Goal: Transaction & Acquisition: Purchase product/service

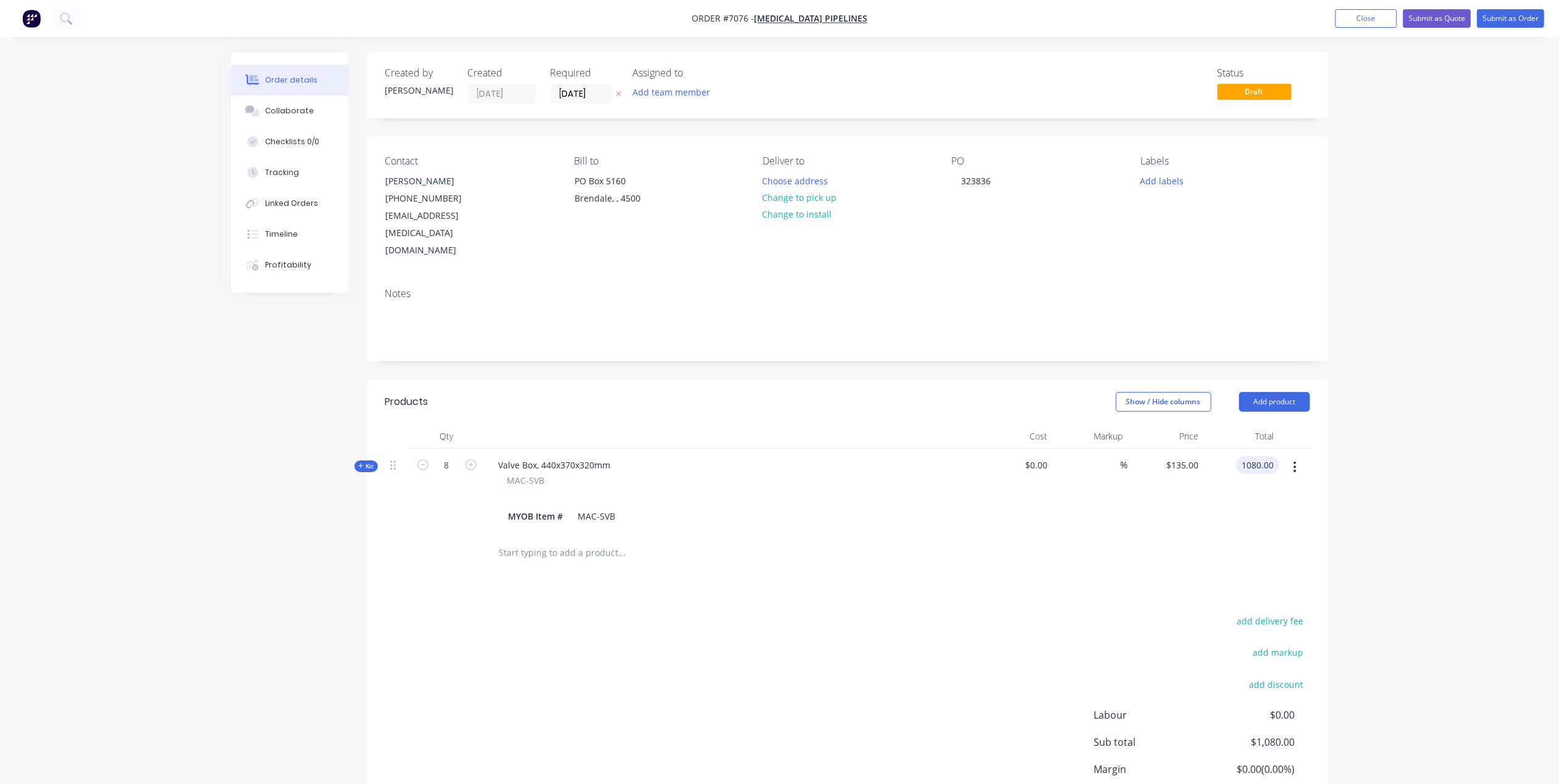
type input "$1,080.00"
click at [1243, 462] on icon "button" at bounding box center [1295, 467] width 2 height 11
click at [1237, 589] on div "Delete" at bounding box center [1251, 597] width 95 height 18
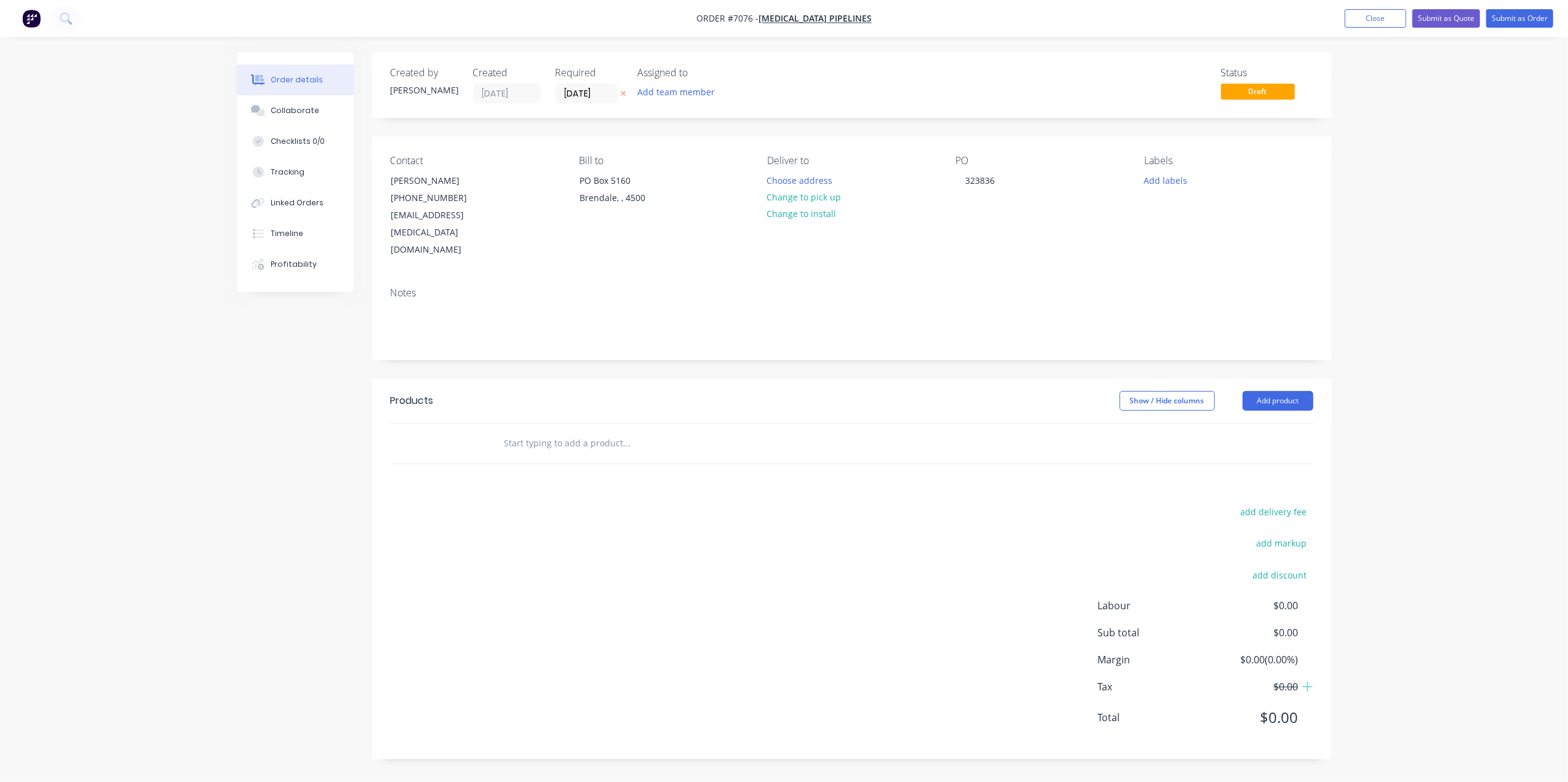
click at [557, 431] on input "text" at bounding box center [627, 443] width 246 height 24
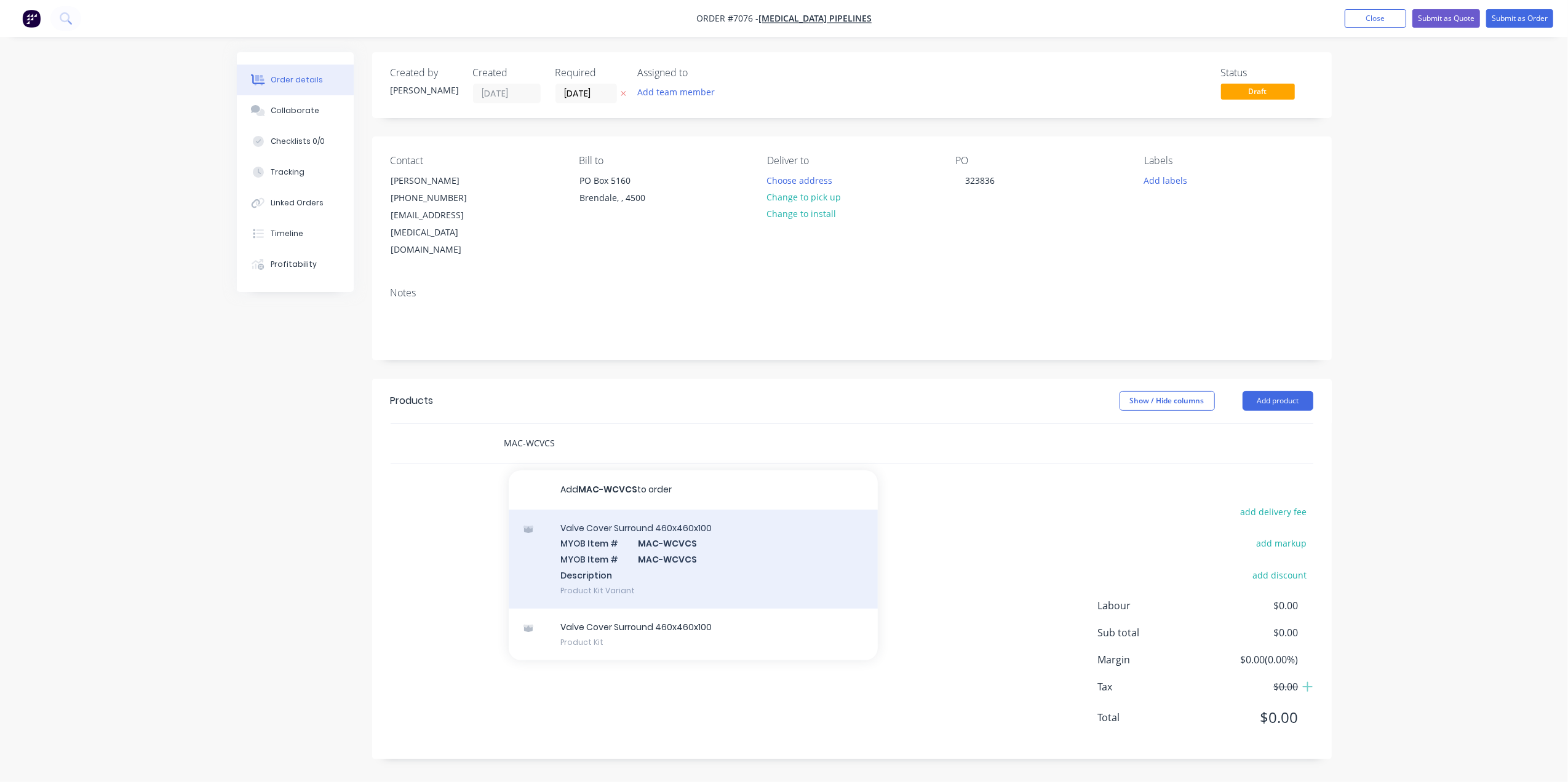
type input "MAC-WCVCS"
click at [679, 519] on div "Valve Cover Surround 460x460x100 MYOB Item # MAC-WCVCS MYOB Item # MAC-WCVCS De…" at bounding box center [693, 559] width 369 height 99
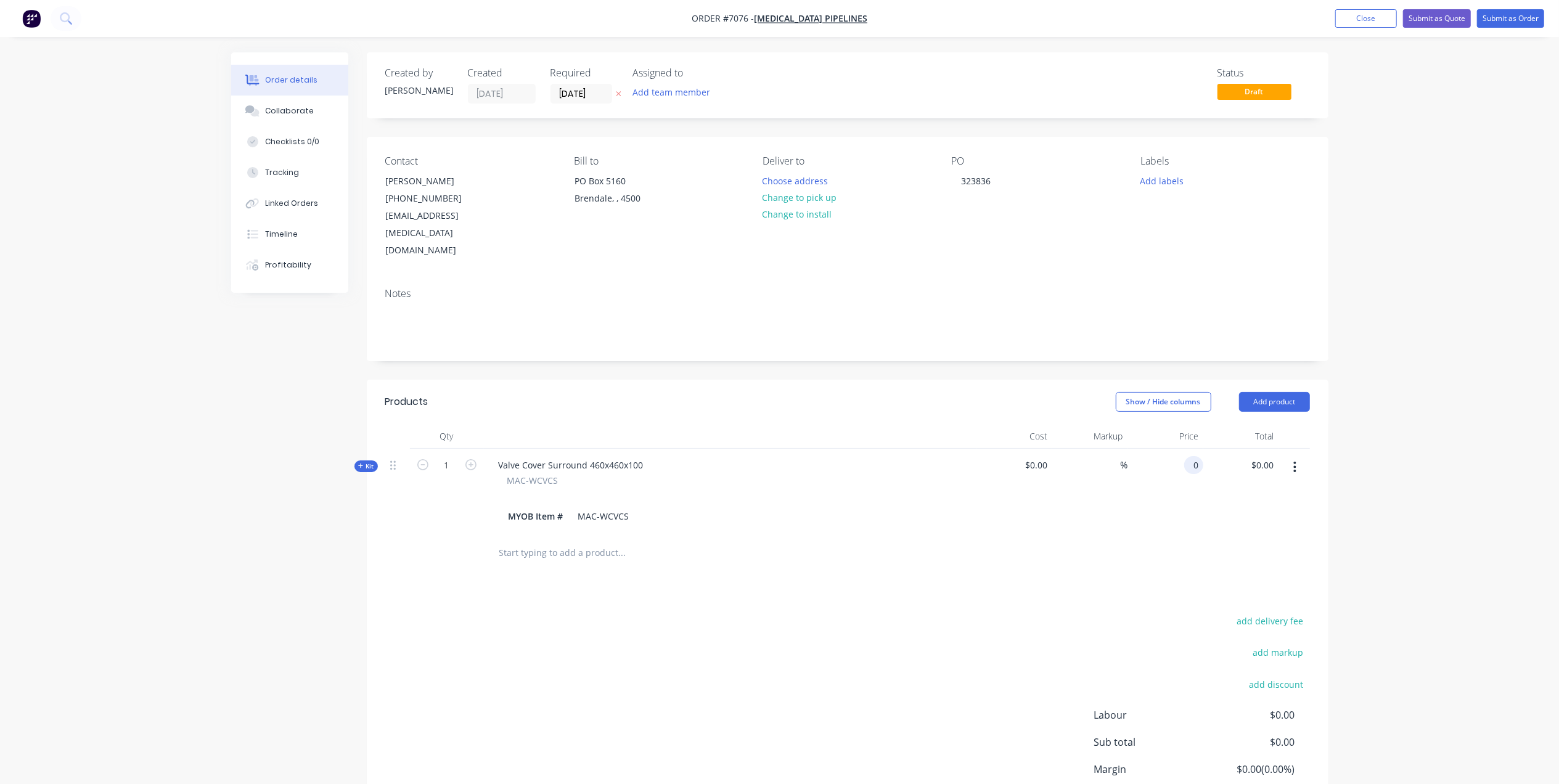
click at [1177, 449] on div "0 0" at bounding box center [1166, 491] width 76 height 84
type input "$135.00"
click at [1012, 533] on div at bounding box center [848, 553] width 925 height 40
click at [795, 200] on button "Change to pick up" at bounding box center [799, 197] width 87 height 17
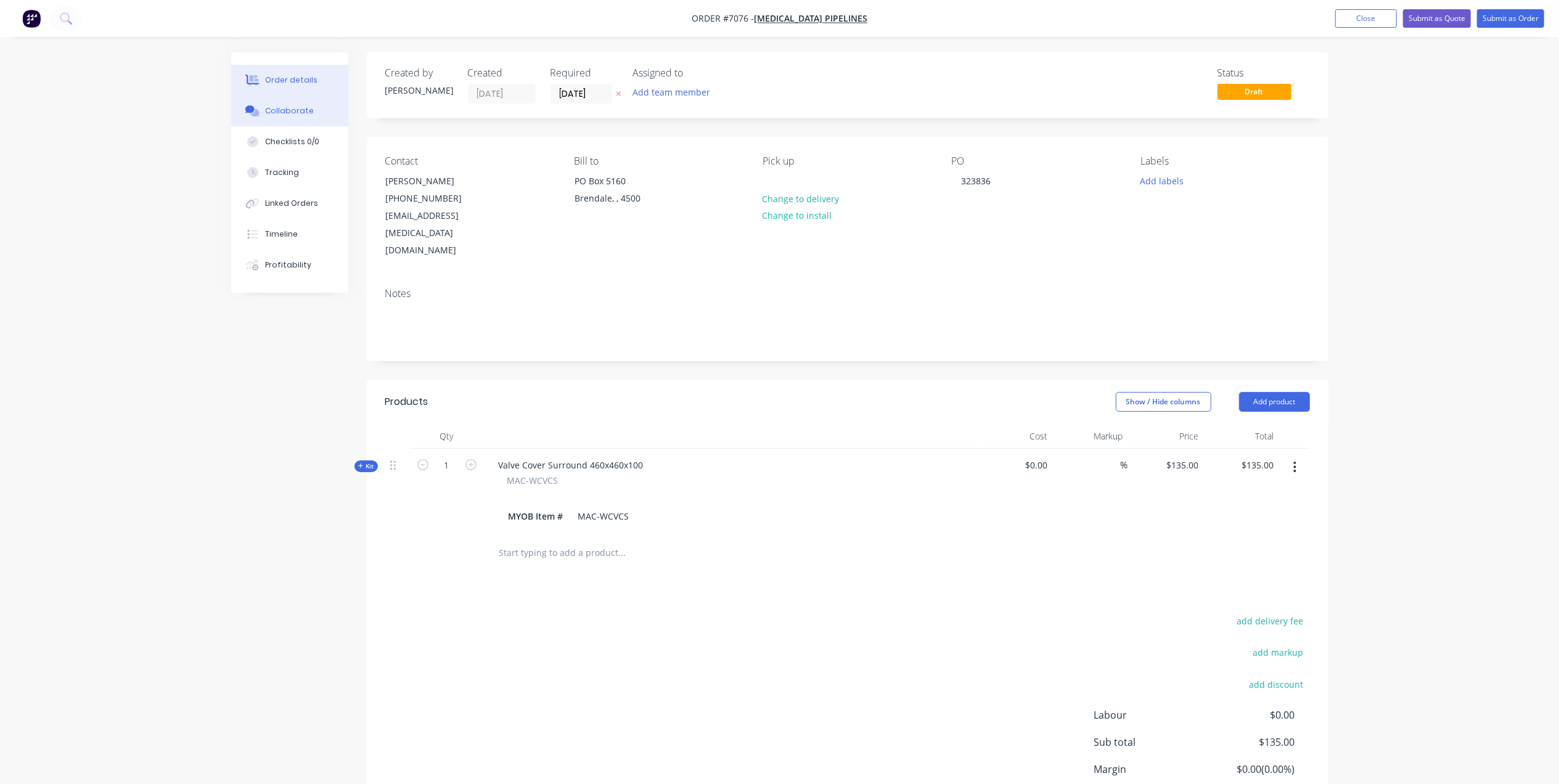
click at [285, 112] on div "Collaborate" at bounding box center [290, 111] width 49 height 11
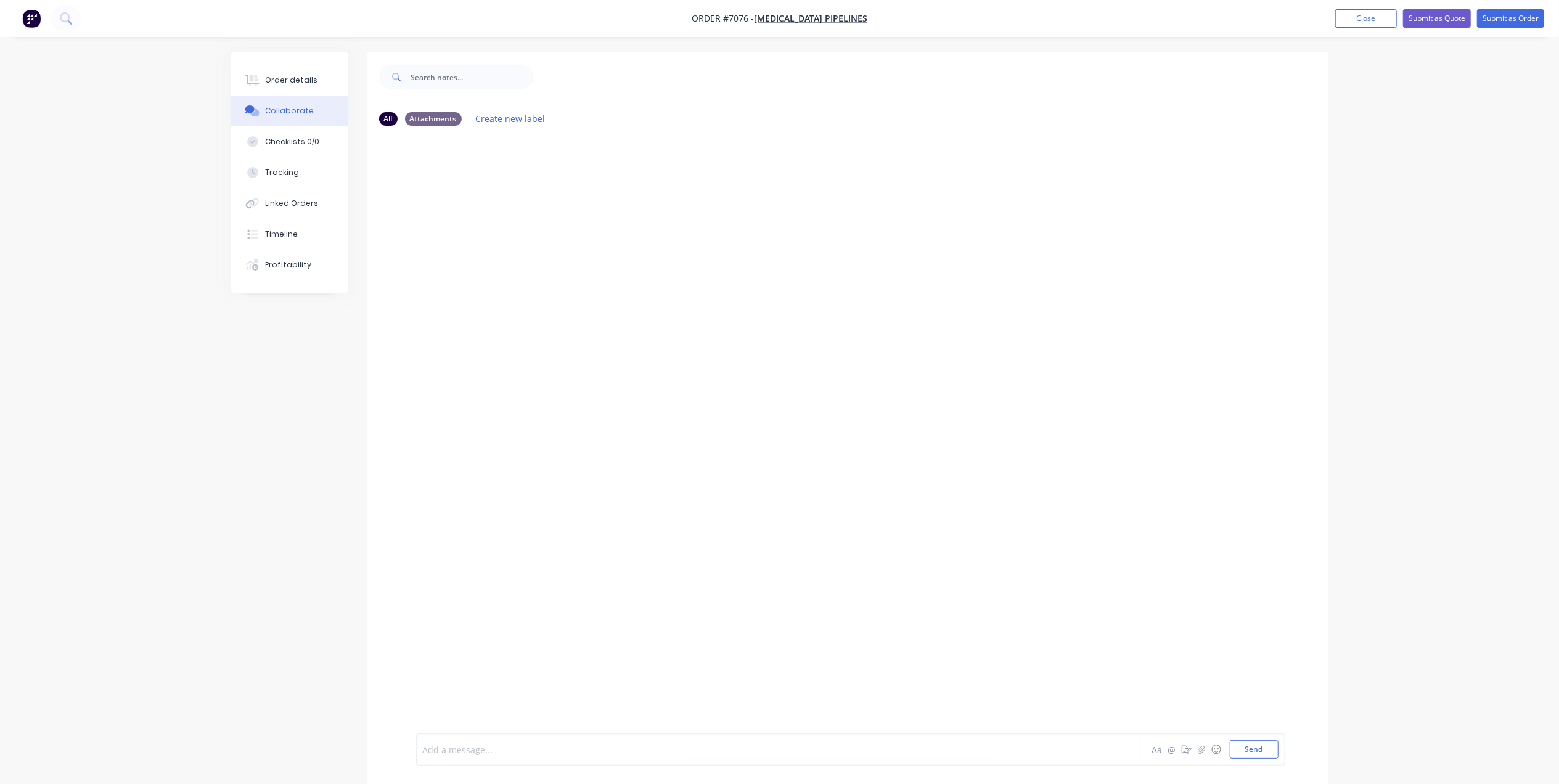
drag, startPoint x: 614, startPoint y: 744, endPoint x: 639, endPoint y: 751, distance: 26.0
click at [614, 606] on div at bounding box center [744, 750] width 641 height 13
click at [627, 606] on div "foam has been ordered" at bounding box center [744, 750] width 641 height 13
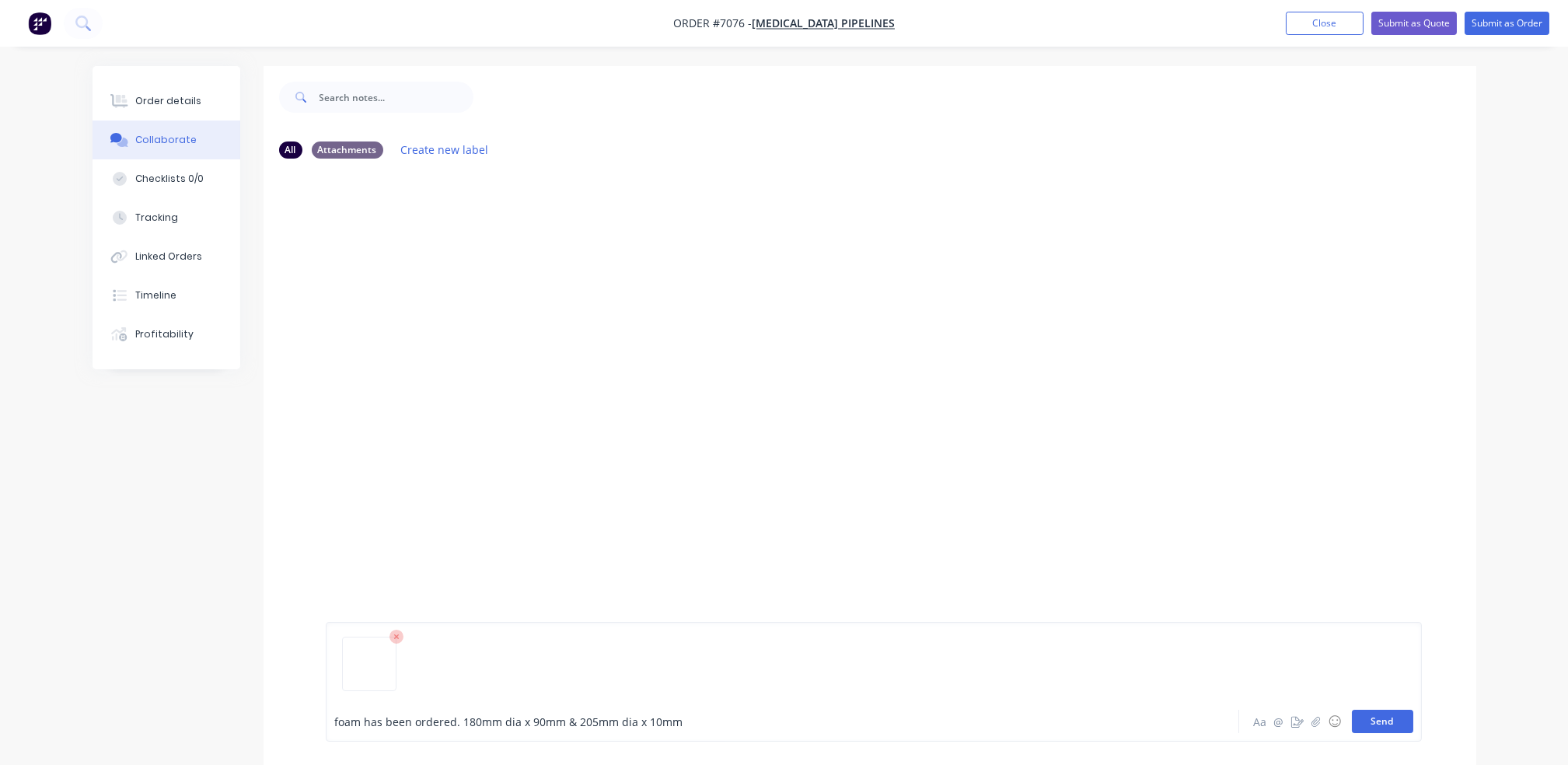
click at [1385, 724] on button "Send" at bounding box center [1383, 722] width 62 height 23
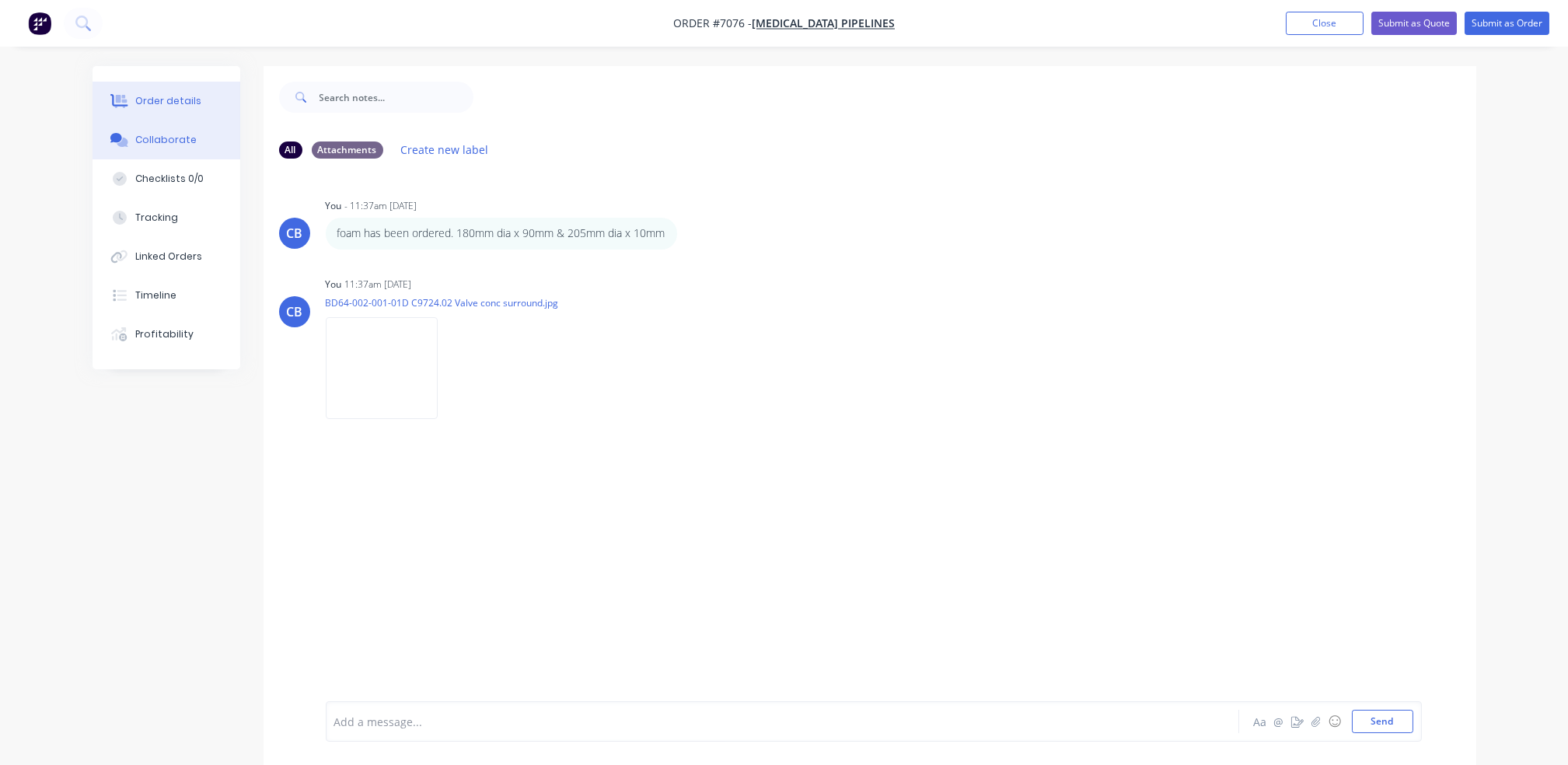
click at [172, 106] on div "Order details" at bounding box center [168, 101] width 66 height 14
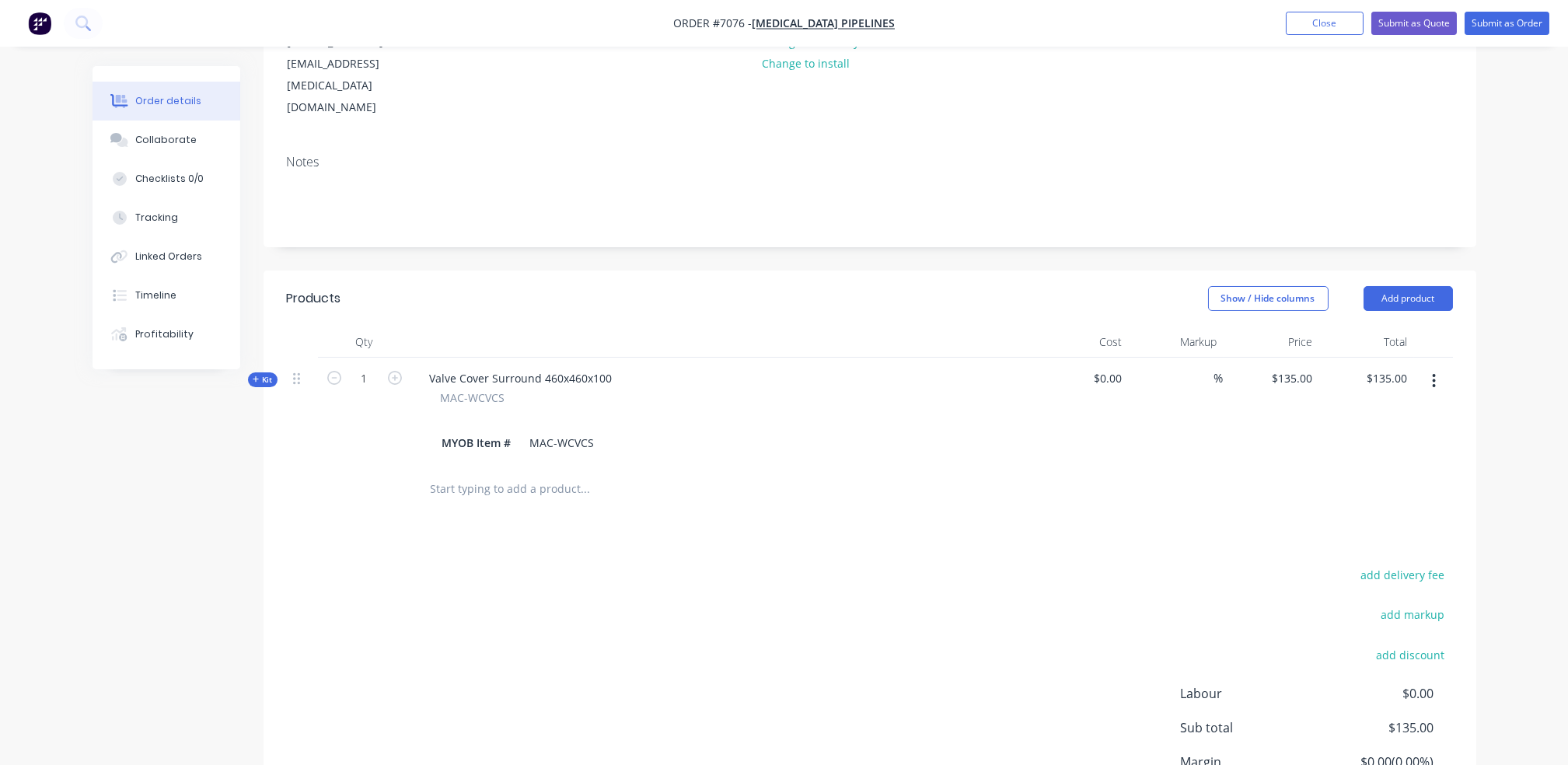
scroll to position [311, 0]
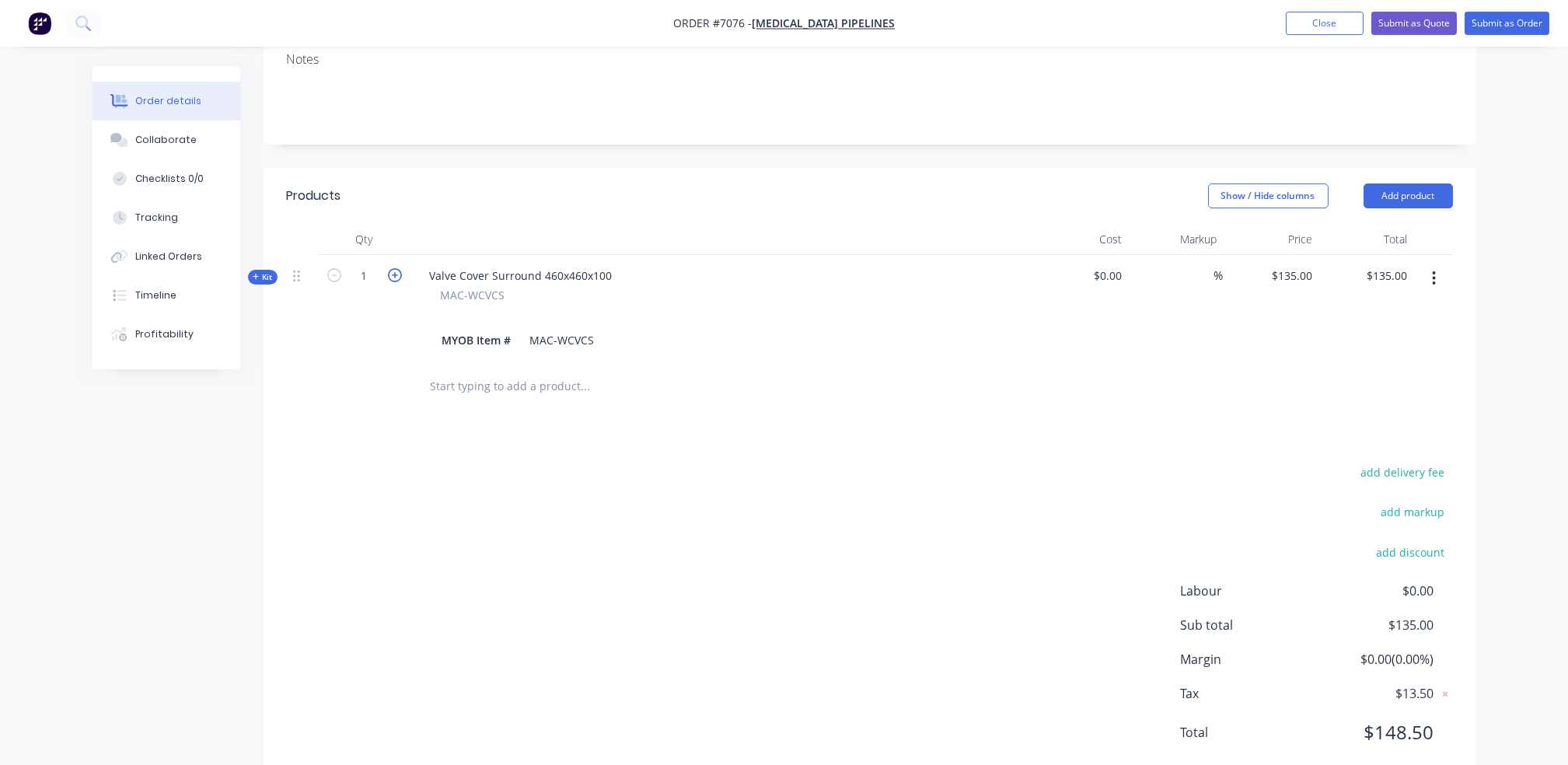
click at [388, 268] on icon "button" at bounding box center [395, 275] width 14 height 14
type input "2"
type input "$0.00"
click at [388, 268] on icon "button" at bounding box center [395, 275] width 14 height 14
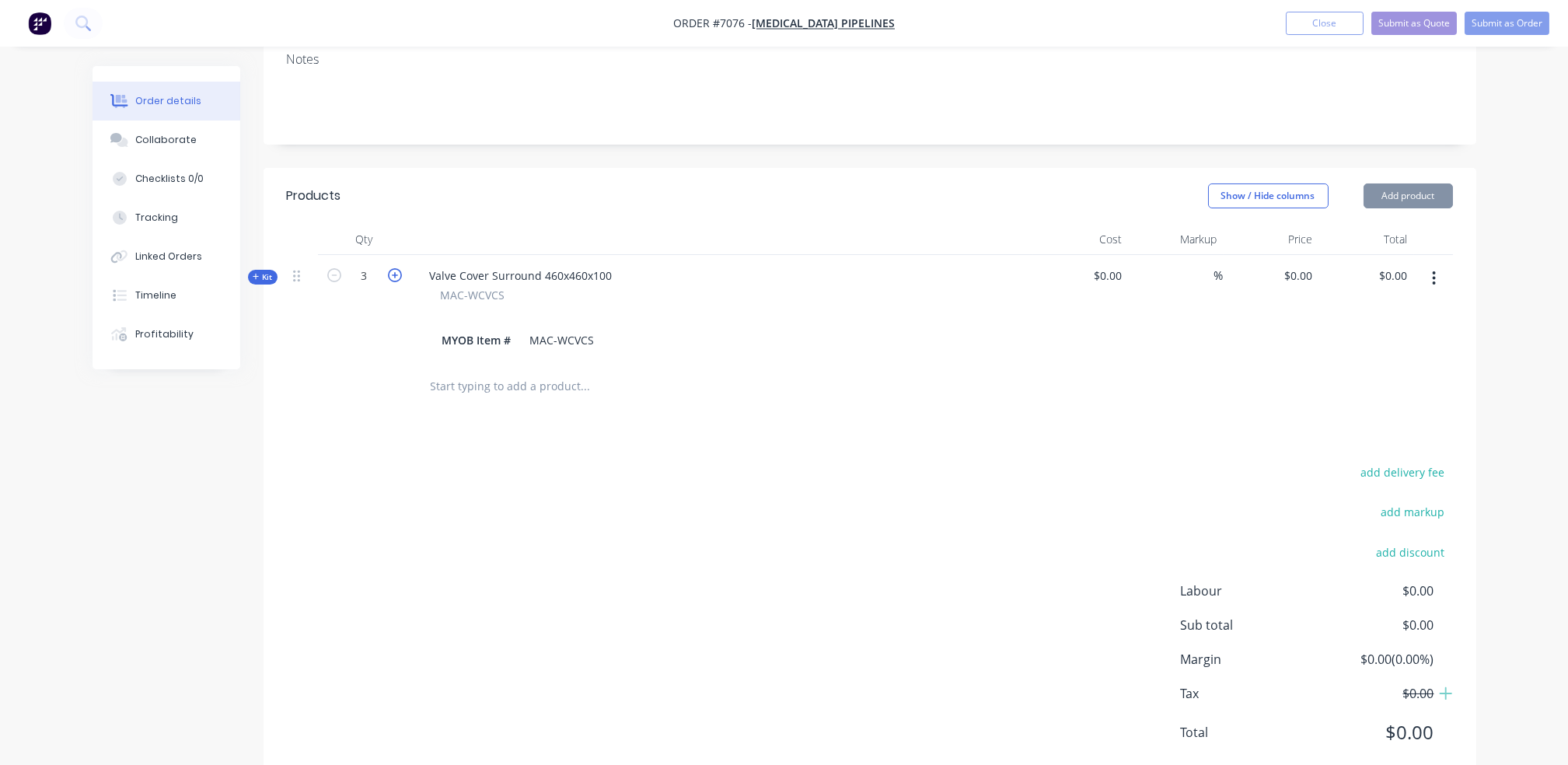
click at [390, 268] on icon "button" at bounding box center [395, 275] width 14 height 14
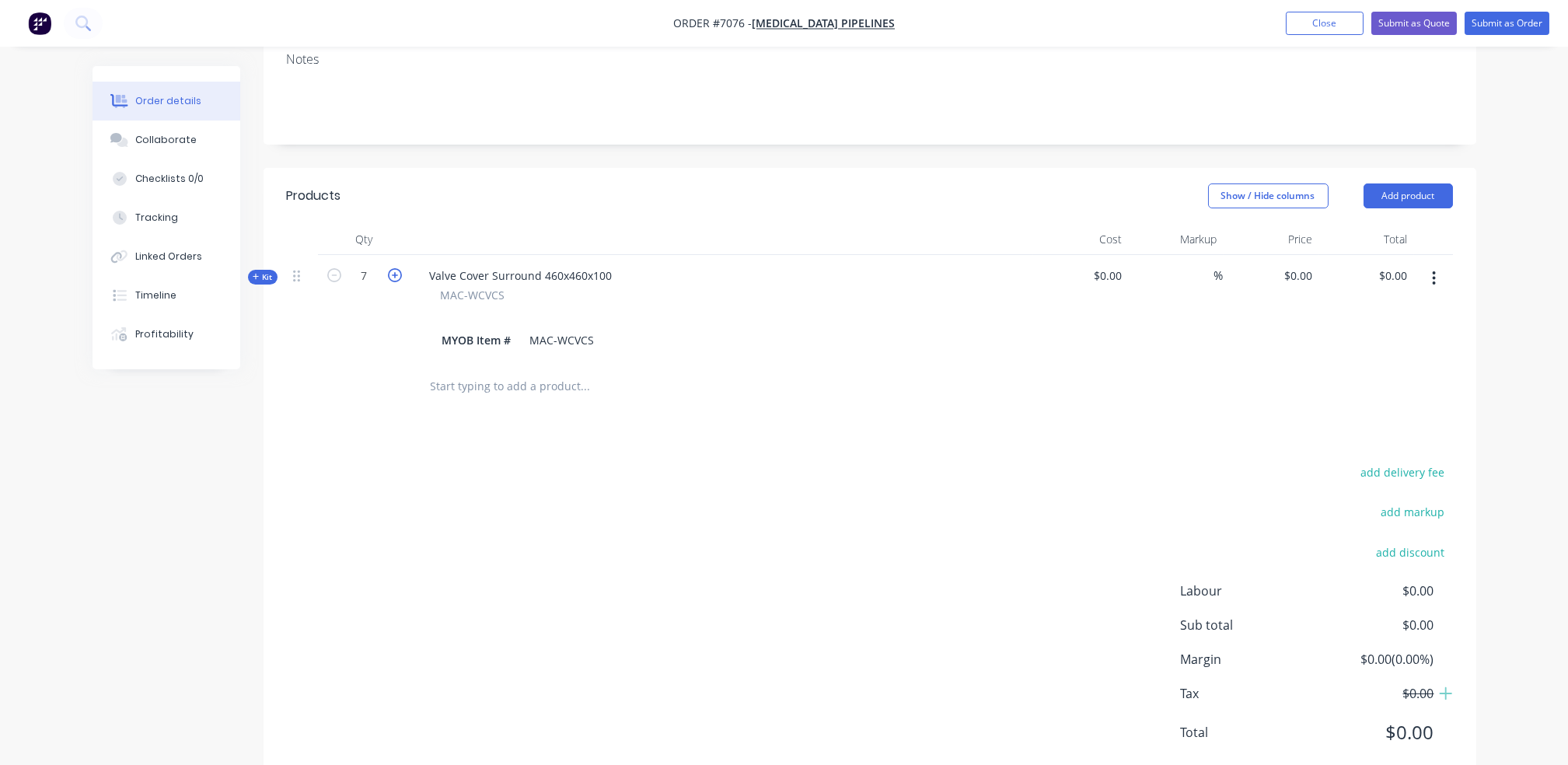
type input "8"
click at [763, 370] on div at bounding box center [651, 386] width 467 height 31
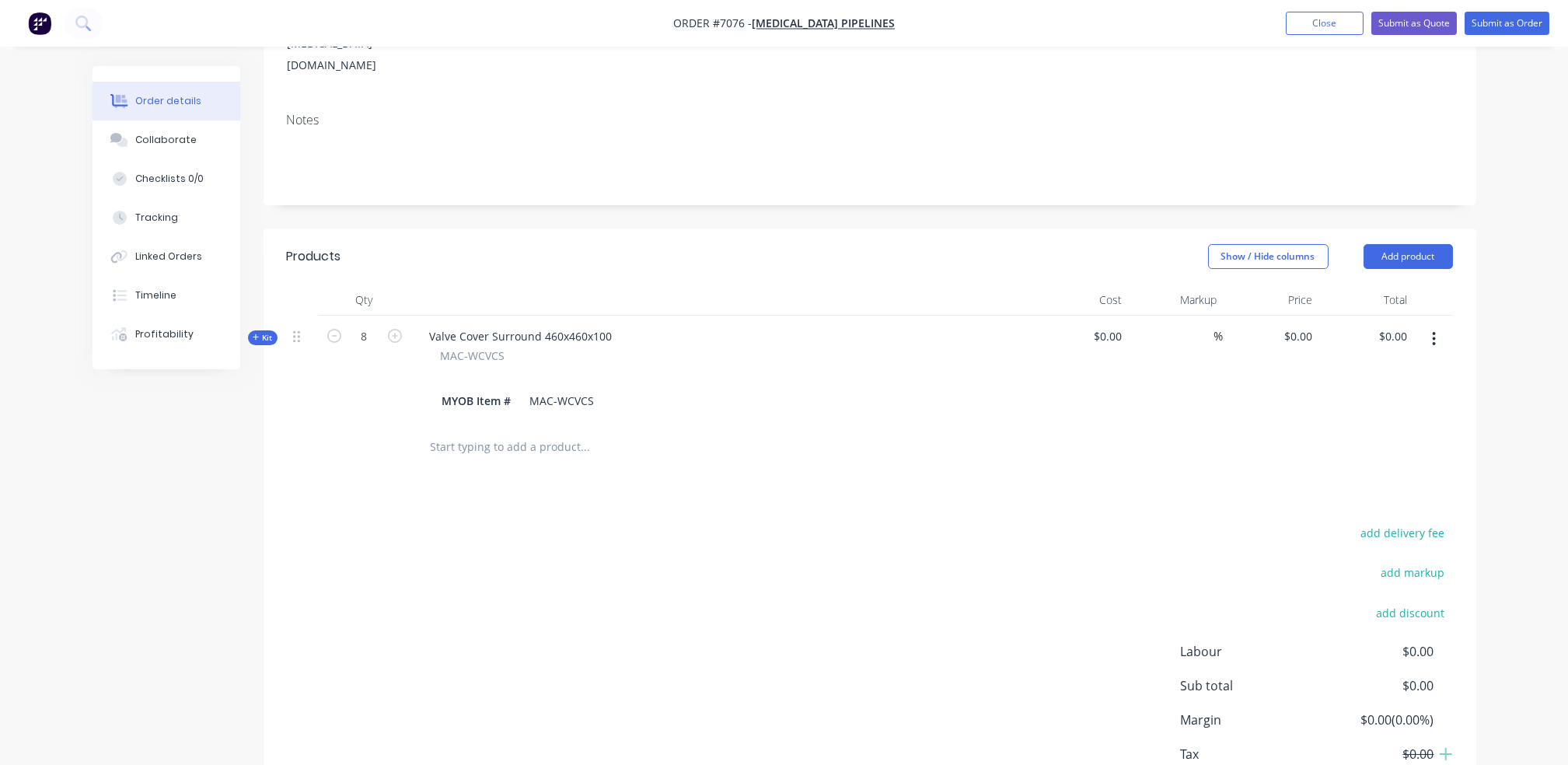
scroll to position [0, 0]
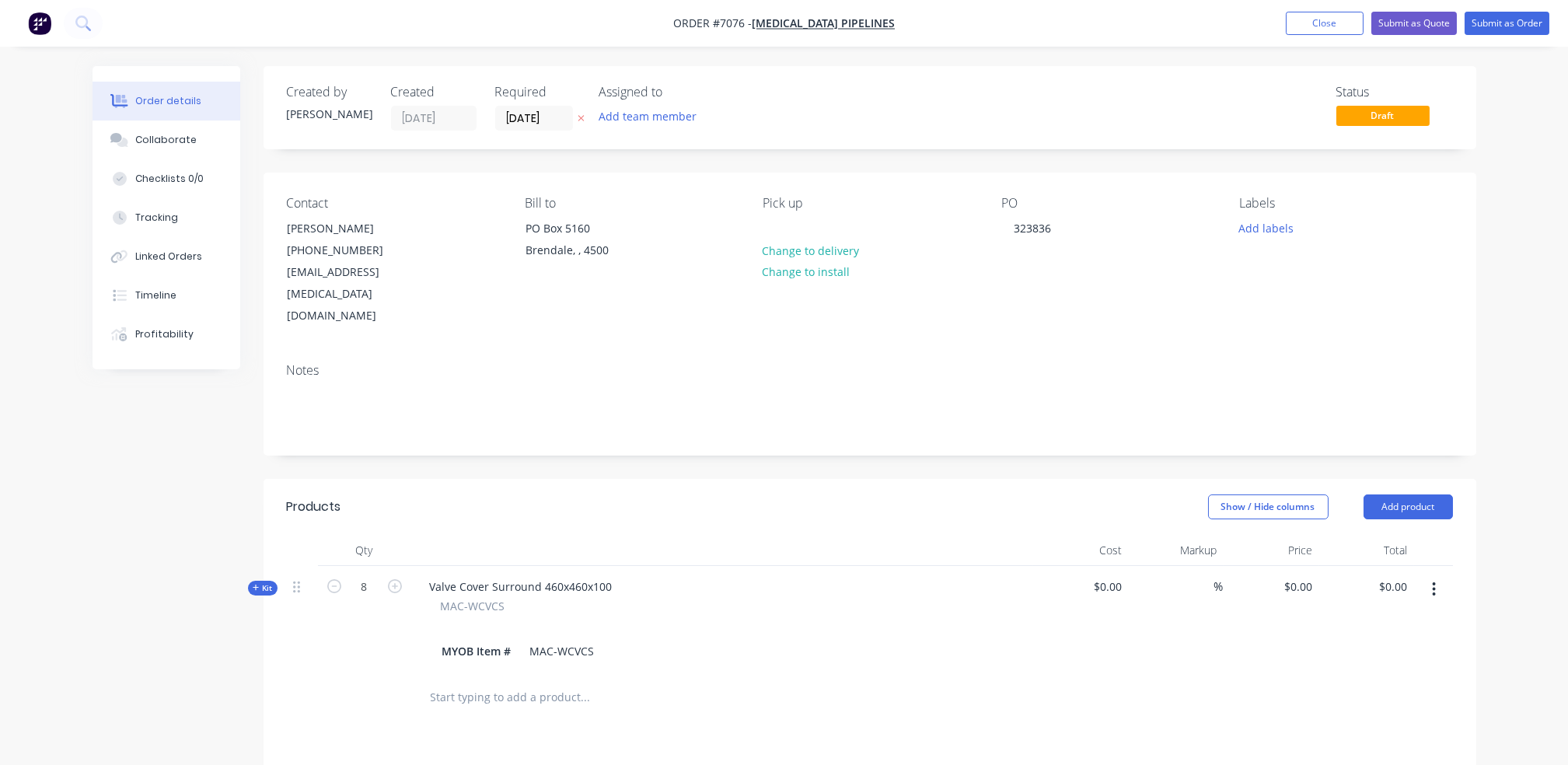
drag, startPoint x: 1273, startPoint y: 555, endPoint x: 1285, endPoint y: 557, distance: 12.2
click at [1274, 566] on div "$0.00 $0.00" at bounding box center [1271, 619] width 96 height 106
click at [1296, 566] on div "0 0" at bounding box center [1271, 619] width 96 height 106
type input "$135.00"
type input "$1,080.00"
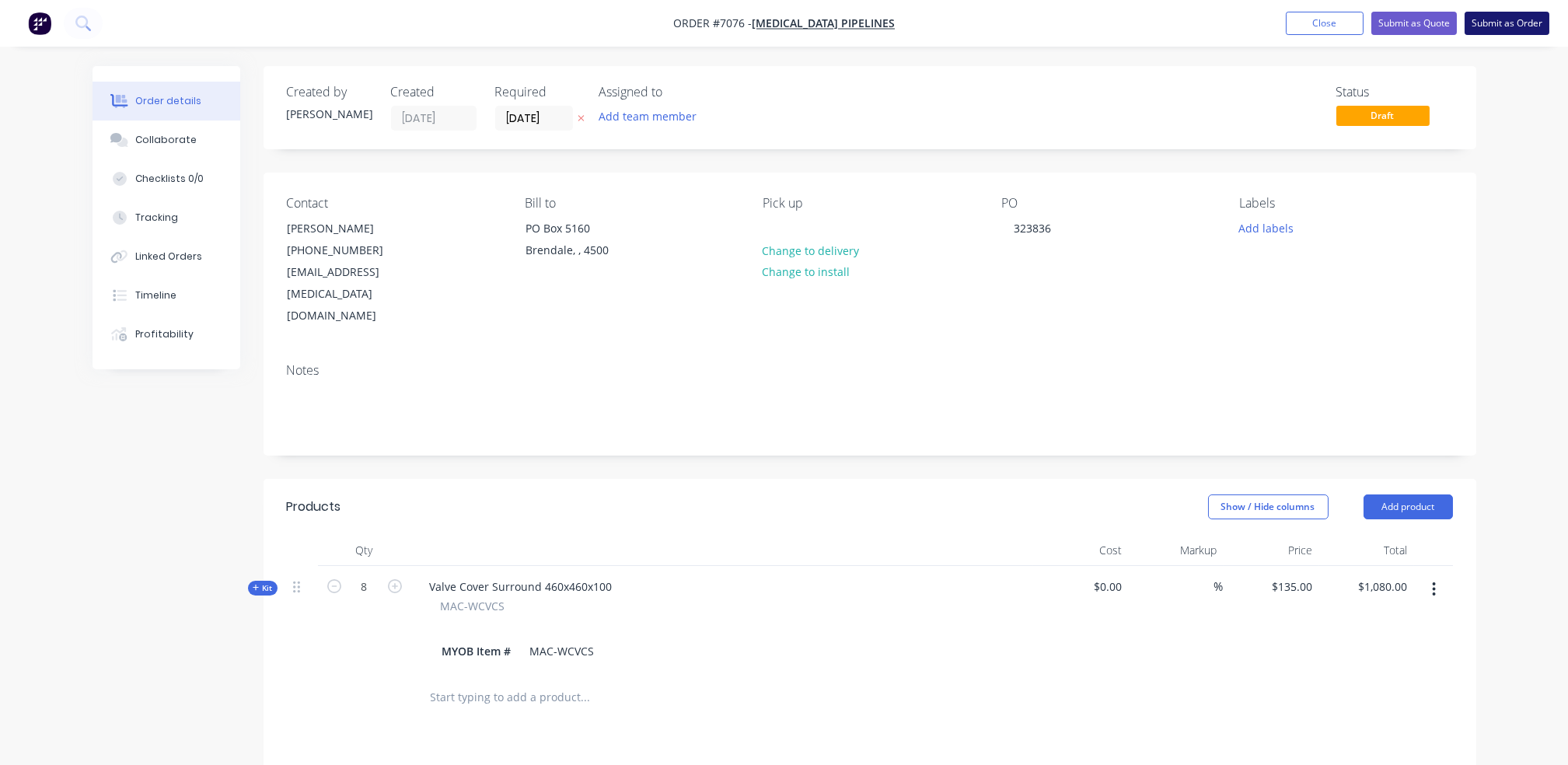
click at [1503, 26] on button "Submit as Order" at bounding box center [1507, 23] width 85 height 23
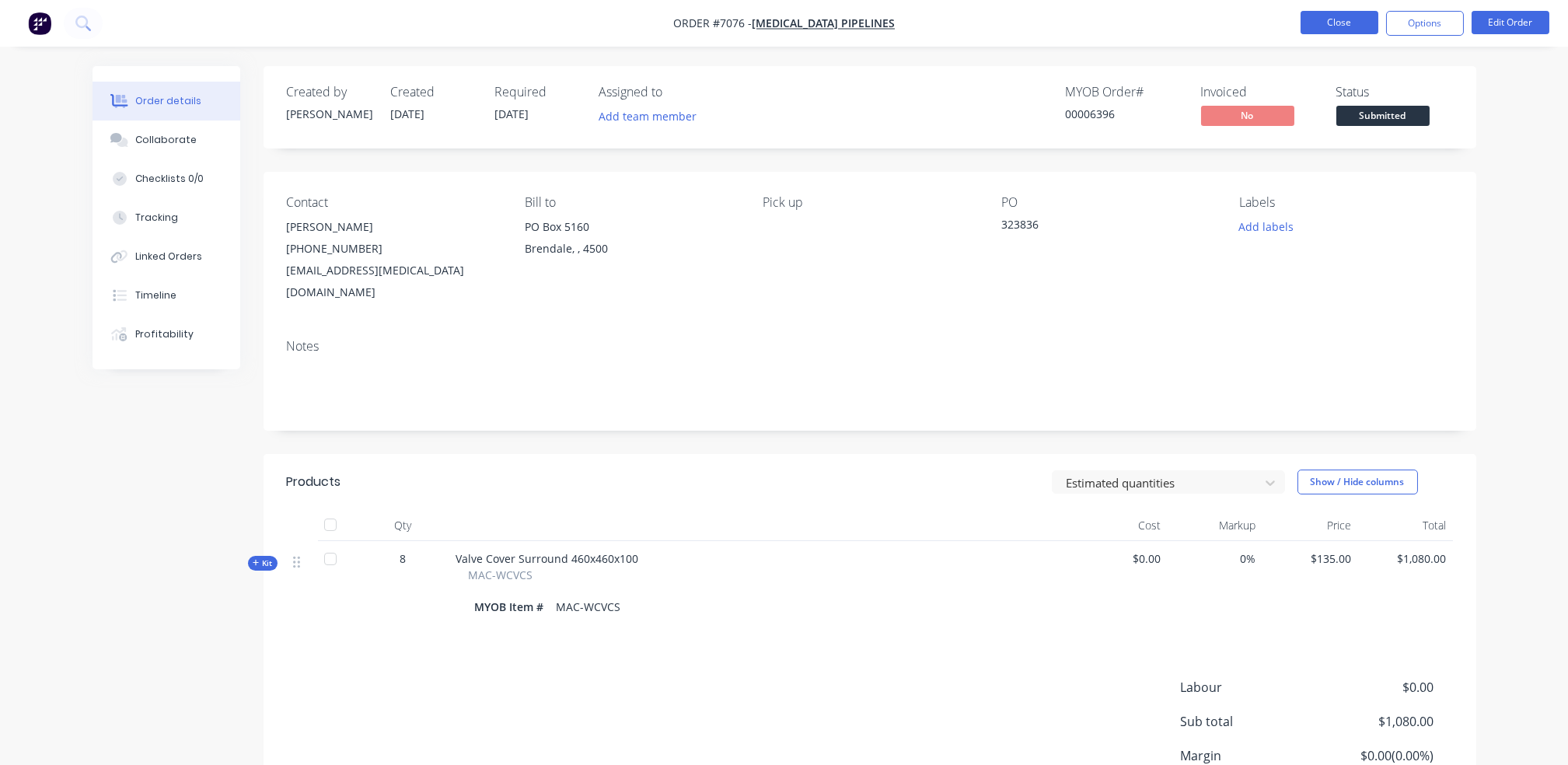
click at [1319, 19] on button "Close" at bounding box center [1339, 22] width 78 height 23
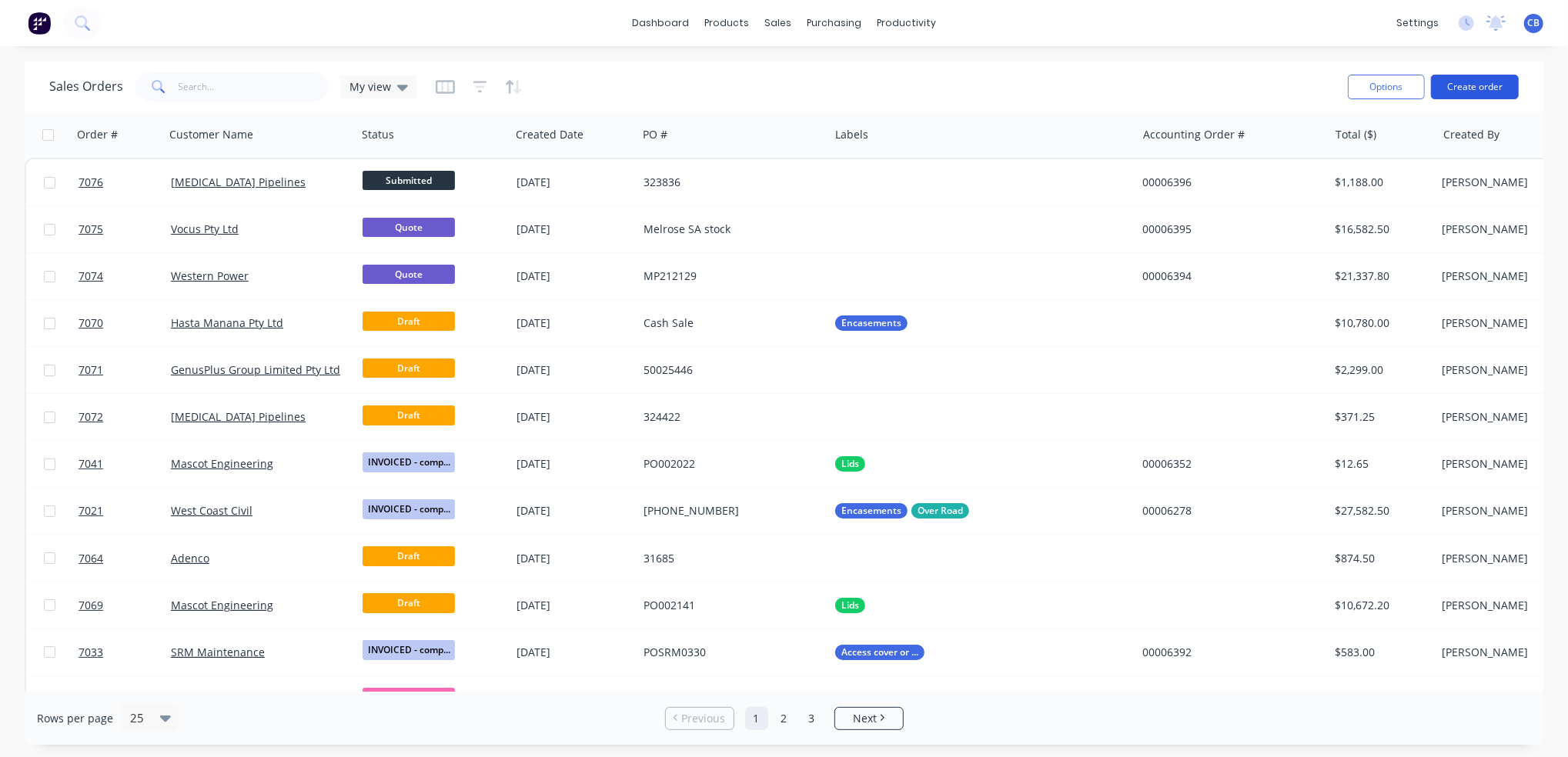
click at [1474, 85] on button "Create order" at bounding box center [1474, 87] width 88 height 25
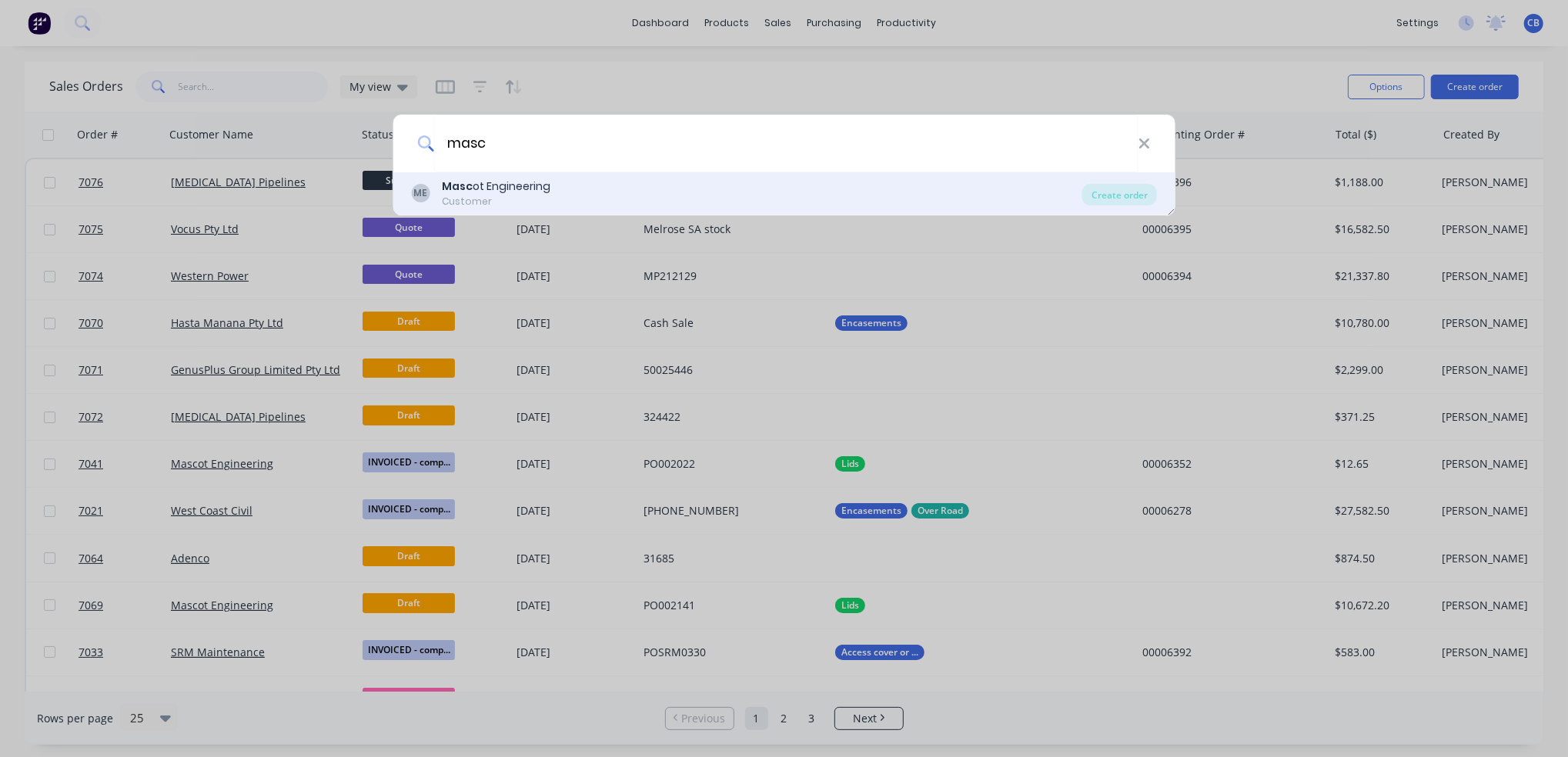
type input "masc"
click at [672, 209] on div "ME Masc ot Engineering Customer Create order" at bounding box center [784, 194] width 783 height 43
click at [680, 194] on div "ME Masc ot Engineering Customer" at bounding box center [746, 193] width 671 height 30
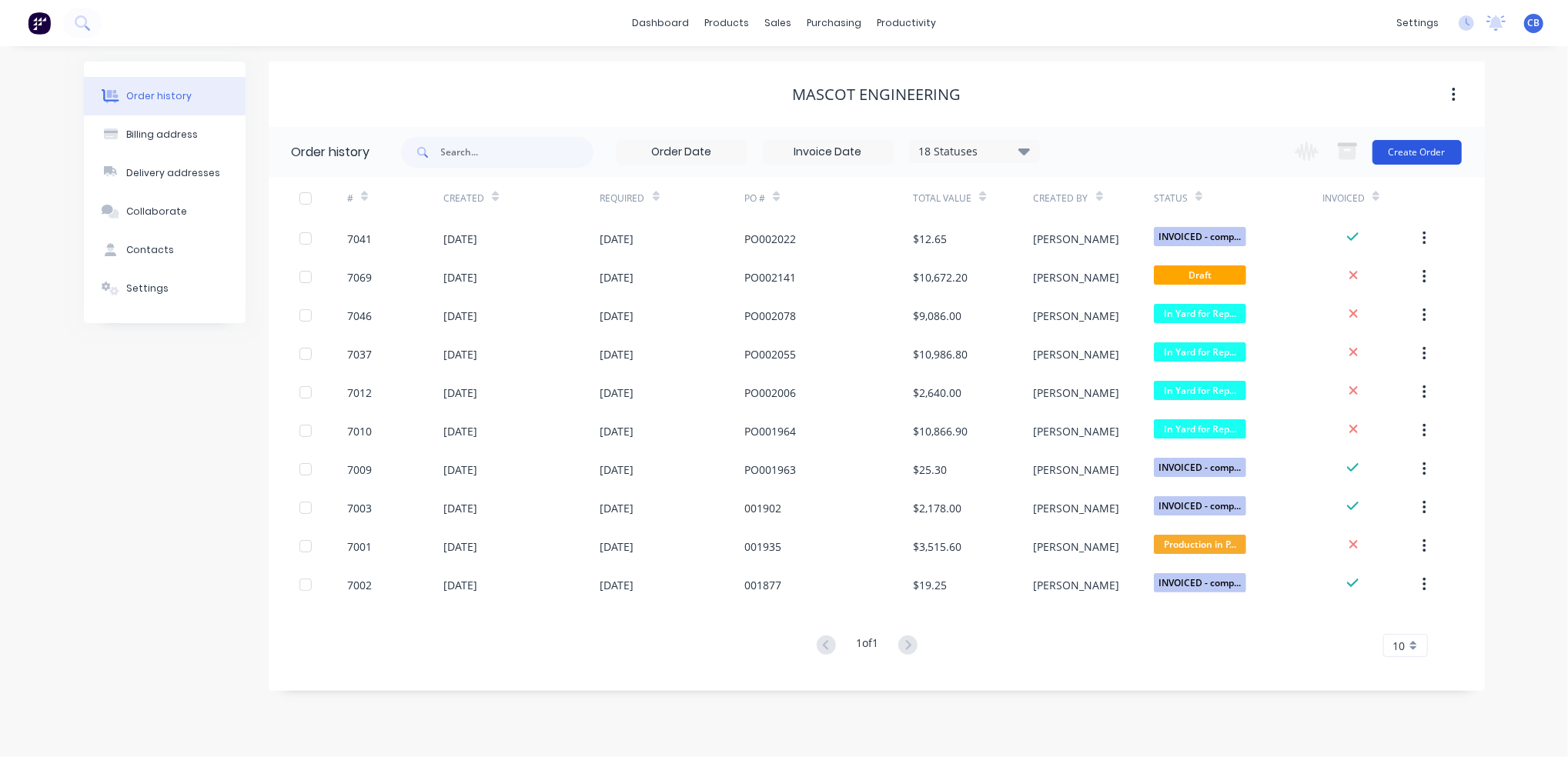
click at [1387, 146] on button "Create Order" at bounding box center [1416, 153] width 89 height 25
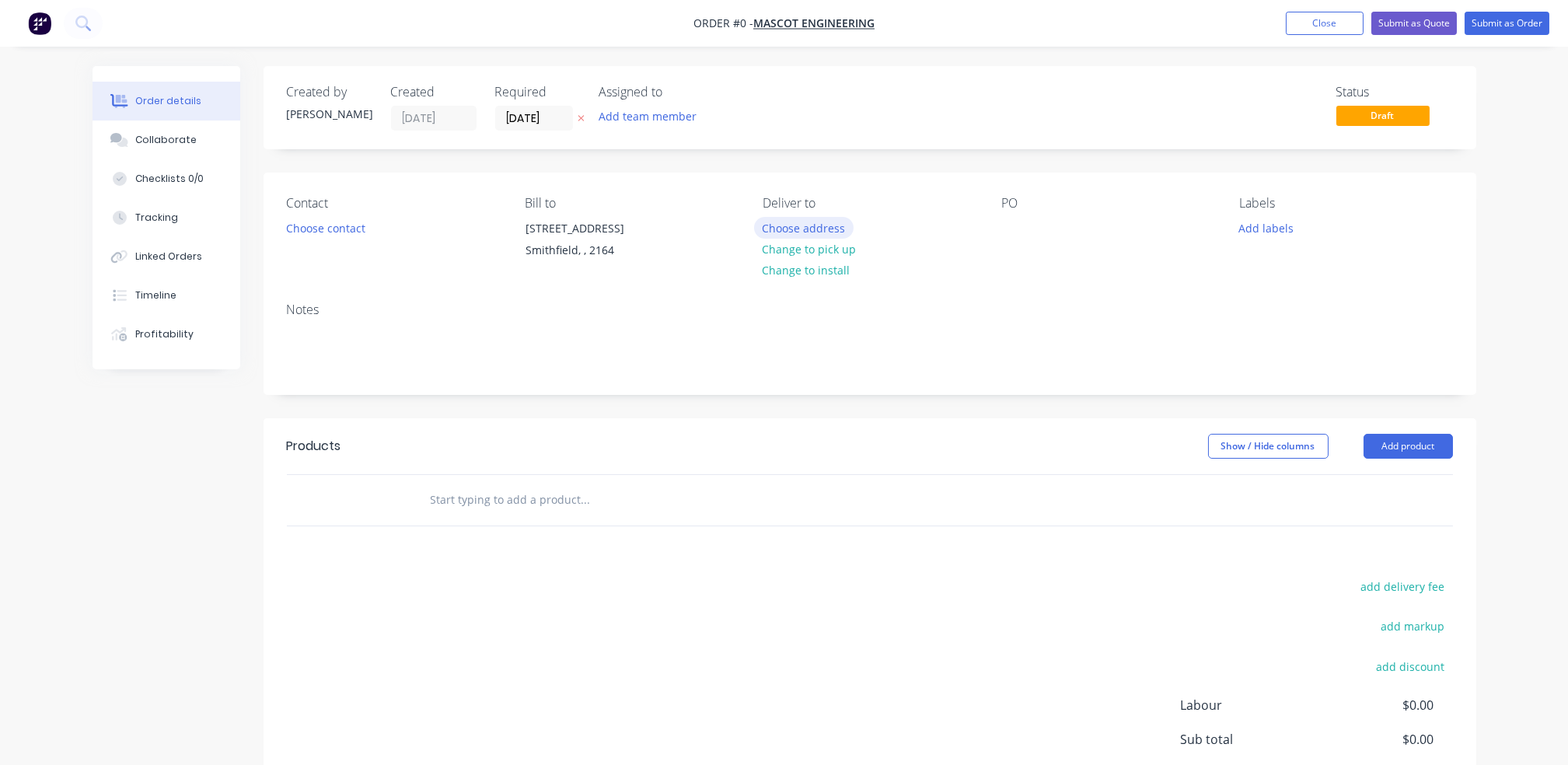
click at [809, 224] on button "Choose address" at bounding box center [804, 228] width 99 height 21
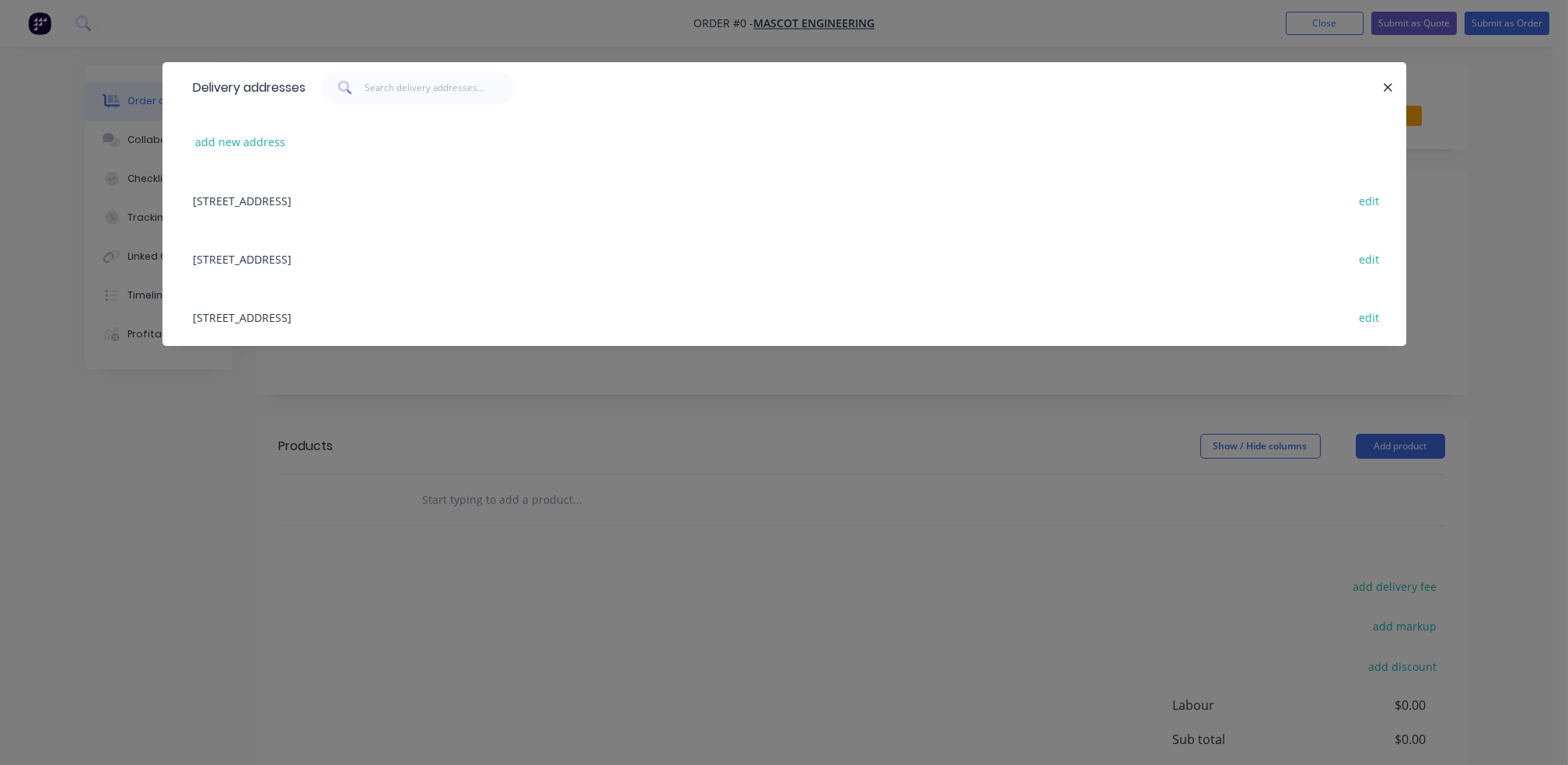
click at [337, 311] on div "18 Boom Street, Gnangara, undefined, 6077 edit" at bounding box center [784, 316] width 1197 height 58
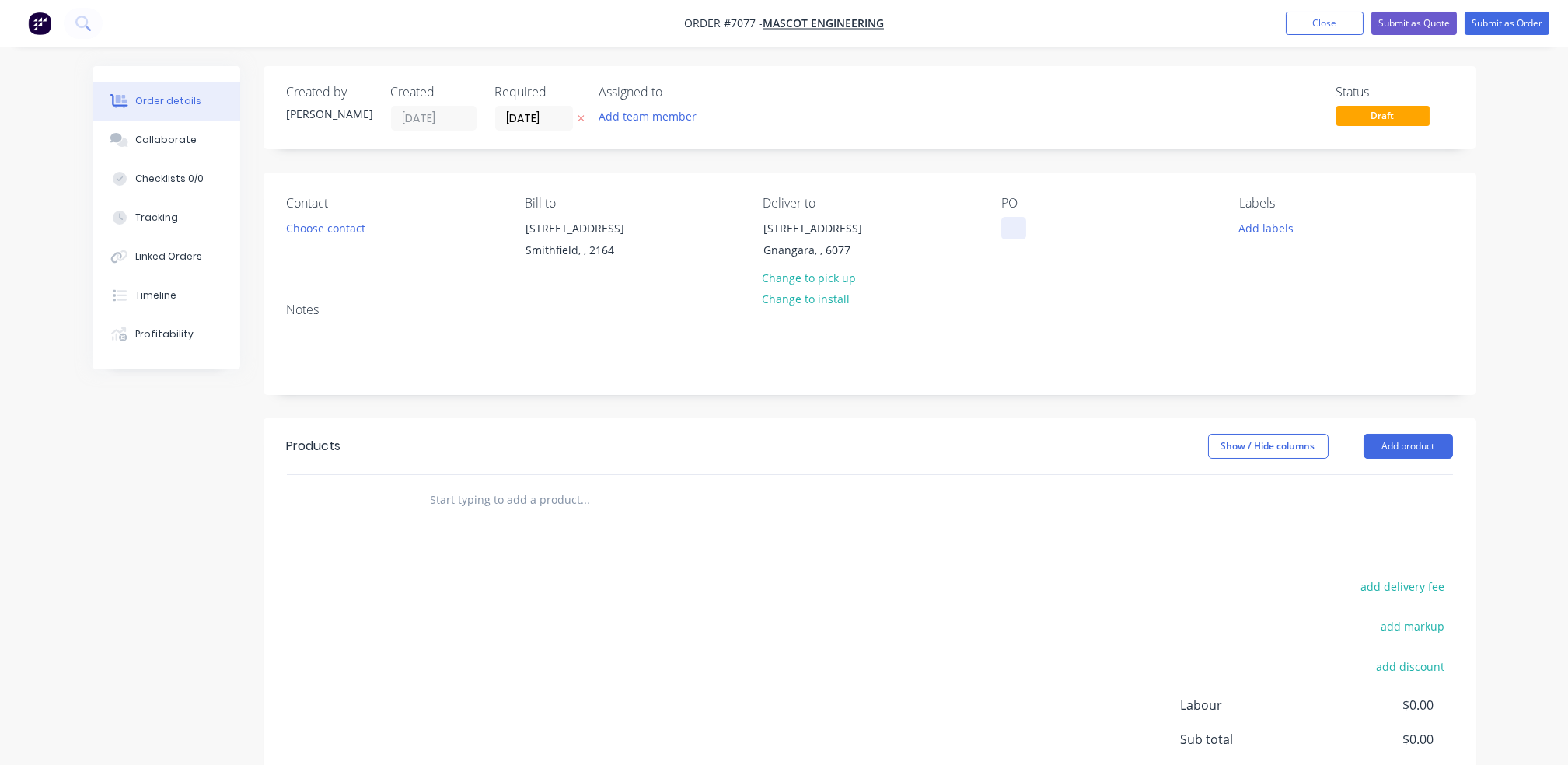
click at [1016, 231] on div at bounding box center [1014, 228] width 25 height 22
paste div
click at [346, 220] on button "Choose contact" at bounding box center [325, 228] width 96 height 21
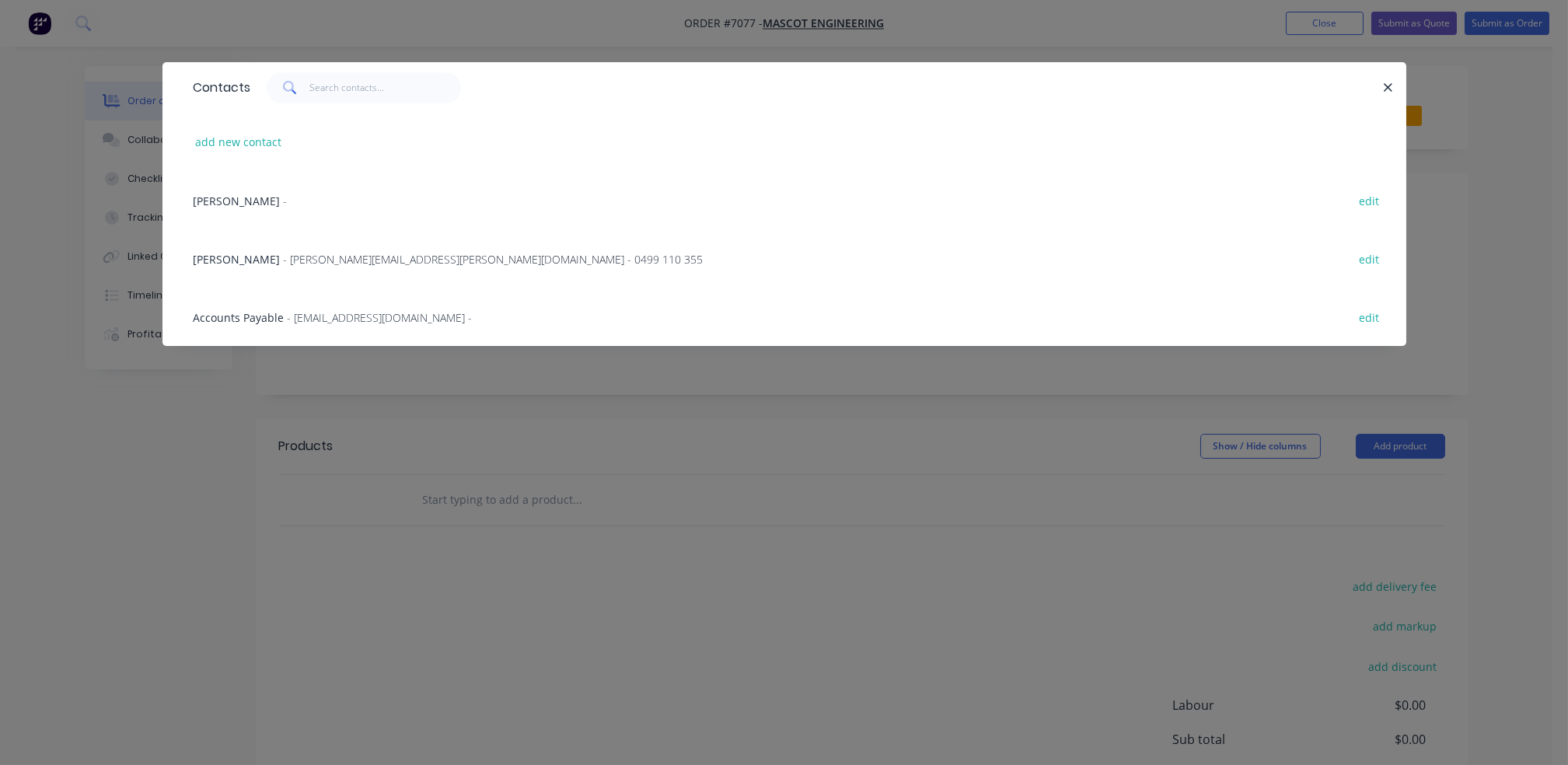
click at [284, 258] on span "- [PERSON_NAME][EMAIL_ADDRESS][PERSON_NAME][DOMAIN_NAME] - 0499 110 355" at bounding box center [493, 259] width 420 height 14
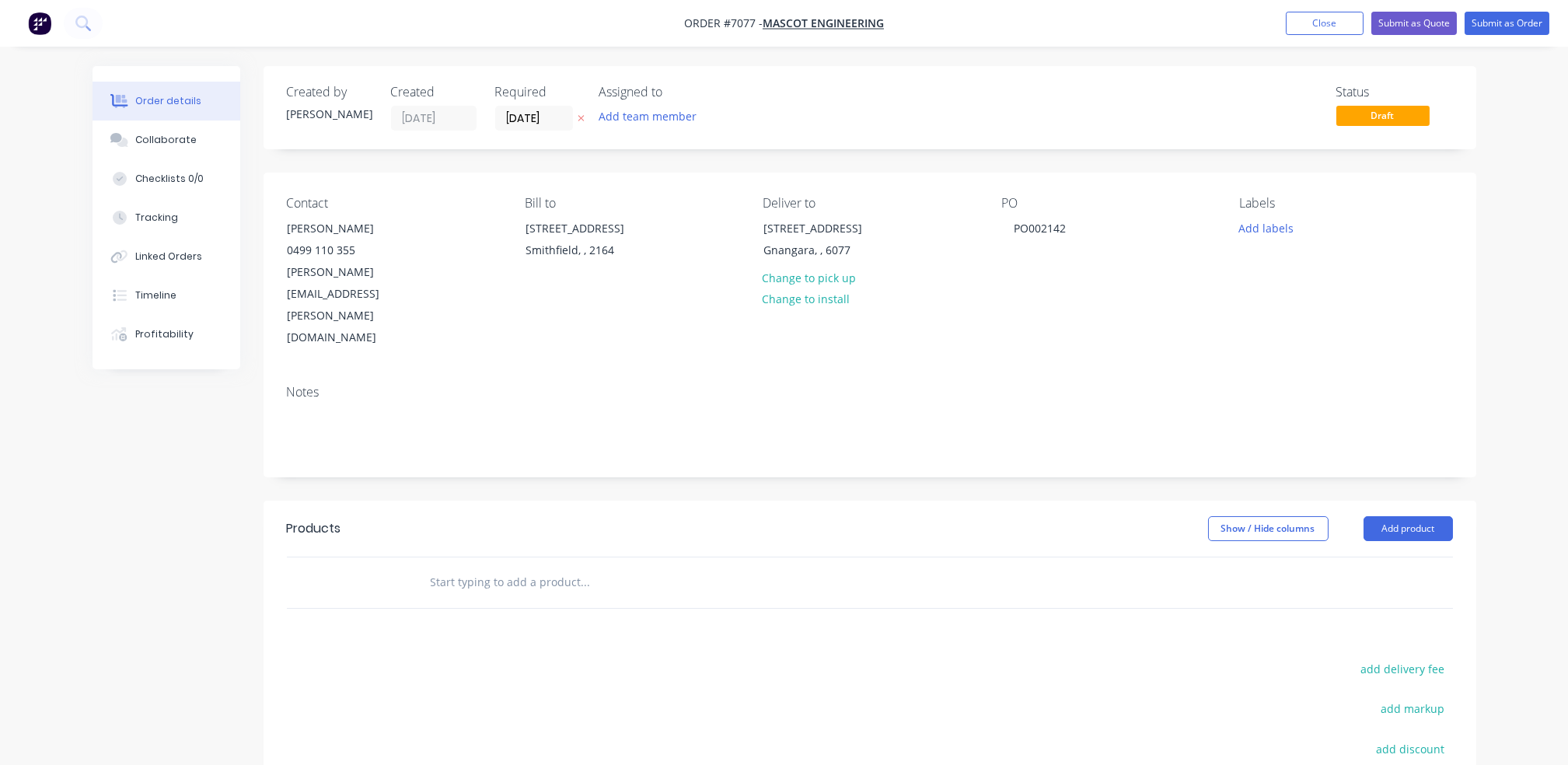
click at [615, 566] on input "text" at bounding box center [586, 582] width 311 height 31
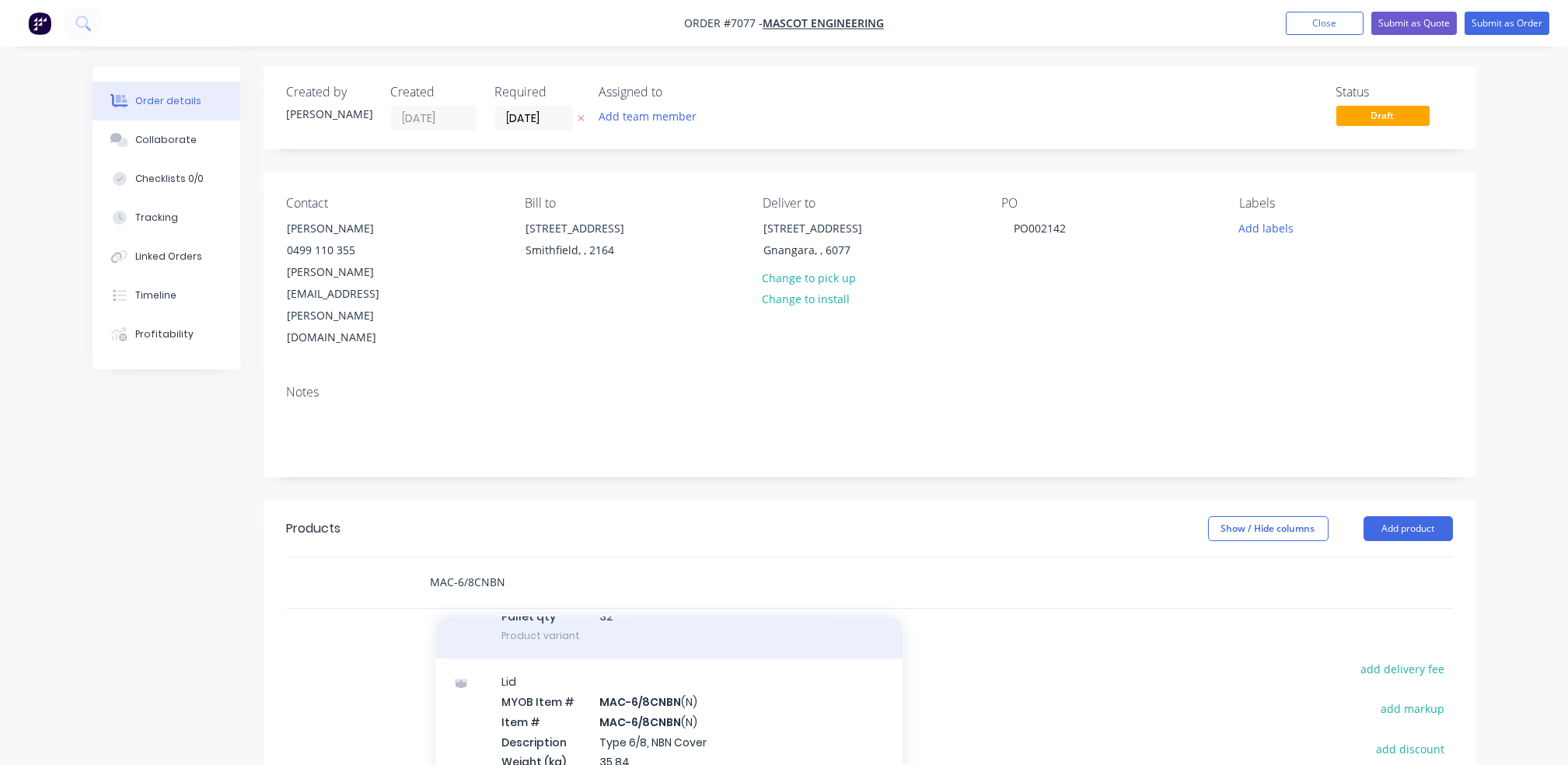
scroll to position [198, 0]
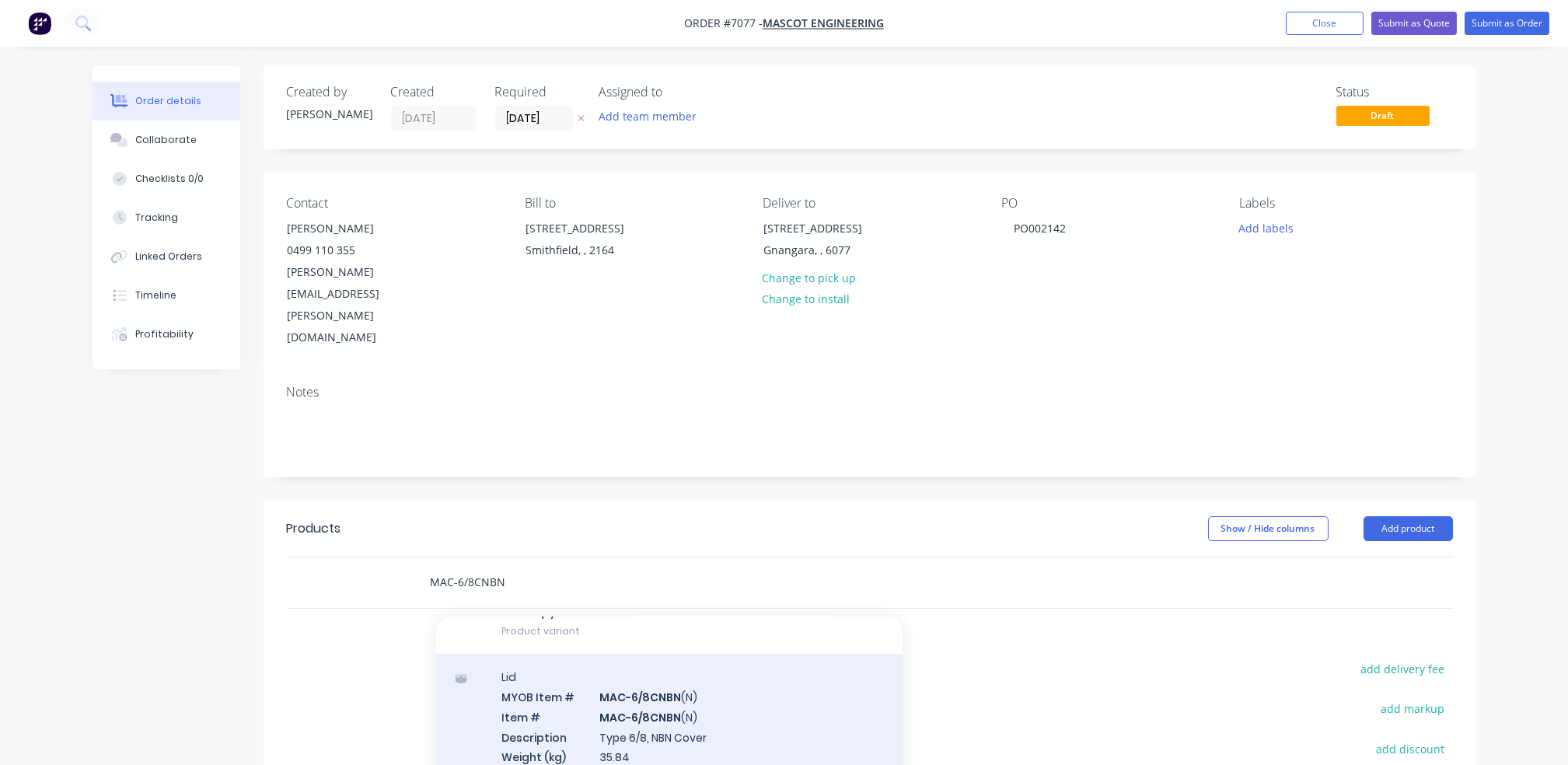
type input "MAC-6/8CNBN"
click at [638, 672] on div "Lid MYOB Item # MAC-6/8CNBN (N) Item # MAC-6/8CNBN (N) Description Type 6/8, NB…" at bounding box center [670, 747] width 467 height 186
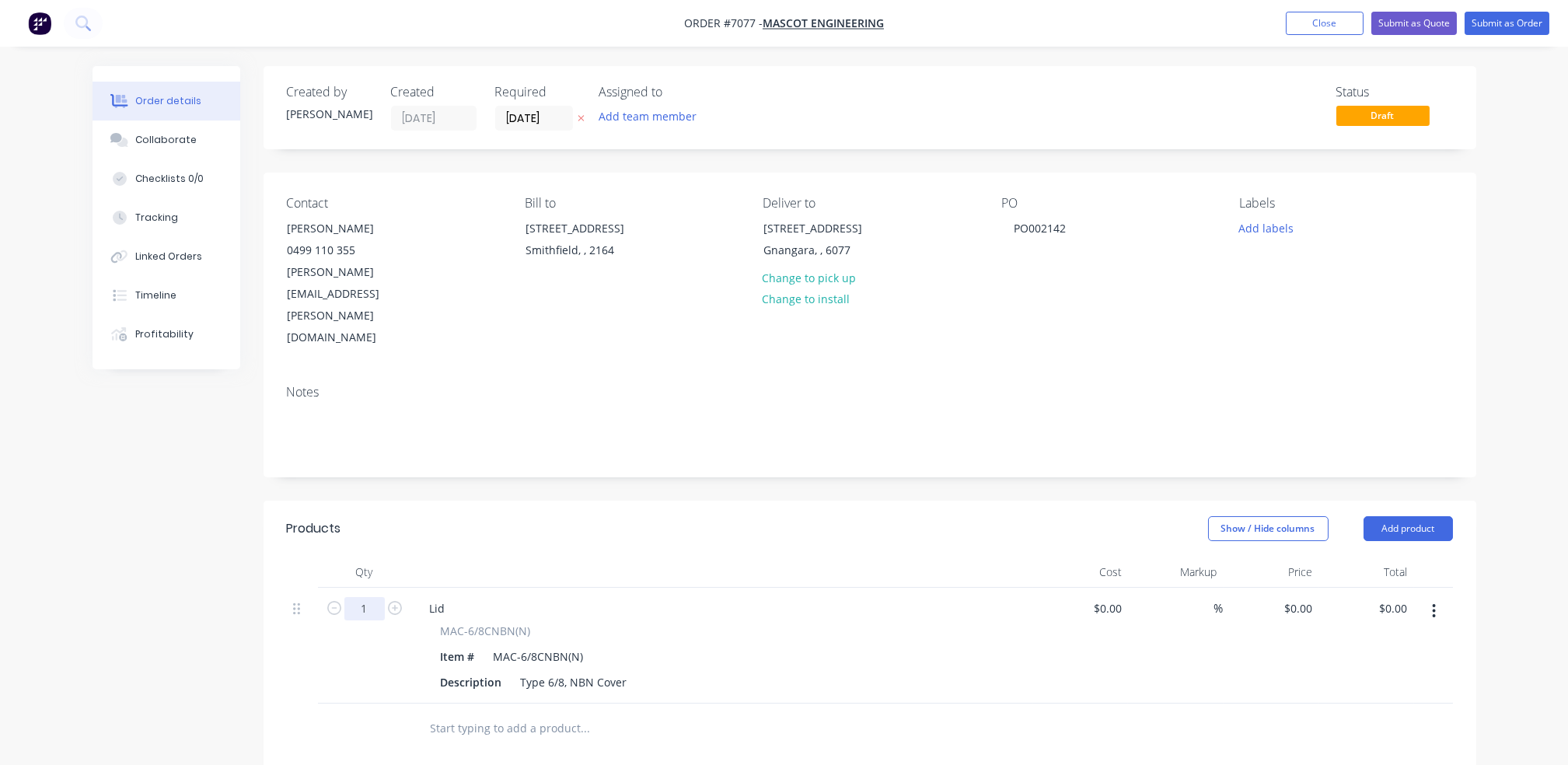
click at [367, 597] on input "1" at bounding box center [365, 609] width 41 height 23
type input "160"
click at [1109, 597] on div "$0.00" at bounding box center [1108, 608] width 42 height 22
type input "2"
type input "$0.00"
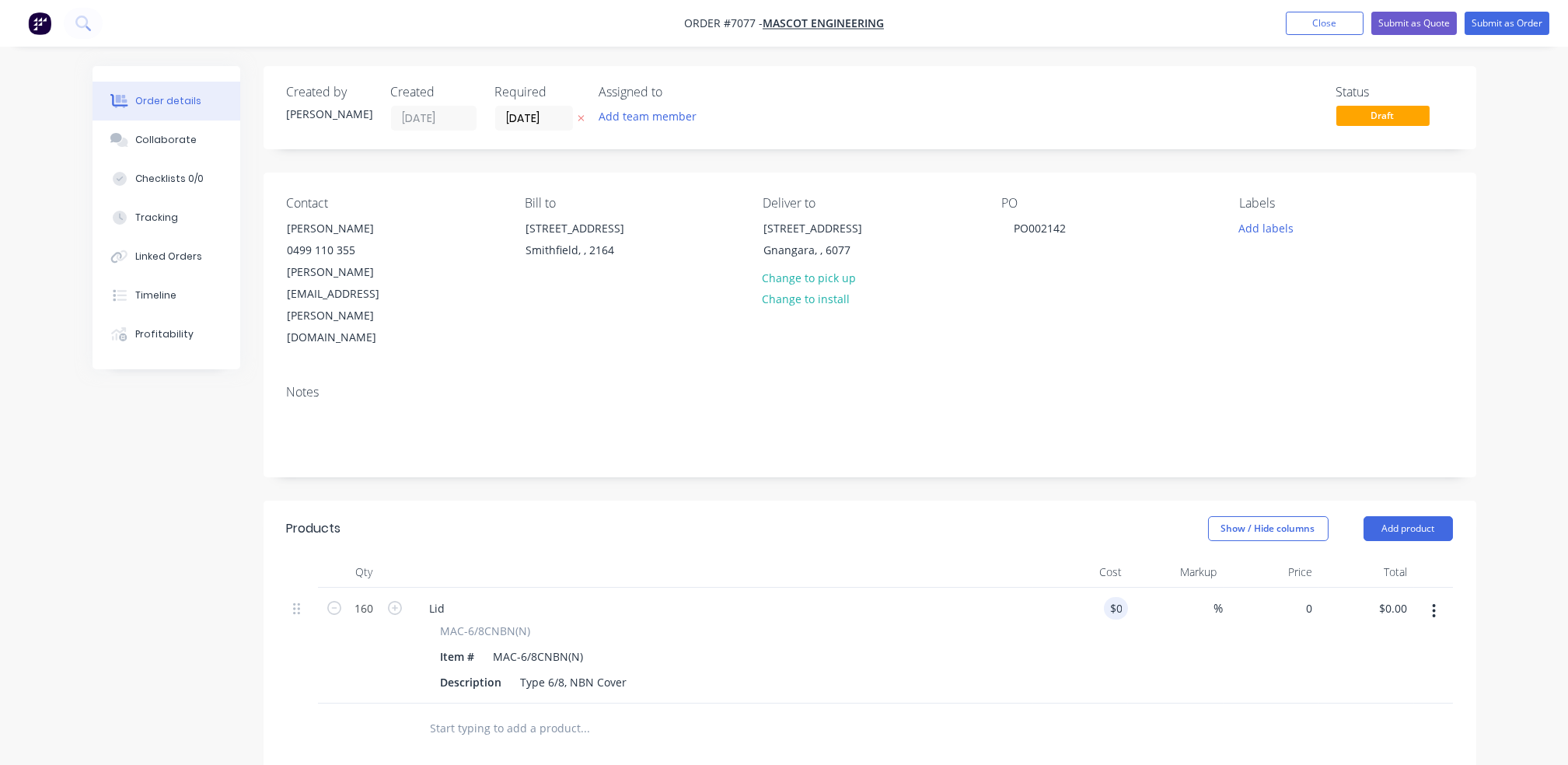
click at [1289, 587] on div "0 $0.00" at bounding box center [1271, 645] width 96 height 116
type input "$21.00"
type input "$3,360.00"
click at [583, 713] on input "text" at bounding box center [586, 728] width 311 height 31
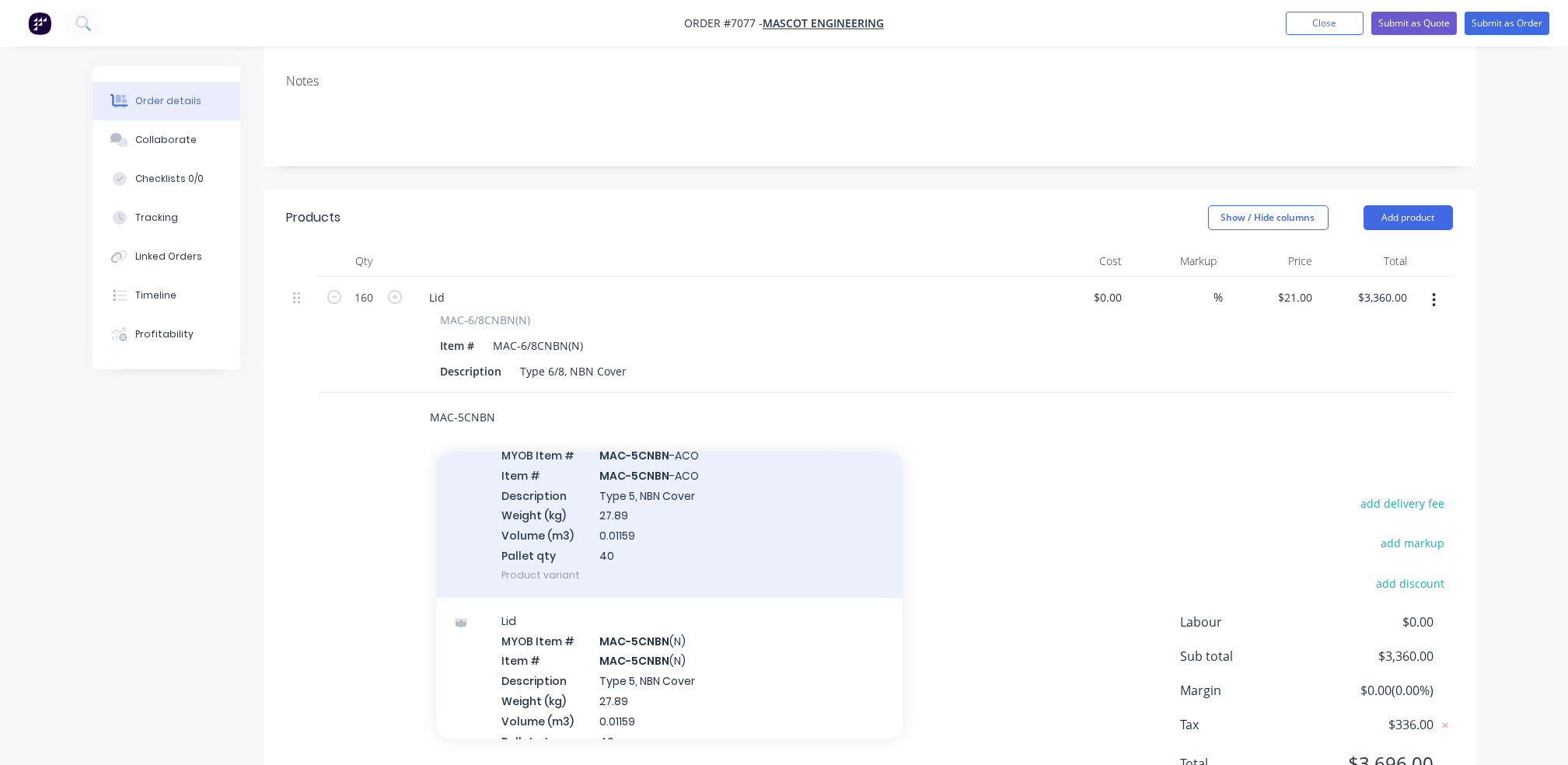
scroll to position [311, 0]
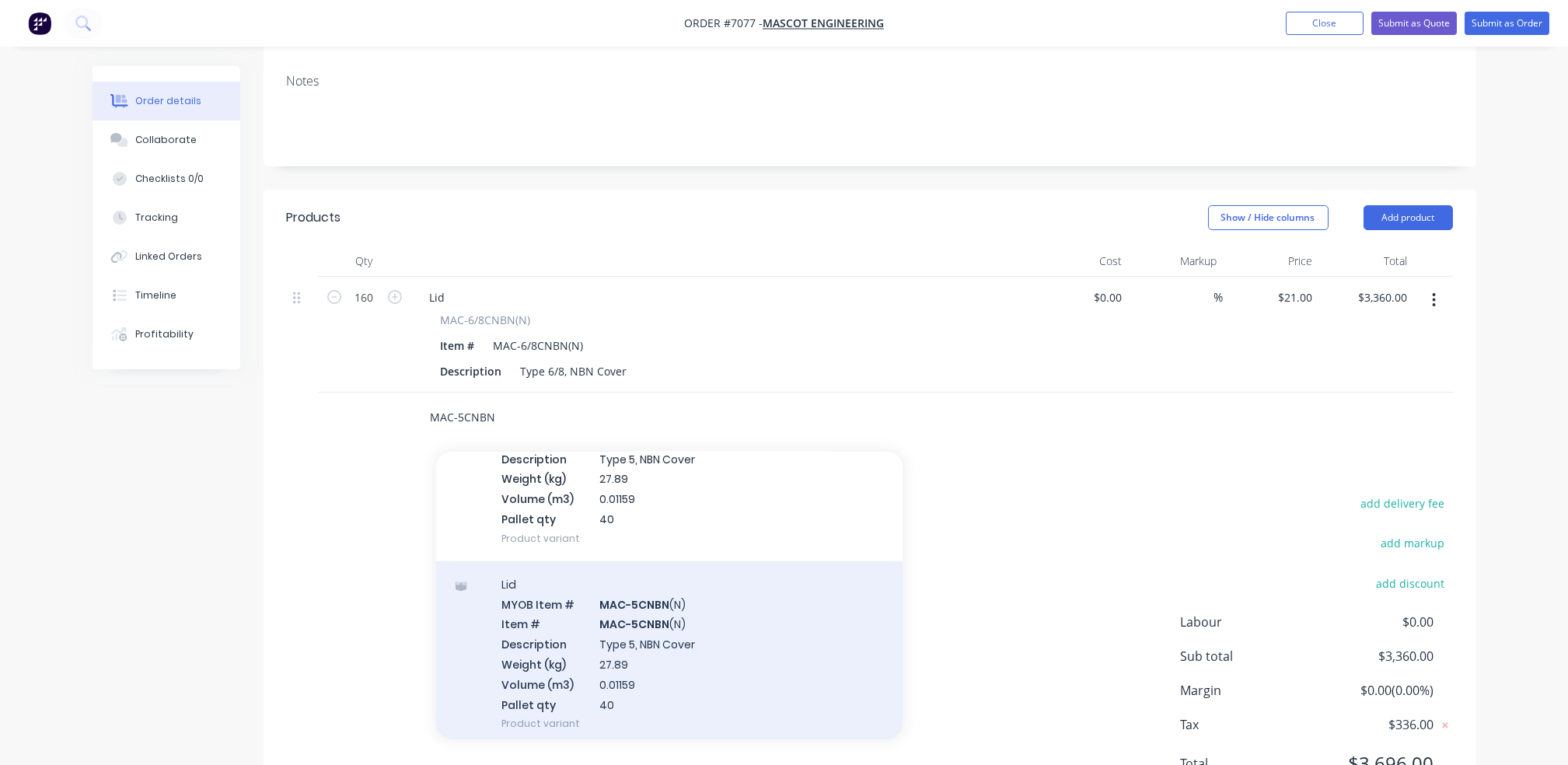
type input "MAC-5CNBN"
click at [652, 594] on div "Lid MYOB Item # MAC-5CNBN (N) Item # MAC-5CNBN (N) Description Type 5, NBN Cove…" at bounding box center [670, 654] width 467 height 186
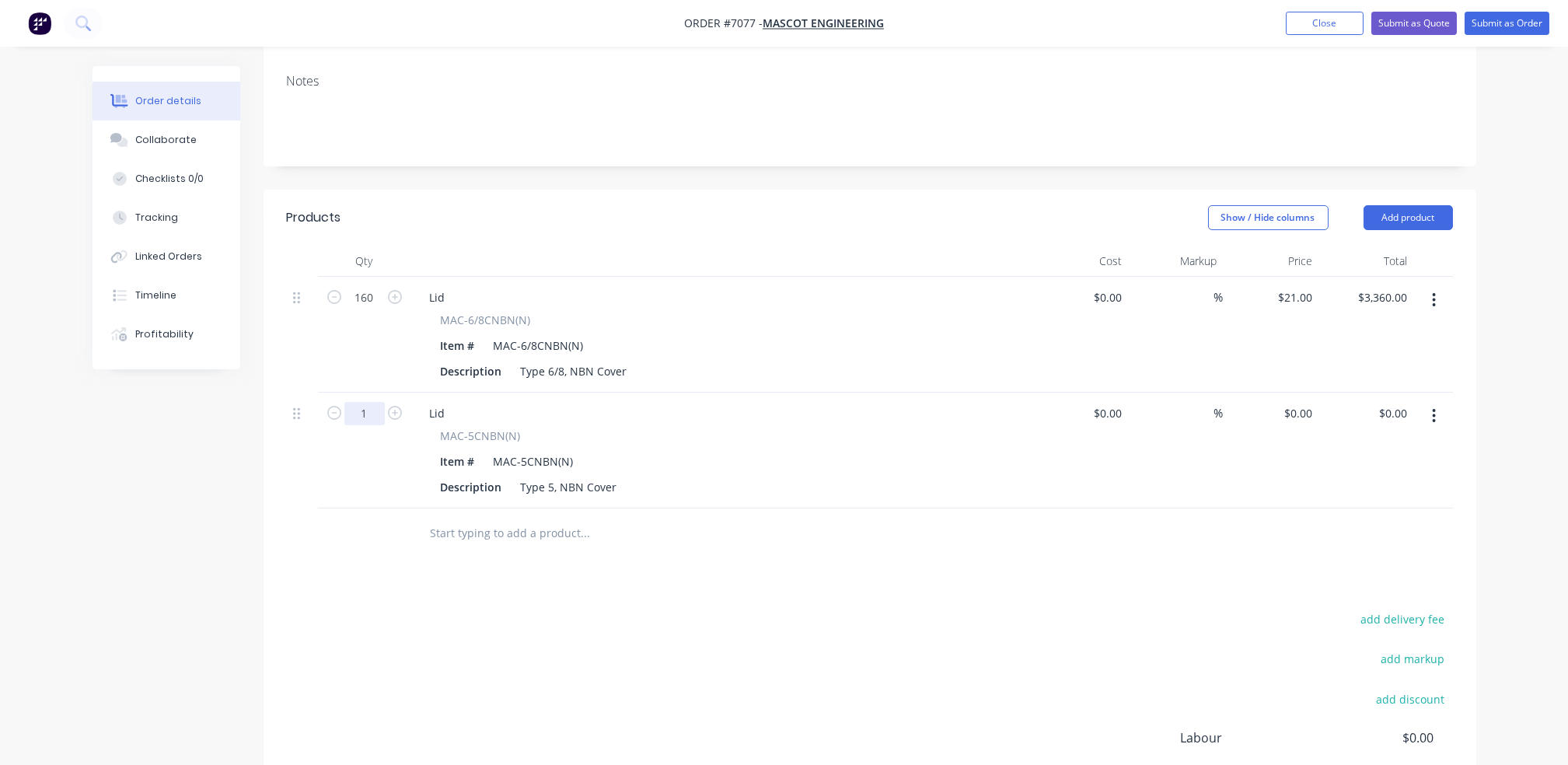
click at [367, 402] on input "1" at bounding box center [365, 414] width 41 height 23
type input "160"
drag, startPoint x: 1296, startPoint y: 348, endPoint x: 1305, endPoint y: 352, distance: 9.8
click at [1305, 402] on input "0" at bounding box center [1301, 413] width 36 height 22
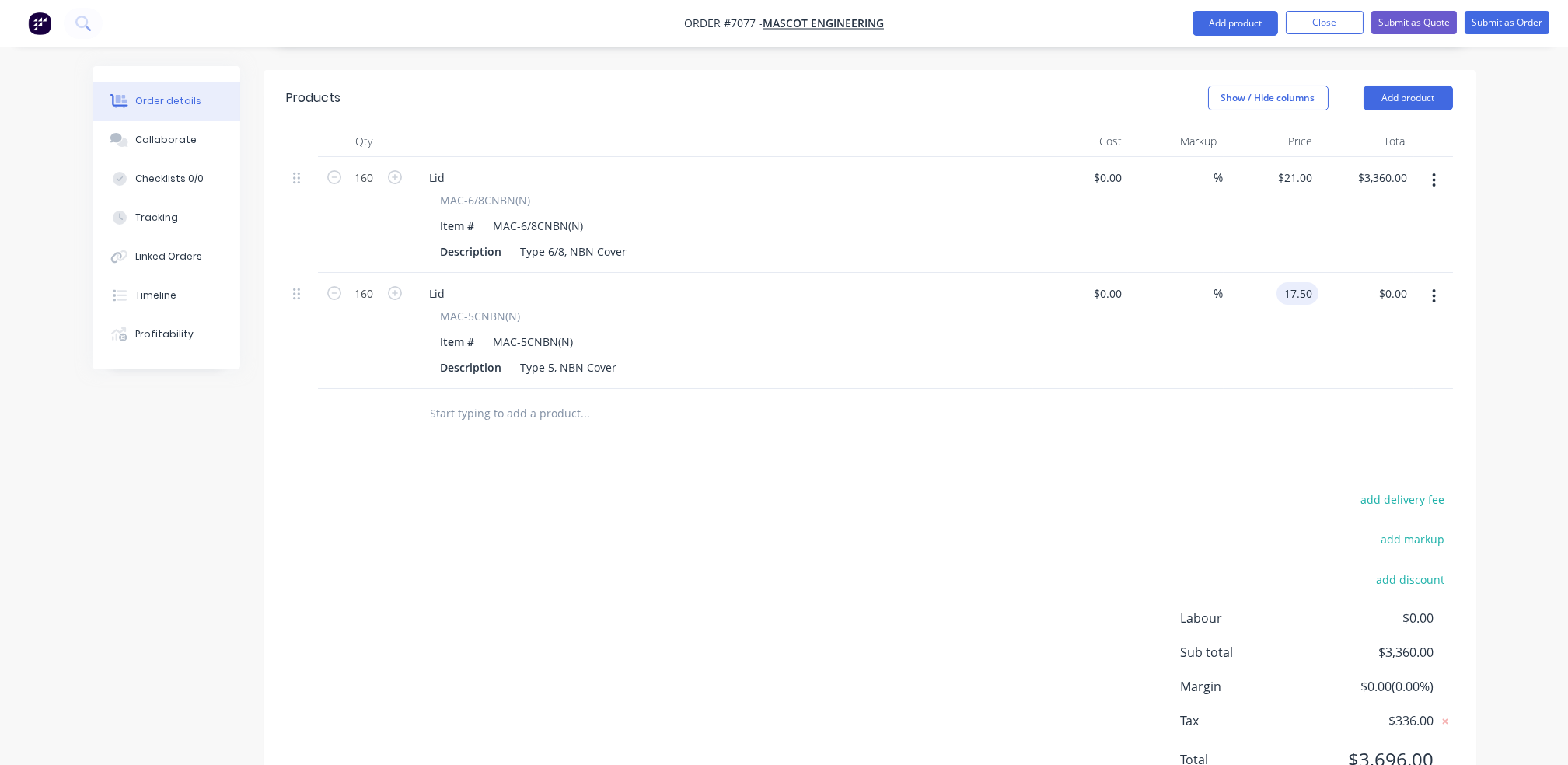
scroll to position [436, 0]
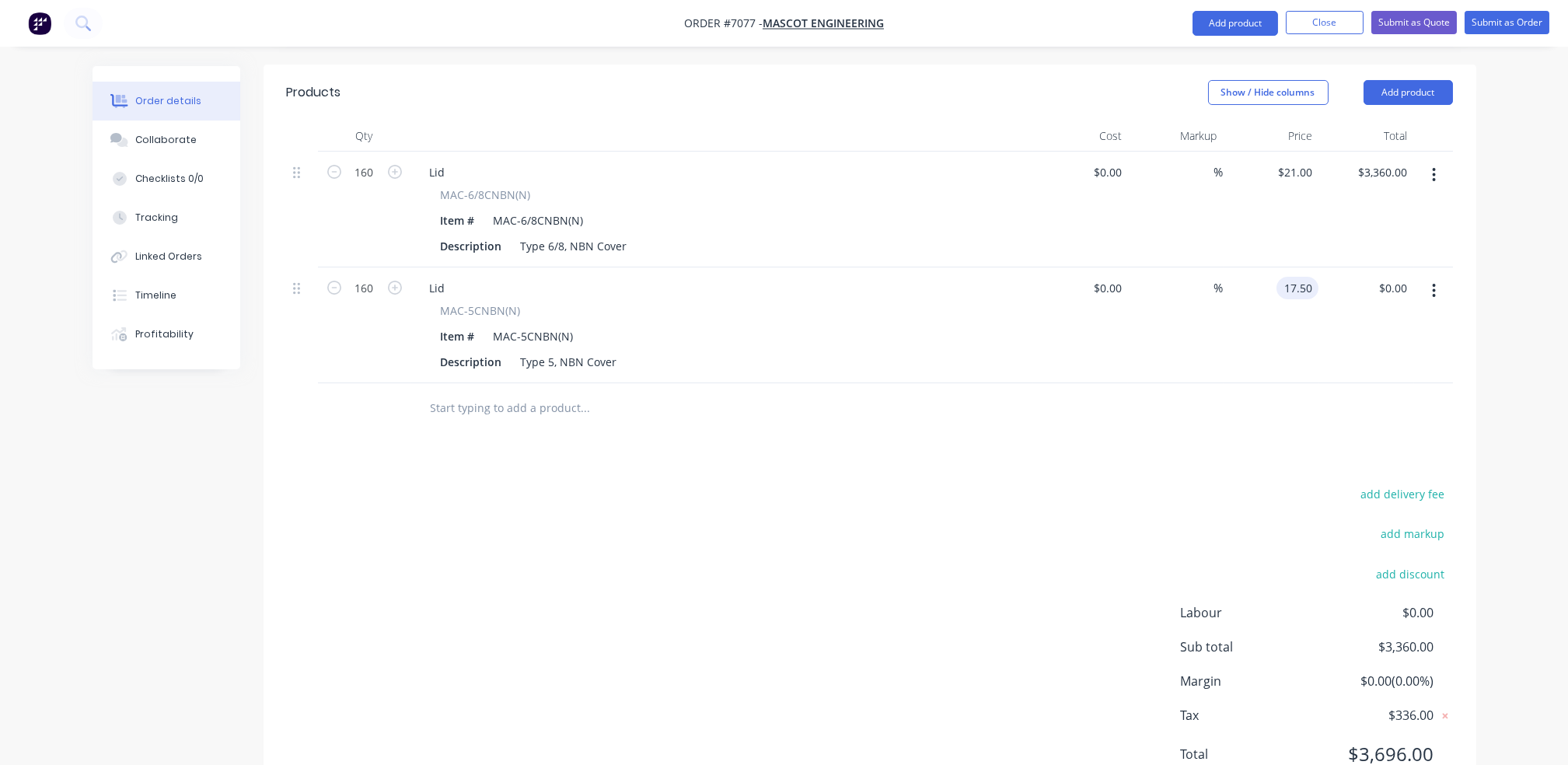
type input "$17.50"
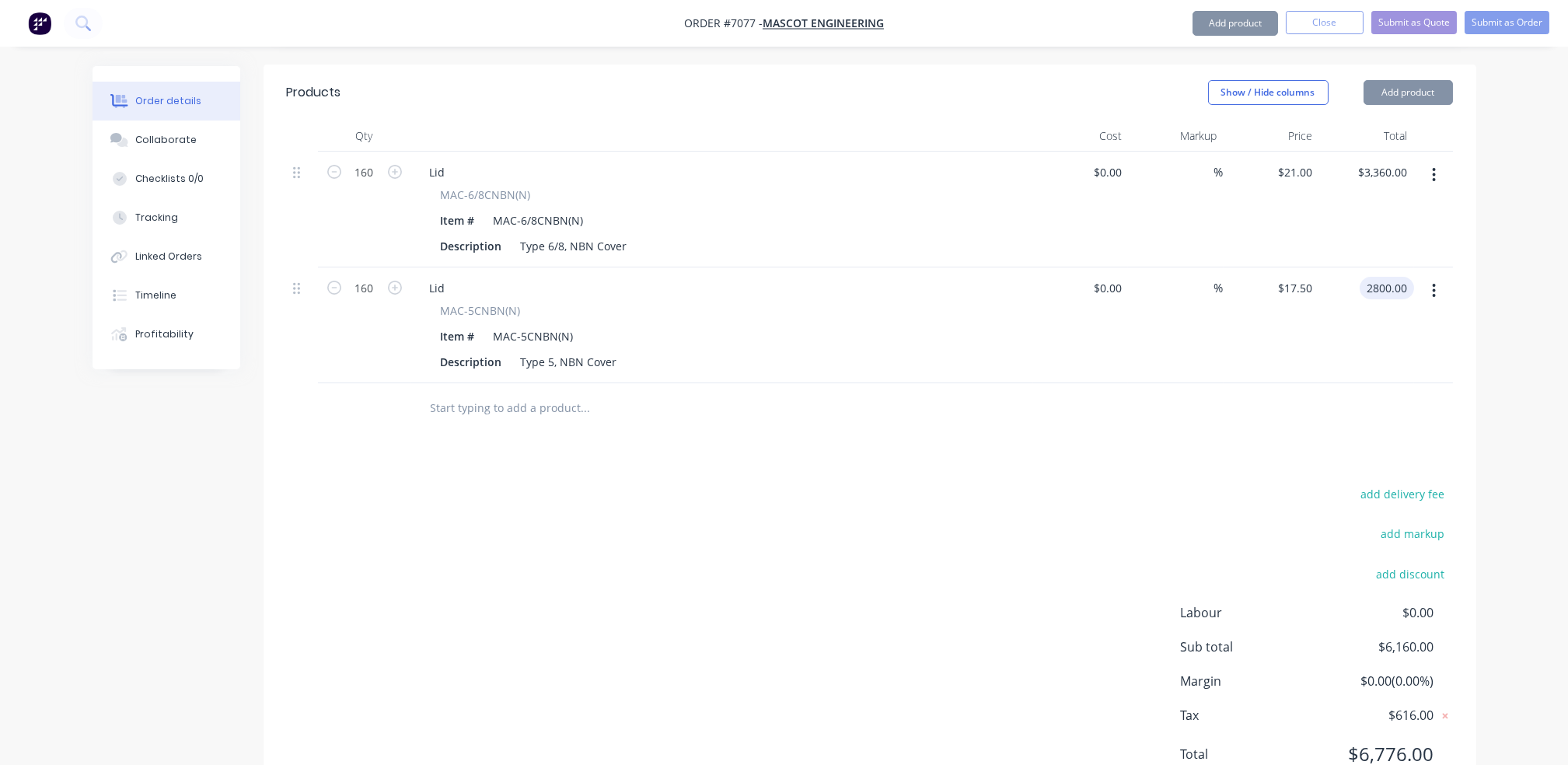
type input "$2,800.00"
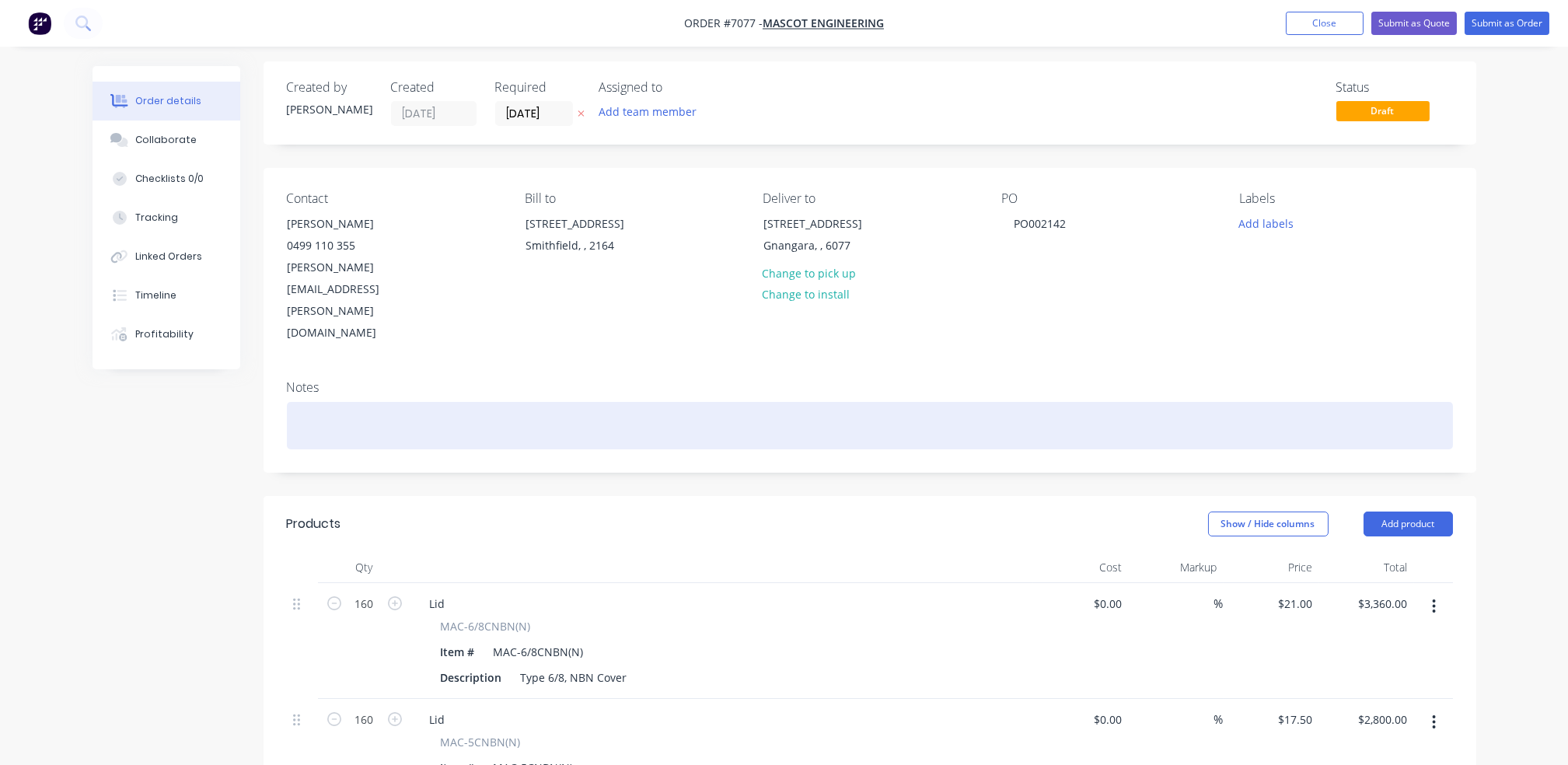
scroll to position [0, 0]
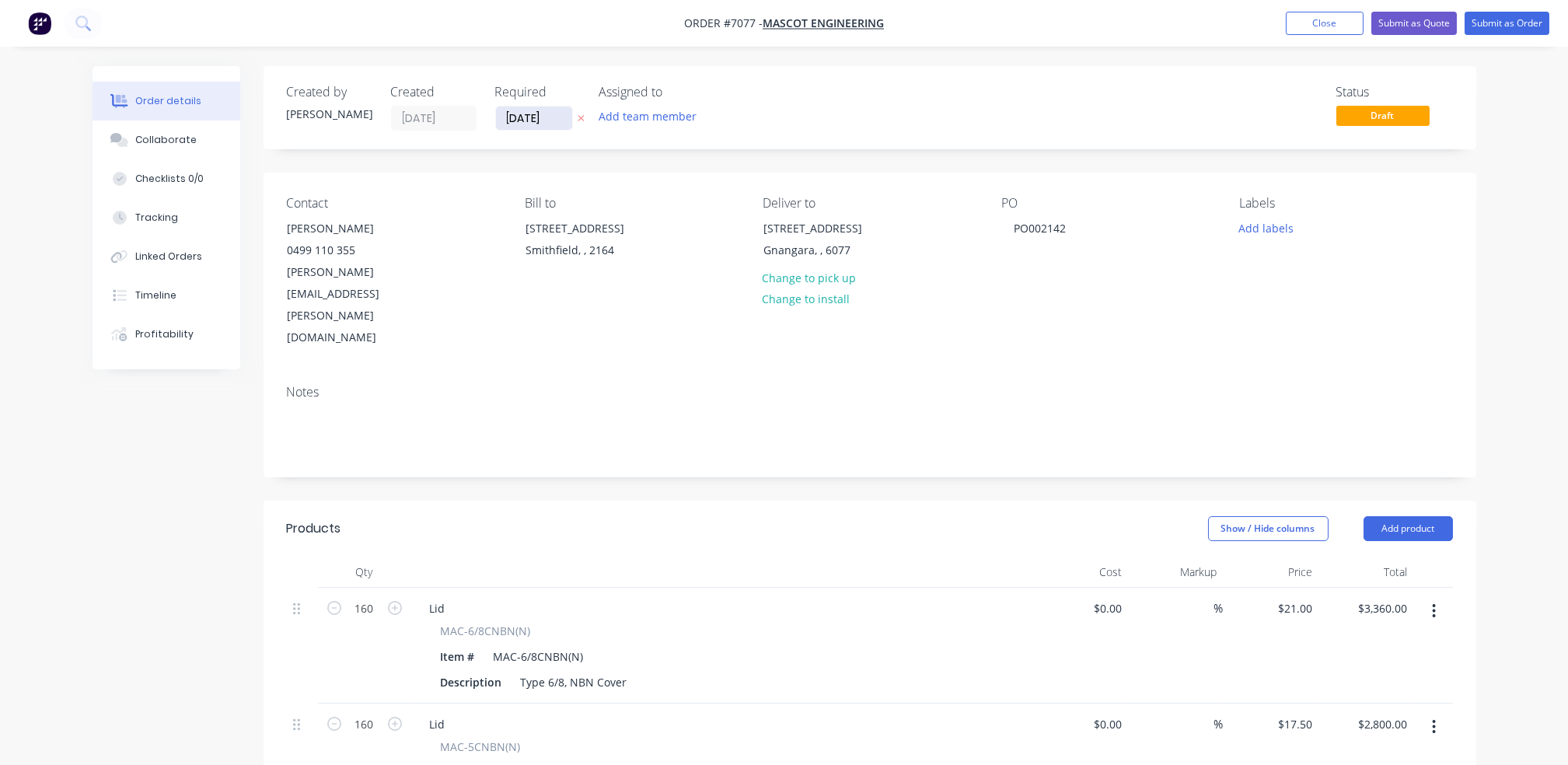
click at [523, 119] on input "[DATE]" at bounding box center [534, 118] width 76 height 23
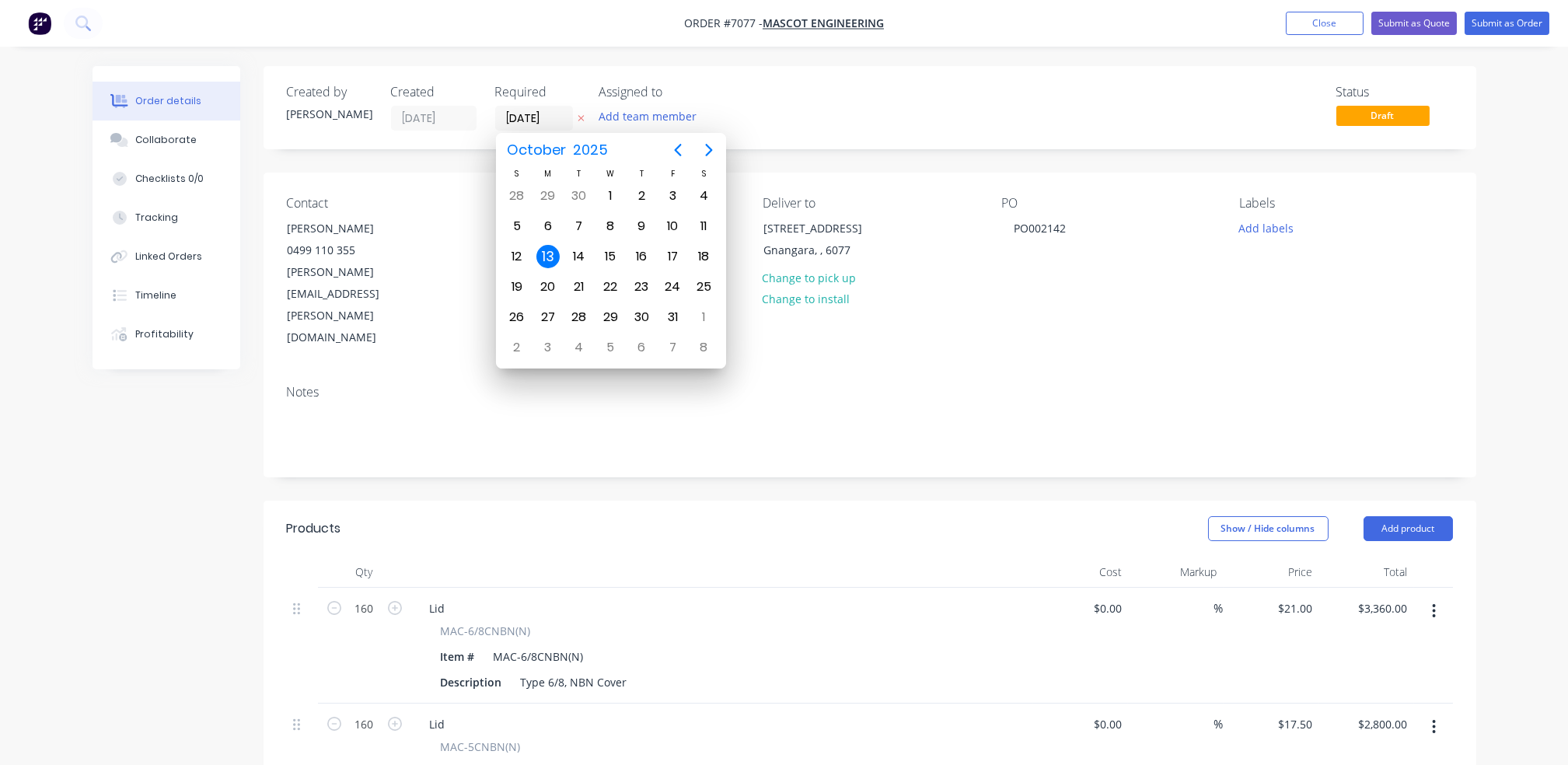
click at [821, 102] on div "Status Draft" at bounding box center [1104, 108] width 699 height 46
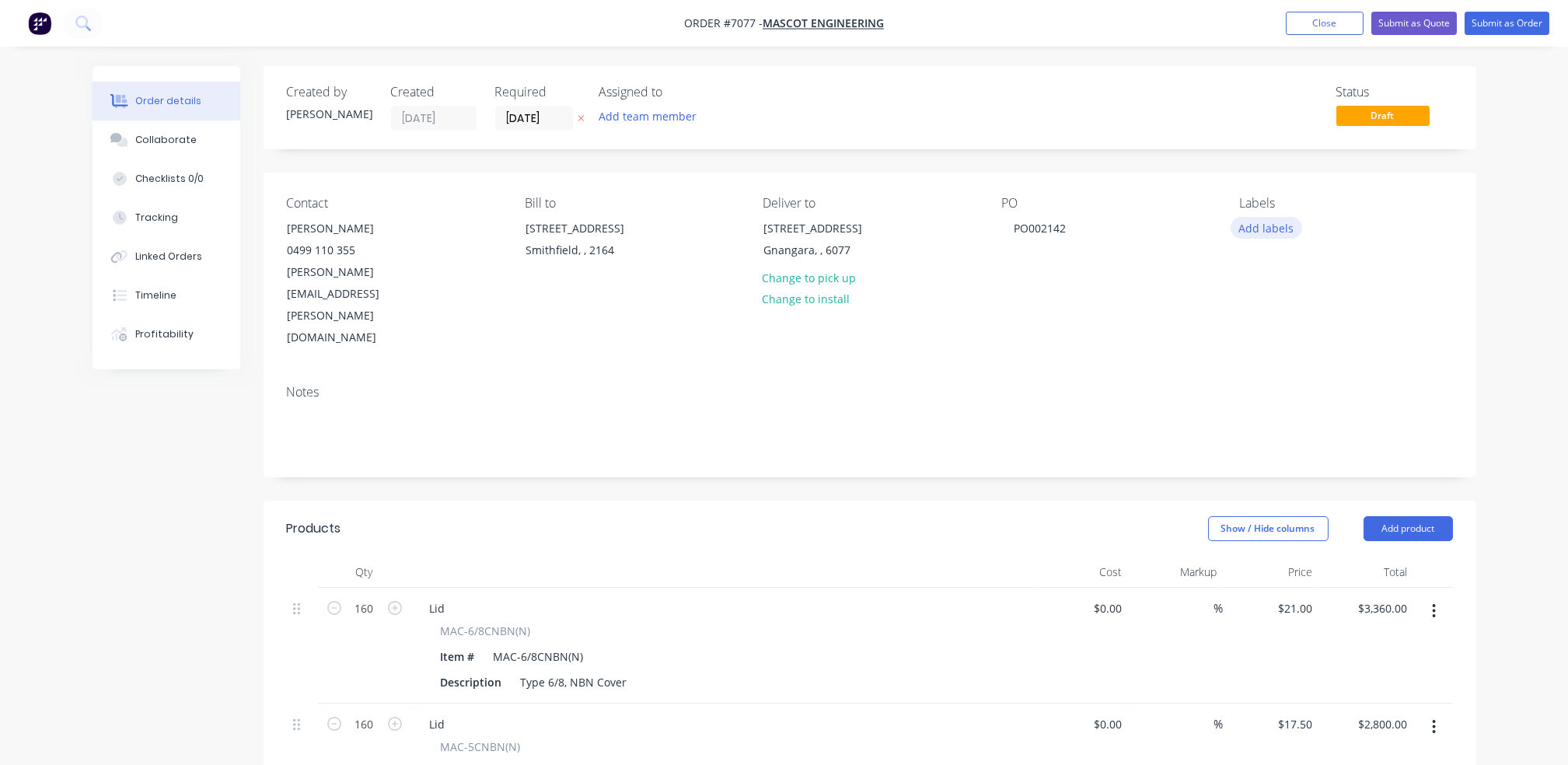
click at [1267, 233] on button "Add labels" at bounding box center [1267, 228] width 71 height 21
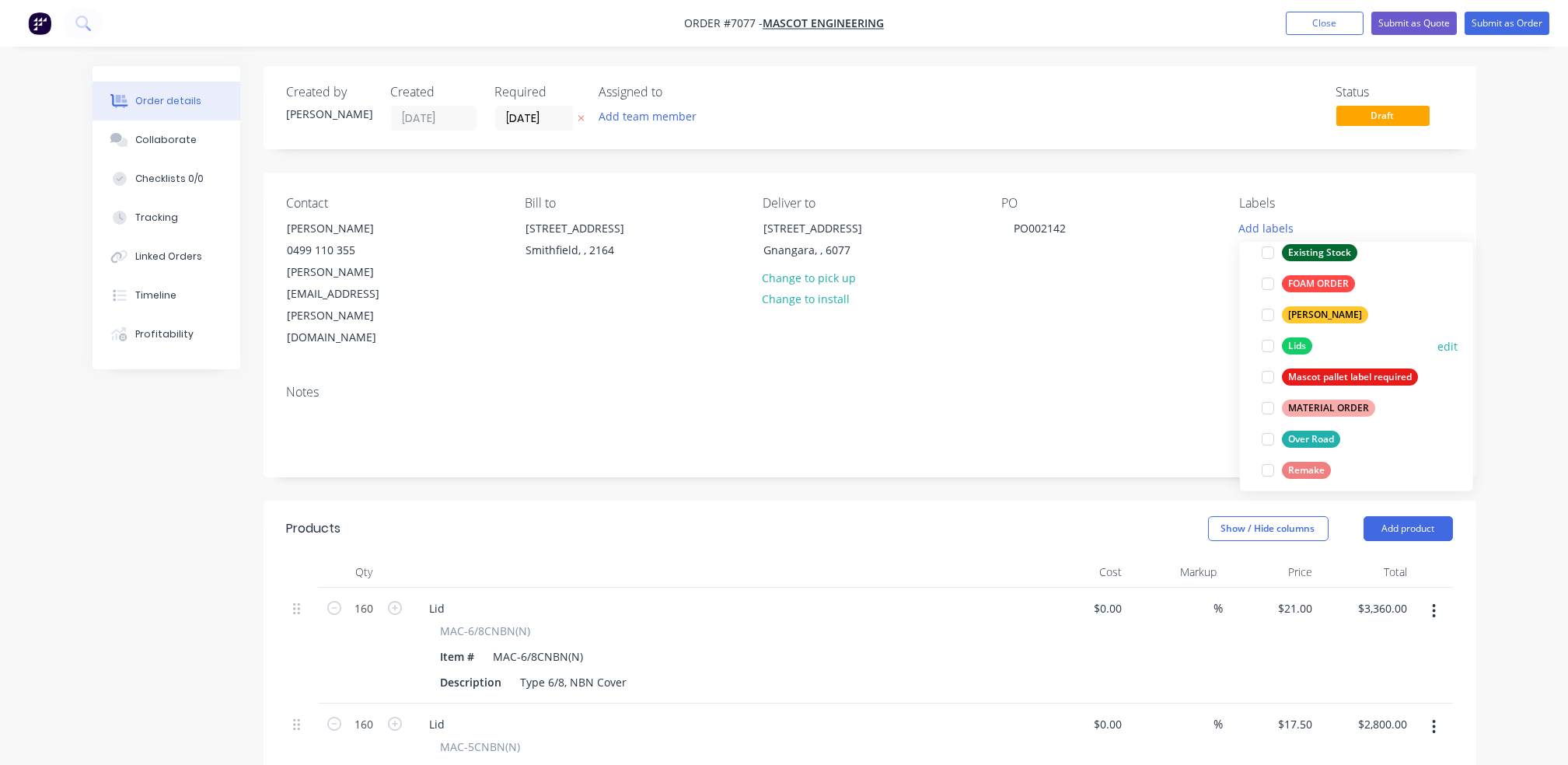
click at [1292, 346] on div "Lids" at bounding box center [1297, 346] width 30 height 17
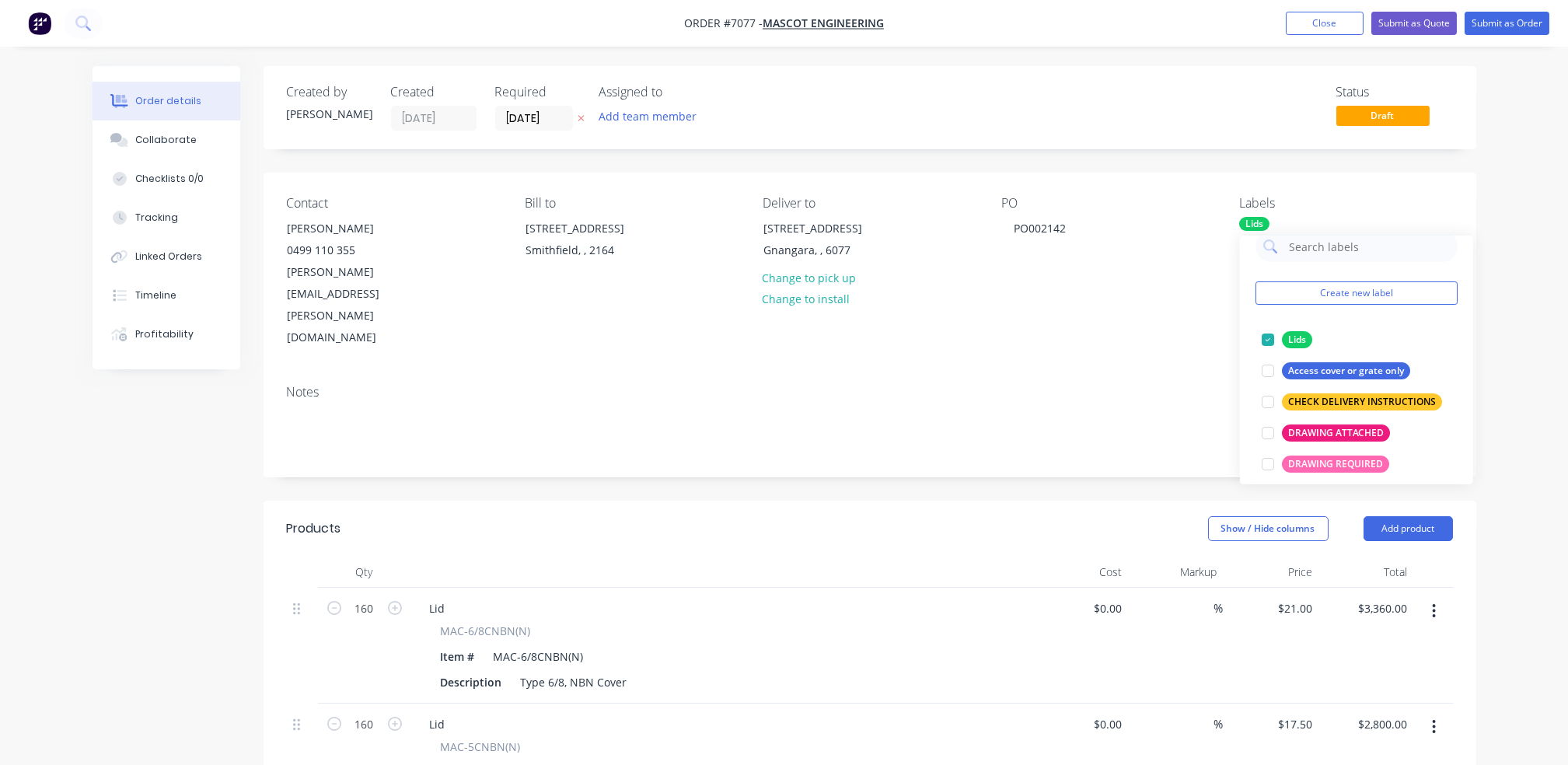
click at [1111, 385] on div "Notes" at bounding box center [869, 392] width 1167 height 14
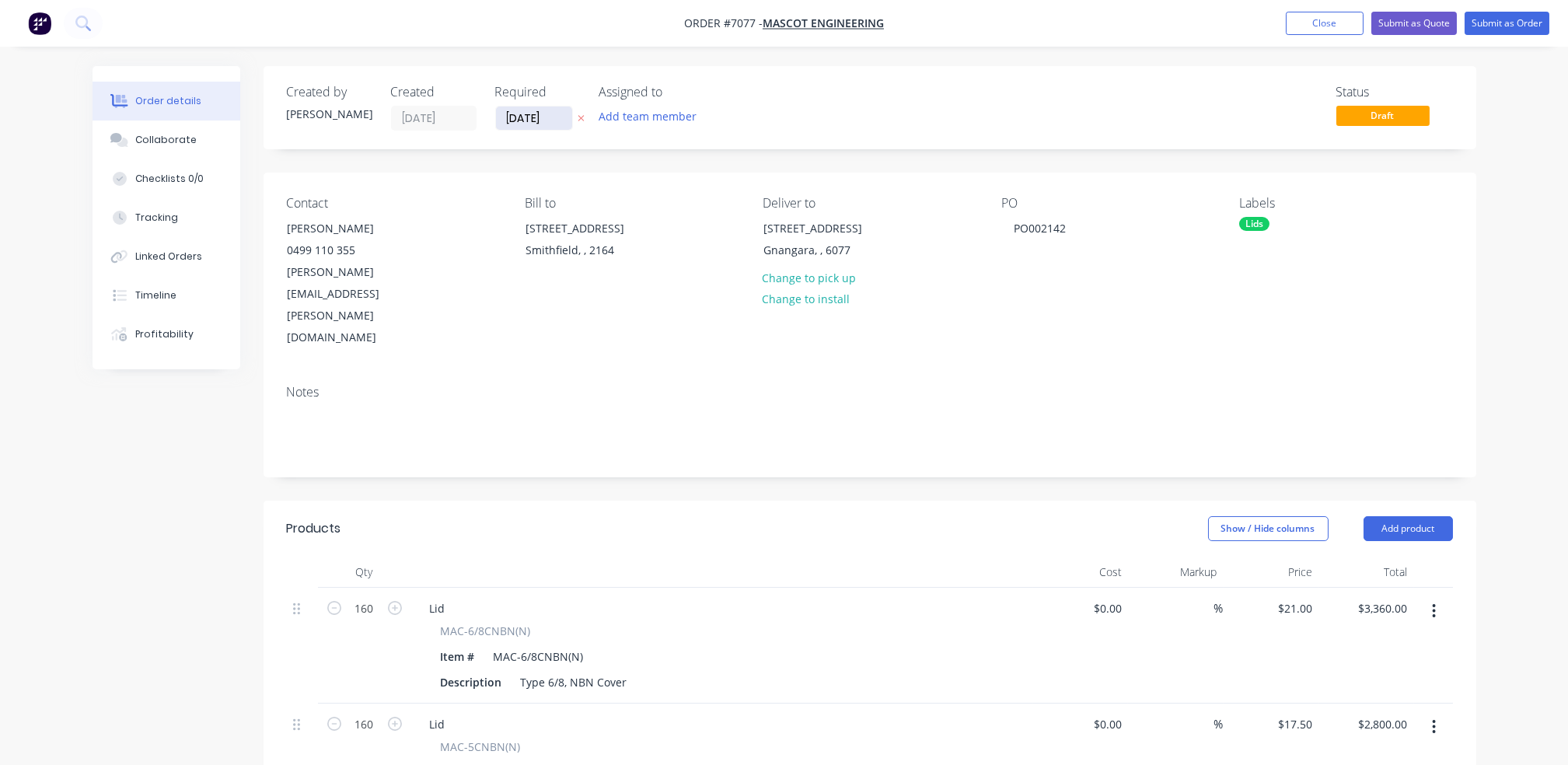
click at [560, 121] on input "[DATE]" at bounding box center [534, 118] width 76 height 23
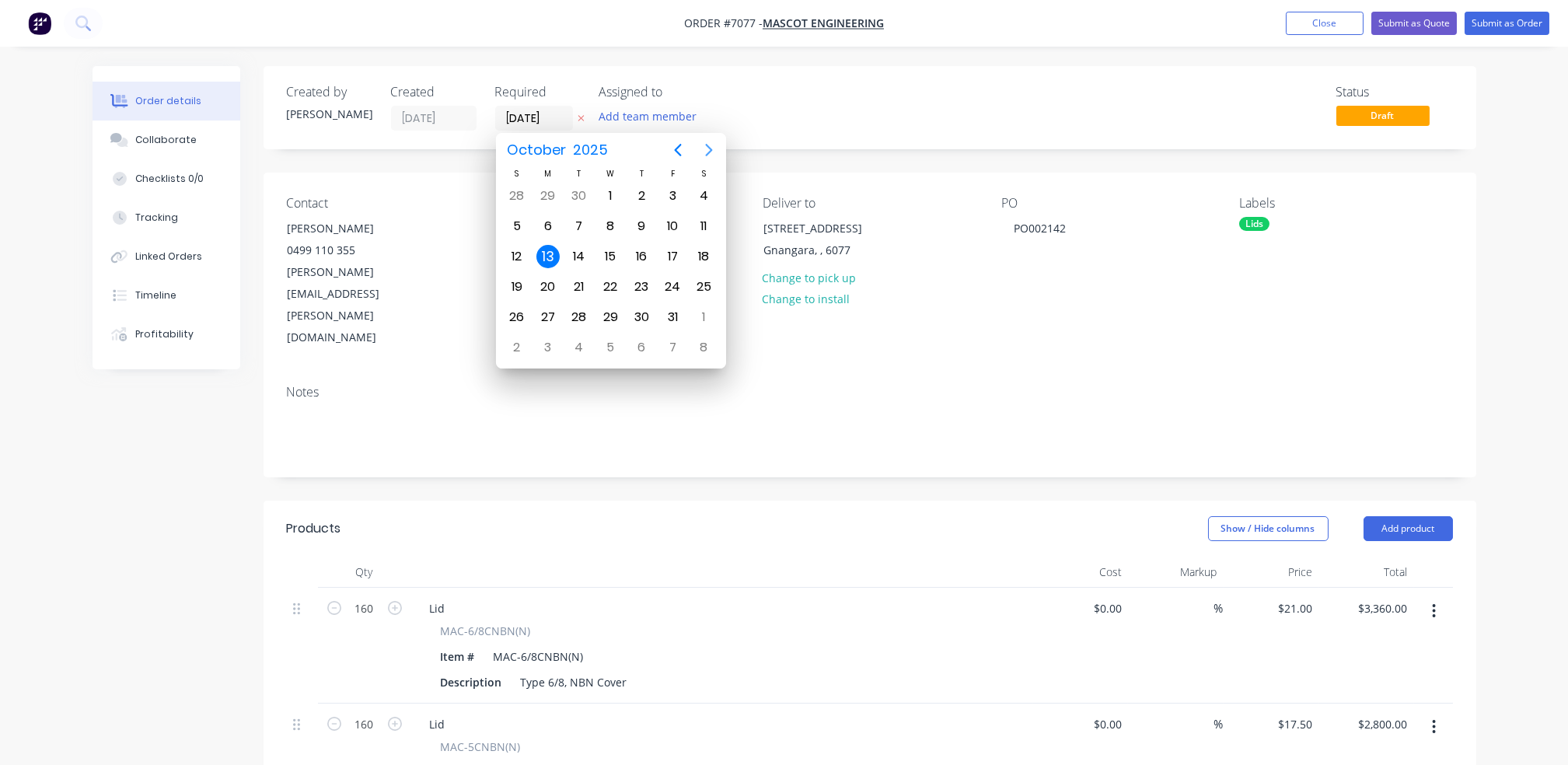
drag, startPoint x: 709, startPoint y: 148, endPoint x: 705, endPoint y: 175, distance: 27.3
click at [711, 147] on icon "Next page" at bounding box center [708, 150] width 18 height 18
click at [639, 290] on div "20" at bounding box center [642, 287] width 23 height 23
type input "20/11/25"
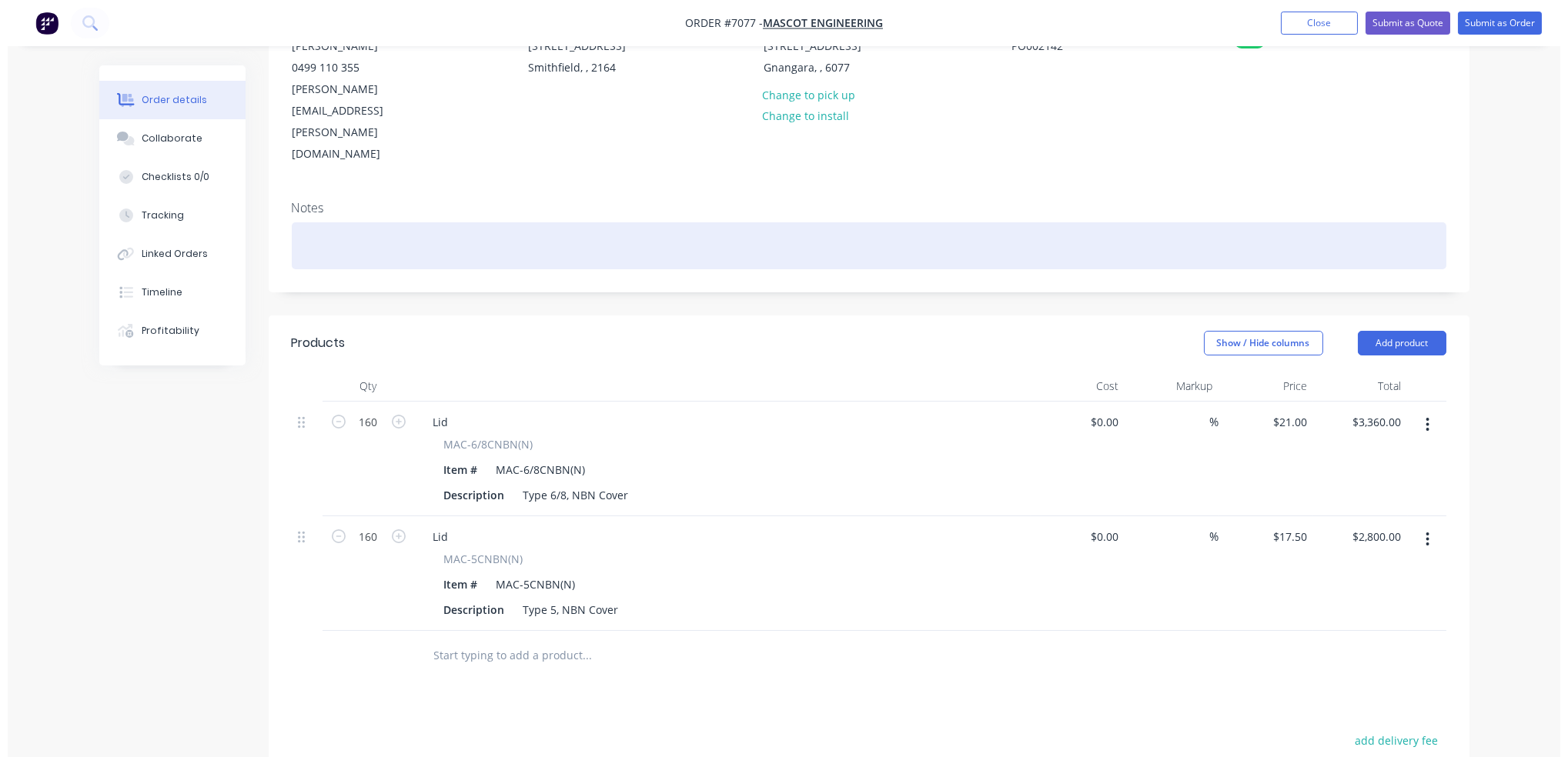
scroll to position [0, 0]
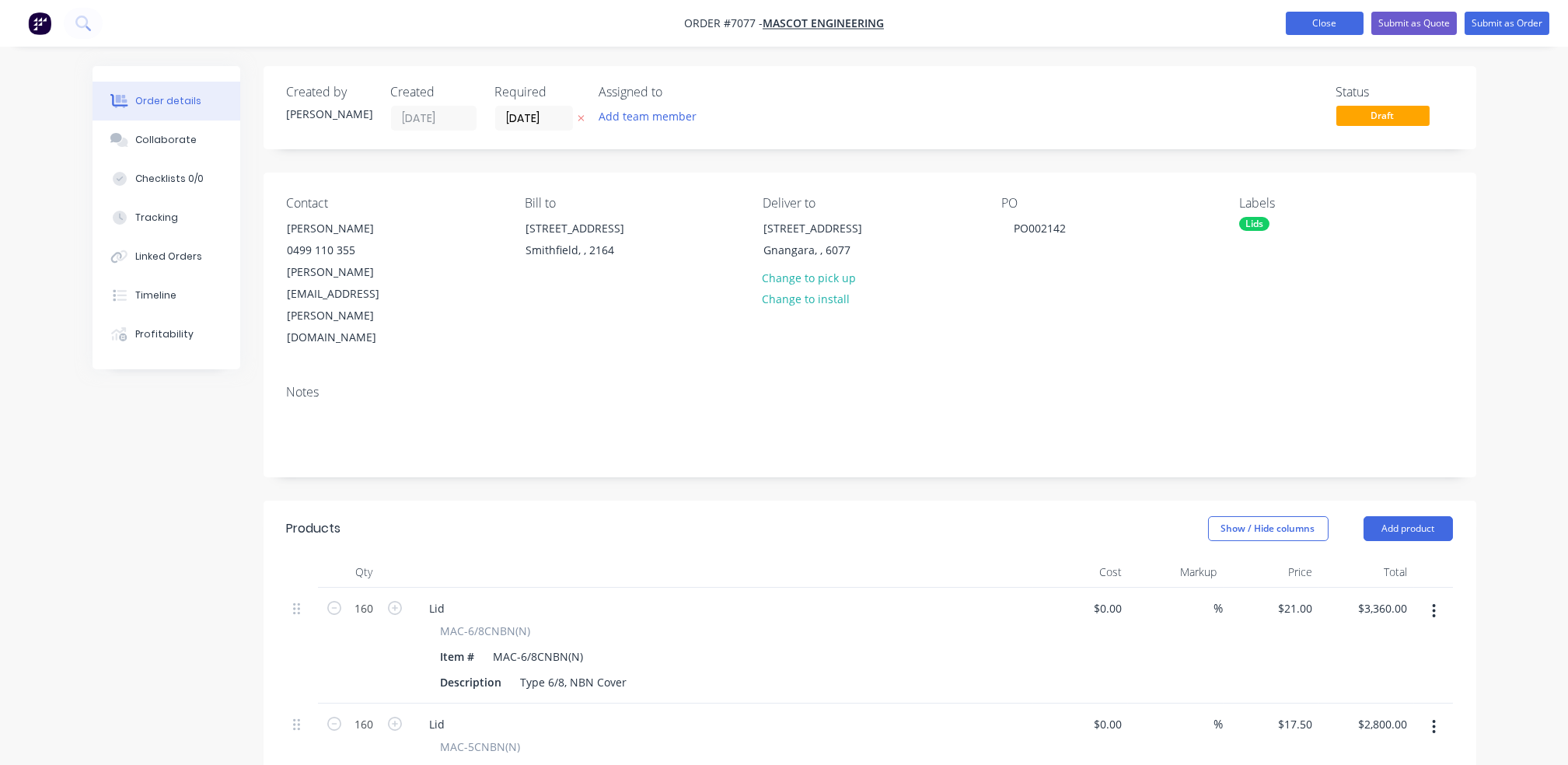
click at [1304, 19] on button "Close" at bounding box center [1325, 23] width 78 height 23
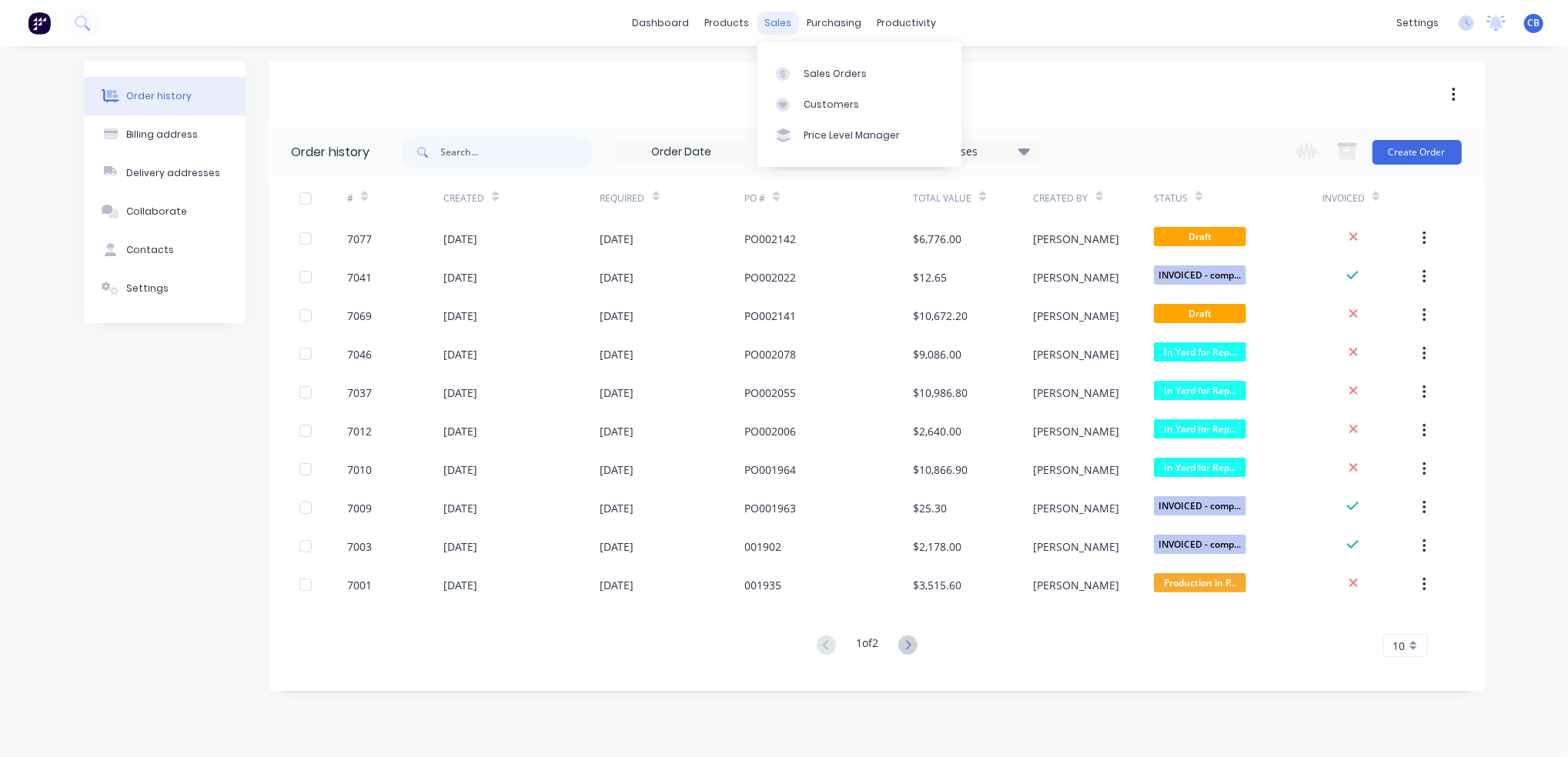
click at [784, 24] on div "sales" at bounding box center [777, 23] width 42 height 23
click at [163, 100] on div "Order history" at bounding box center [159, 95] width 65 height 14
click at [835, 67] on div "Sales Orders" at bounding box center [835, 74] width 63 height 14
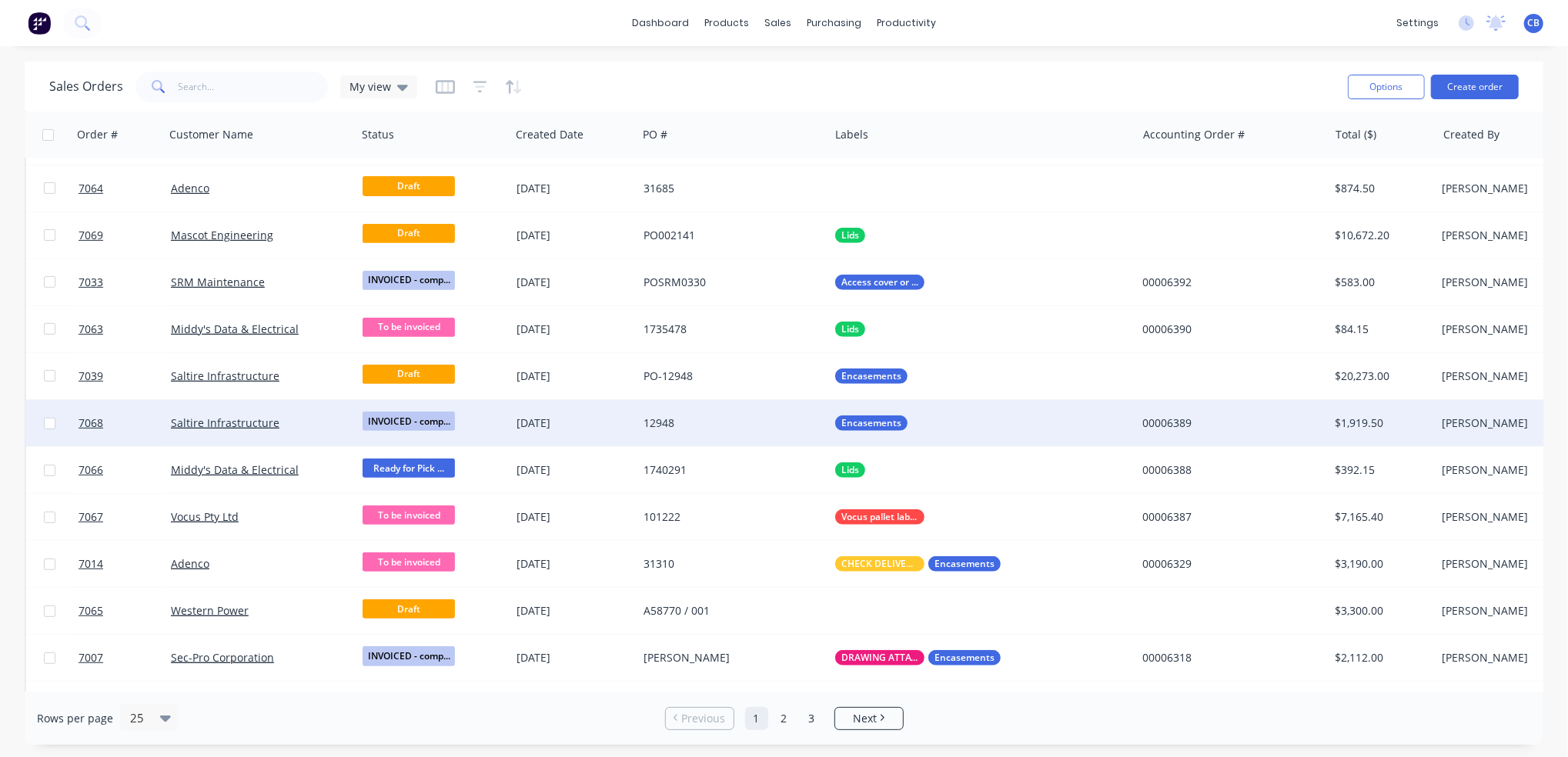
scroll to position [513, 0]
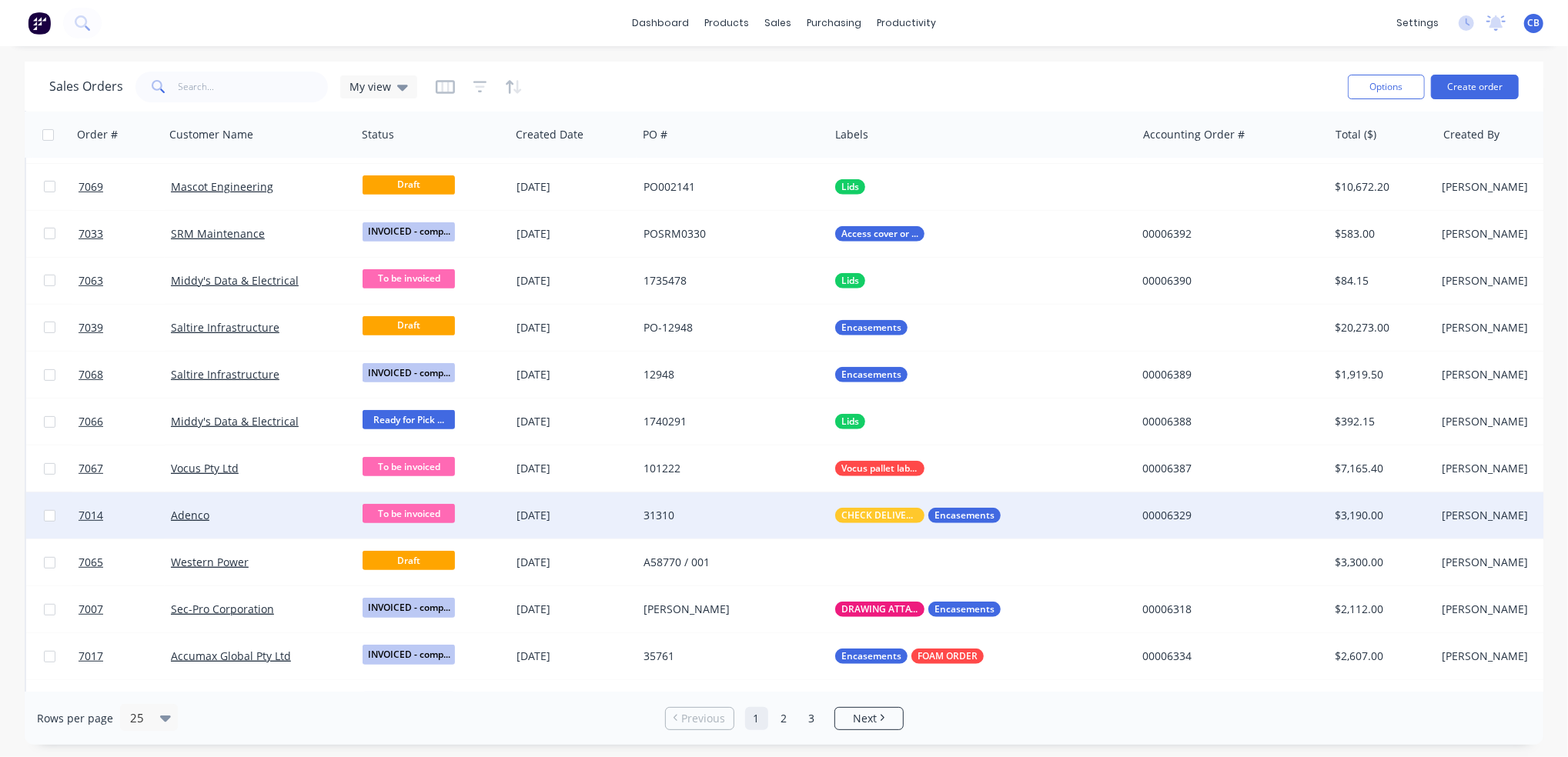
click at [756, 517] on div "31310" at bounding box center [729, 515] width 171 height 15
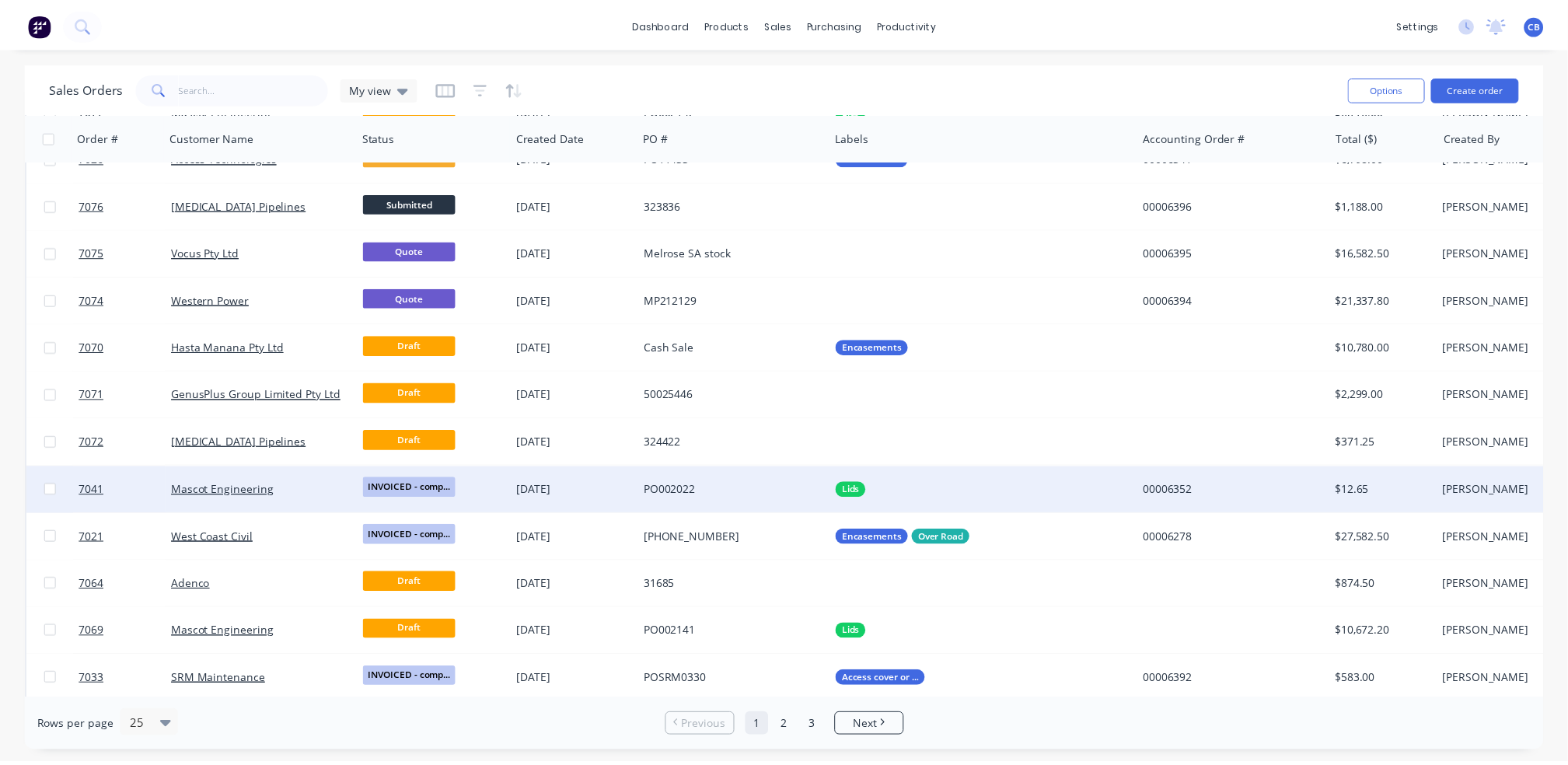
scroll to position [103, 0]
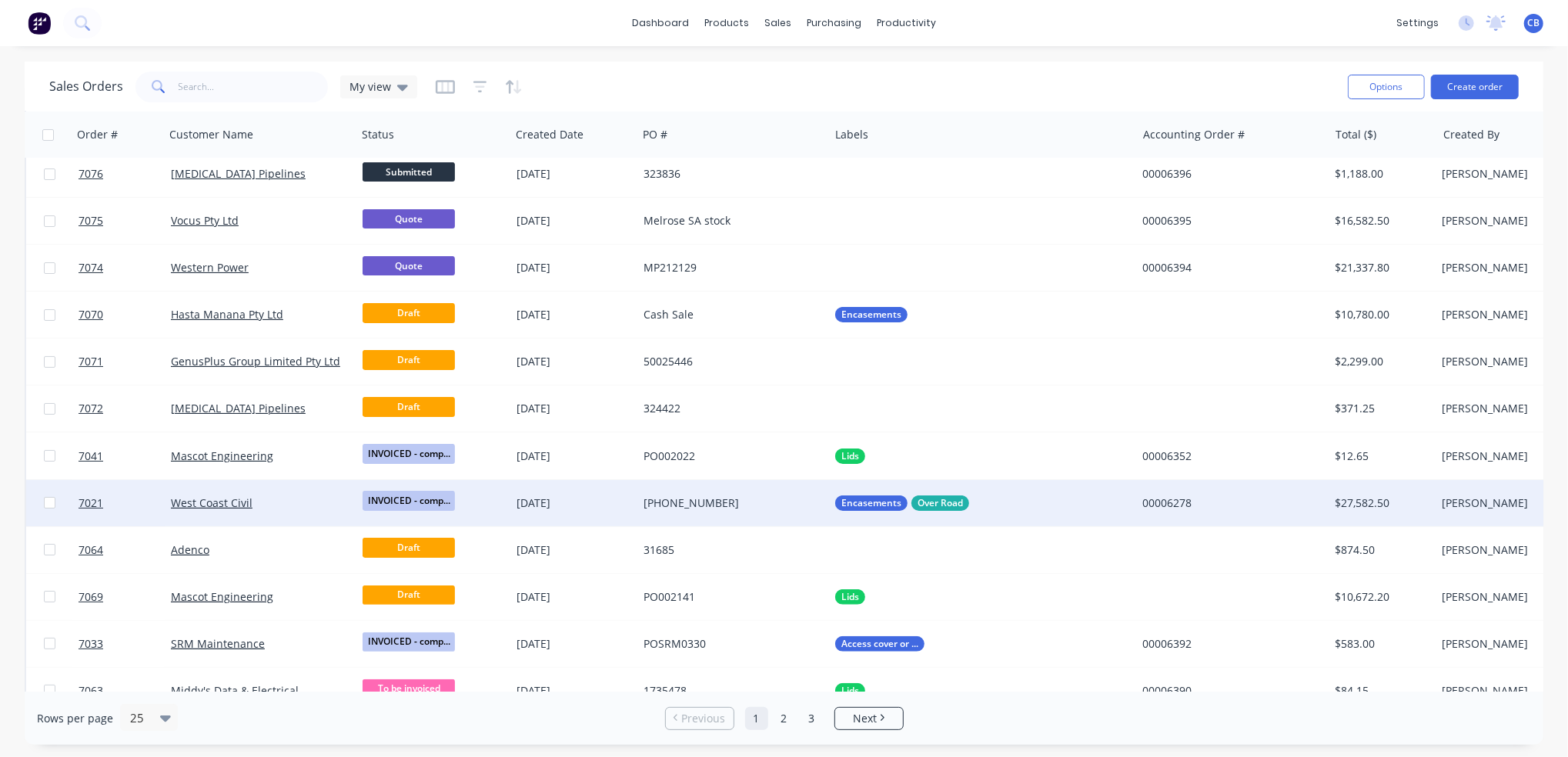
click at [646, 499] on div "[PHONE_NUMBER]" at bounding box center [729, 503] width 171 height 15
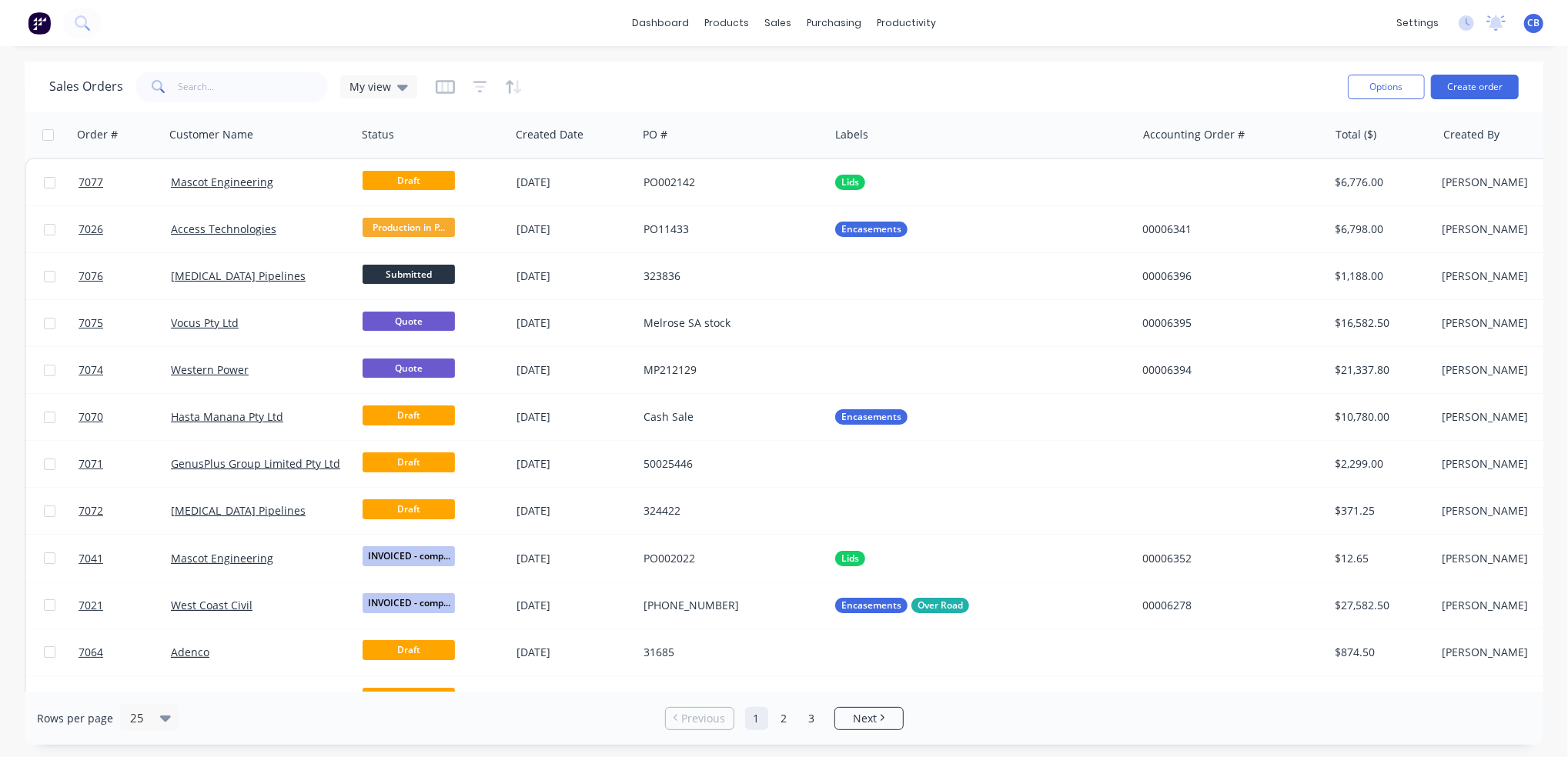
drag, startPoint x: 942, startPoint y: 694, endPoint x: 1037, endPoint y: 692, distance: 95.0
click at [1037, 692] on div "Rows per page 25 Previous 1 2 3 Next" at bounding box center [784, 718] width 1518 height 53
click at [1461, 86] on button "Create order" at bounding box center [1474, 87] width 88 height 25
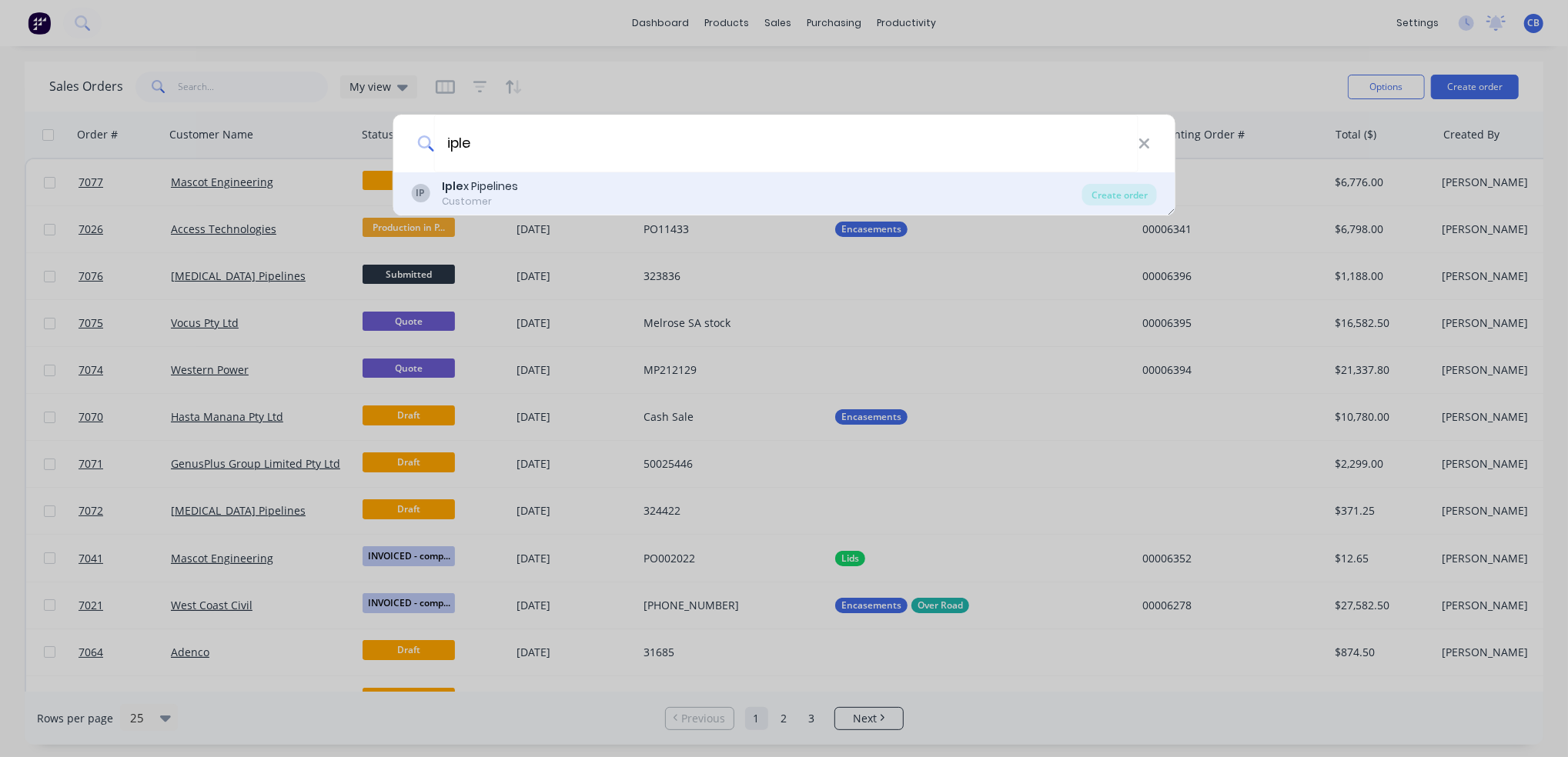
type input "iple"
click at [604, 206] on div "IP Iple x Pipelines Customer" at bounding box center [746, 193] width 671 height 30
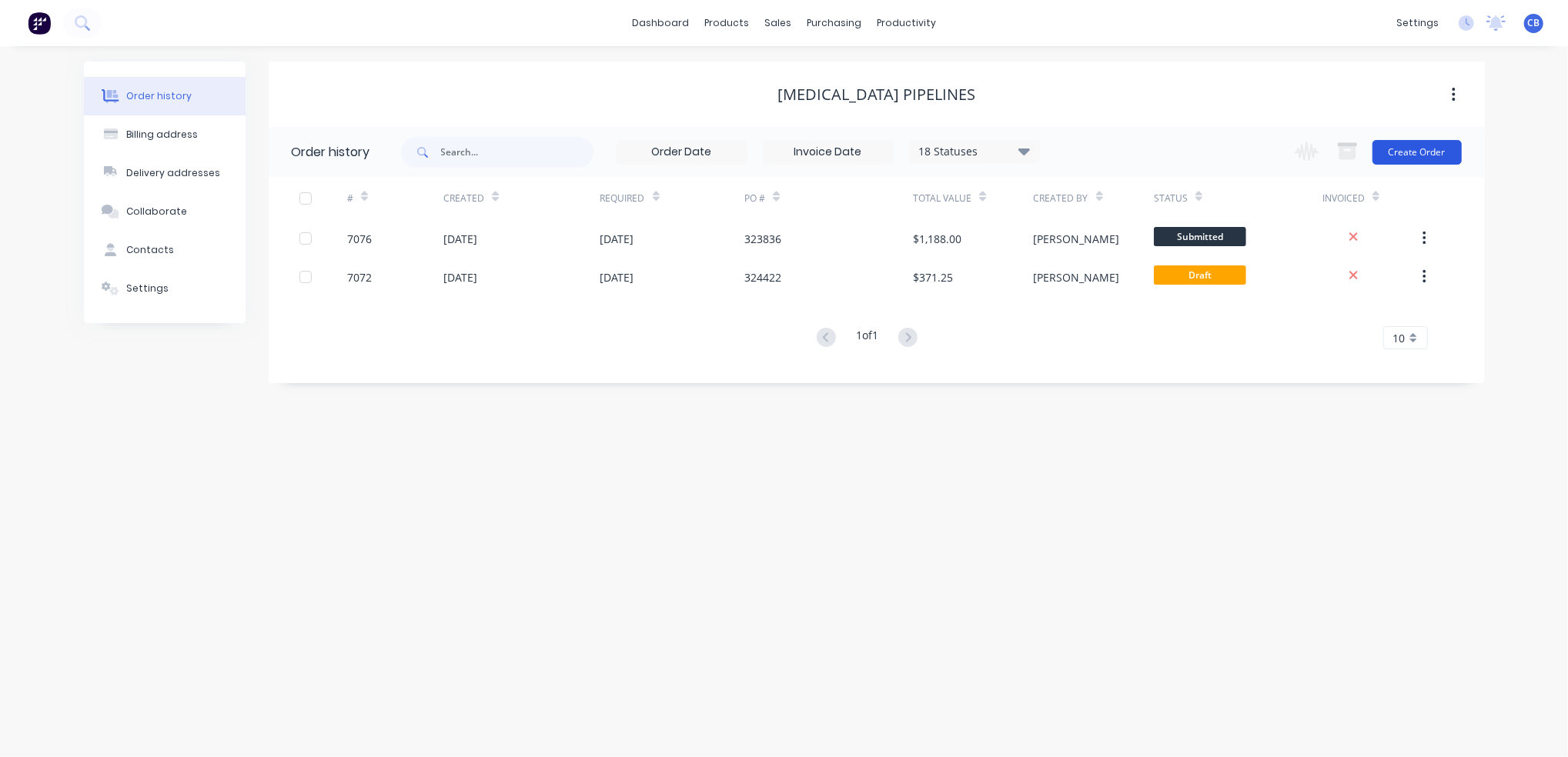
click at [1420, 151] on button "Create Order" at bounding box center [1416, 153] width 89 height 25
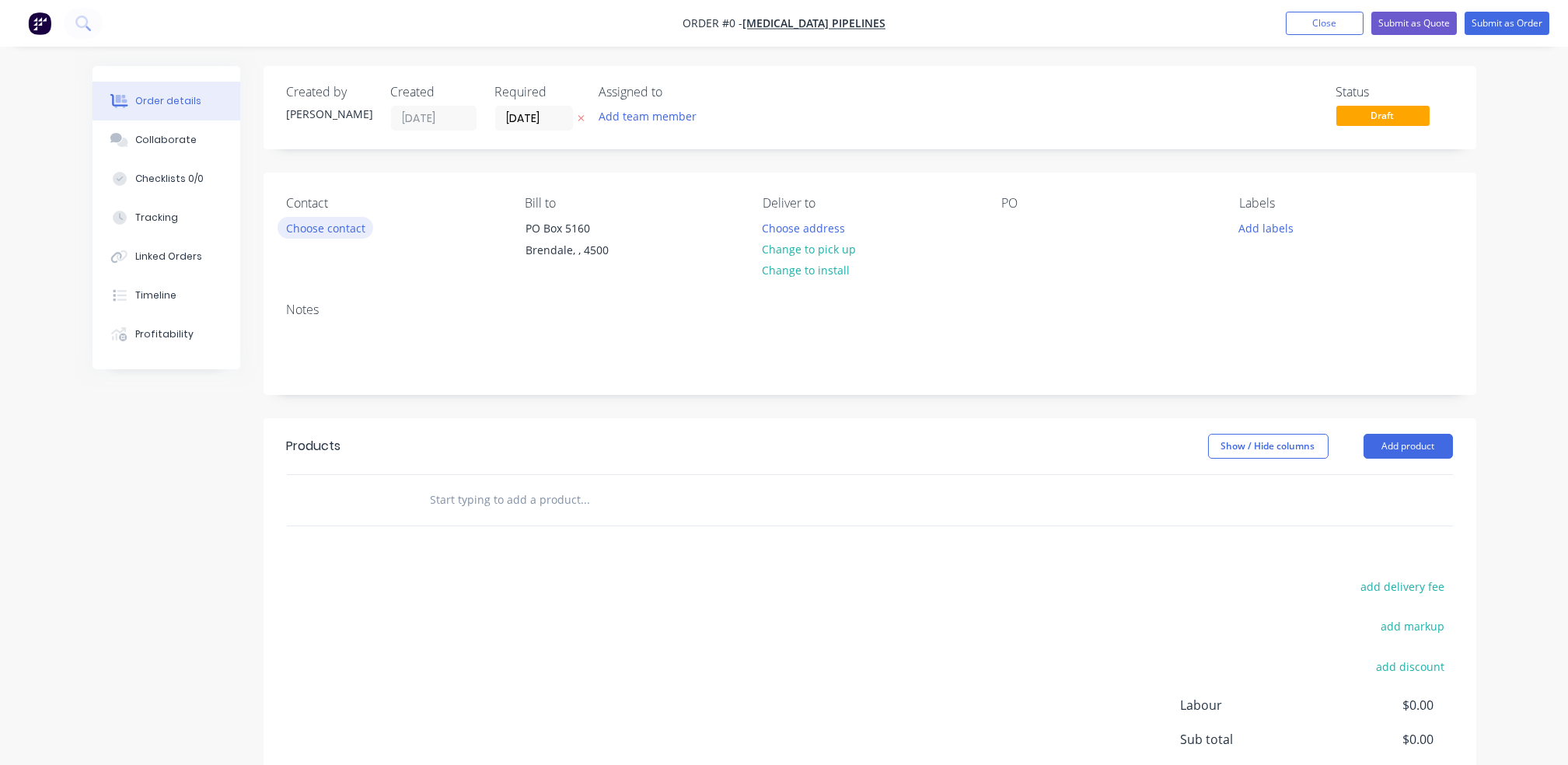
click at [338, 231] on button "Choose contact" at bounding box center [325, 228] width 96 height 21
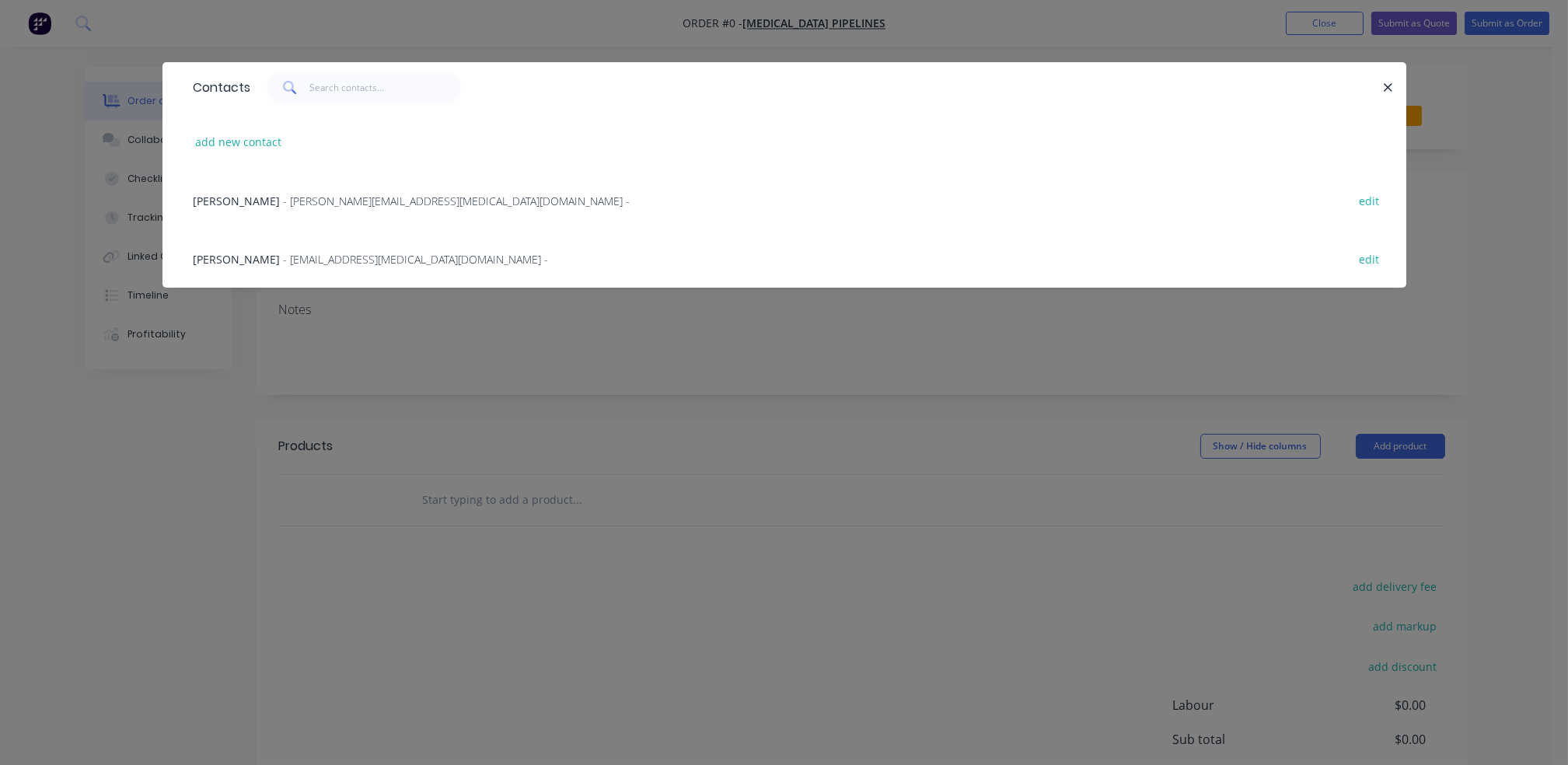
click at [310, 203] on span "- Virginie.Lakey@iplex.com.au -" at bounding box center [456, 201] width 346 height 14
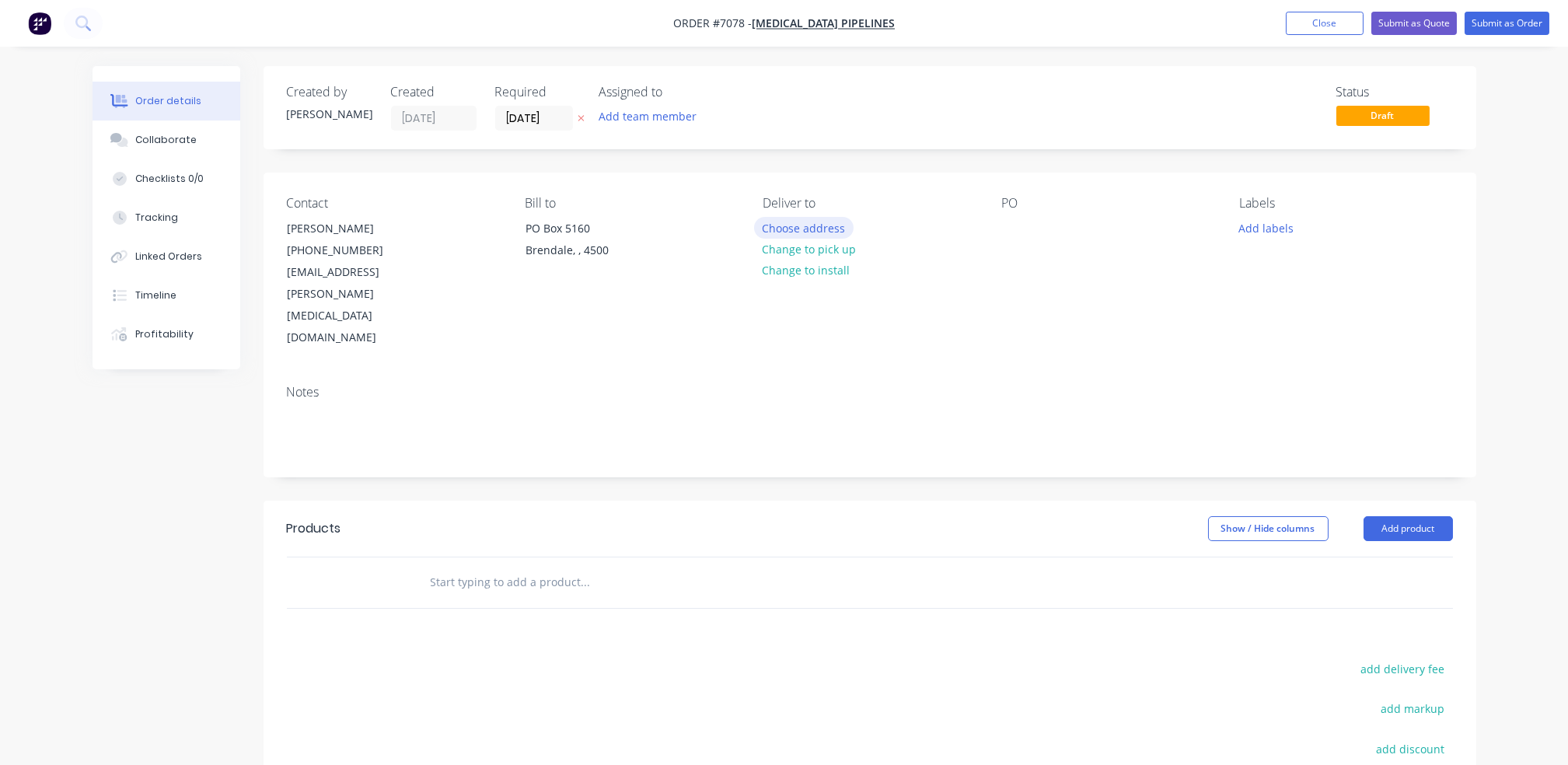
click at [802, 228] on button "Choose address" at bounding box center [804, 228] width 99 height 21
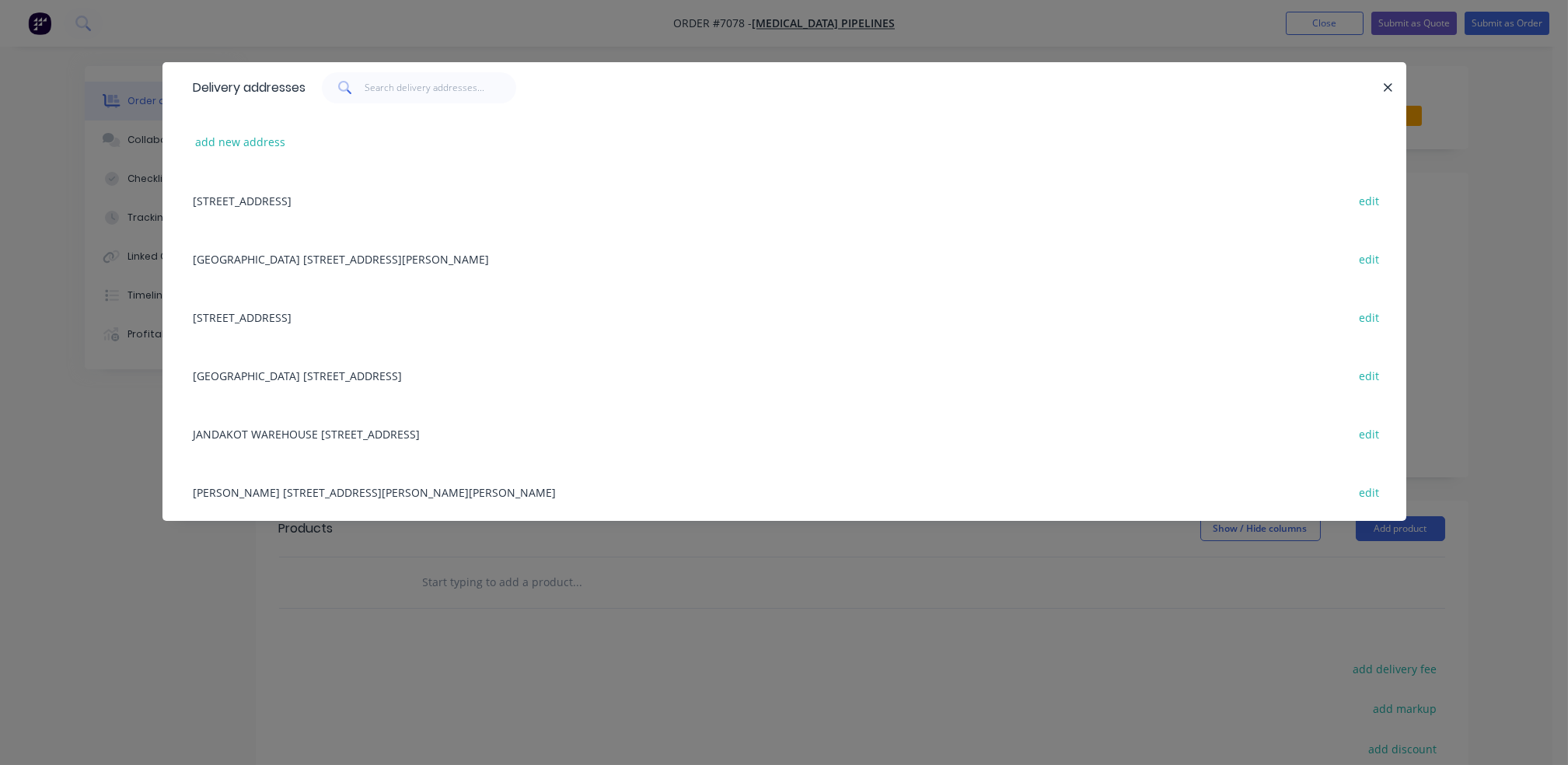
click at [346, 256] on div "CRAIGIEBURN WAREHOUSE 260 Hume Highway, Craigieburn, undefined, 3064 edit" at bounding box center [784, 259] width 1197 height 58
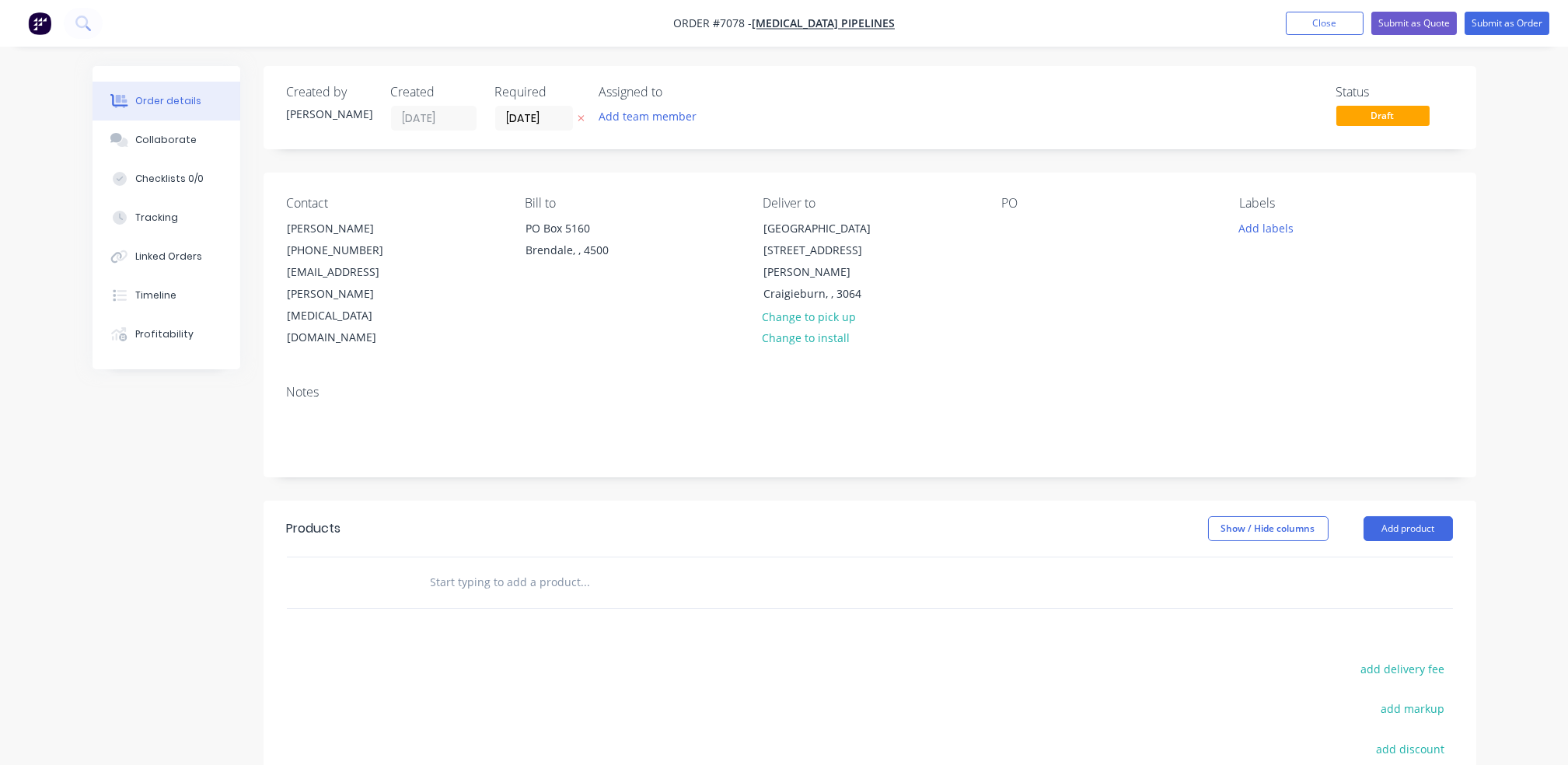
drag, startPoint x: 987, startPoint y: 237, endPoint x: 1004, endPoint y: 239, distance: 17.1
click at [987, 237] on div "Contact Virginie Lakey (07) 3881 9243 Virginie.Lakey@iplex.com.au Bill to PO Bo…" at bounding box center [869, 272] width 1213 height 200
click at [1004, 238] on div at bounding box center [1014, 228] width 25 height 22
click at [1013, 234] on div at bounding box center [1014, 228] width 25 height 22
paste div
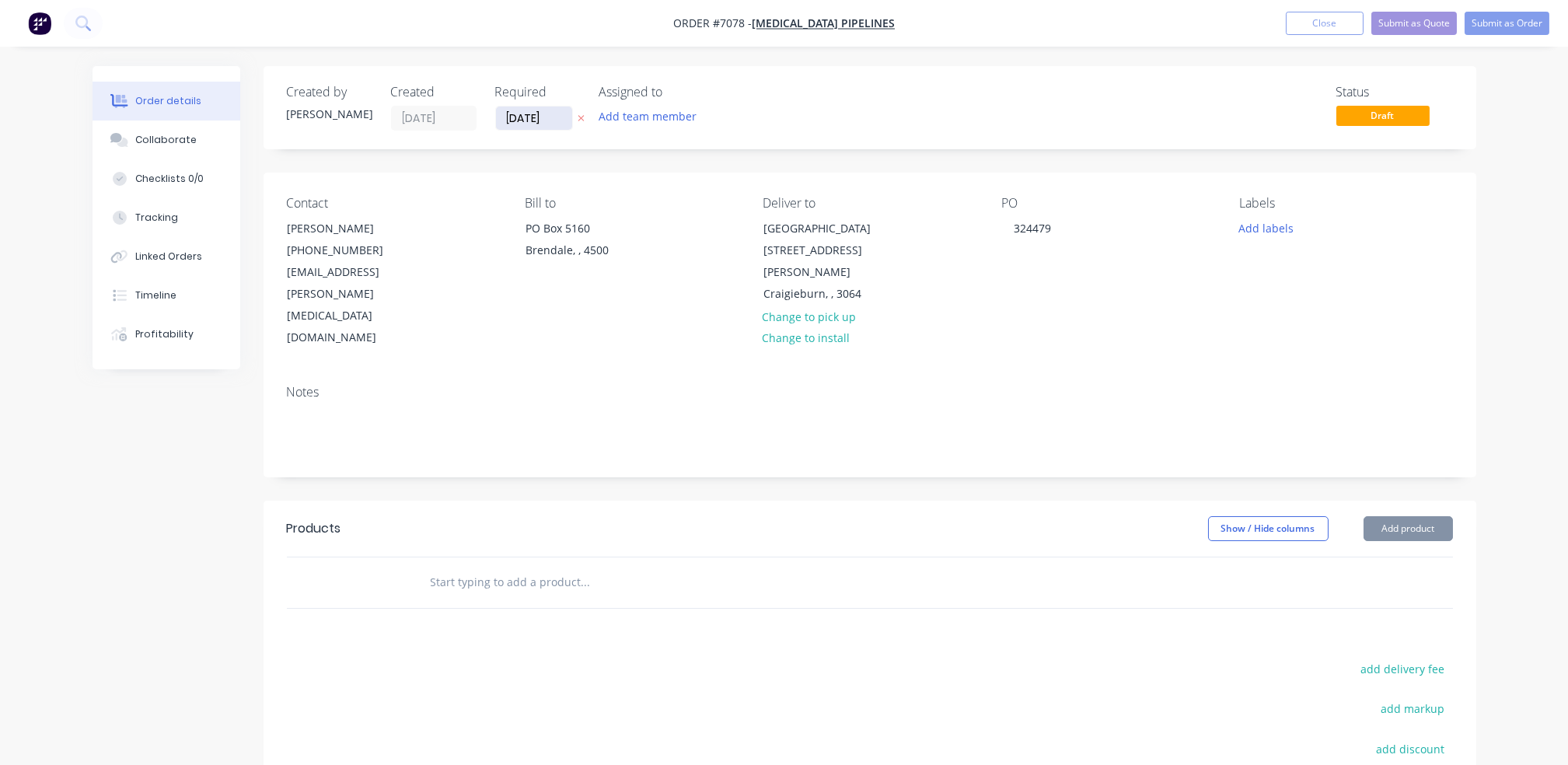
click at [554, 118] on input "[DATE]" at bounding box center [534, 118] width 76 height 23
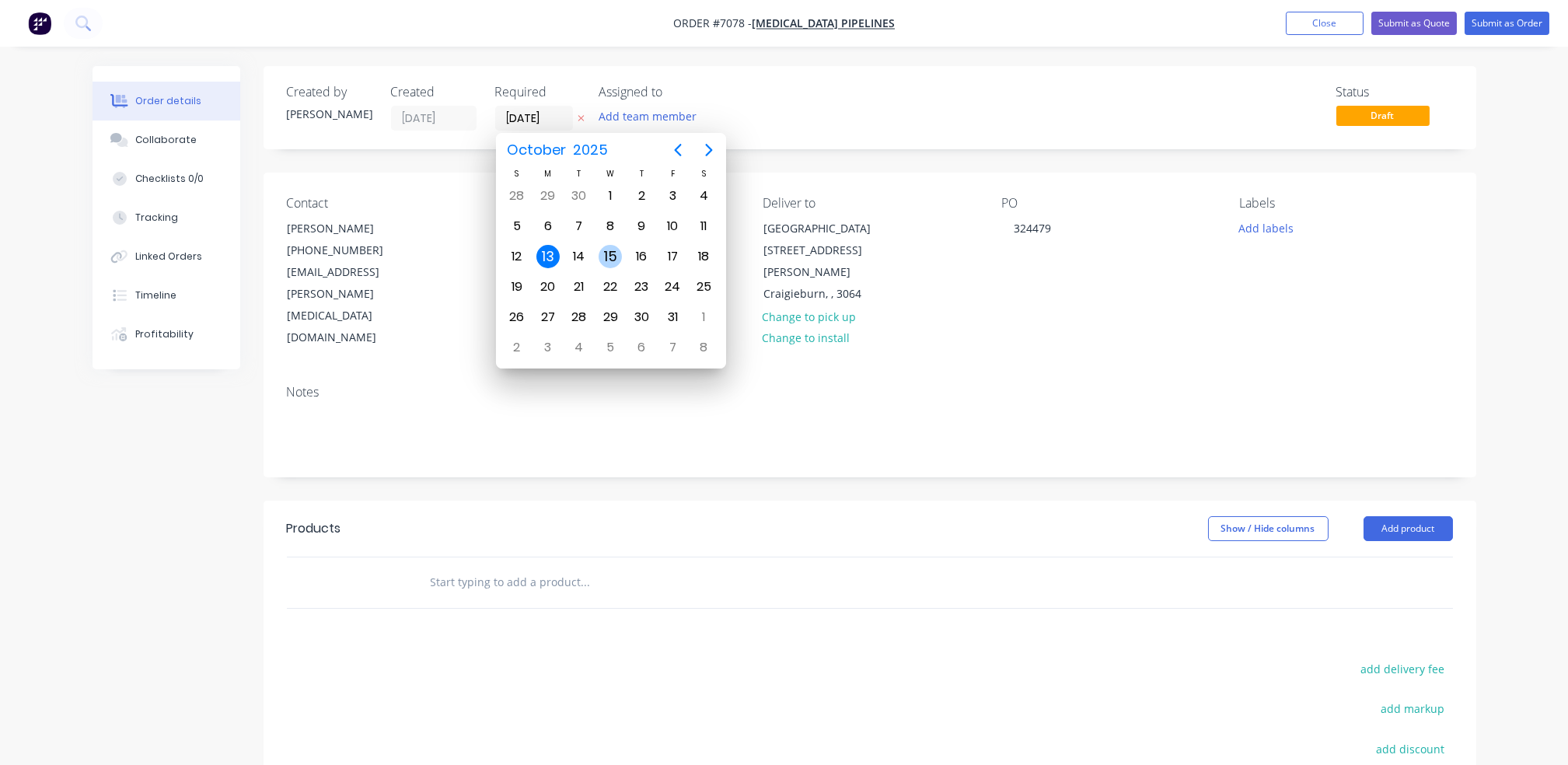
click at [617, 245] on div "15" at bounding box center [611, 257] width 23 height 23
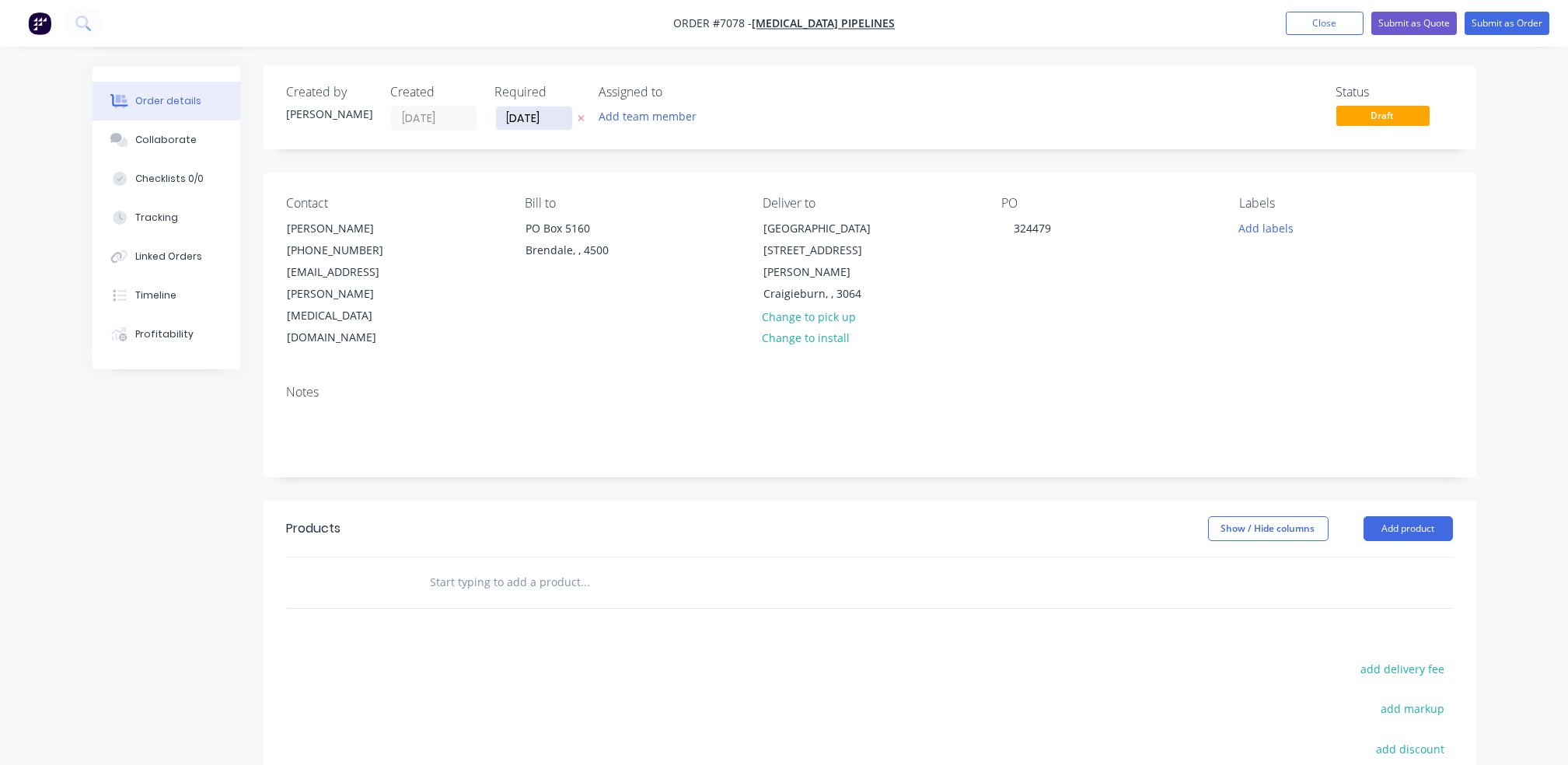
drag, startPoint x: 532, startPoint y: 118, endPoint x: 542, endPoint y: 119, distance: 10.0
click at [533, 119] on input "15/10/25" at bounding box center [534, 118] width 76 height 23
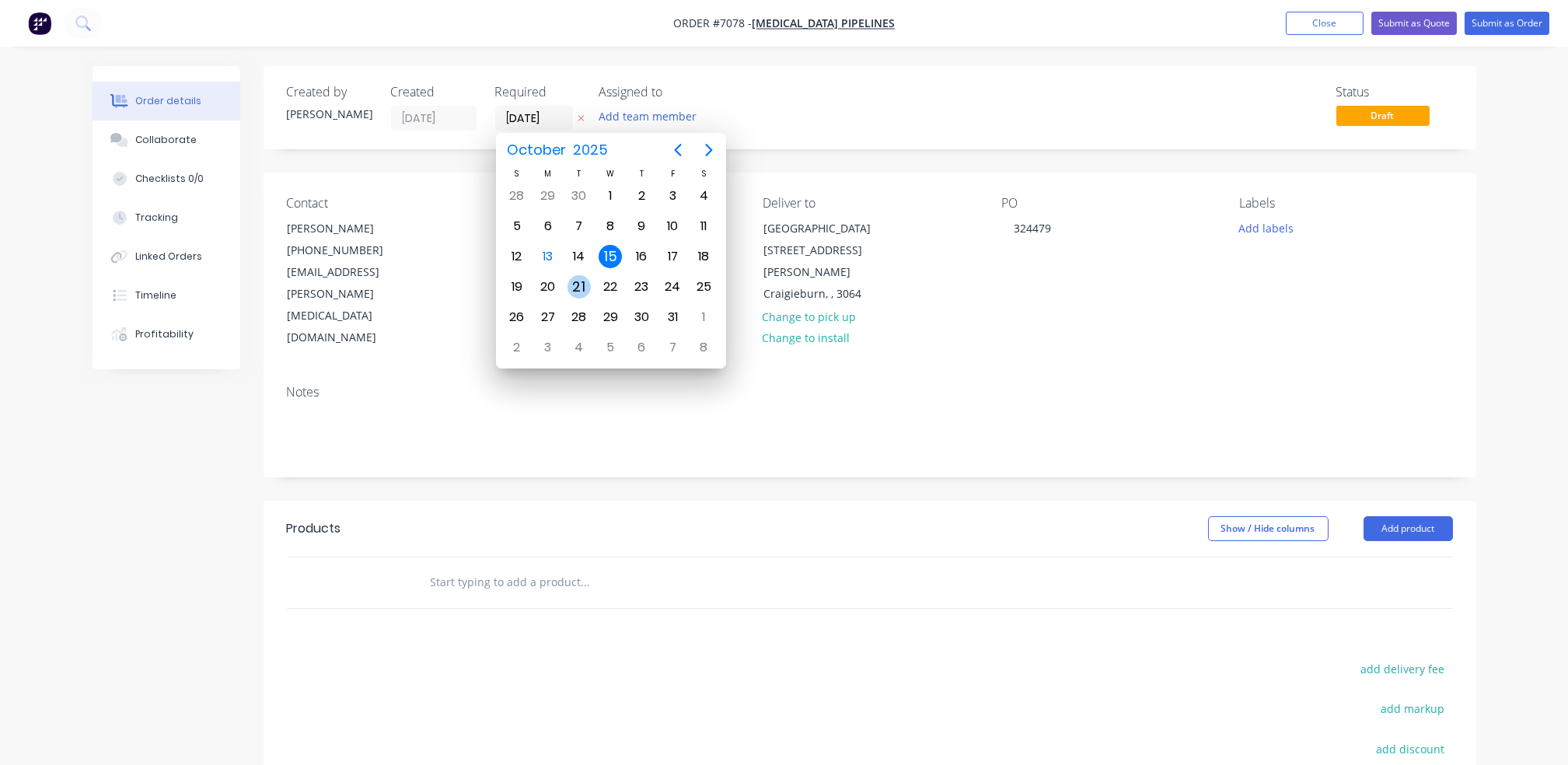
click at [580, 287] on div "21" at bounding box center [579, 287] width 23 height 23
type input "21/10/25"
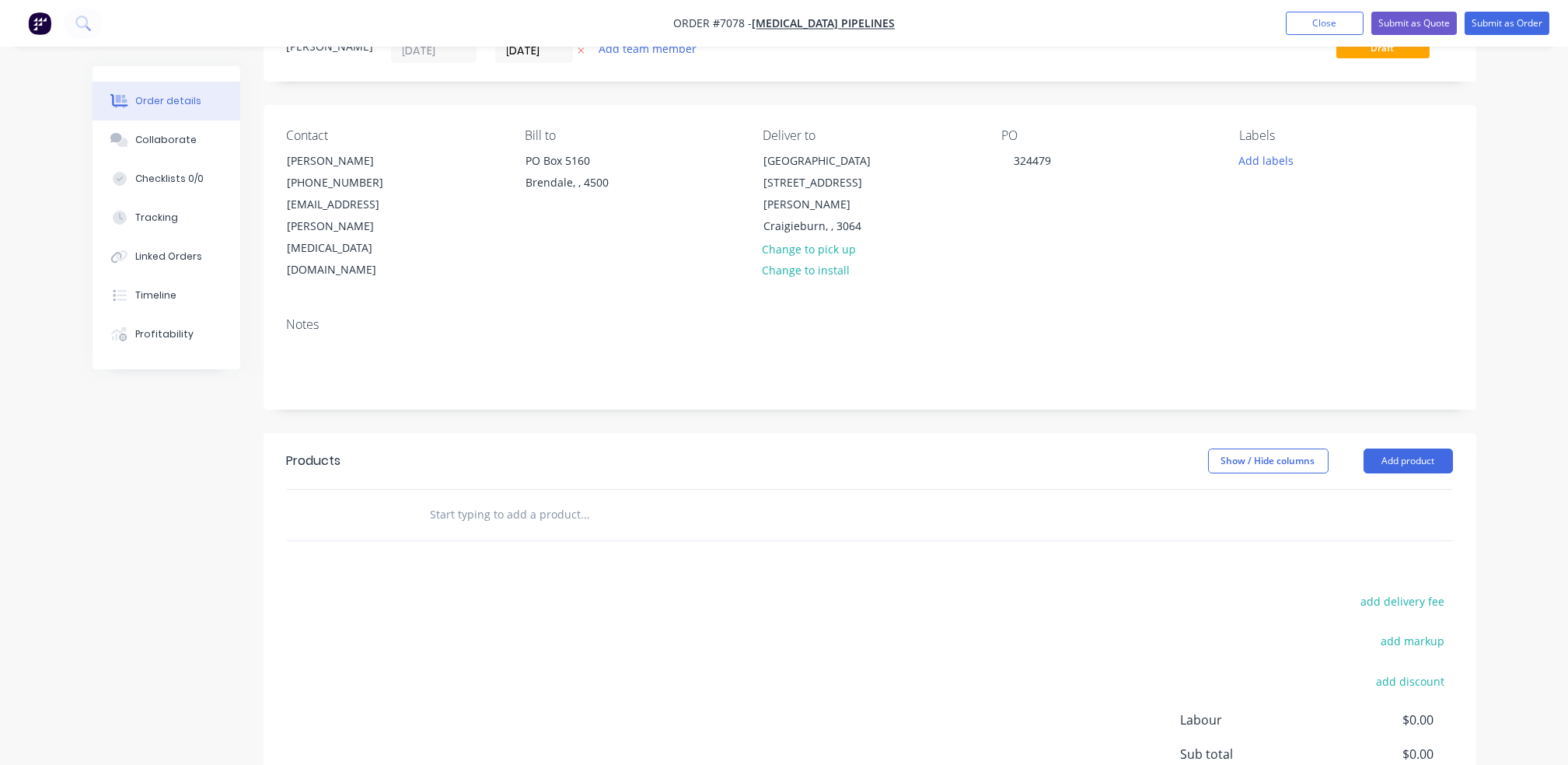
scroll to position [103, 0]
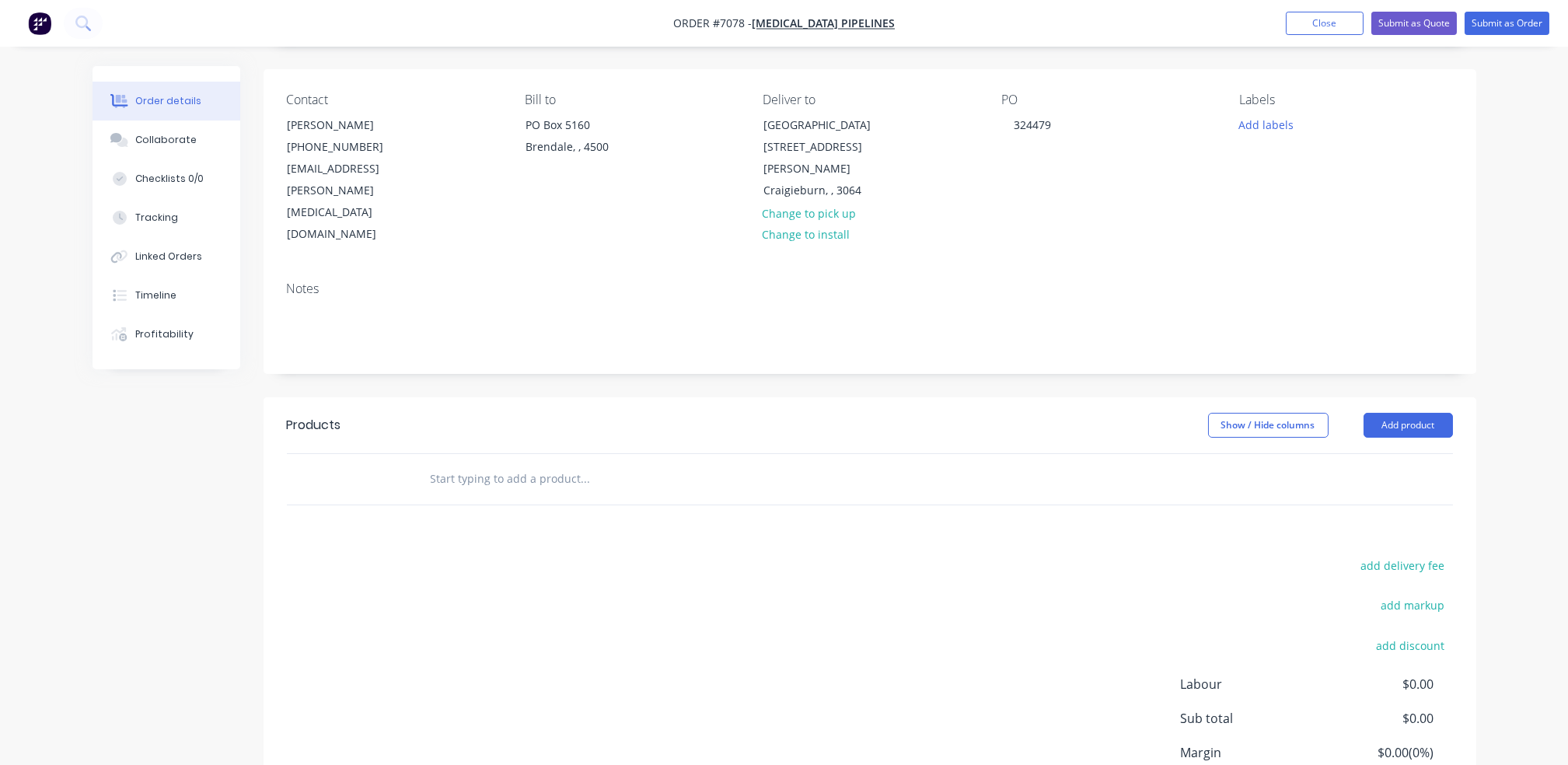
click at [629, 463] on input "text" at bounding box center [586, 478] width 311 height 31
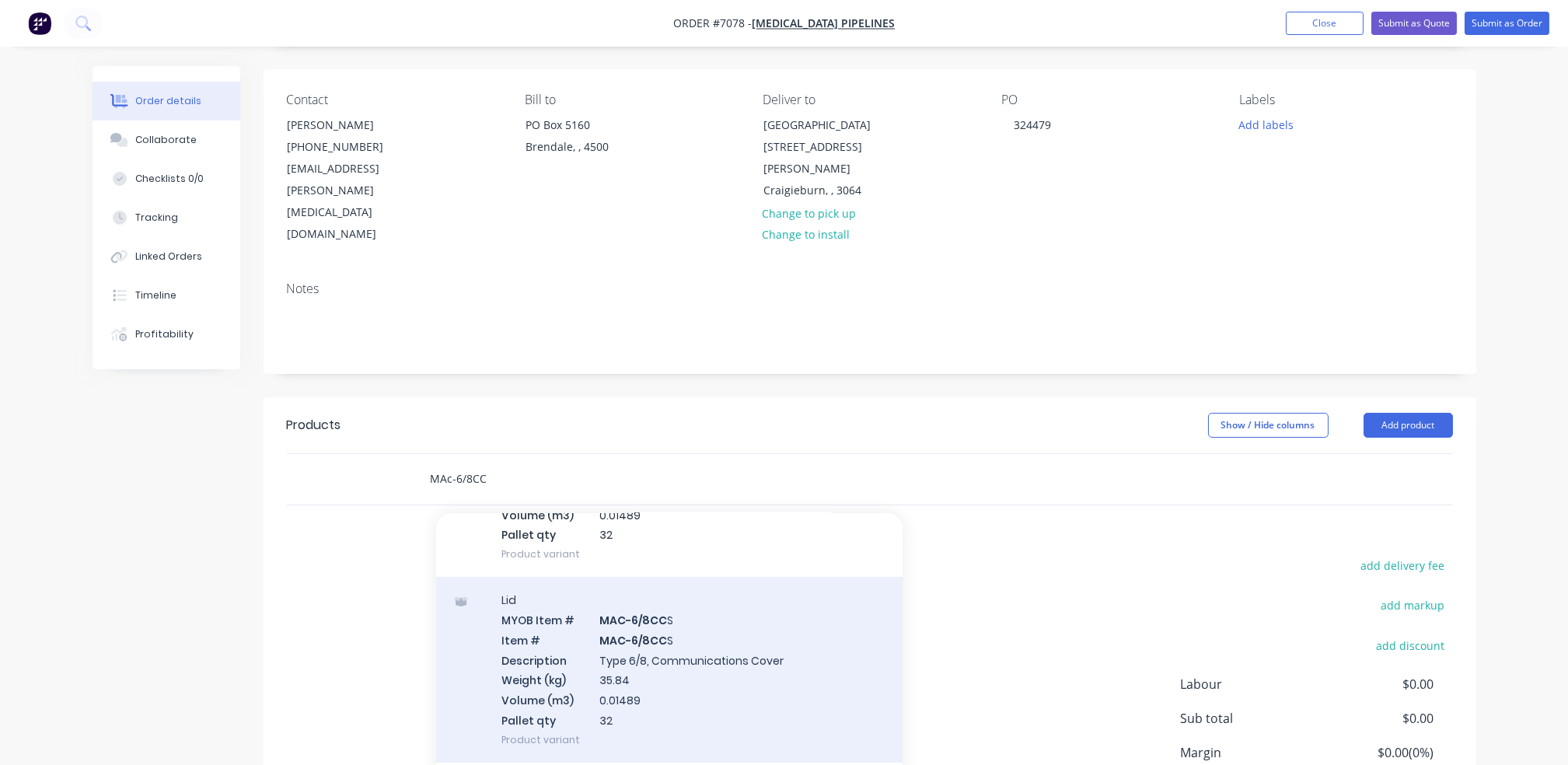
scroll to position [206, 0]
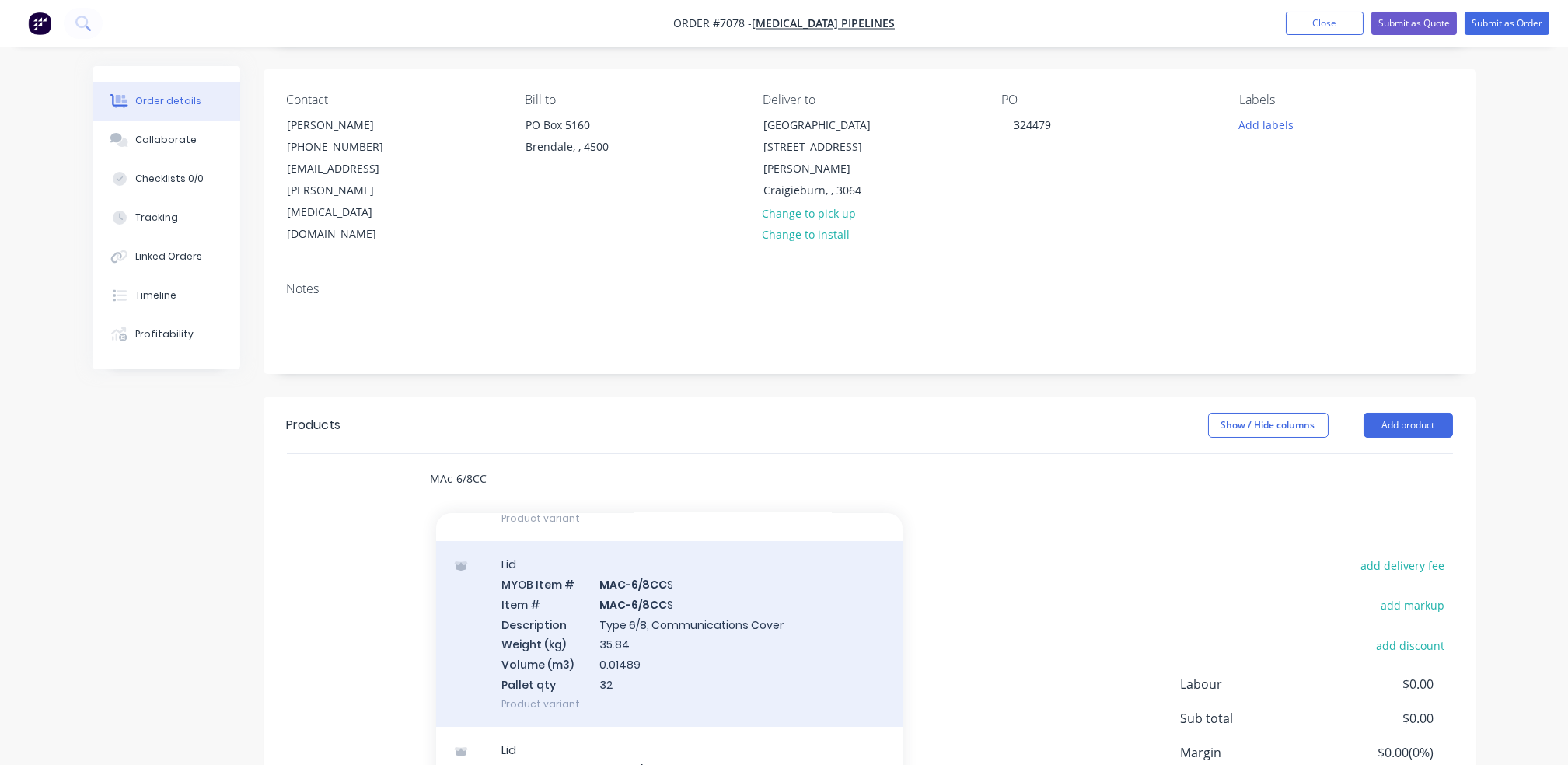
type input "MAc-6/8CC"
click at [728, 607] on div "Lid MYOB Item # MAC-6/8CC S Item # MAC-6/8CC S Description Type 6/8, Communicat…" at bounding box center [670, 634] width 467 height 186
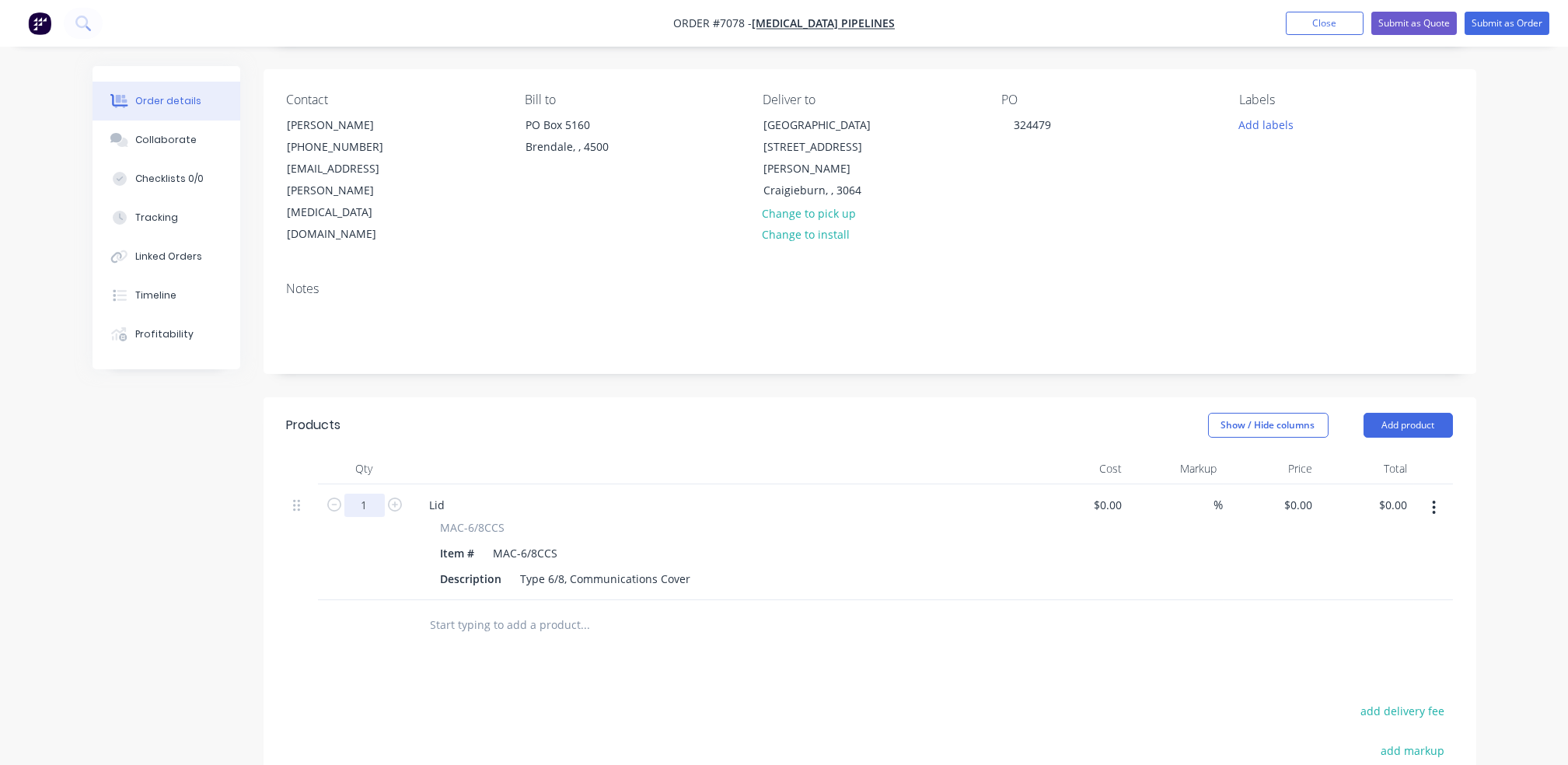
click at [379, 494] on input "1" at bounding box center [365, 505] width 41 height 23
type input "32"
click at [1276, 484] on div "$0.00 $0.00" at bounding box center [1271, 542] width 96 height 116
click at [1307, 484] on div "$0.00 $0.00" at bounding box center [1271, 542] width 96 height 116
click at [1307, 494] on input "0" at bounding box center [1301, 505] width 36 height 22
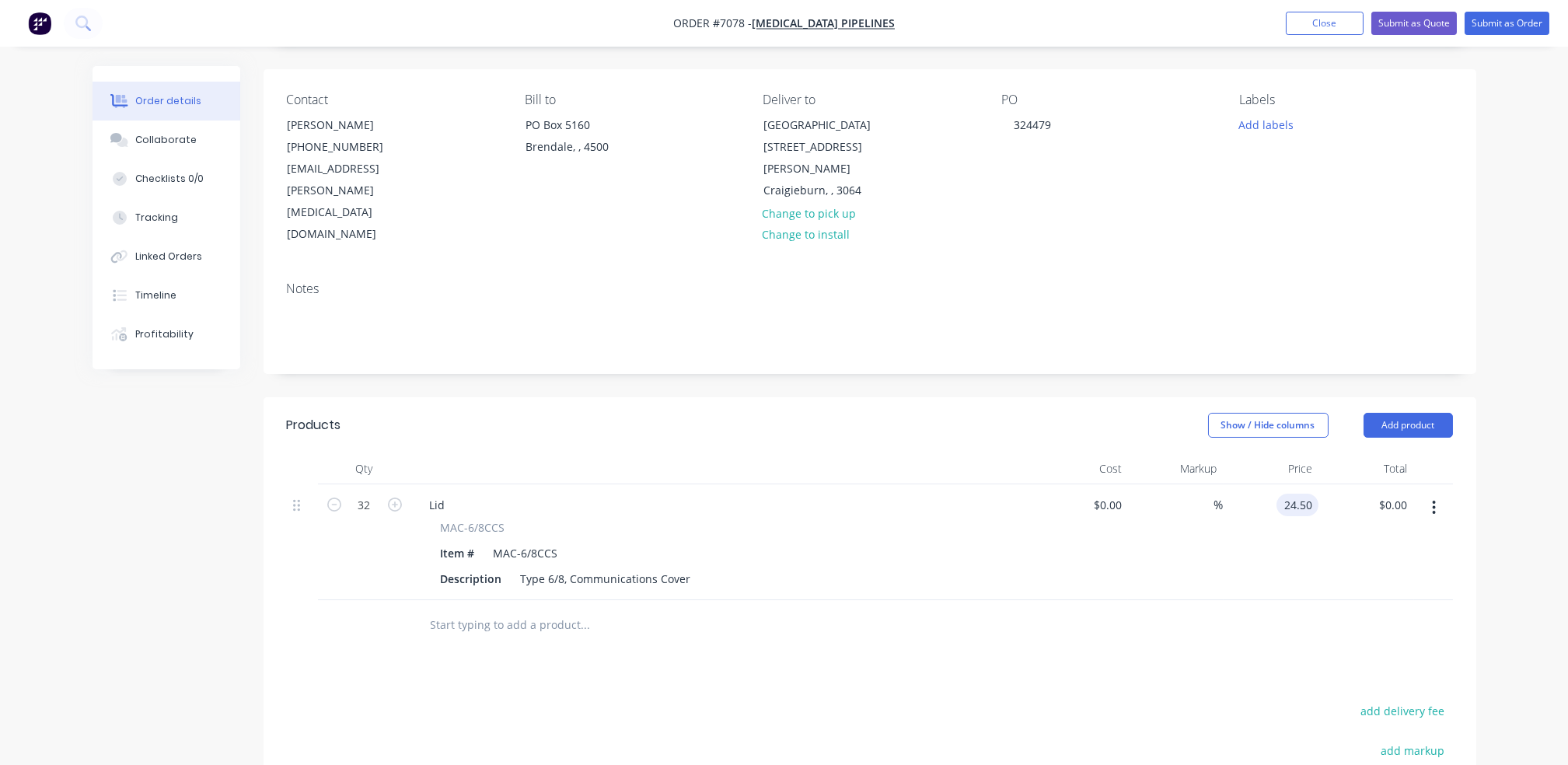
type input "$24.50"
type input "$784.00"
click at [491, 610] on input "text" at bounding box center [586, 625] width 311 height 31
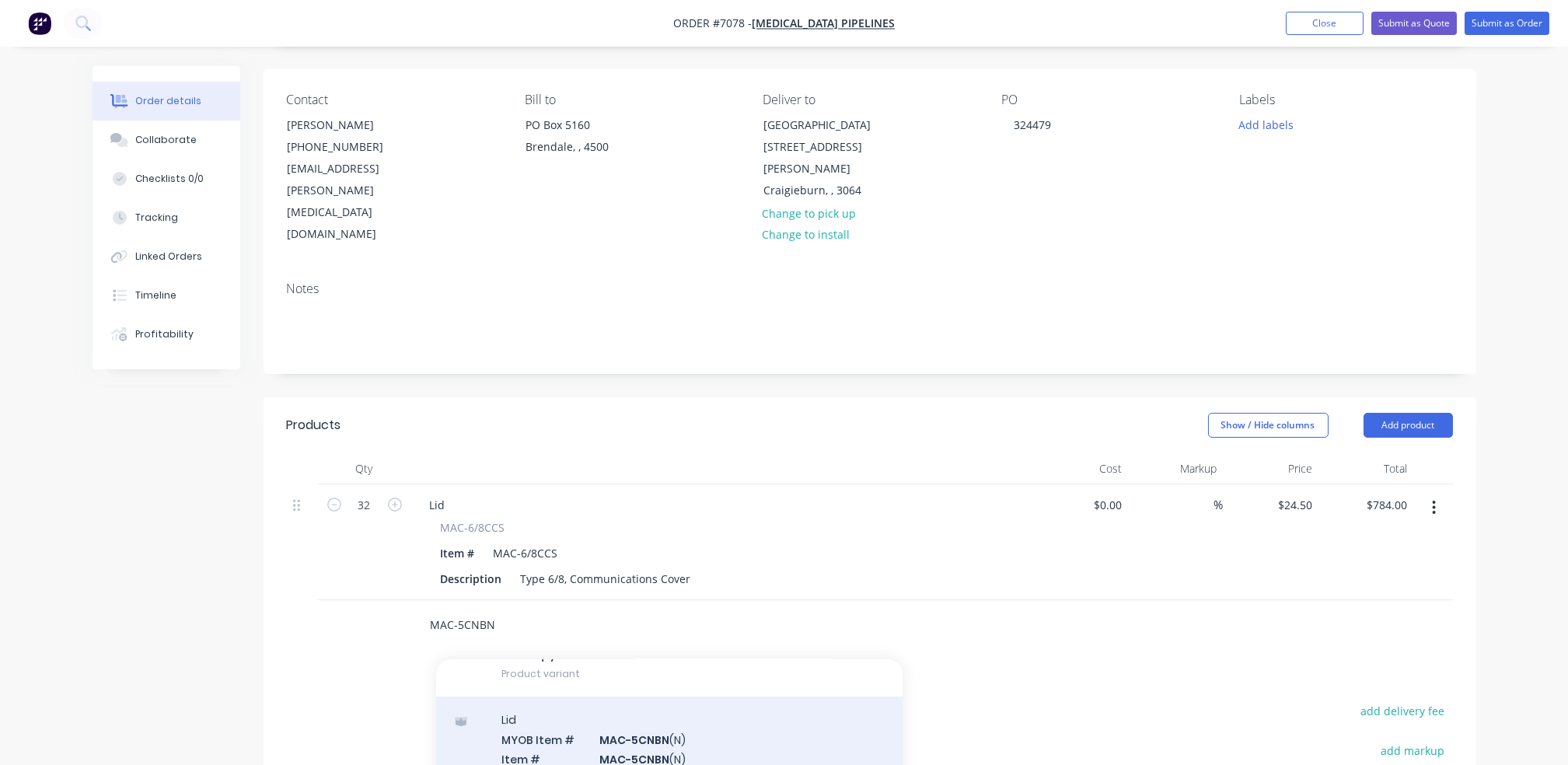
type input "MAC-5CNBN"
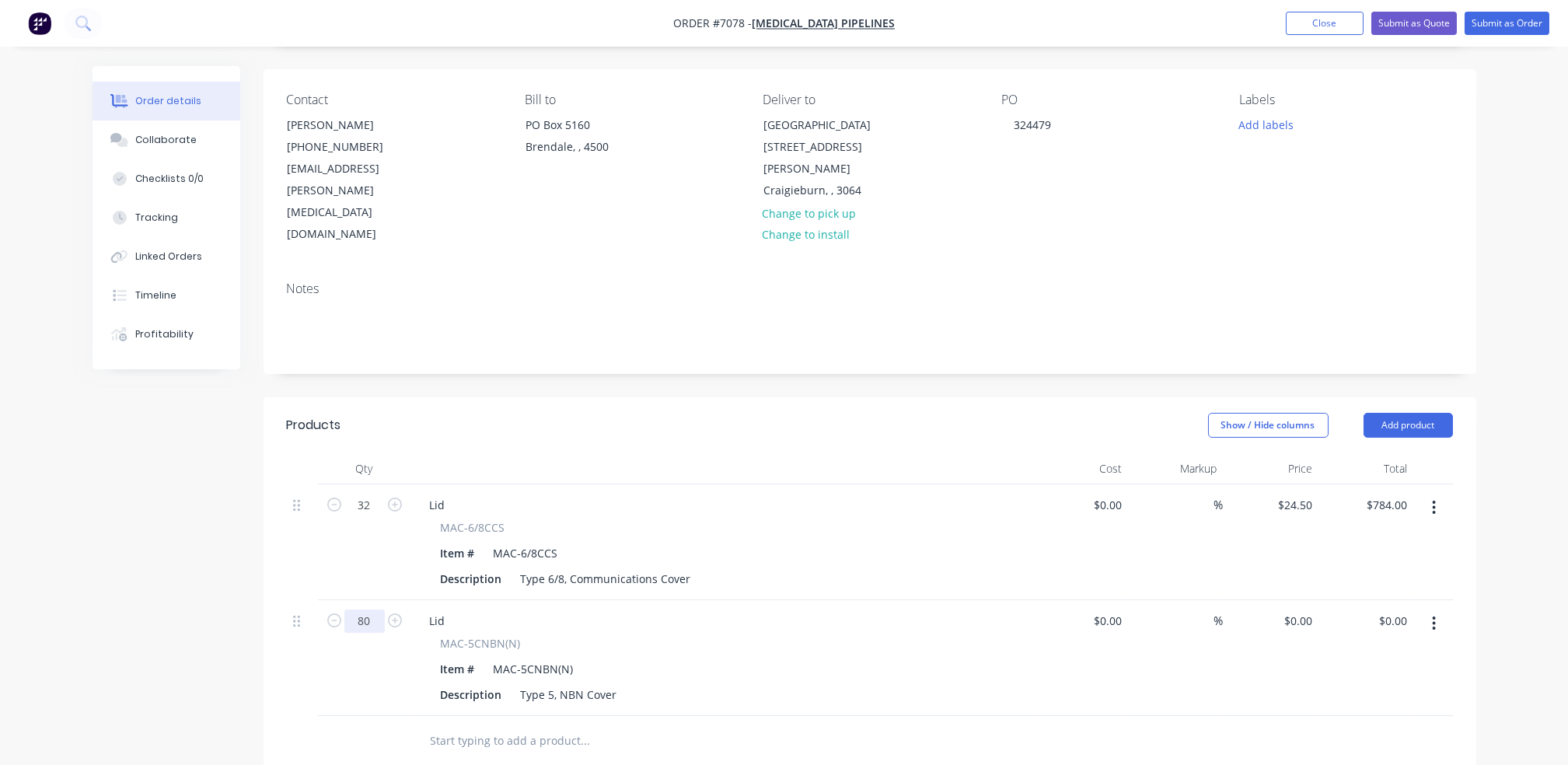
type input "80"
click at [1307, 610] on input "0" at bounding box center [1309, 620] width 18 height 22
type input "$20.50"
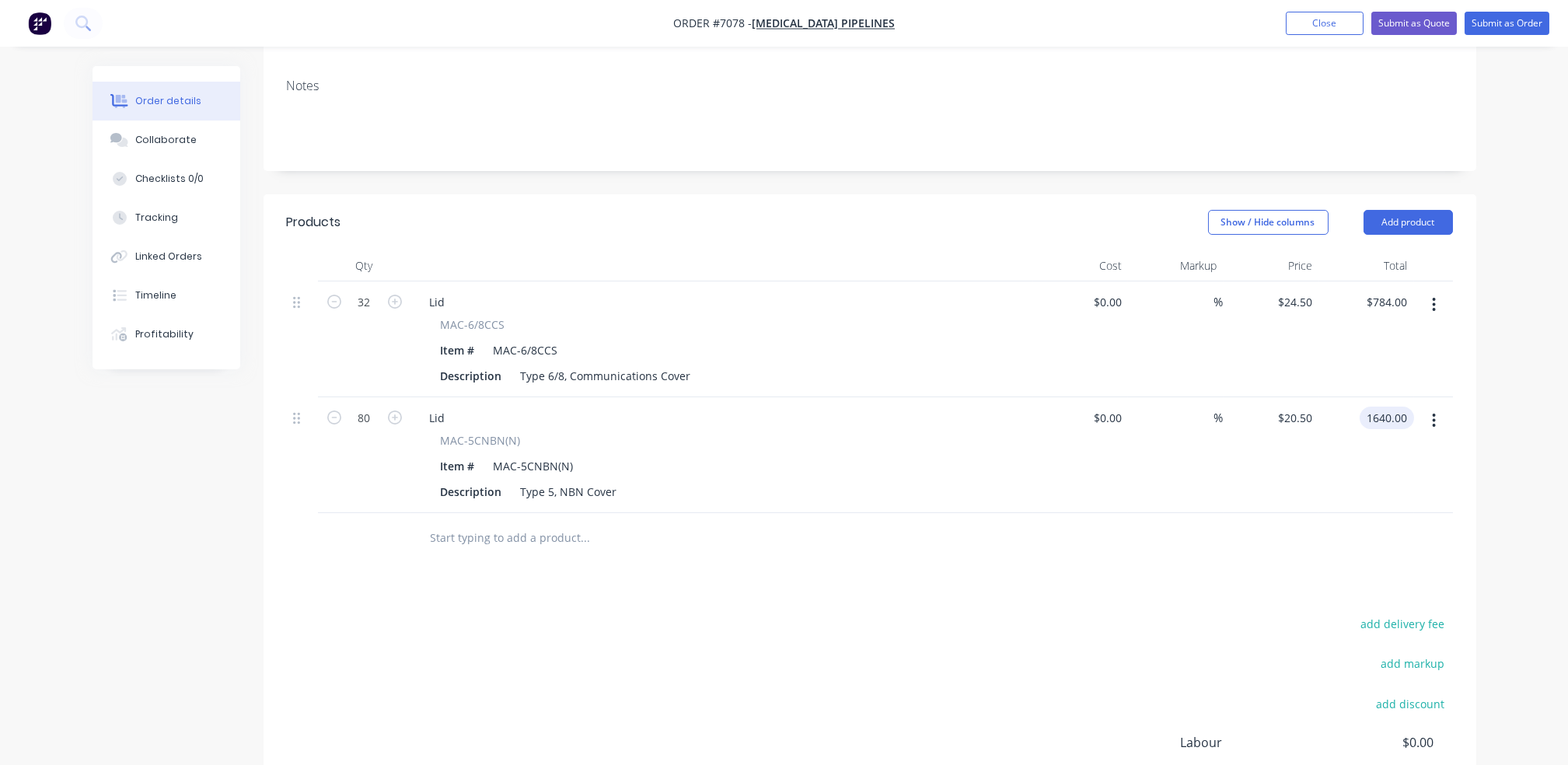
scroll to position [311, 0]
type input "$1,640.00"
click at [637, 529] on div "Products Show / Hide columns Add product Qty Cost Markup Price Total 32 Lid MAC…" at bounding box center [869, 561] width 1213 height 743
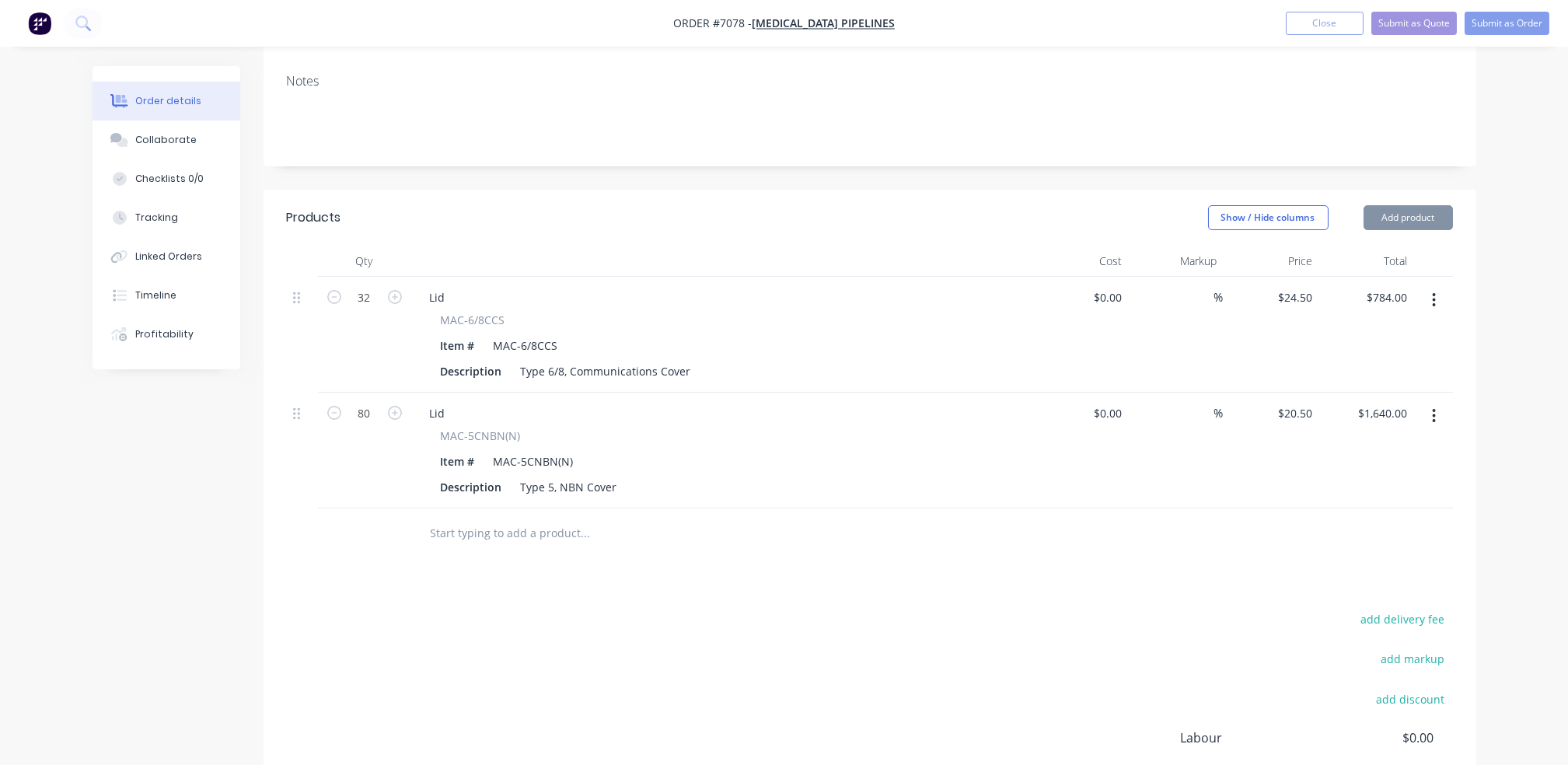
click at [651, 518] on input "text" at bounding box center [586, 533] width 311 height 31
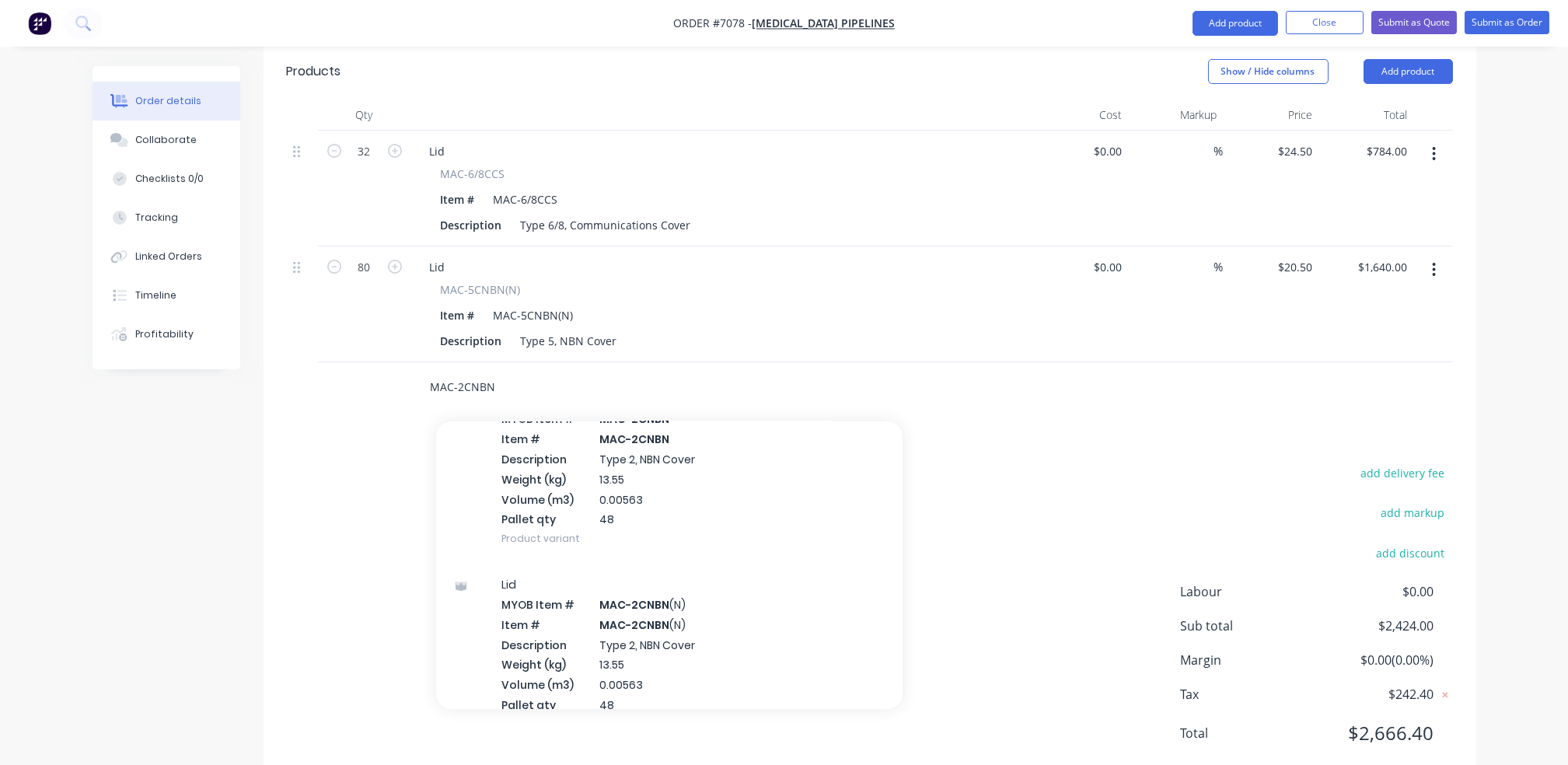
scroll to position [206, 0]
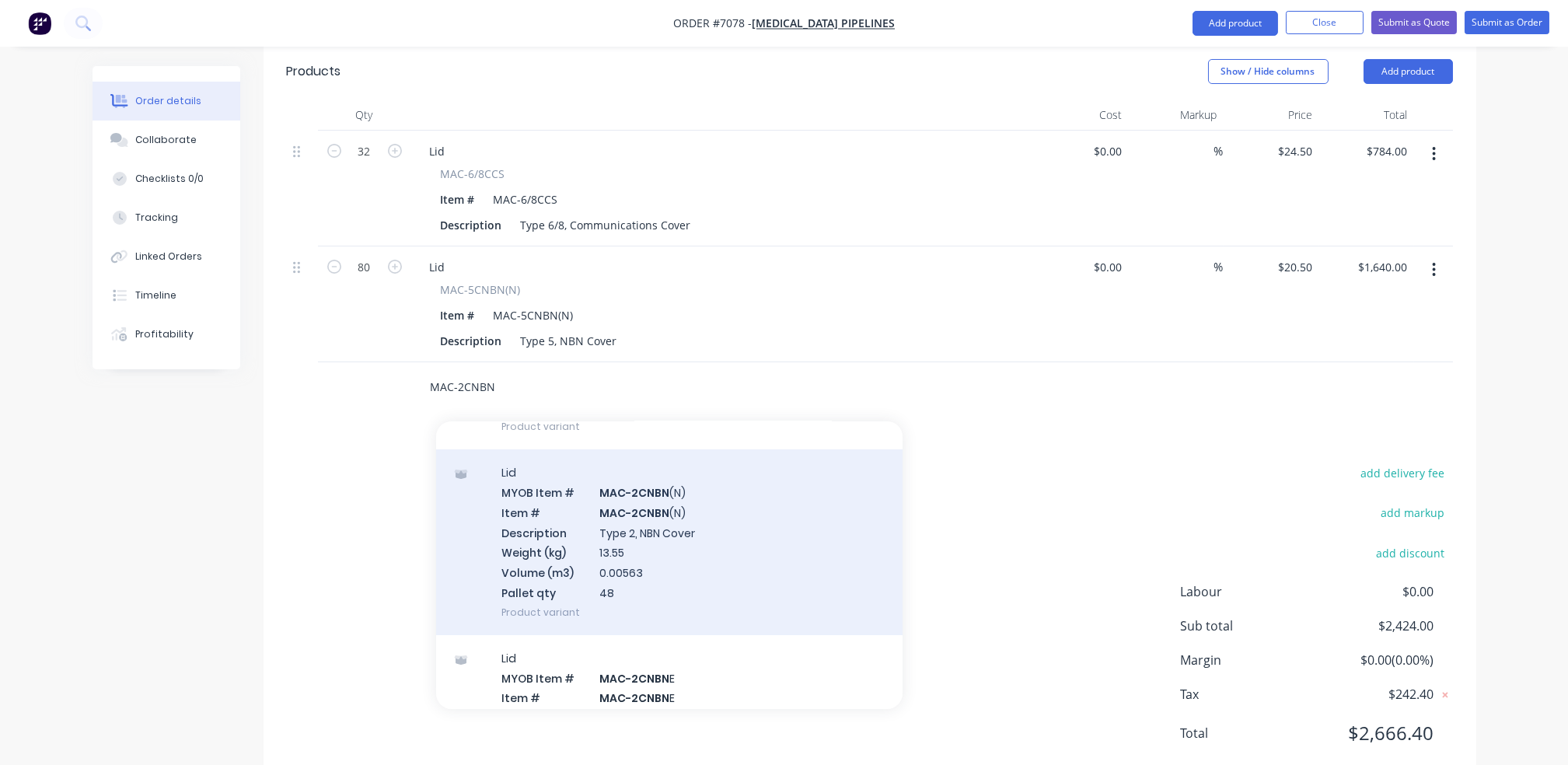
type input "MAC-2CNBN"
click at [703, 506] on div "Lid MYOB Item # MAC-2CNBN (N) Item # MAC-2CNBN (N) Description Type 2, NBN Cove…" at bounding box center [670, 542] width 467 height 186
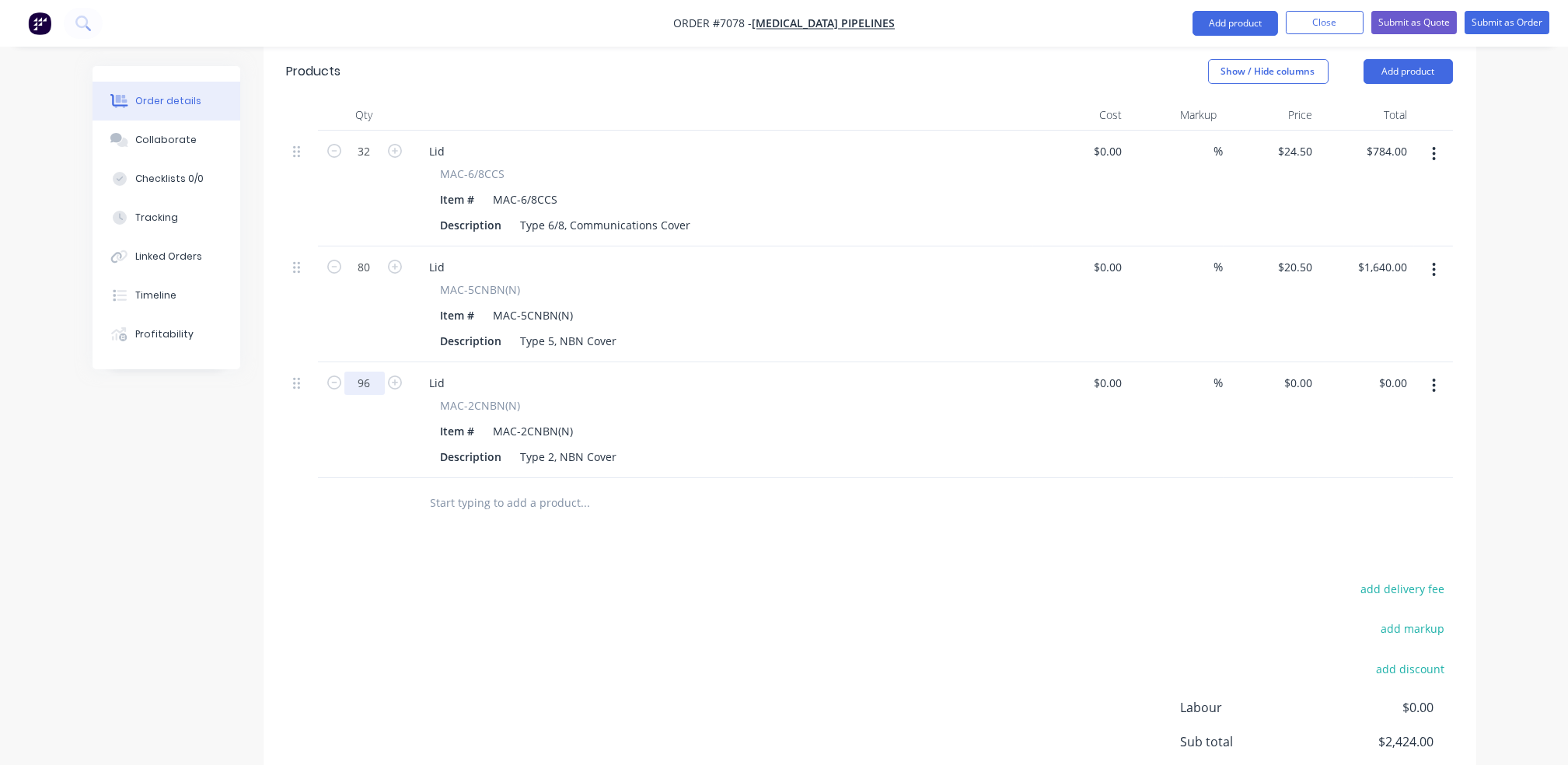
type input "96"
drag, startPoint x: 1292, startPoint y: 341, endPoint x: 1301, endPoint y: 344, distance: 9.5
click at [1294, 363] on div "0 $0.00" at bounding box center [1271, 421] width 96 height 116
type input "$14.50"
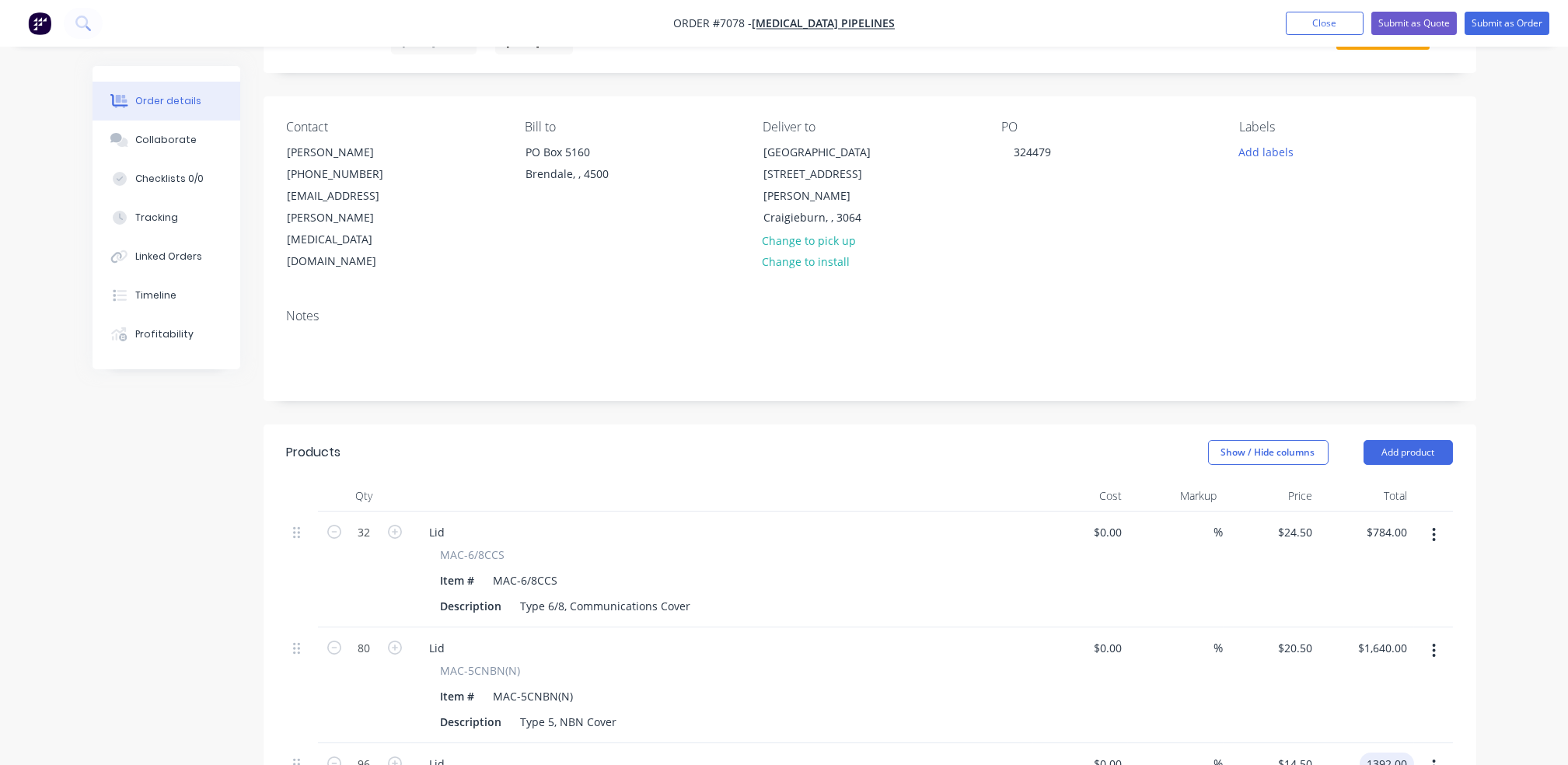
scroll to position [0, 0]
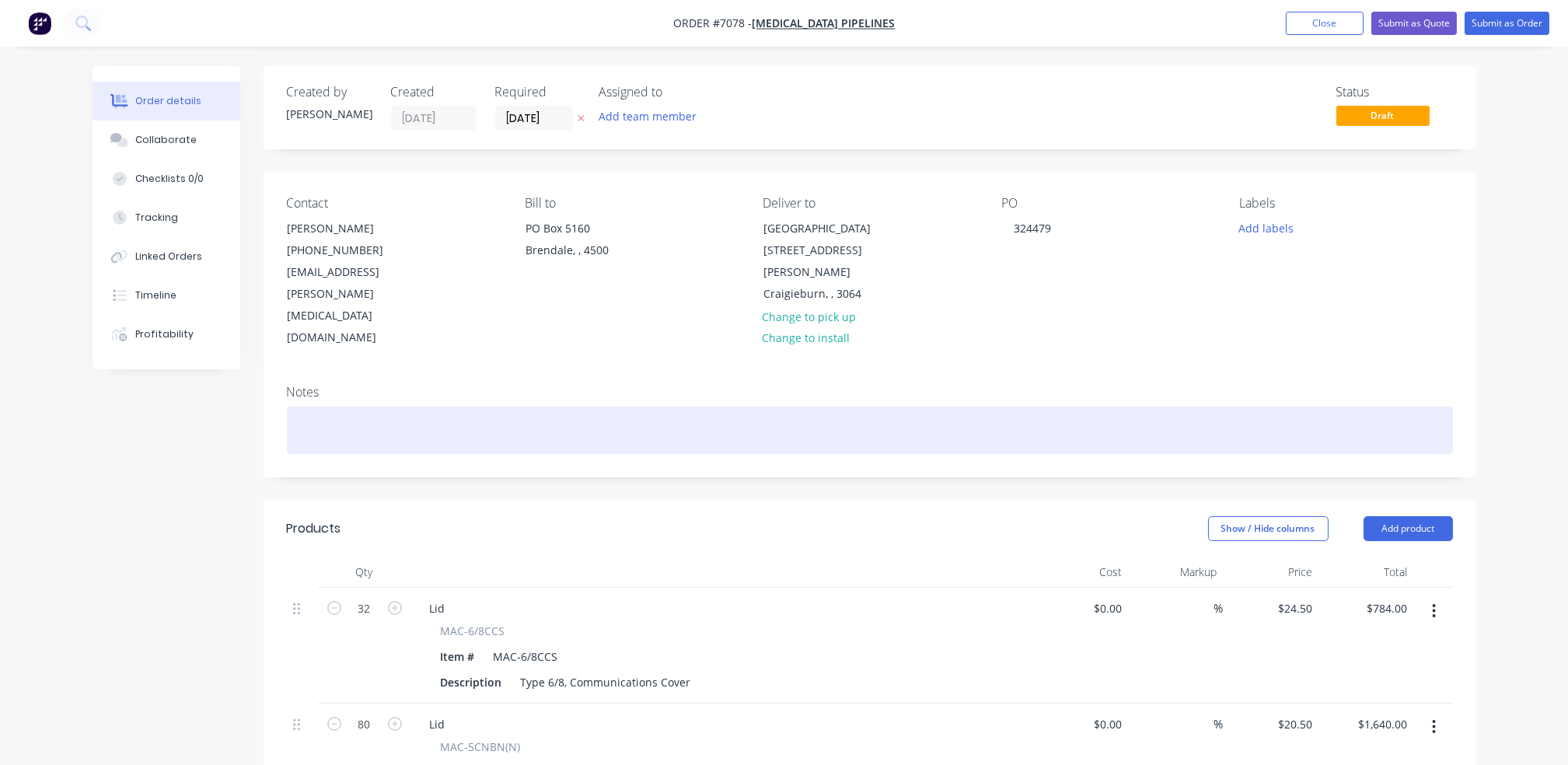
type input "$1,392.00"
click at [406, 406] on div at bounding box center [869, 429] width 1167 height 47
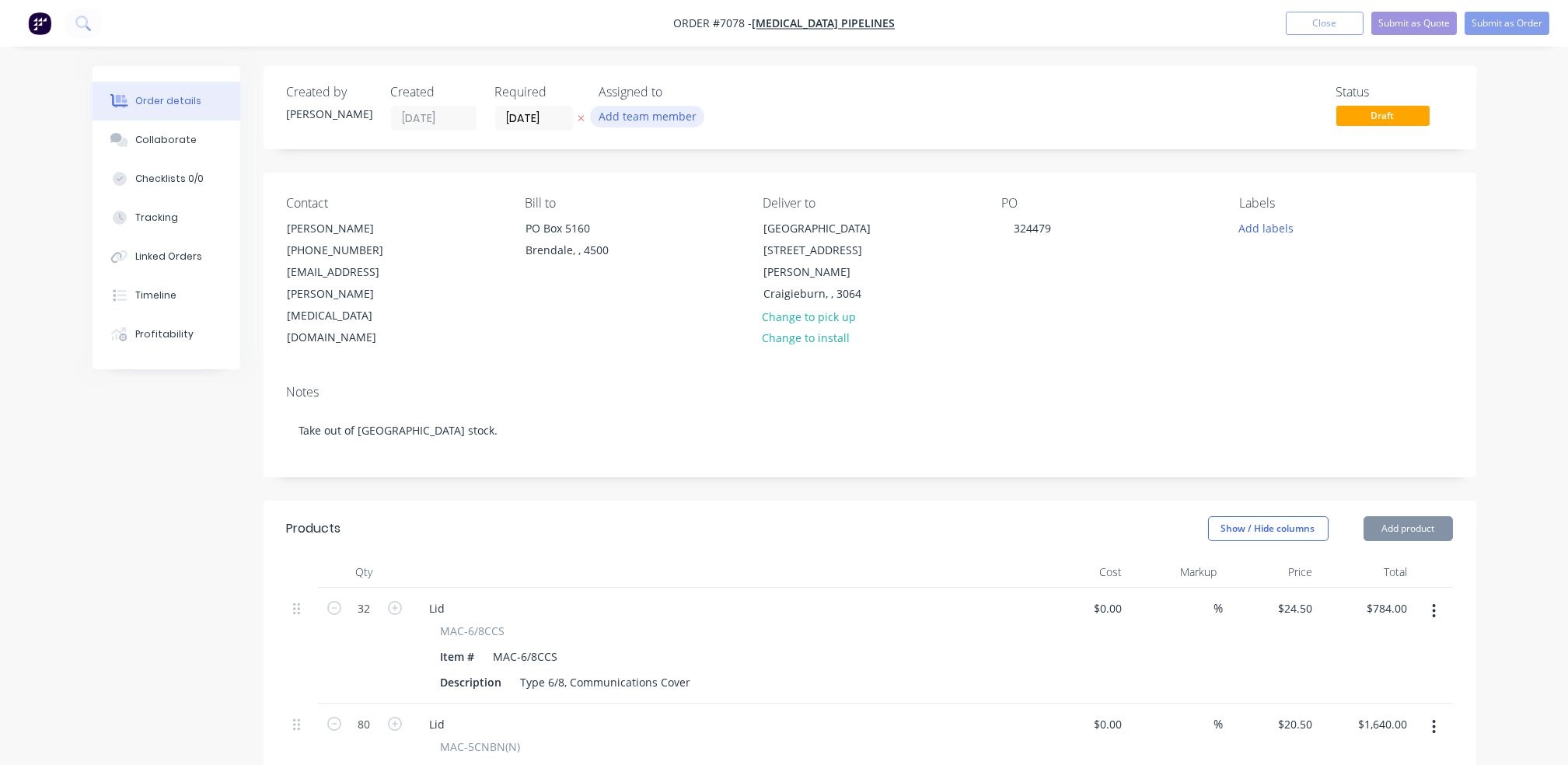
click at [660, 120] on button "Add team member" at bounding box center [647, 117] width 114 height 21
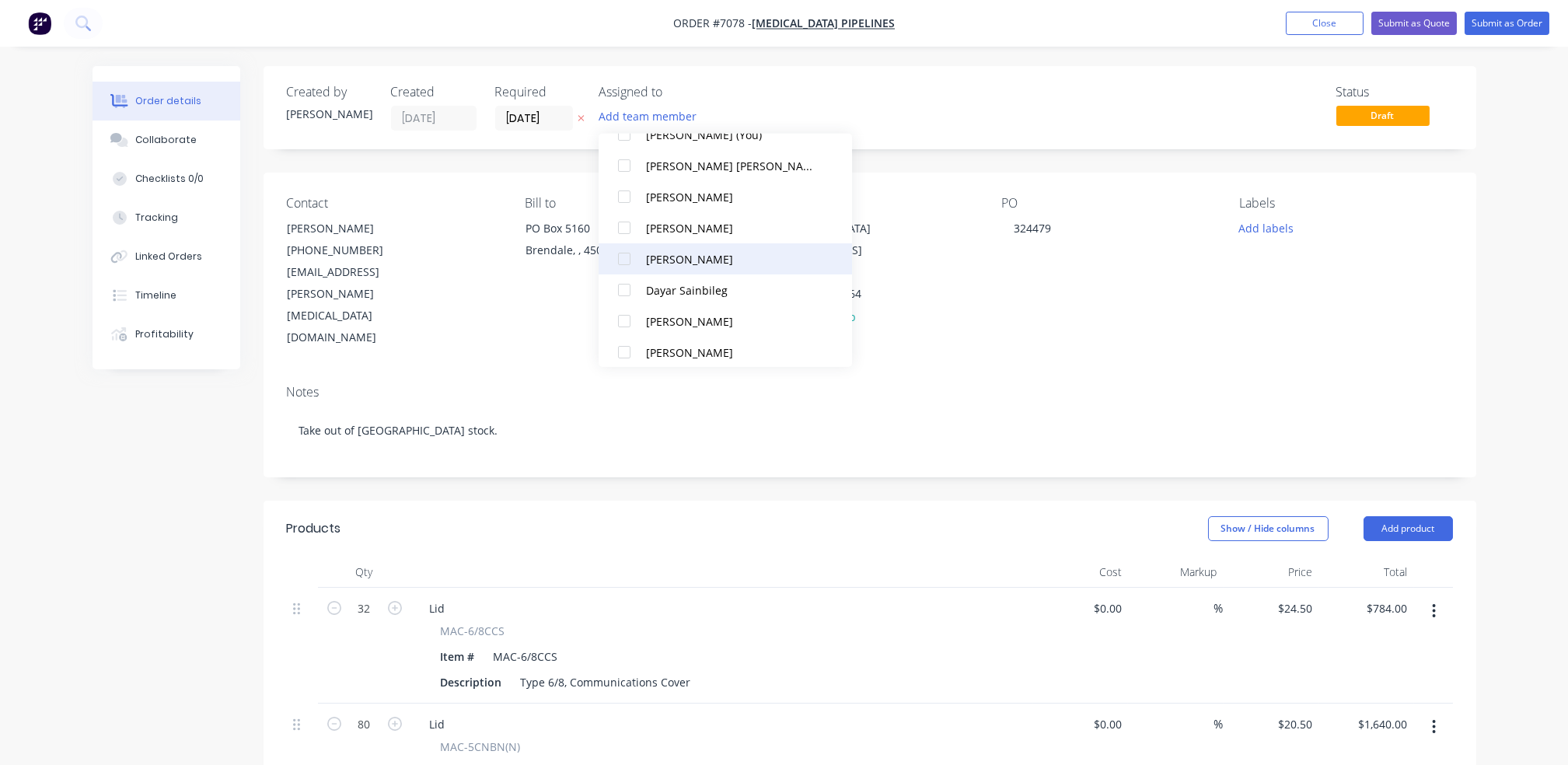
scroll to position [103, 0]
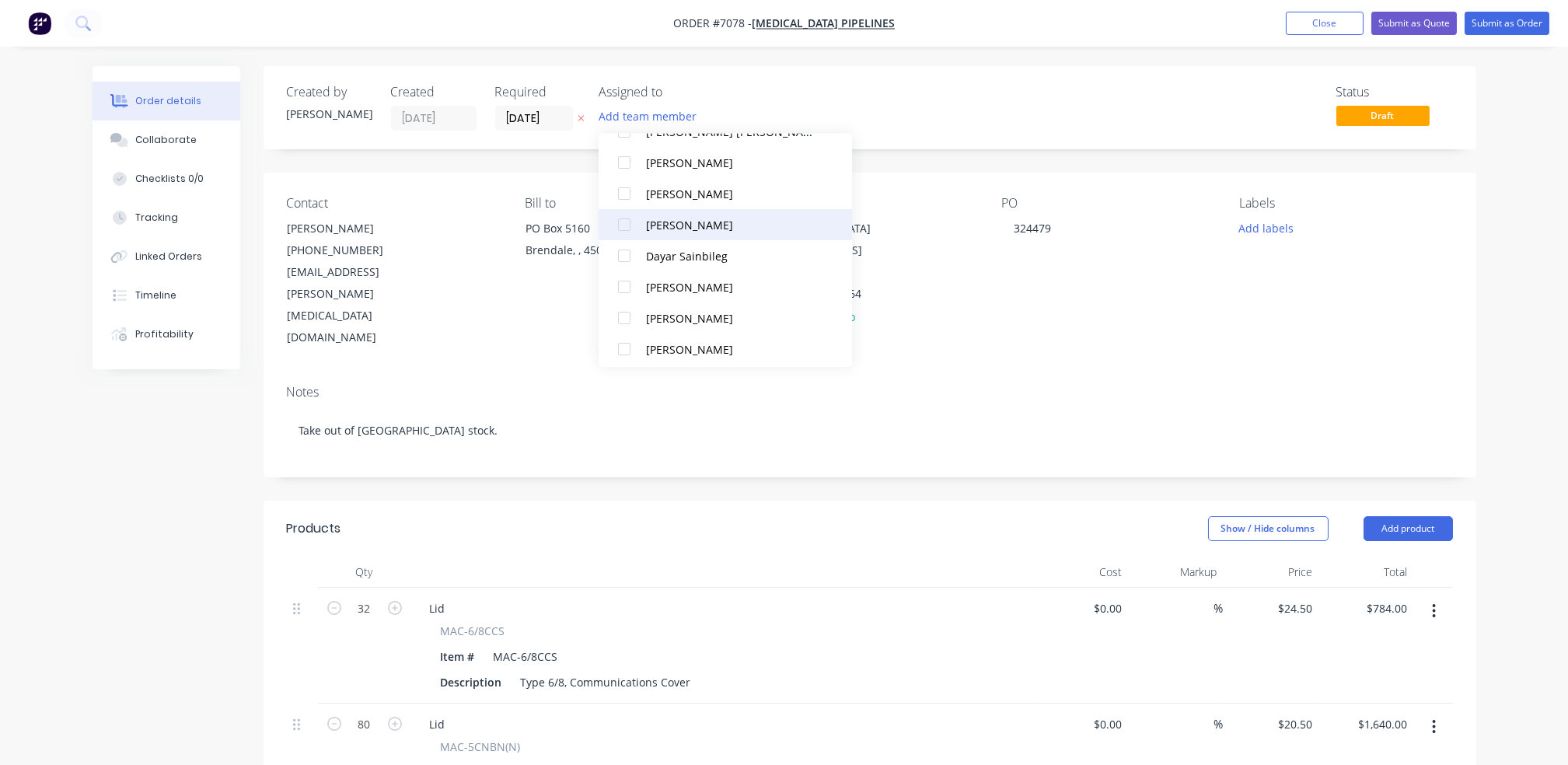
click at [626, 224] on div at bounding box center [624, 225] width 31 height 31
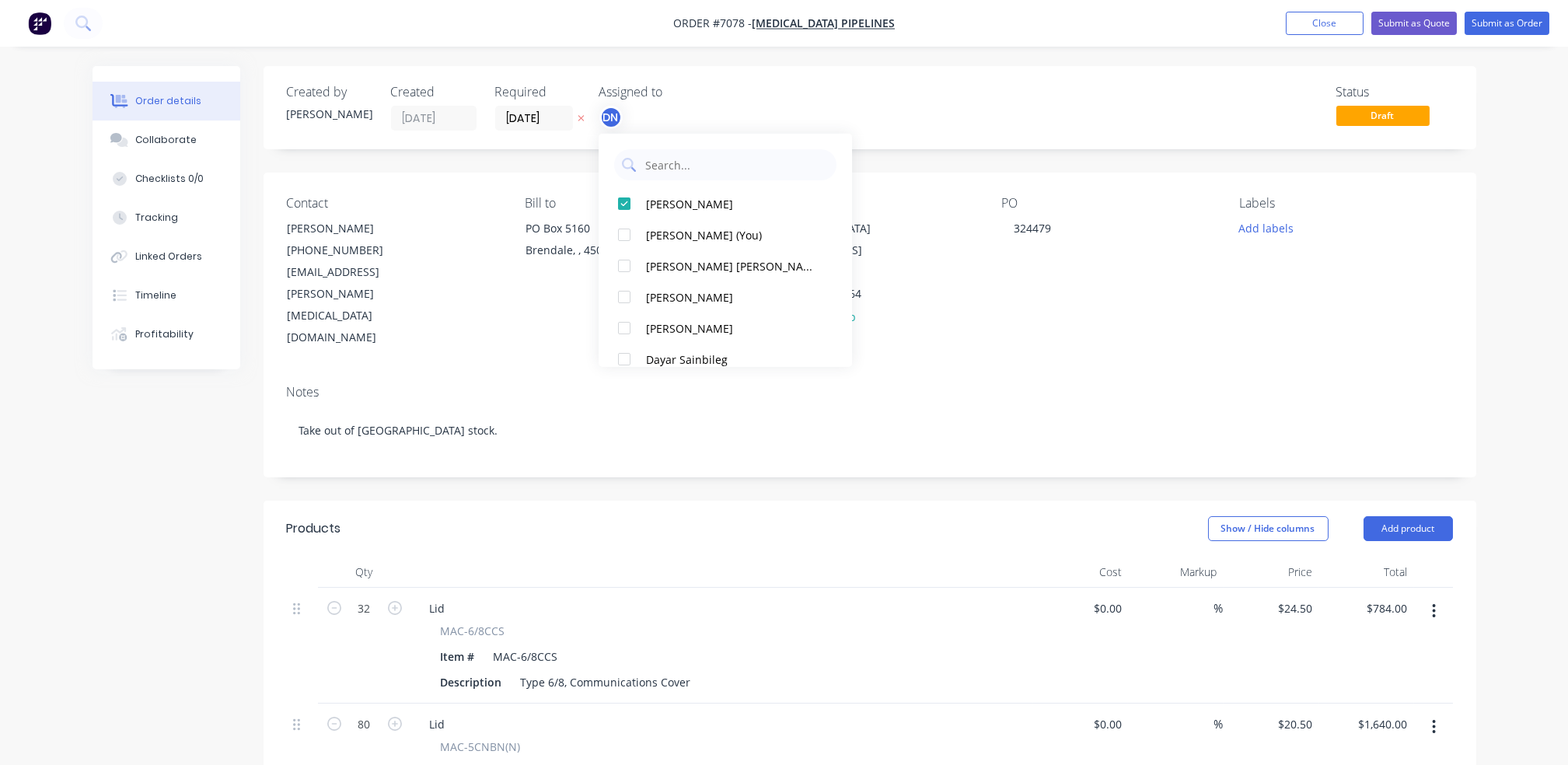
click at [1139, 123] on div "Status Draft" at bounding box center [1104, 108] width 699 height 46
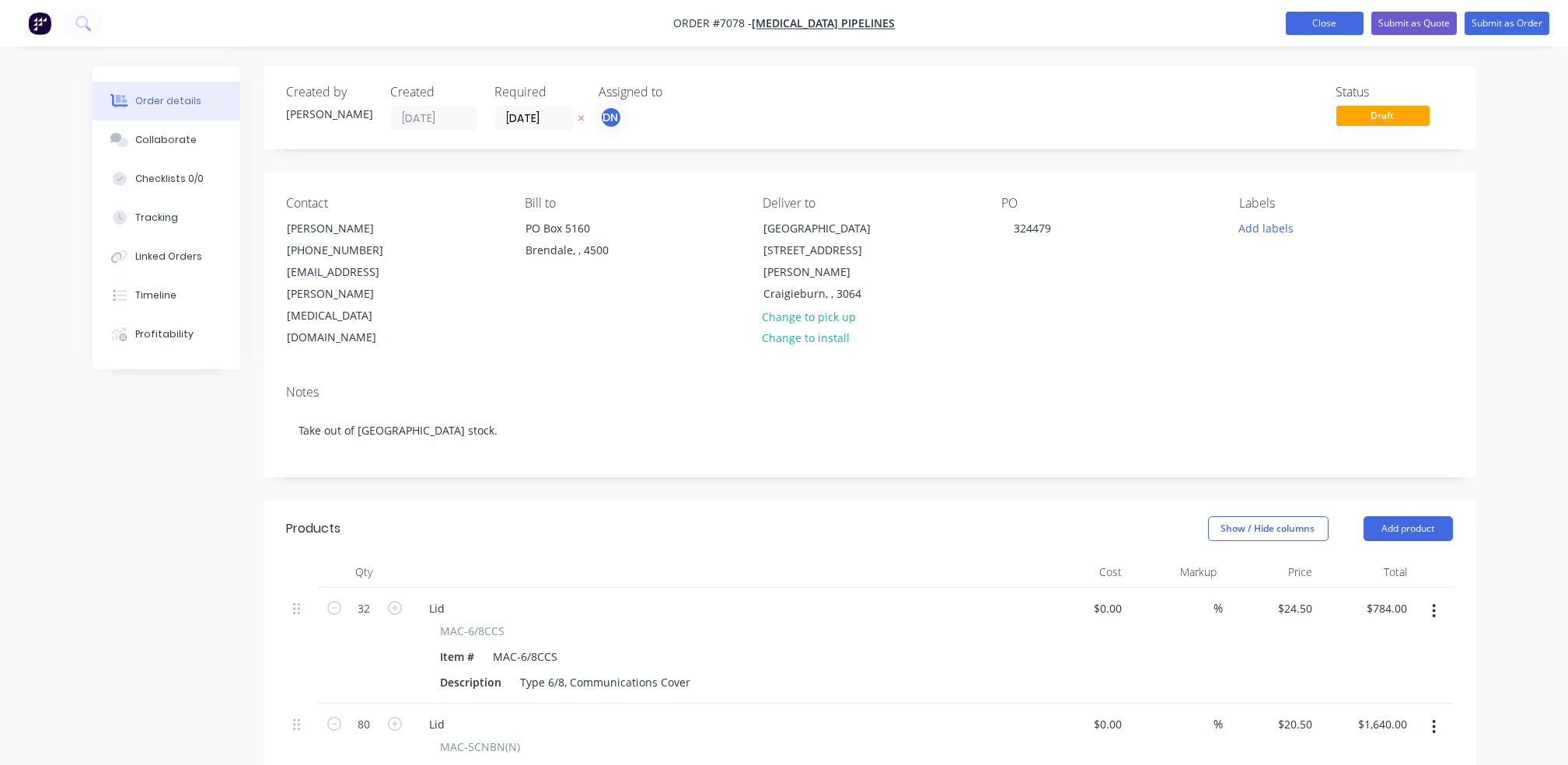
click at [1313, 29] on button "Close" at bounding box center [1325, 23] width 78 height 23
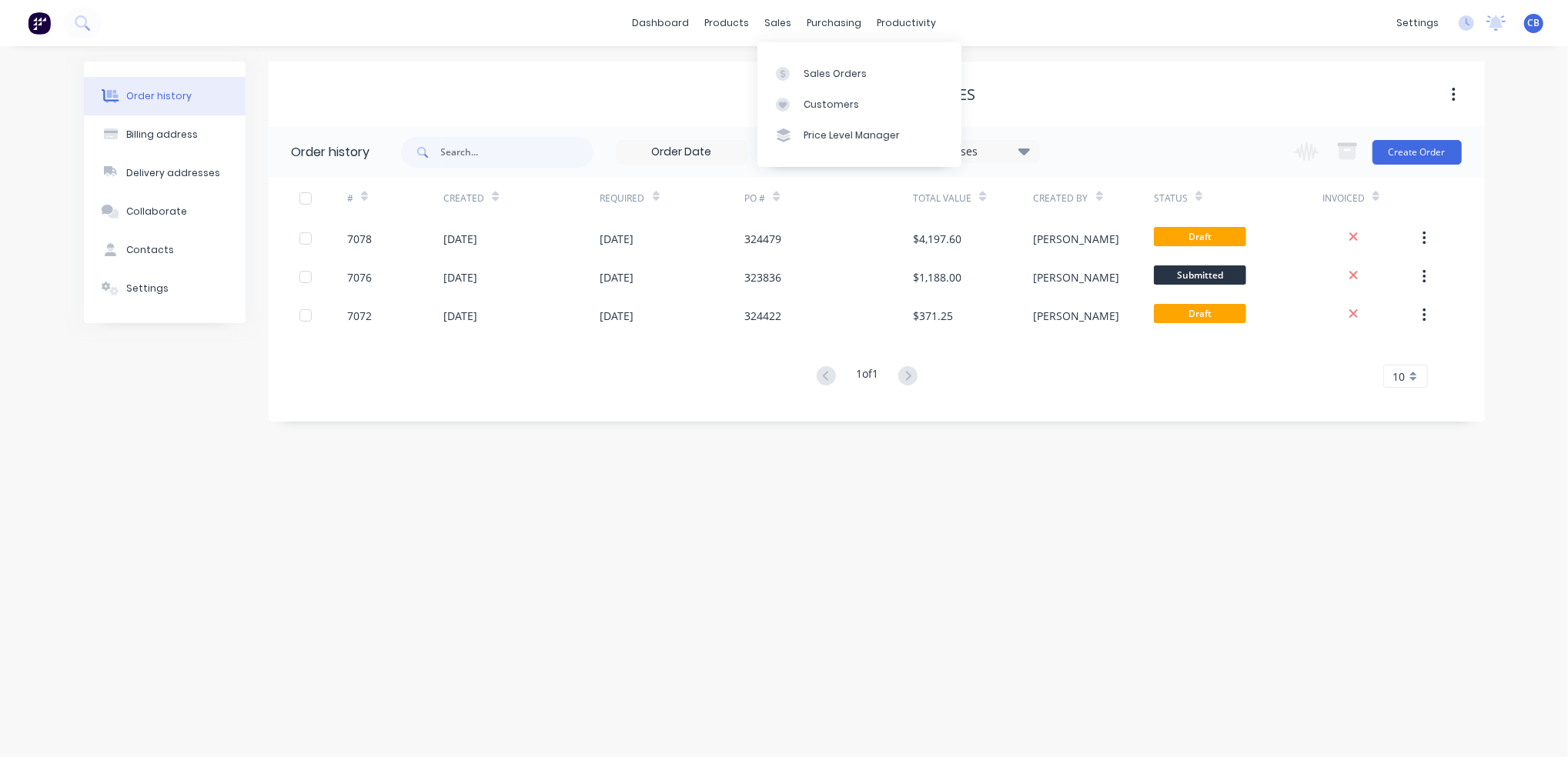
drag, startPoint x: 772, startPoint y: 28, endPoint x: 797, endPoint y: 49, distance: 32.6
click at [772, 28] on div "sales" at bounding box center [777, 23] width 42 height 23
click at [818, 80] on div "Sales Orders" at bounding box center [835, 74] width 63 height 14
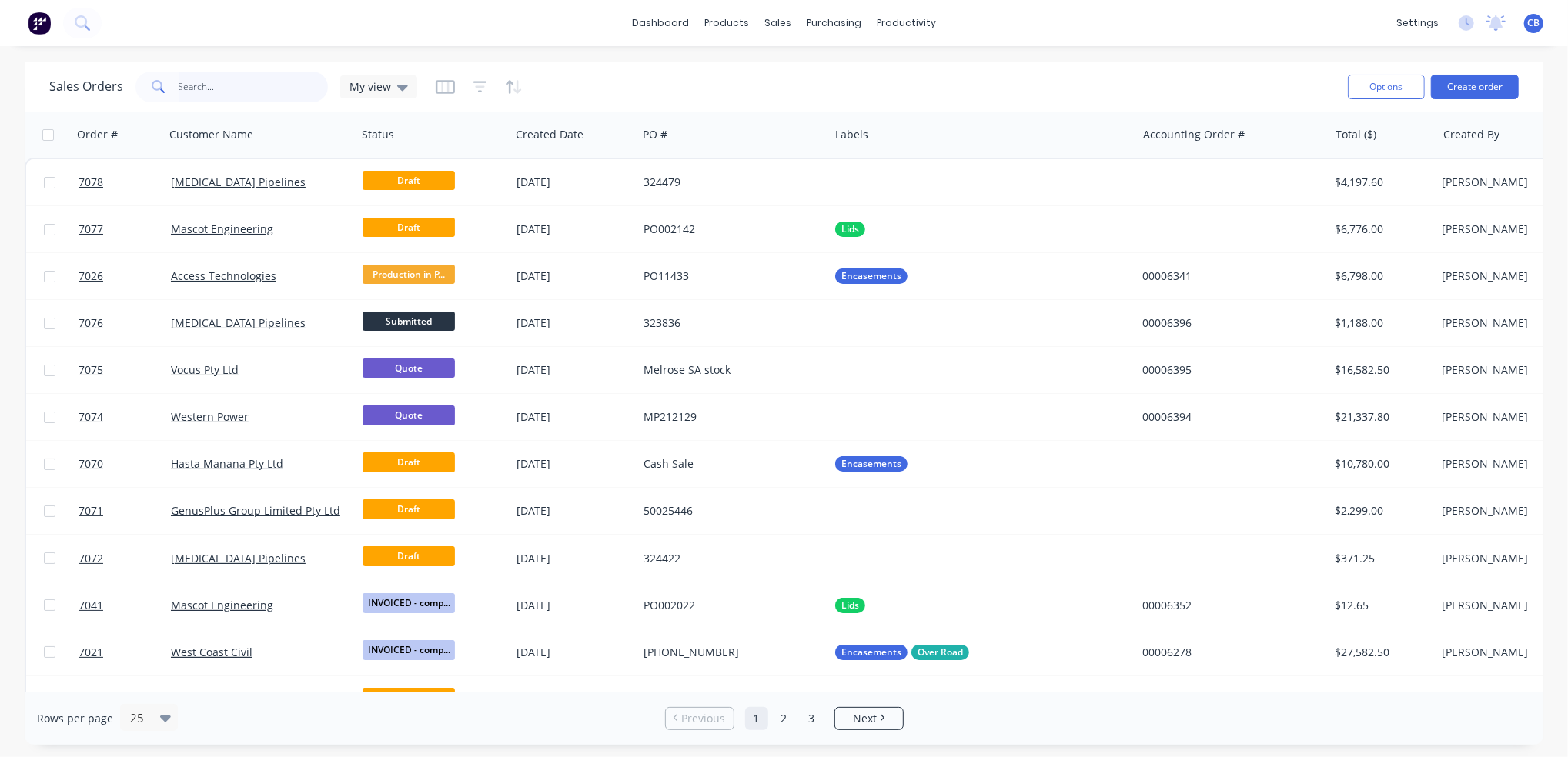
click at [235, 91] on input "text" at bounding box center [253, 87] width 150 height 31
type input "2141"
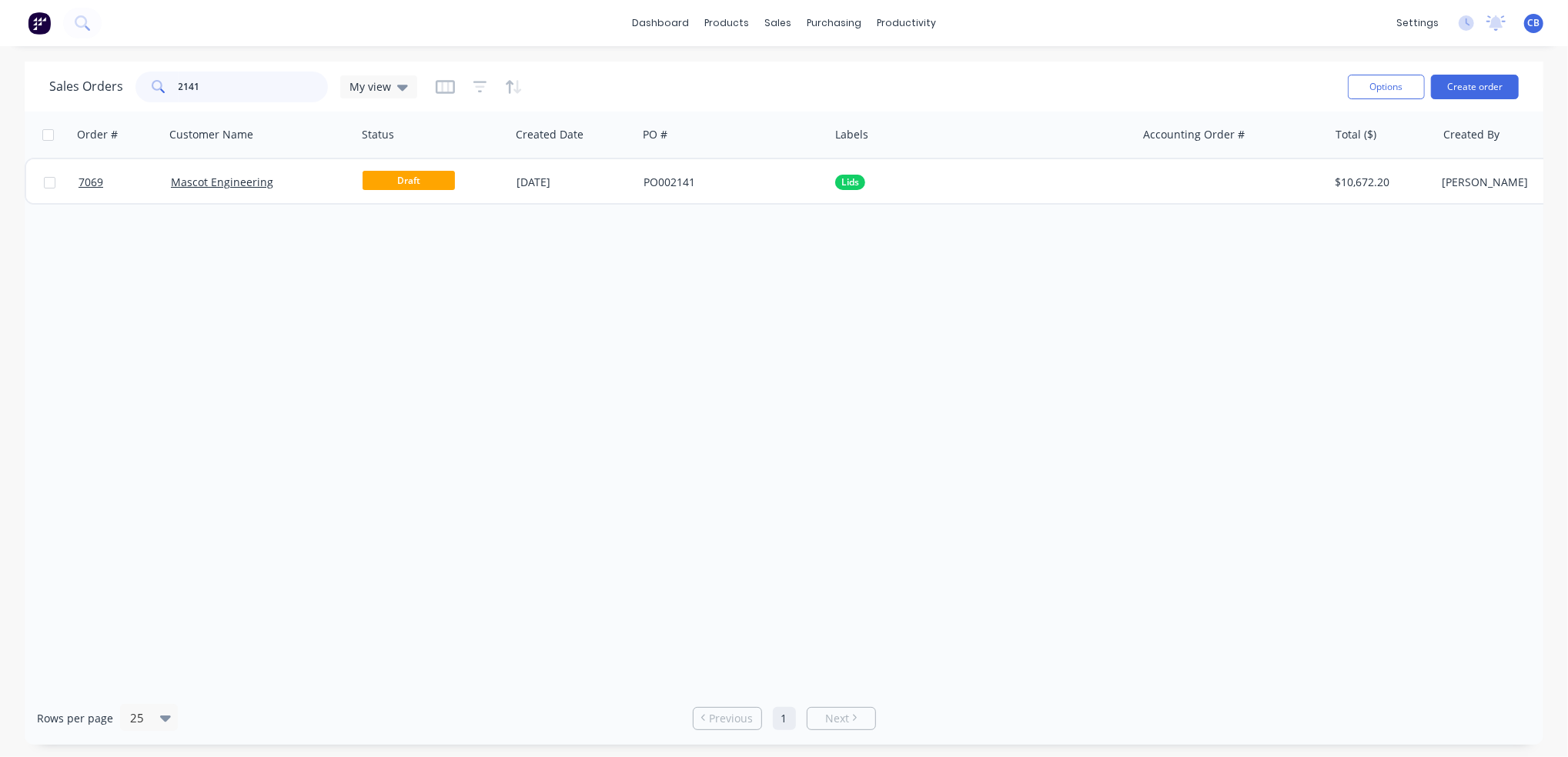
drag, startPoint x: 204, startPoint y: 93, endPoint x: 121, endPoint y: 89, distance: 83.1
click at [121, 89] on div "Sales Orders 2141 My view" at bounding box center [233, 87] width 368 height 31
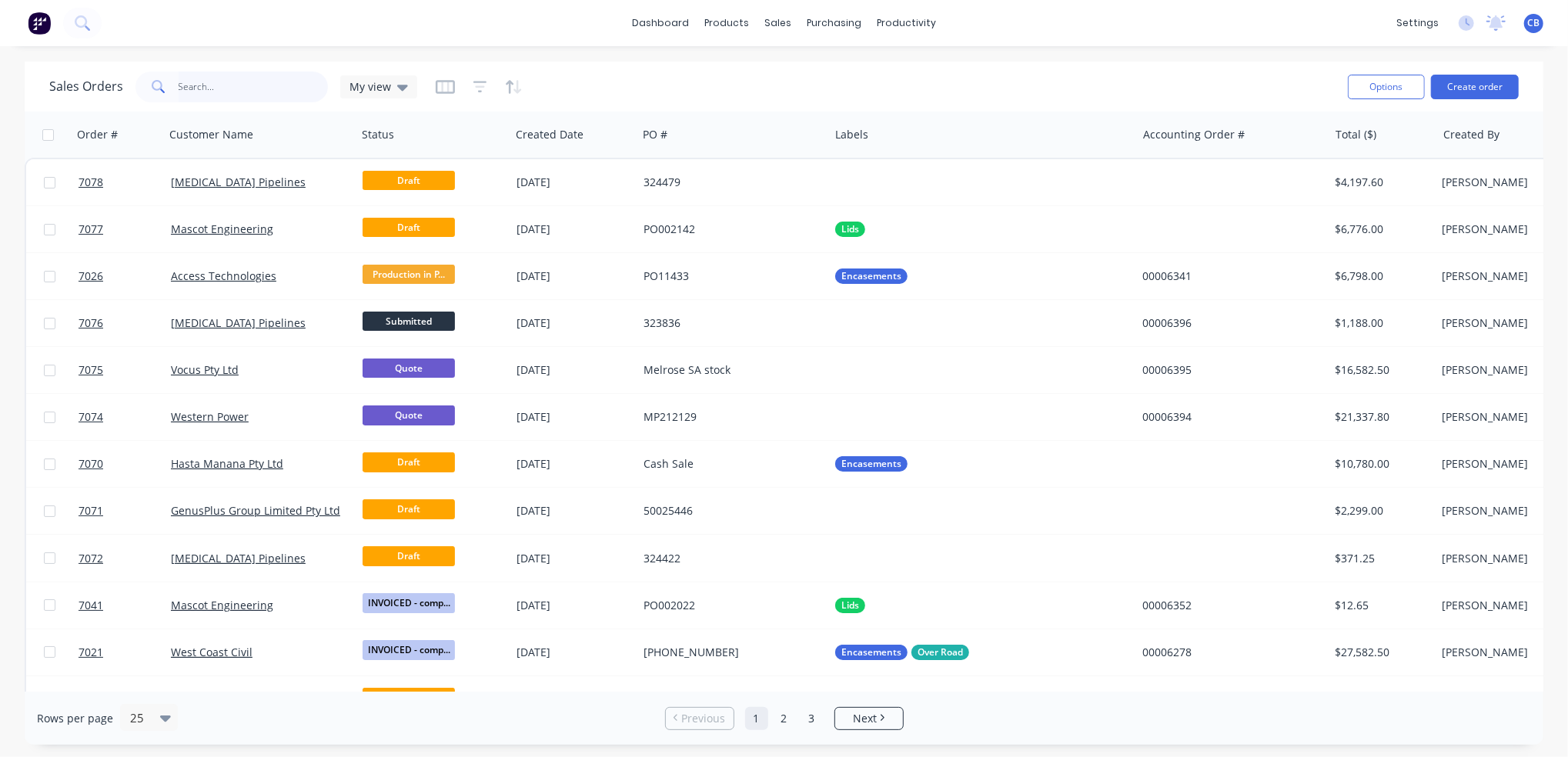
click at [272, 86] on input "text" at bounding box center [253, 87] width 150 height 31
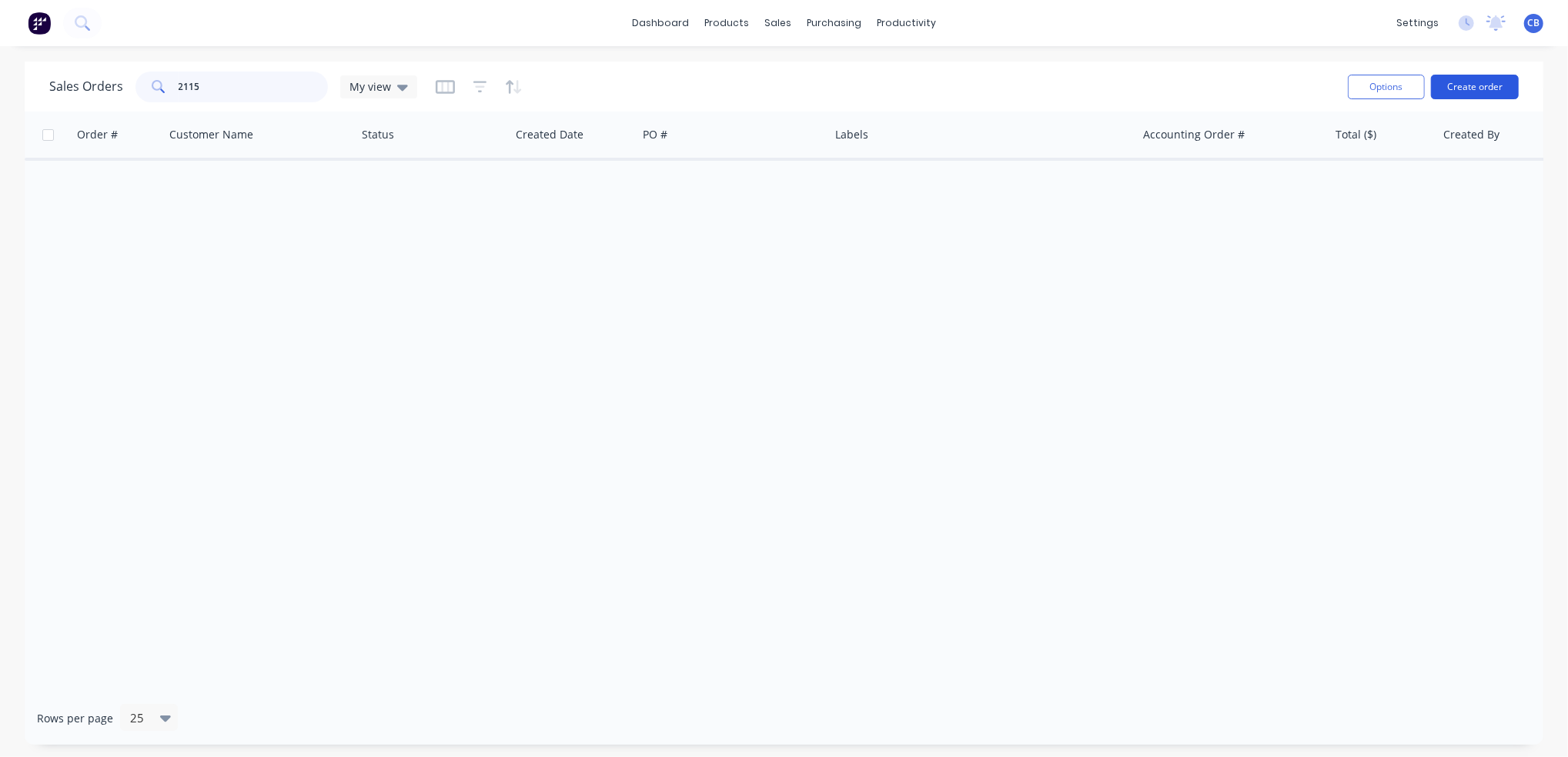
type input "2115"
click at [1482, 81] on button "Create order" at bounding box center [1474, 87] width 88 height 25
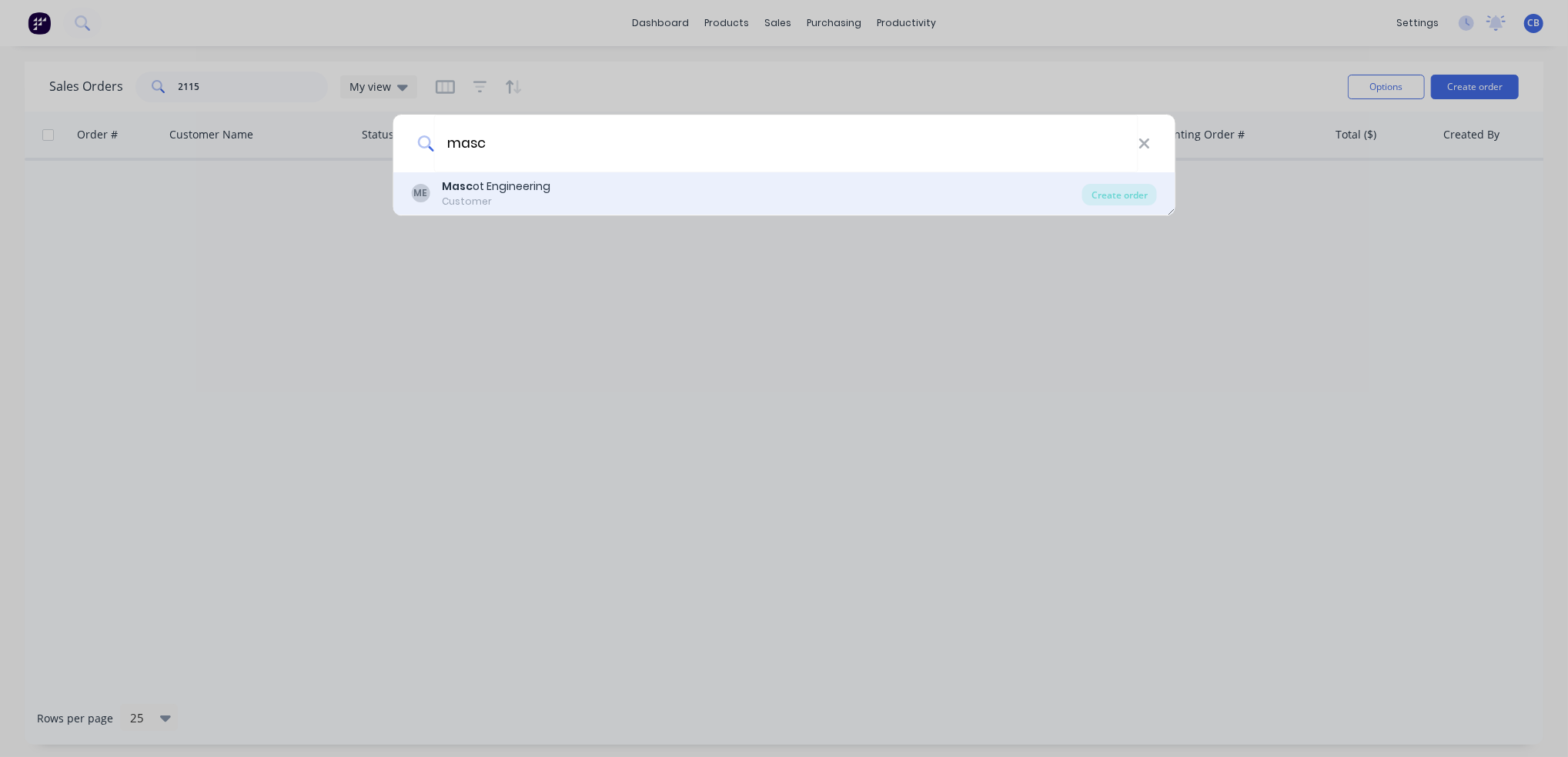
type input "masc"
click at [559, 197] on div "ME Masc ot Engineering Customer" at bounding box center [746, 193] width 671 height 30
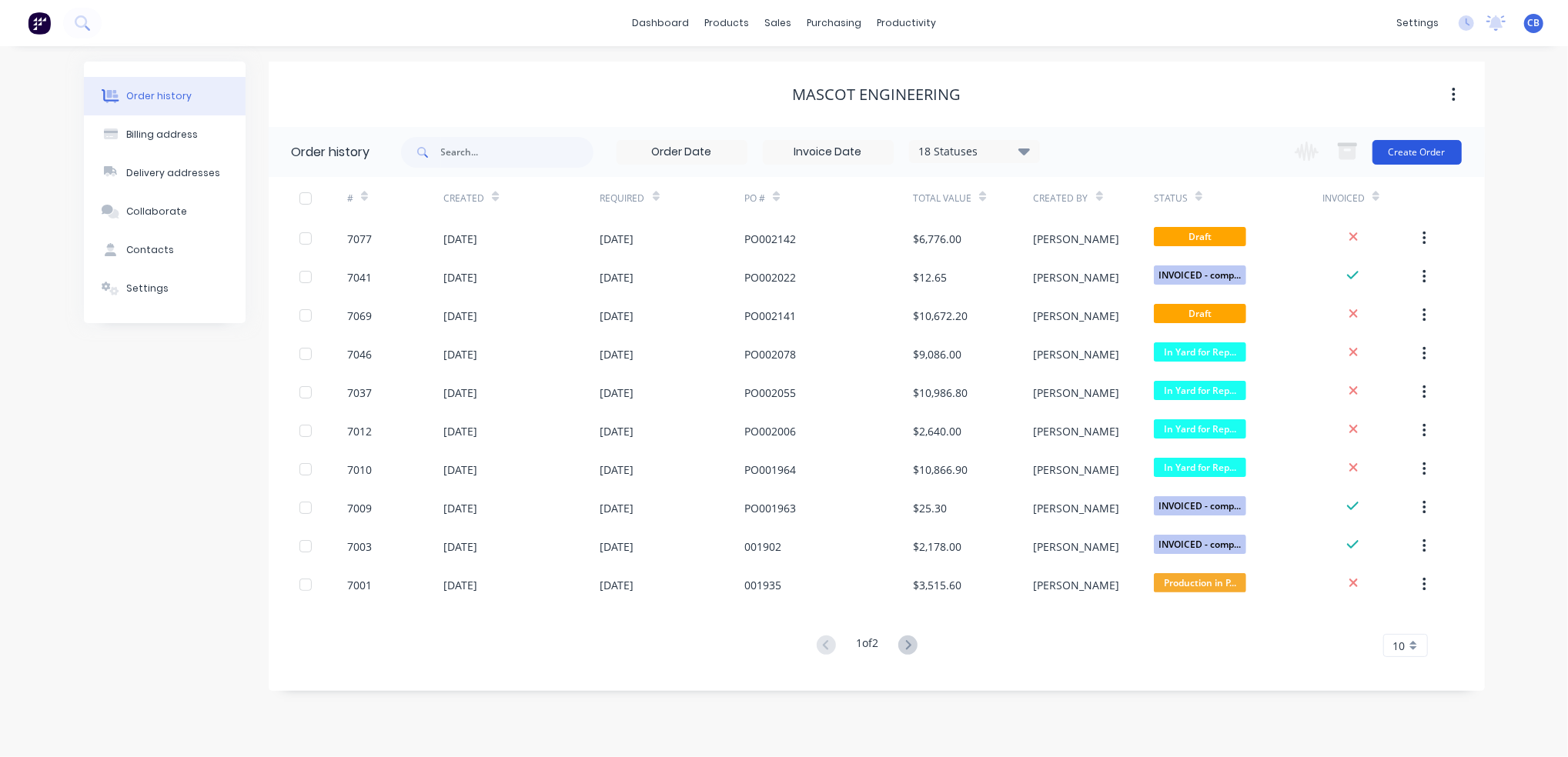
click at [1434, 149] on button "Create Order" at bounding box center [1416, 153] width 89 height 25
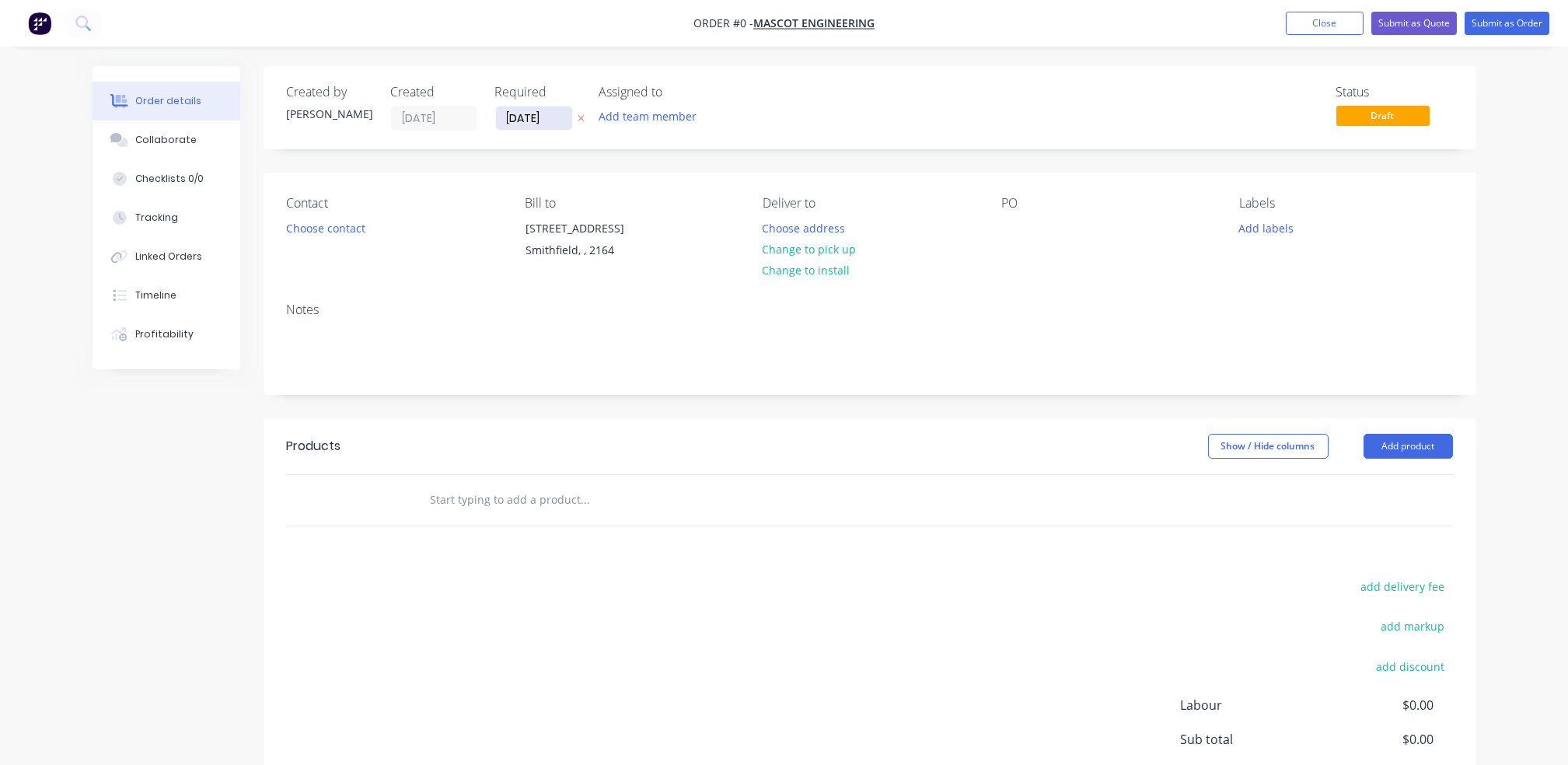
click at [553, 114] on input "[DATE]" at bounding box center [534, 118] width 76 height 23
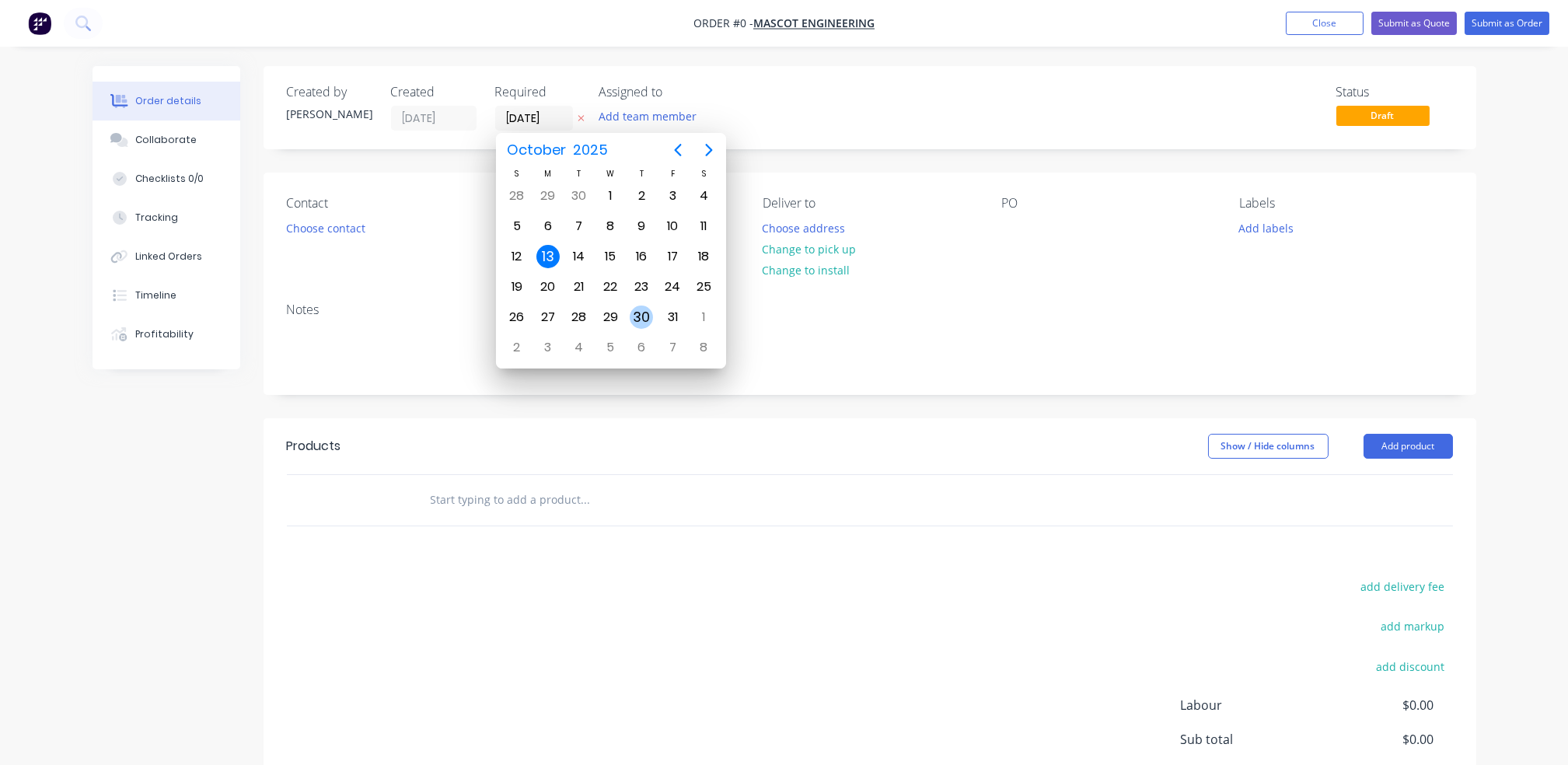
click at [641, 312] on div "30" at bounding box center [642, 317] width 23 height 23
type input "[DATE]"
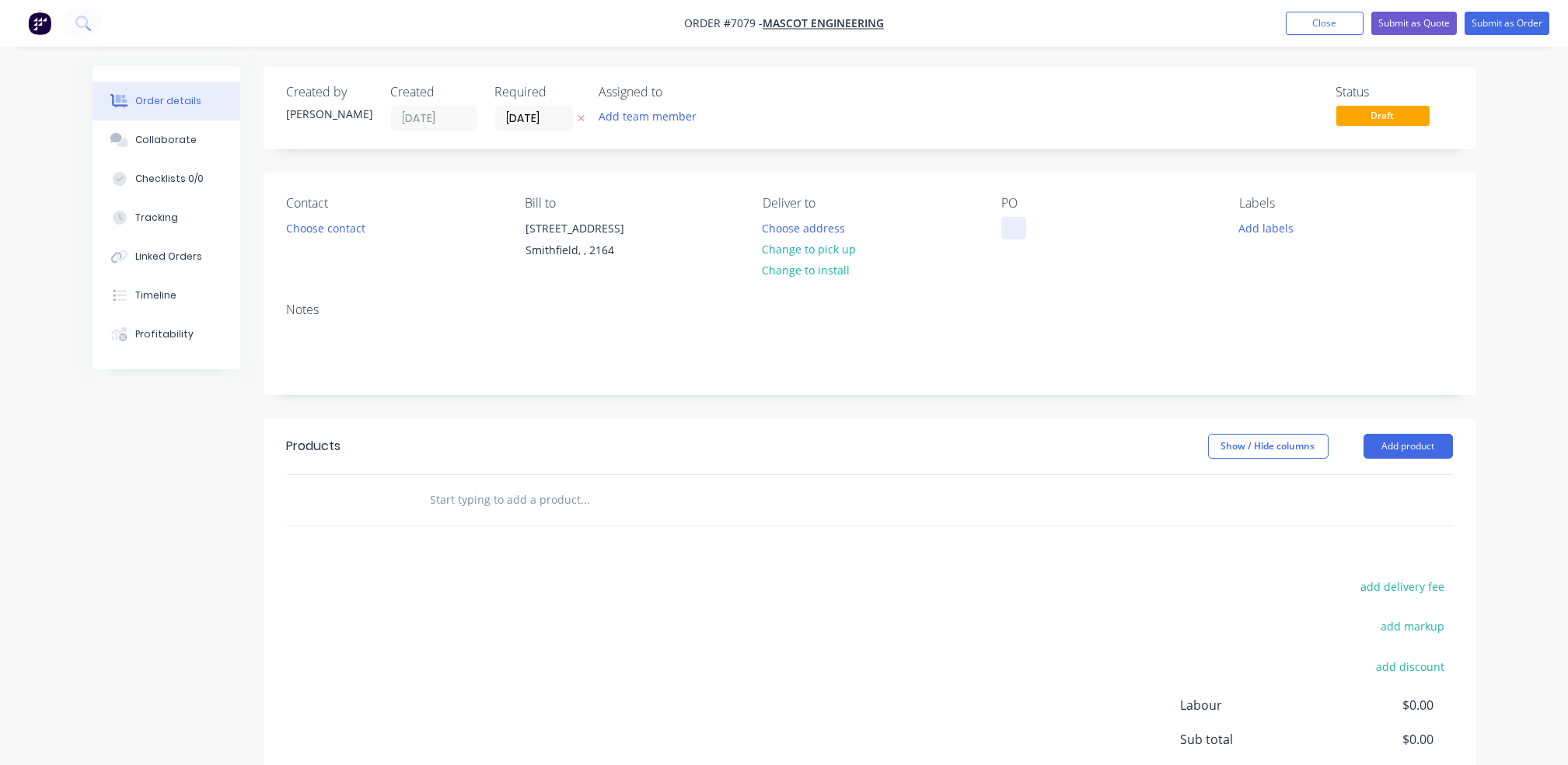
click at [1007, 227] on div at bounding box center [1014, 228] width 25 height 22
click at [1011, 232] on div at bounding box center [1014, 228] width 25 height 22
paste div
click at [512, 488] on input "text" at bounding box center [586, 500] width 311 height 31
type input "M"
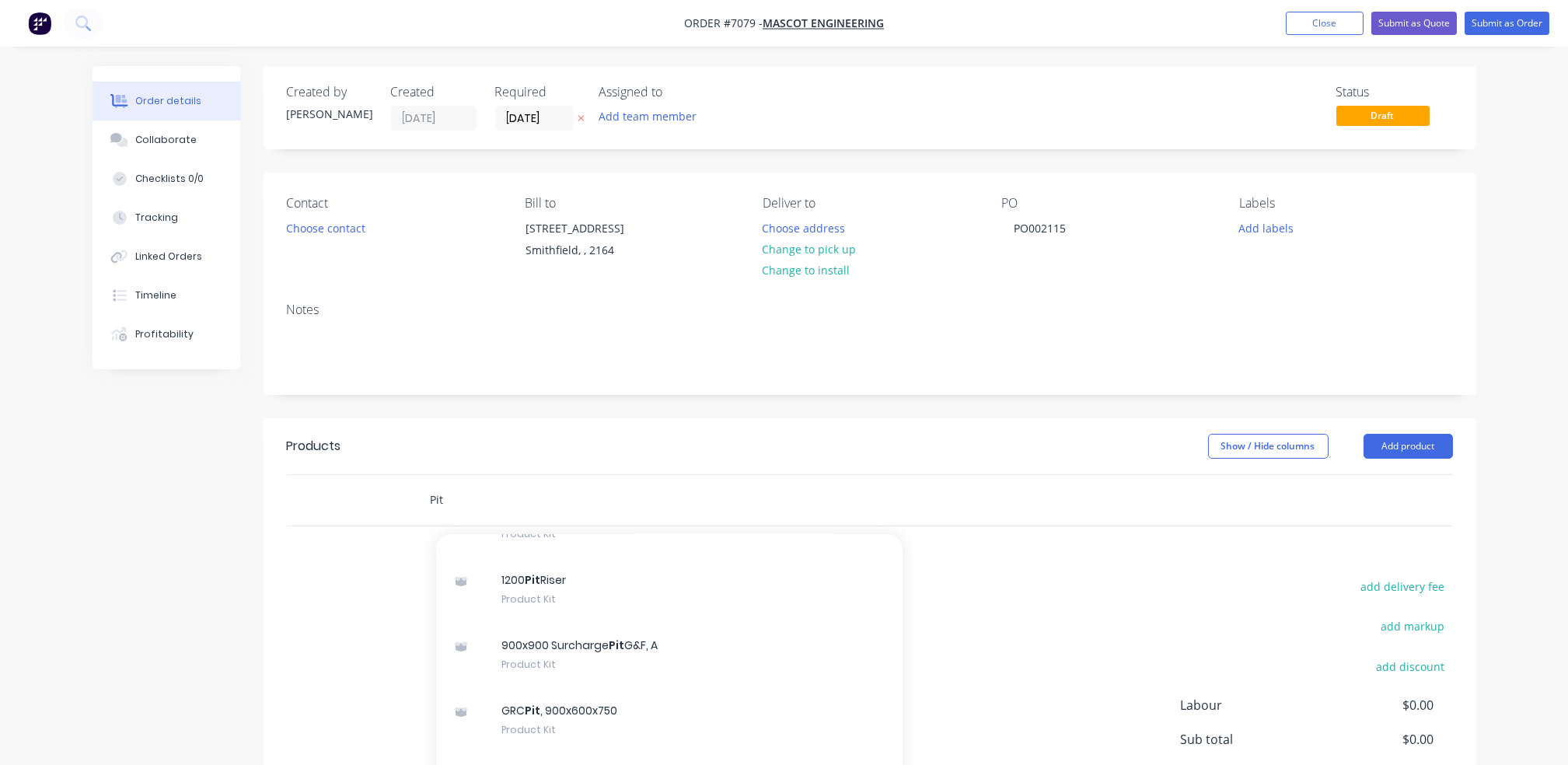
scroll to position [1139, 0]
type input "Pit"
click at [1184, 510] on div "Pit Add Pit to order MRWA HN catch pit screen G&F MYOB Item # MAC-HN-MRWA Descr…" at bounding box center [869, 500] width 1167 height 50
drag, startPoint x: 458, startPoint y: 505, endPoint x: 291, endPoint y: 510, distance: 167.1
click at [291, 510] on div "Pit" at bounding box center [869, 500] width 1167 height 50
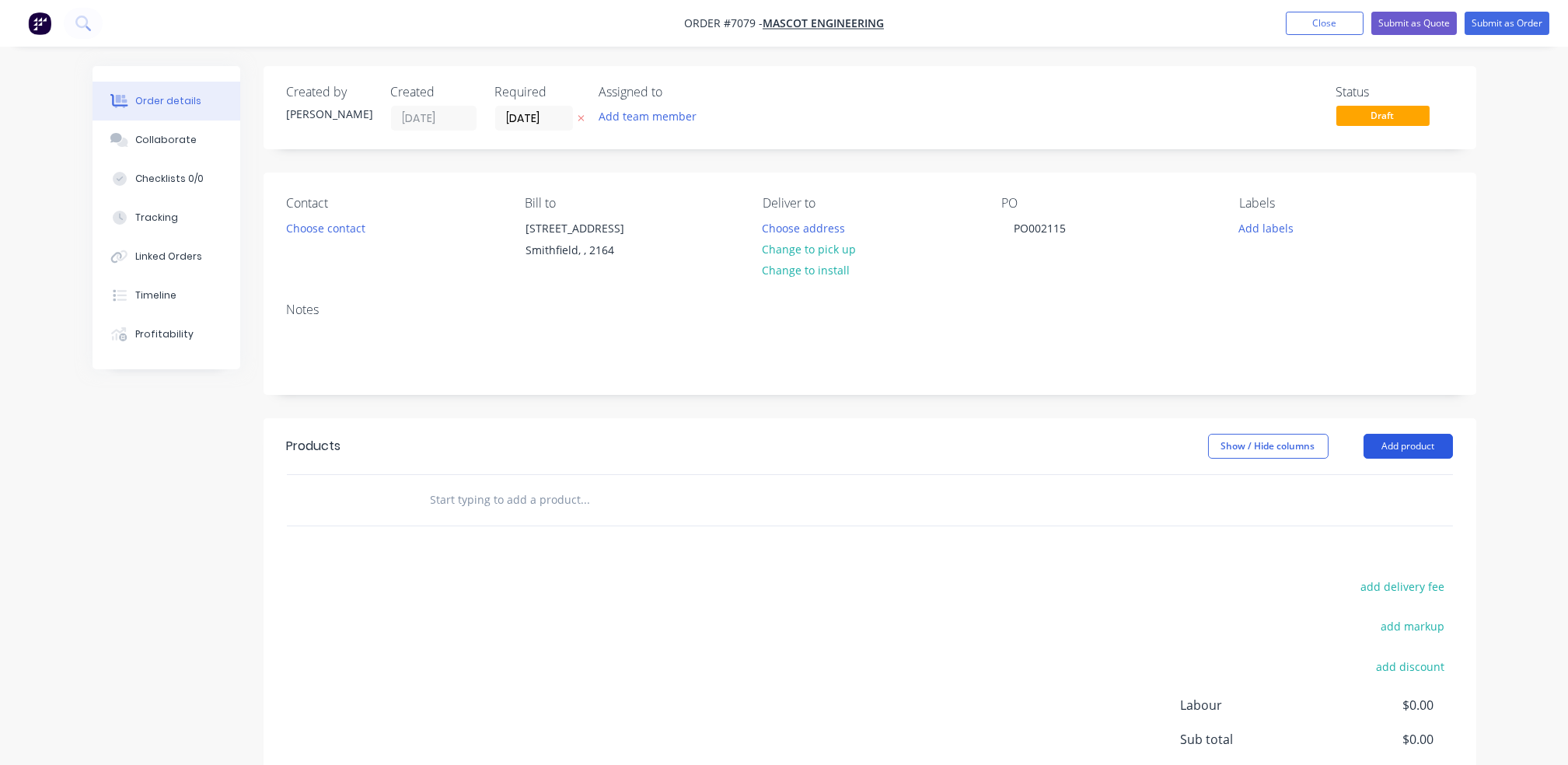
click at [1410, 447] on button "Add product" at bounding box center [1408, 447] width 90 height 25
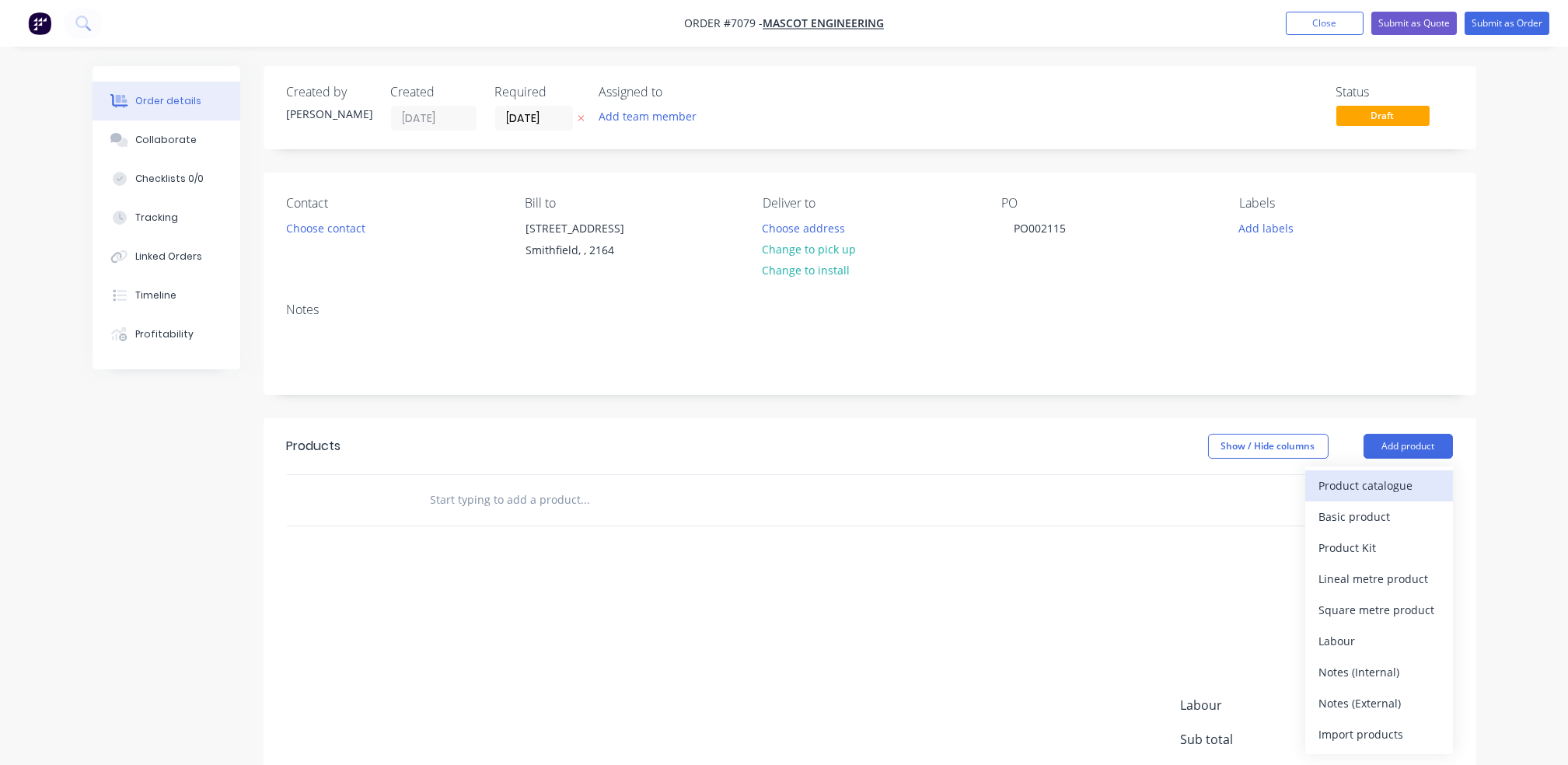
click at [1382, 487] on div "Product catalogue" at bounding box center [1380, 485] width 120 height 22
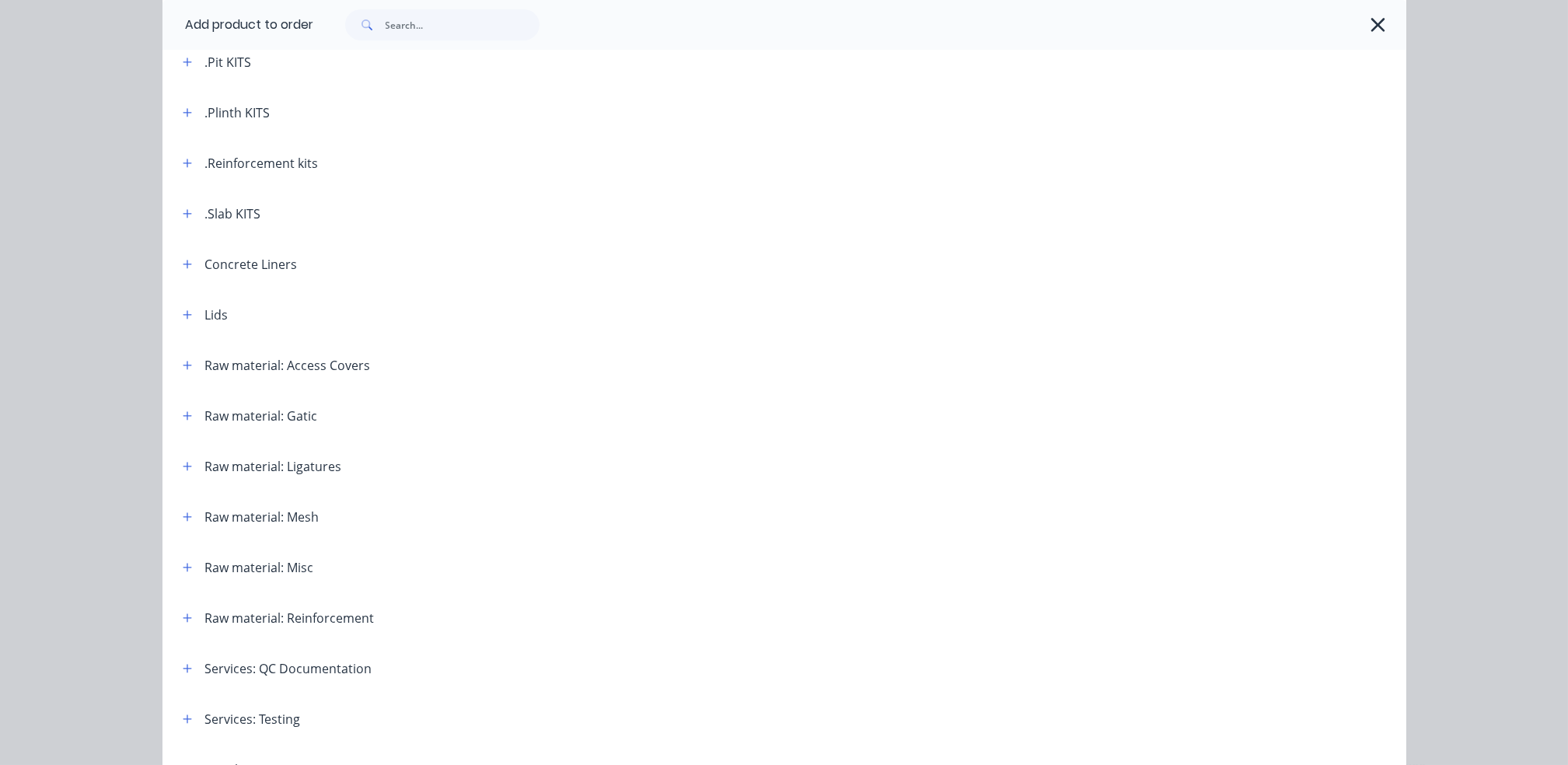
scroll to position [120, 0]
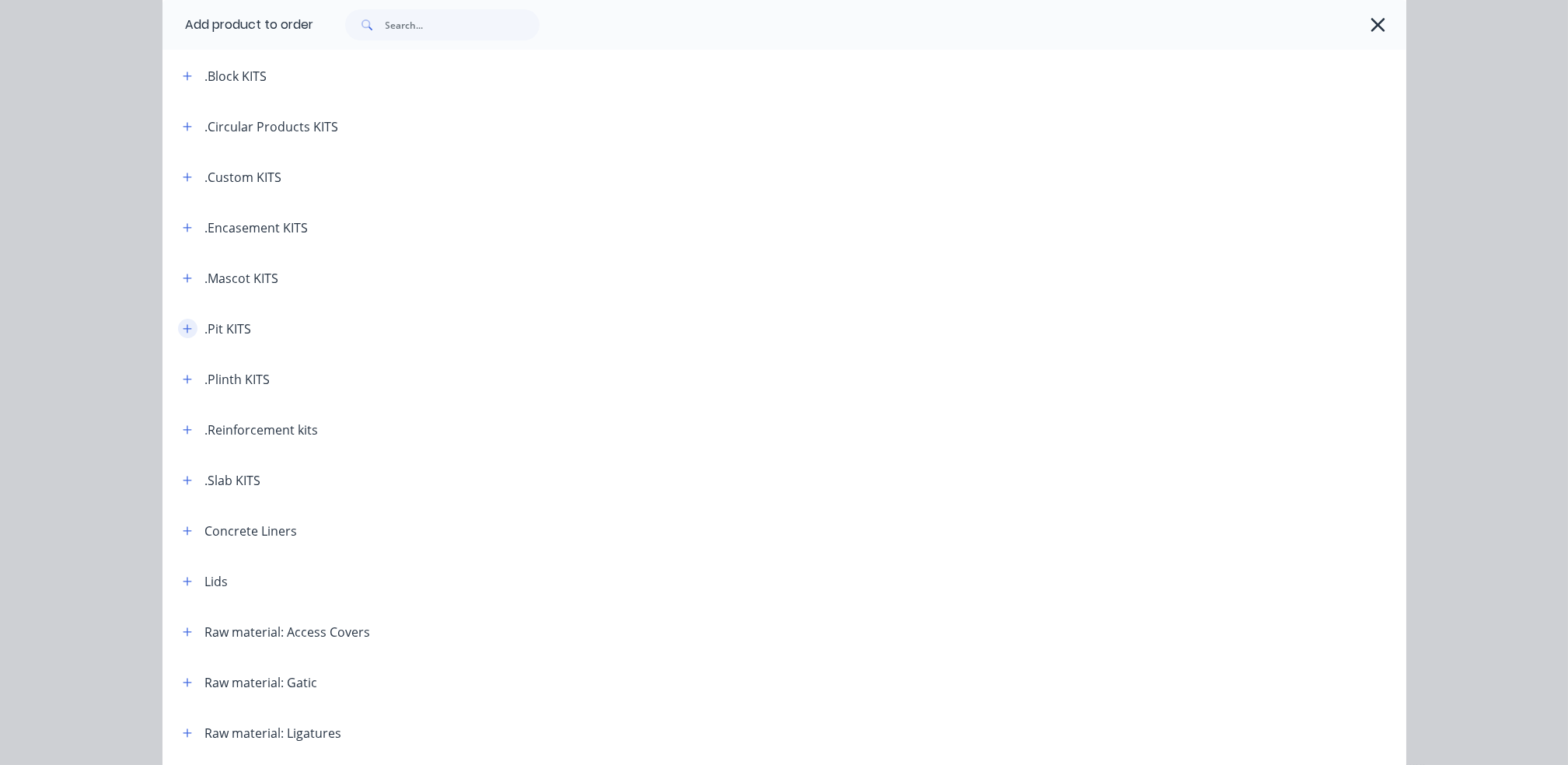
click at [182, 326] on icon "button" at bounding box center [187, 328] width 10 height 11
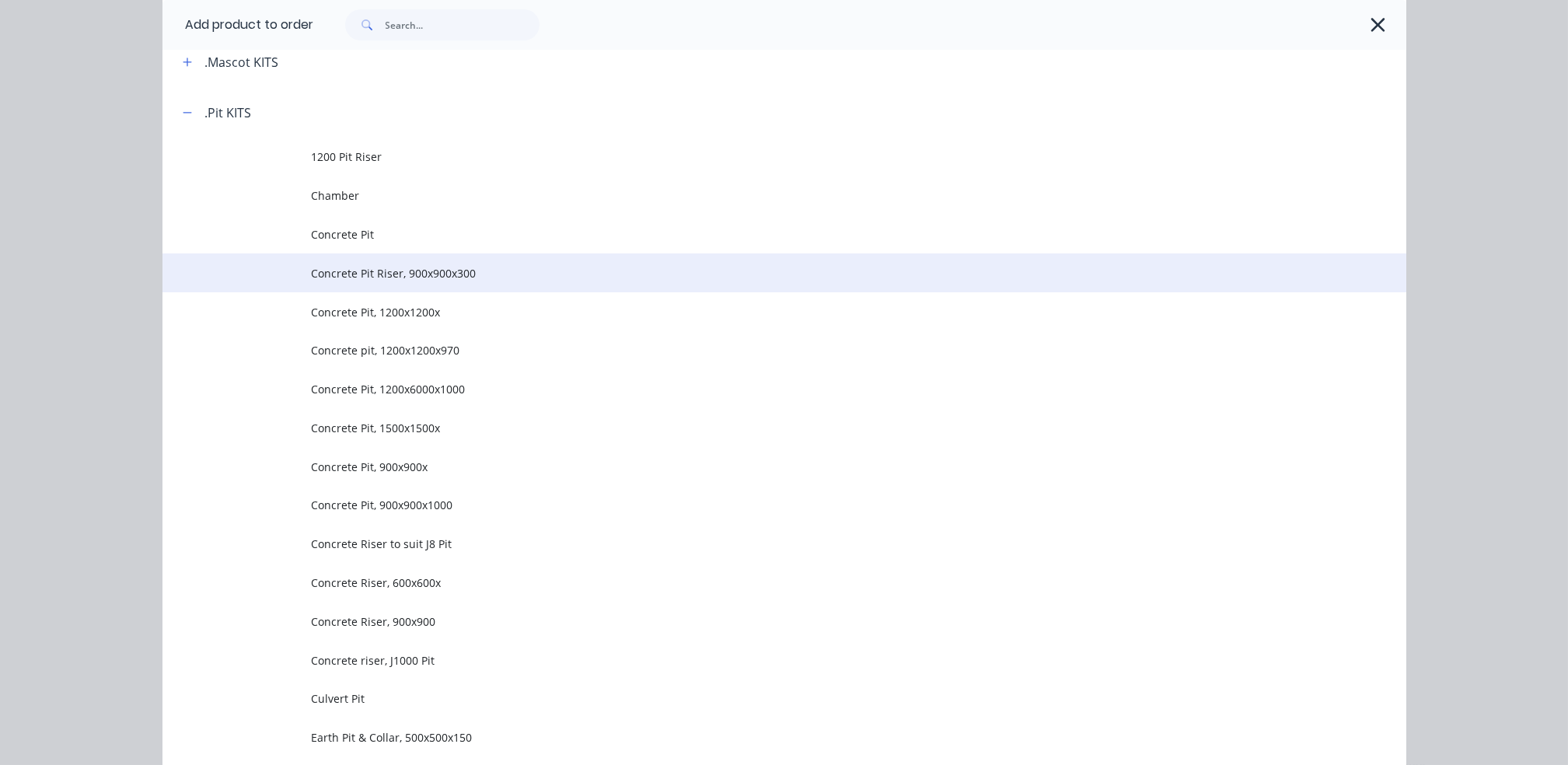
scroll to position [224, 0]
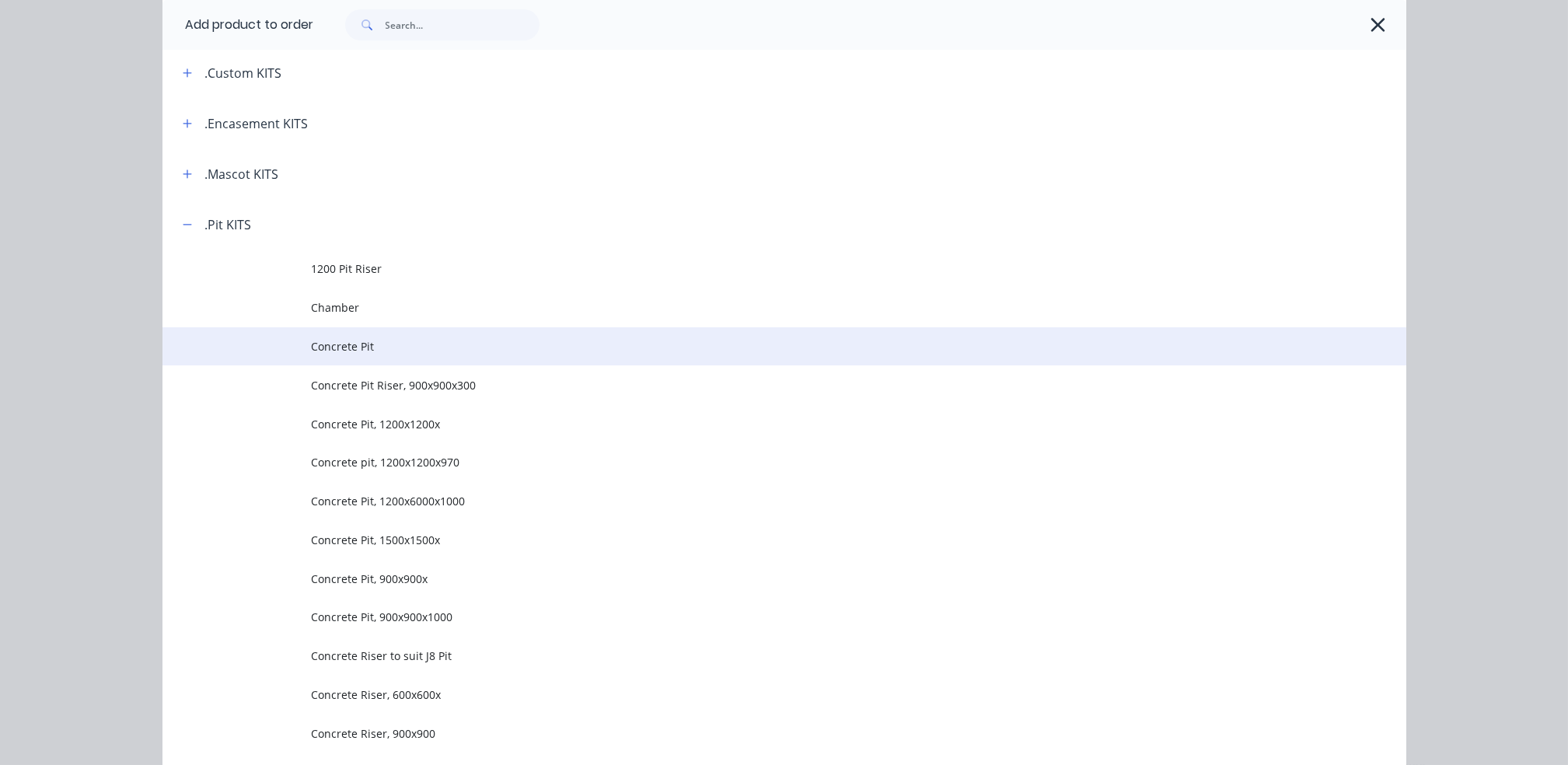
click at [470, 345] on span "Concrete Pit" at bounding box center [749, 346] width 875 height 16
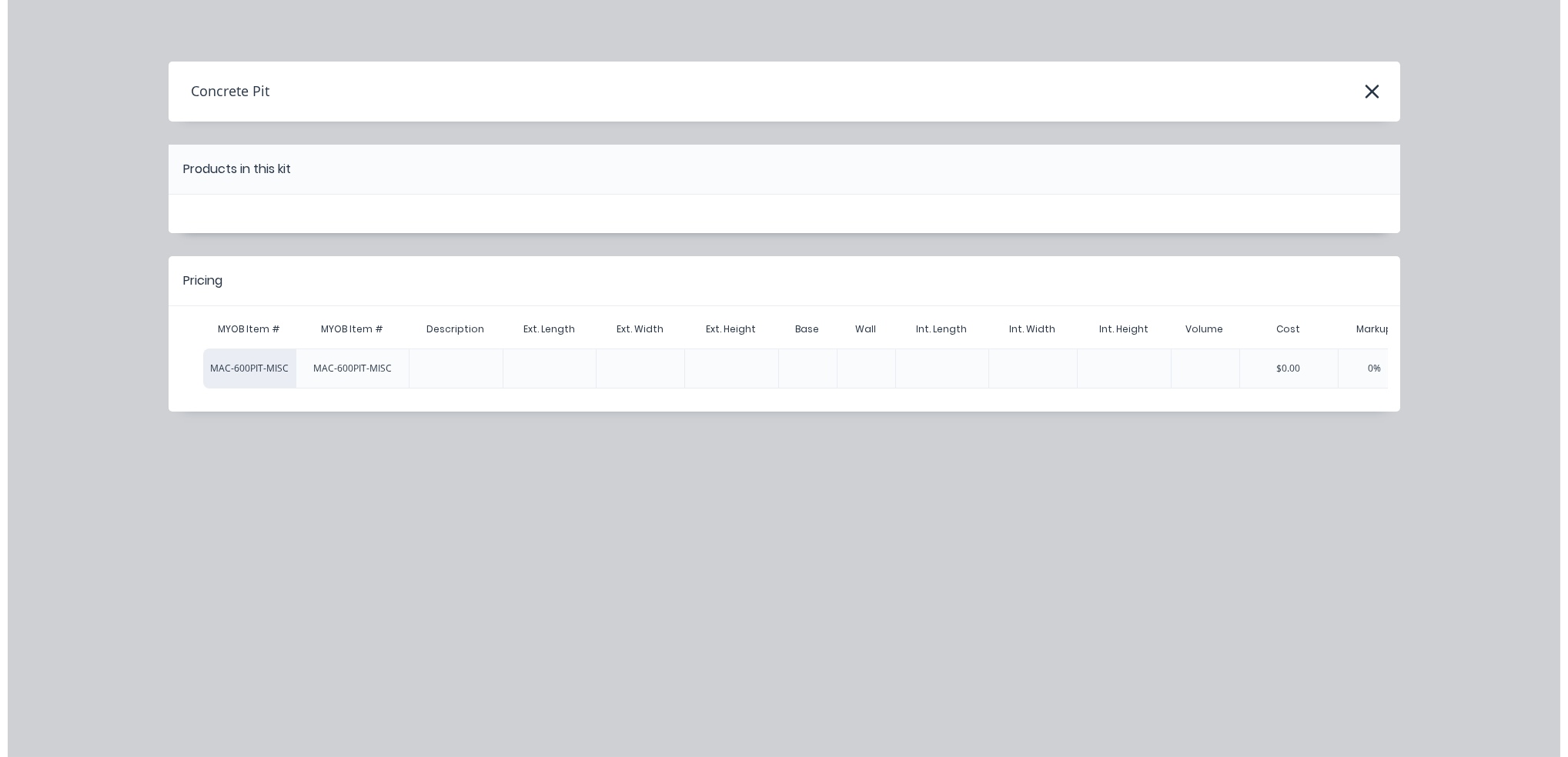
scroll to position [0, 0]
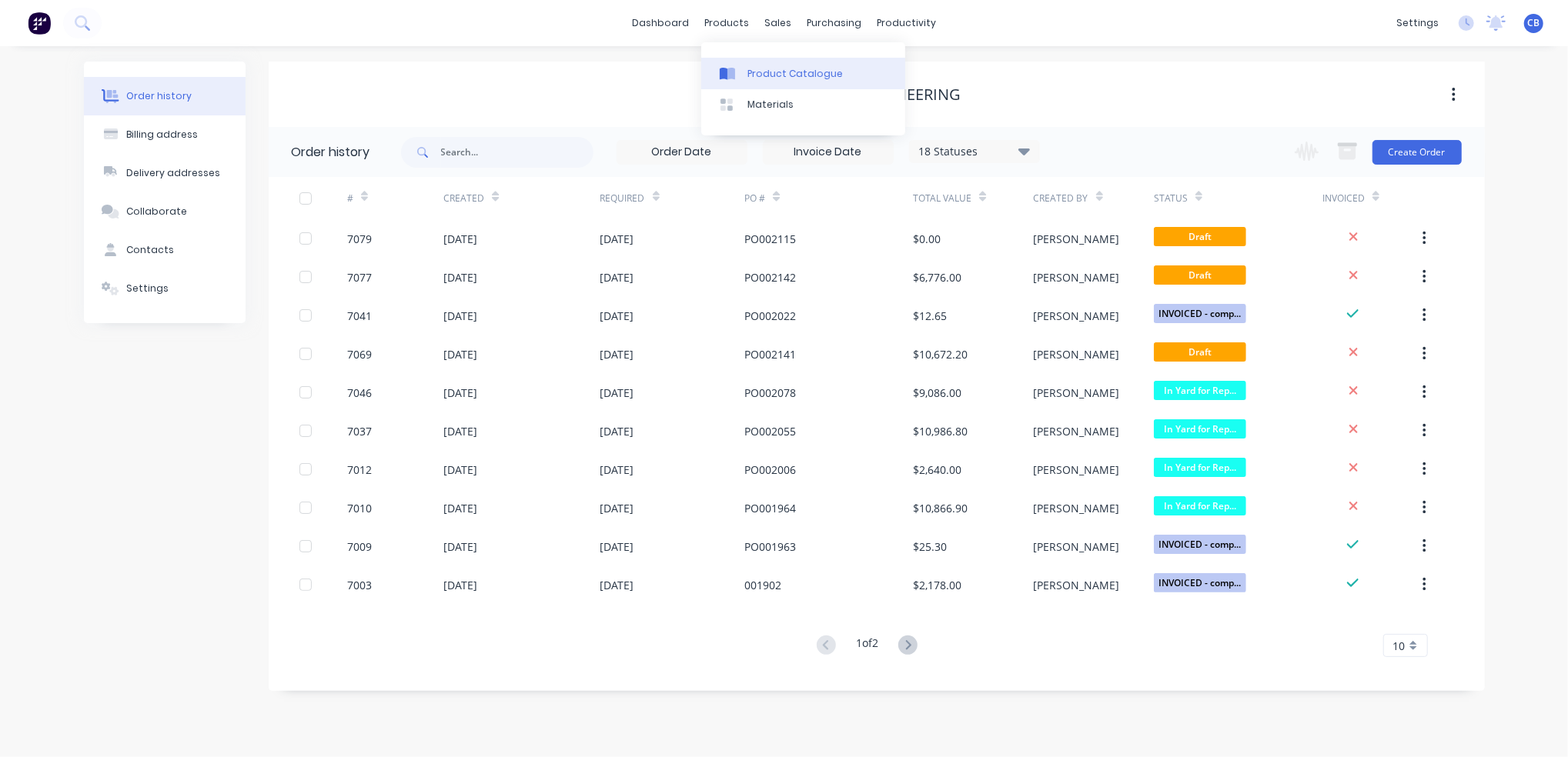
click at [773, 77] on div "Product Catalogue" at bounding box center [795, 74] width 95 height 14
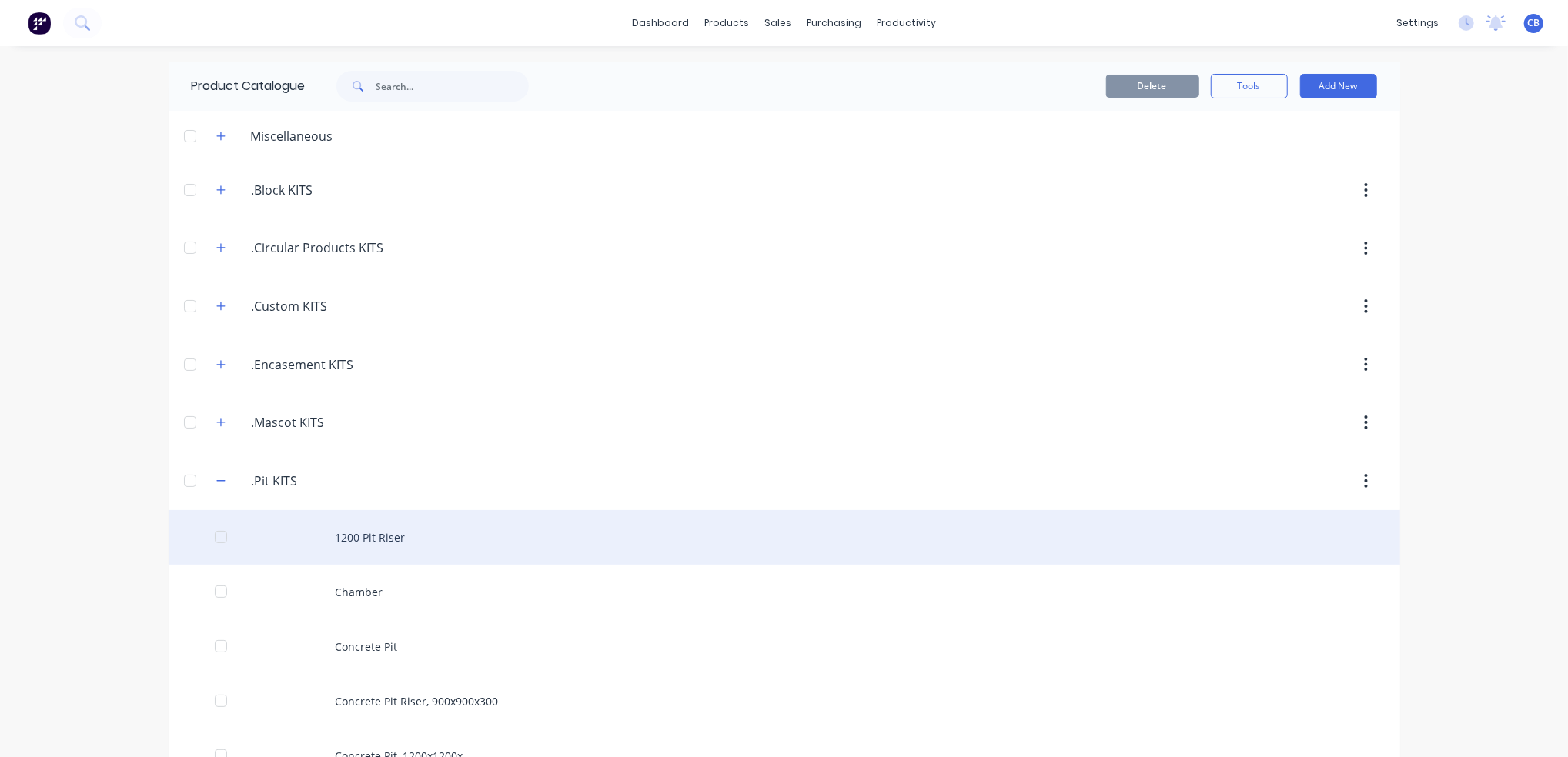
scroll to position [204, 0]
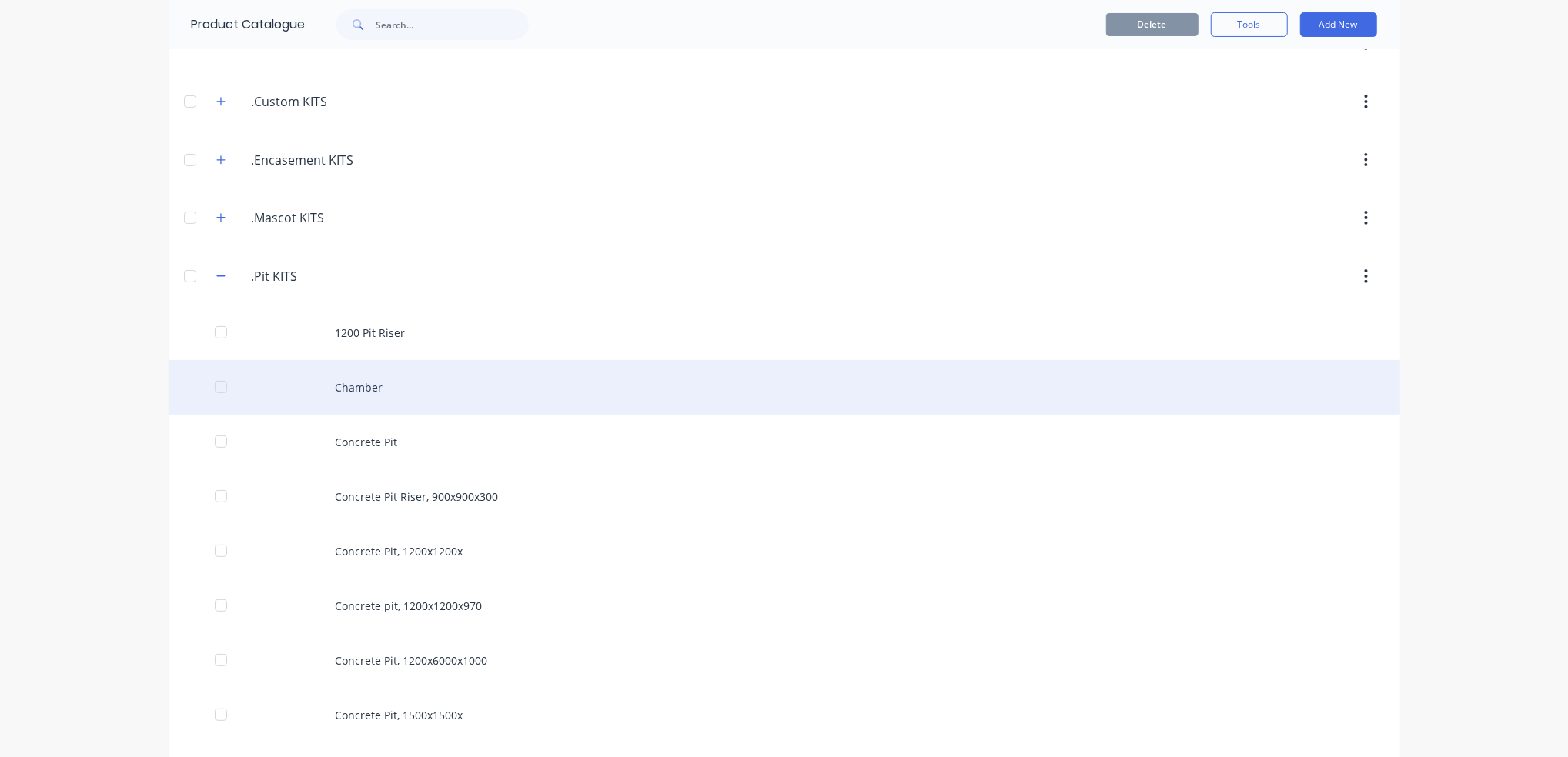
click at [425, 382] on div "Chamber" at bounding box center [783, 387] width 1231 height 54
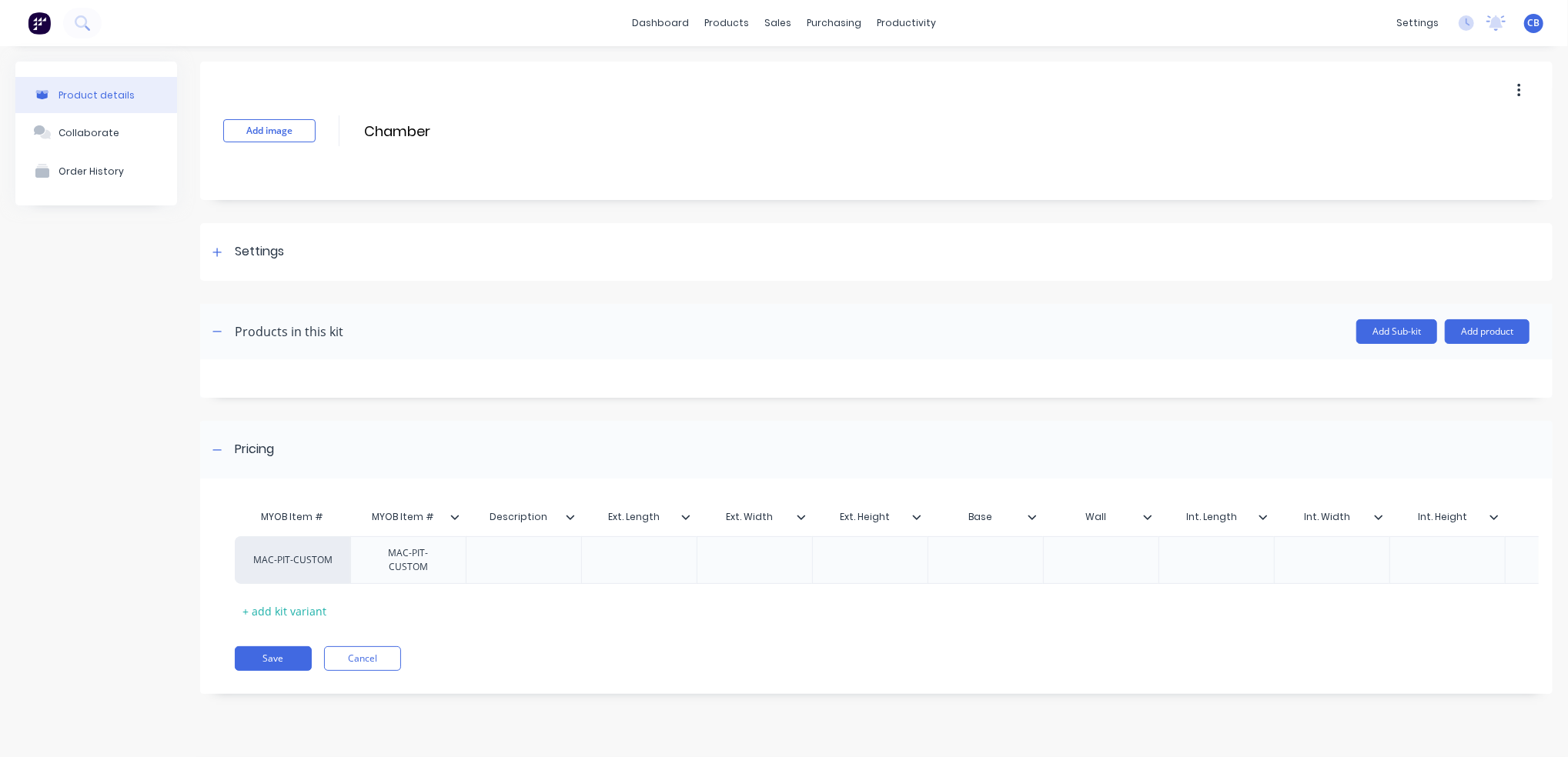
click at [1524, 87] on button "button" at bounding box center [1518, 91] width 36 height 28
click at [1430, 133] on span "Duplicate" at bounding box center [1462, 131] width 116 height 16
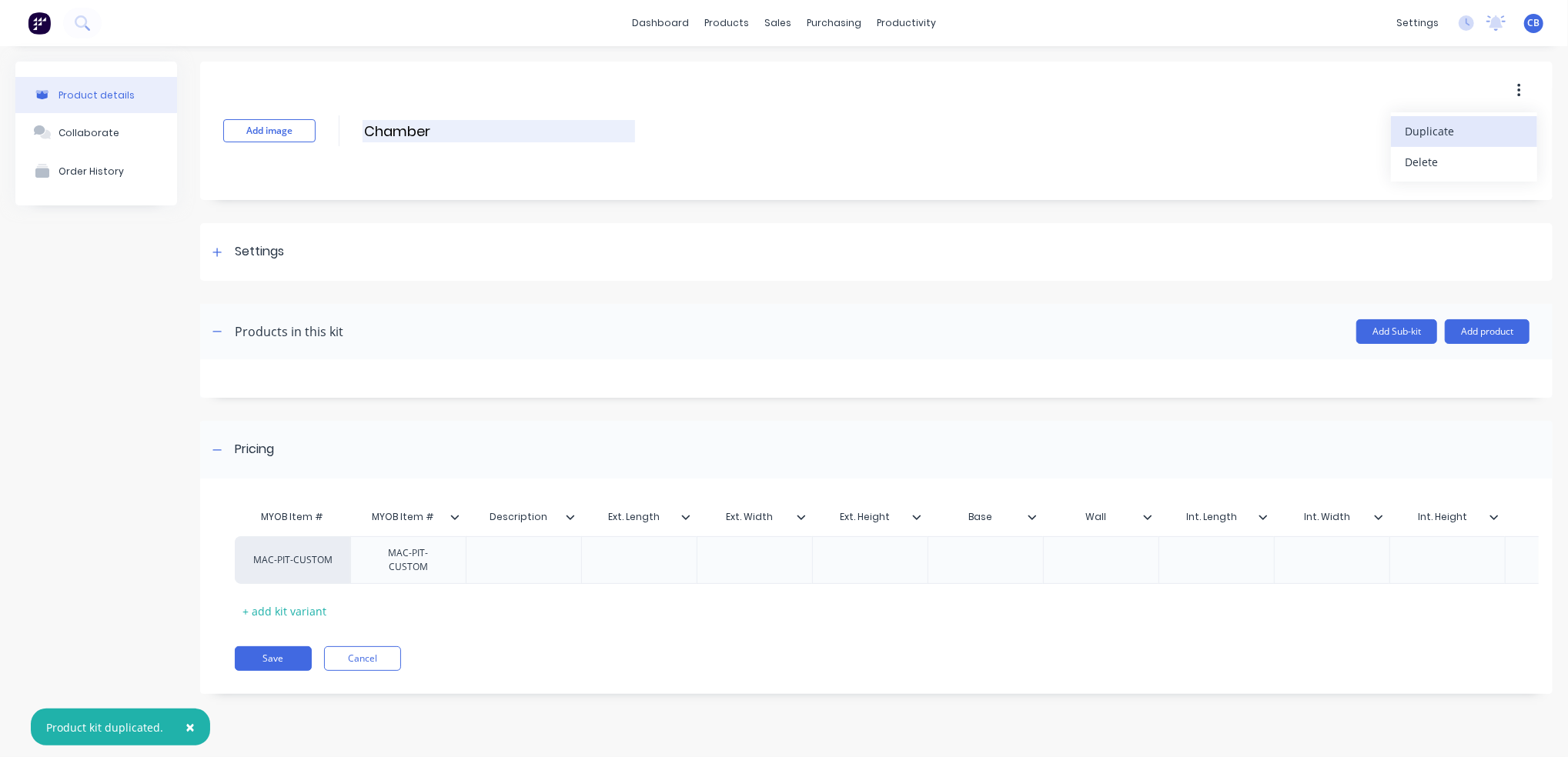
click at [440, 131] on input "Chamber" at bounding box center [498, 131] width 272 height 22
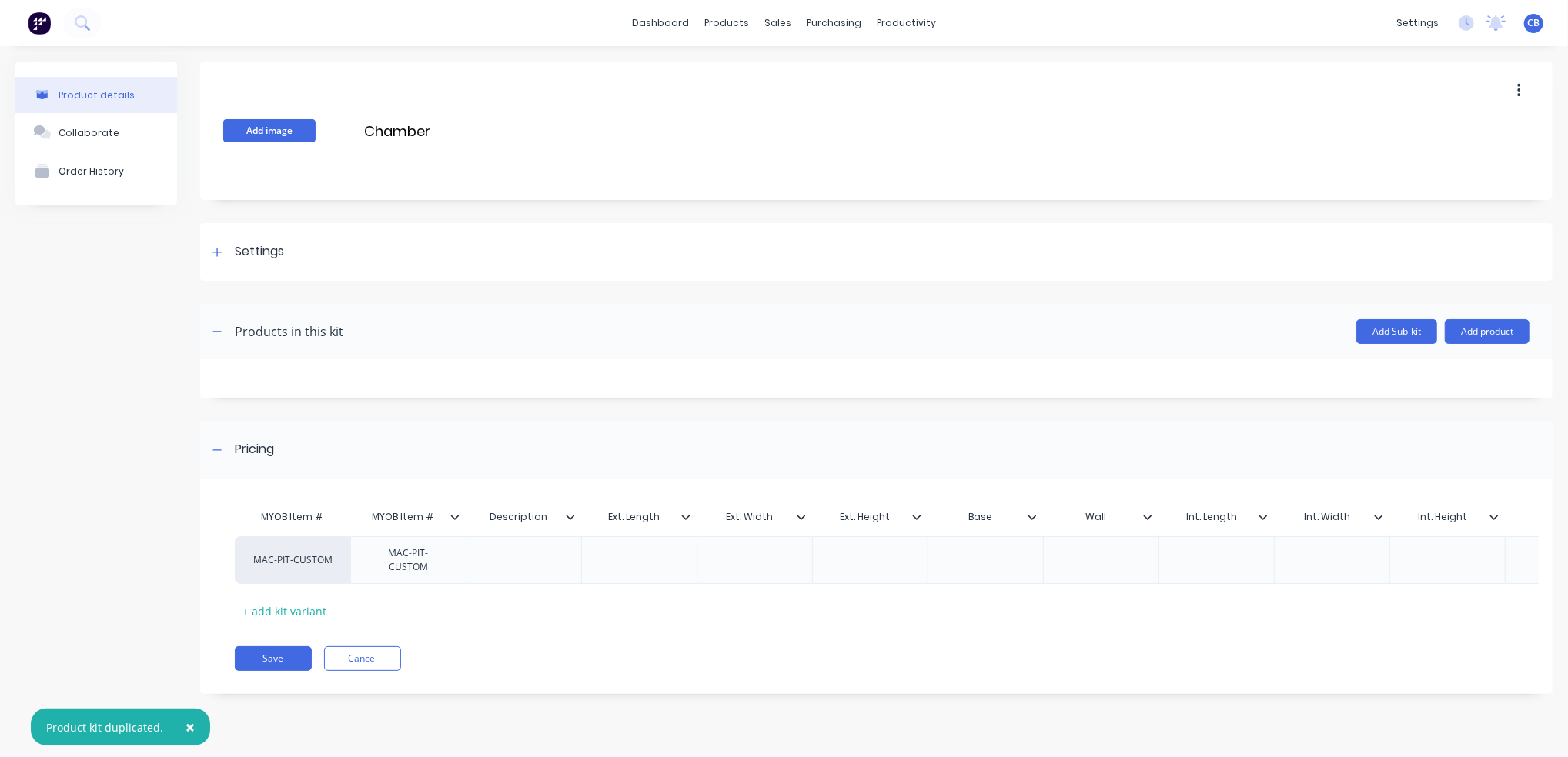
drag, startPoint x: 440, startPoint y: 131, endPoint x: 290, endPoint y: 137, distance: 150.1
click at [290, 137] on div "Add image Chamber Chamber Enter kit name" at bounding box center [877, 130] width 1352 height 138
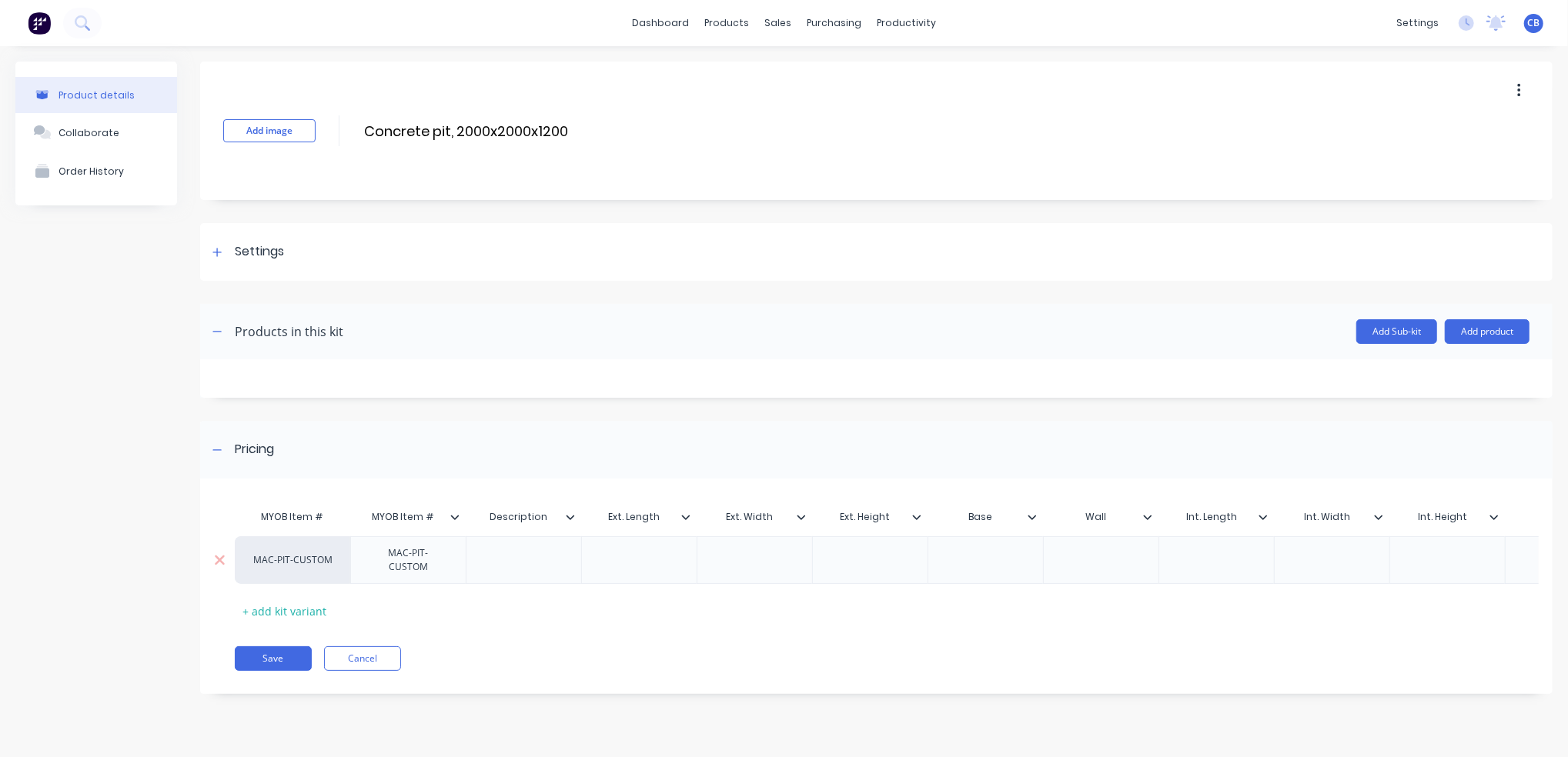
type input "Concrete pit, 2000x2000x1200"
click at [533, 561] on div at bounding box center [524, 559] width 77 height 20
drag, startPoint x: 572, startPoint y: 135, endPoint x: 304, endPoint y: 117, distance: 268.6
click at [304, 117] on div "Add image Concrete pit, 2000x2000x1200 Concrete pit, 2000x2000x1200 Enter kit n…" at bounding box center [877, 130] width 1352 height 138
click at [532, 565] on div "Conc" at bounding box center [524, 559] width 77 height 20
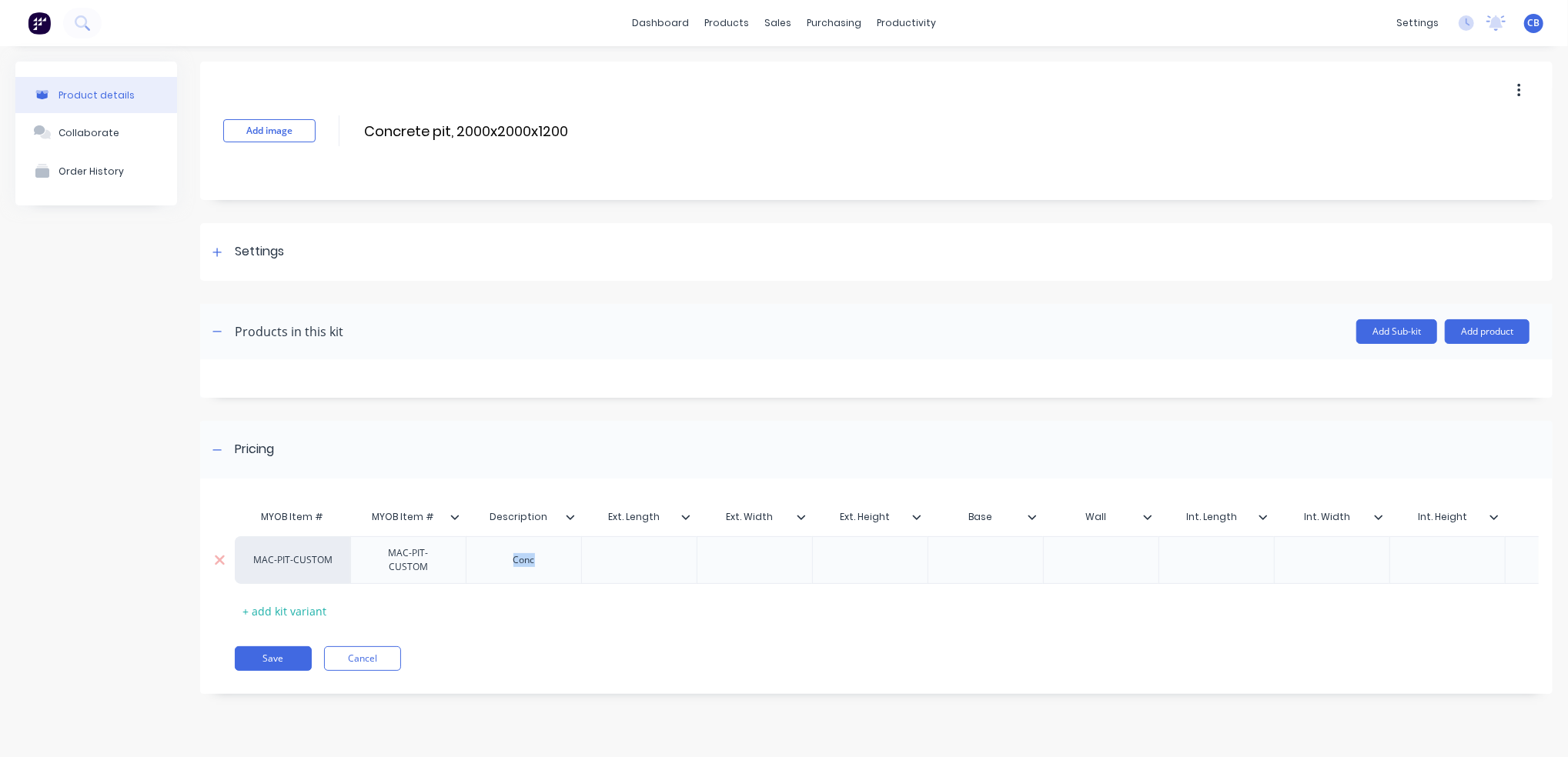
drag, startPoint x: 535, startPoint y: 563, endPoint x: 465, endPoint y: 557, distance: 70.3
click at [466, 557] on div "Conc" at bounding box center [523, 560] width 116 height 48
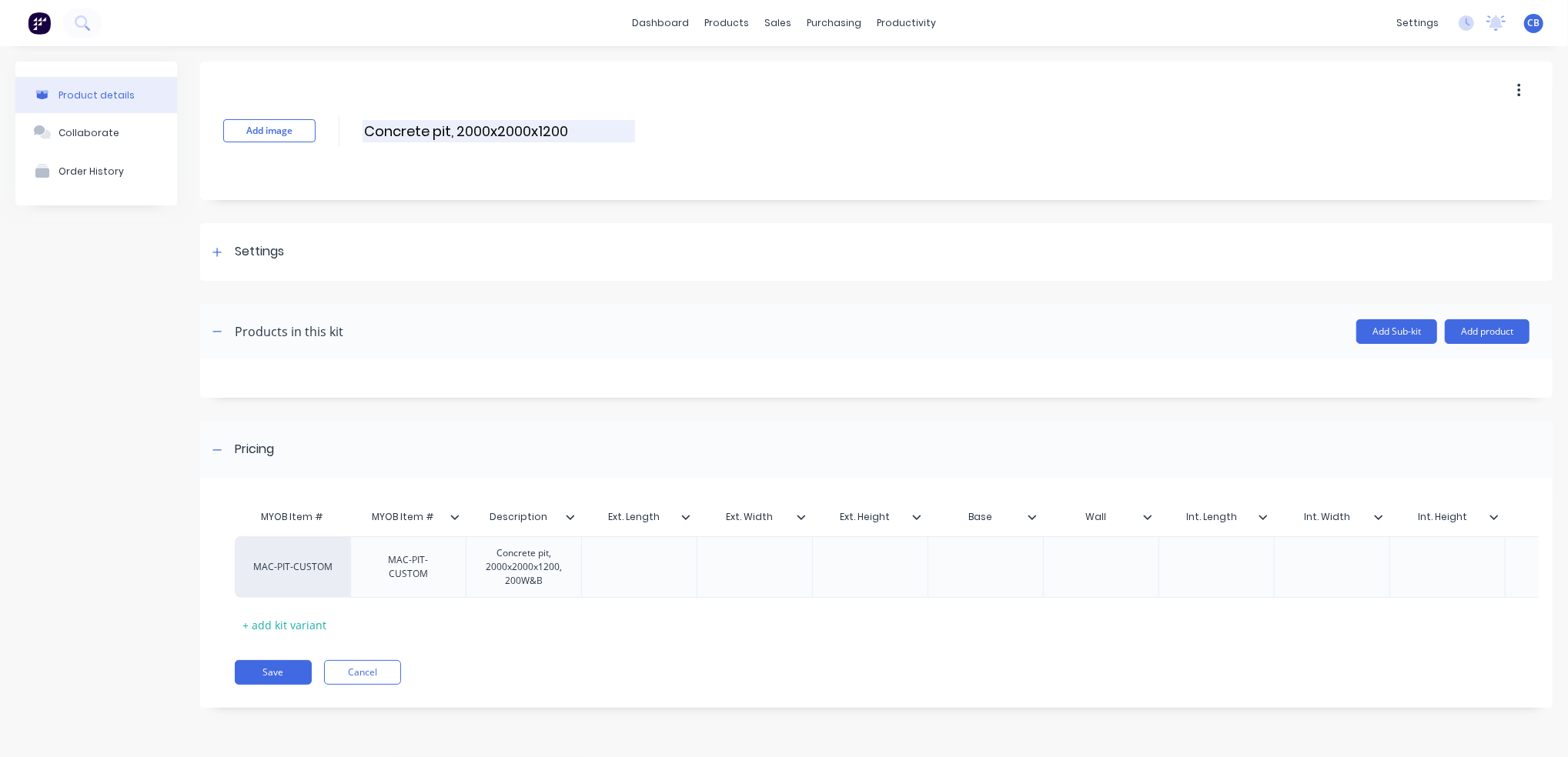
click at [576, 125] on input "Concrete pit, 2000x2000x1200" at bounding box center [498, 131] width 272 height 22
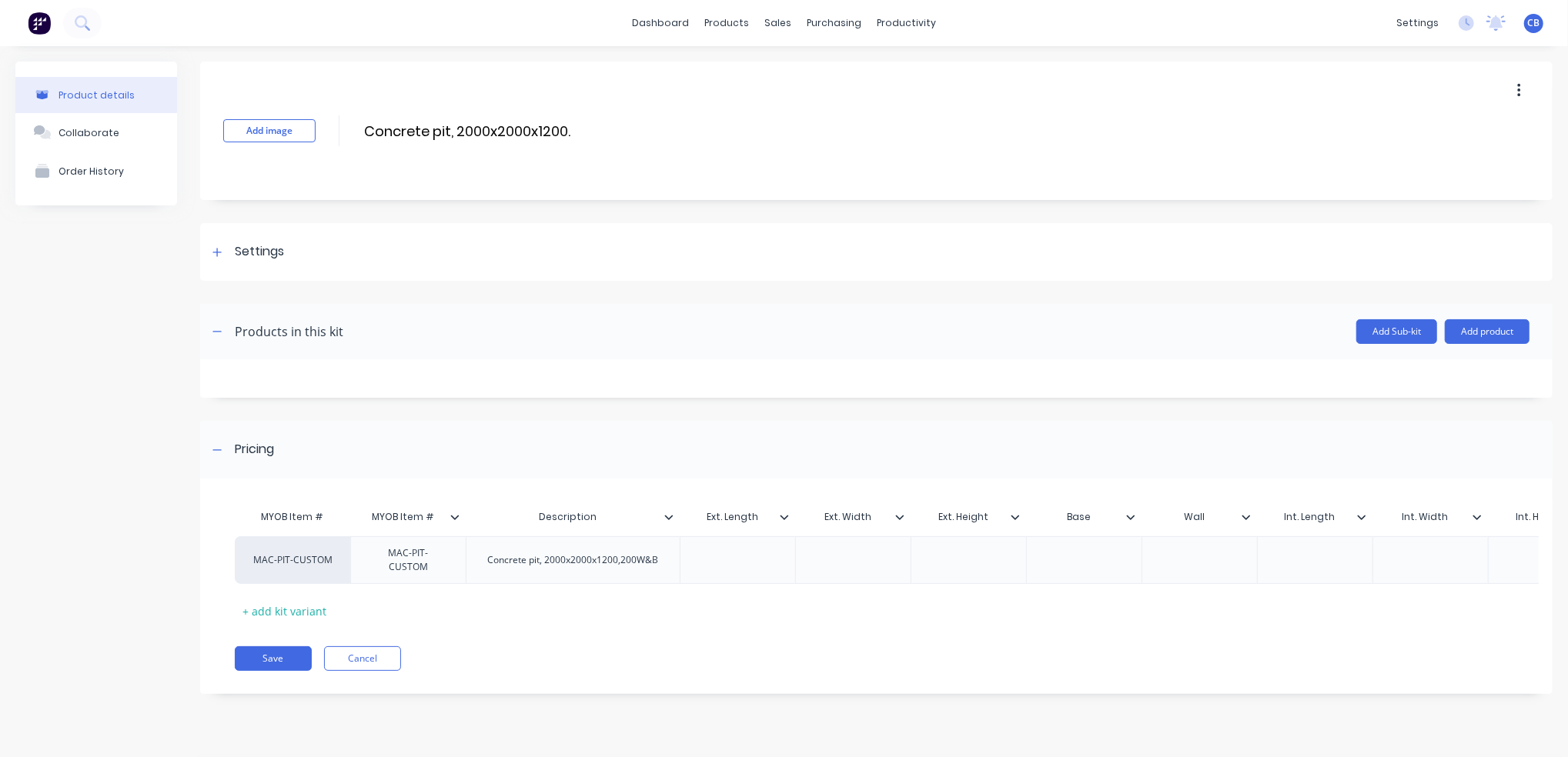
type input "Concrete pit, 2000x2000x1200"
click at [739, 555] on div at bounding box center [737, 559] width 77 height 20
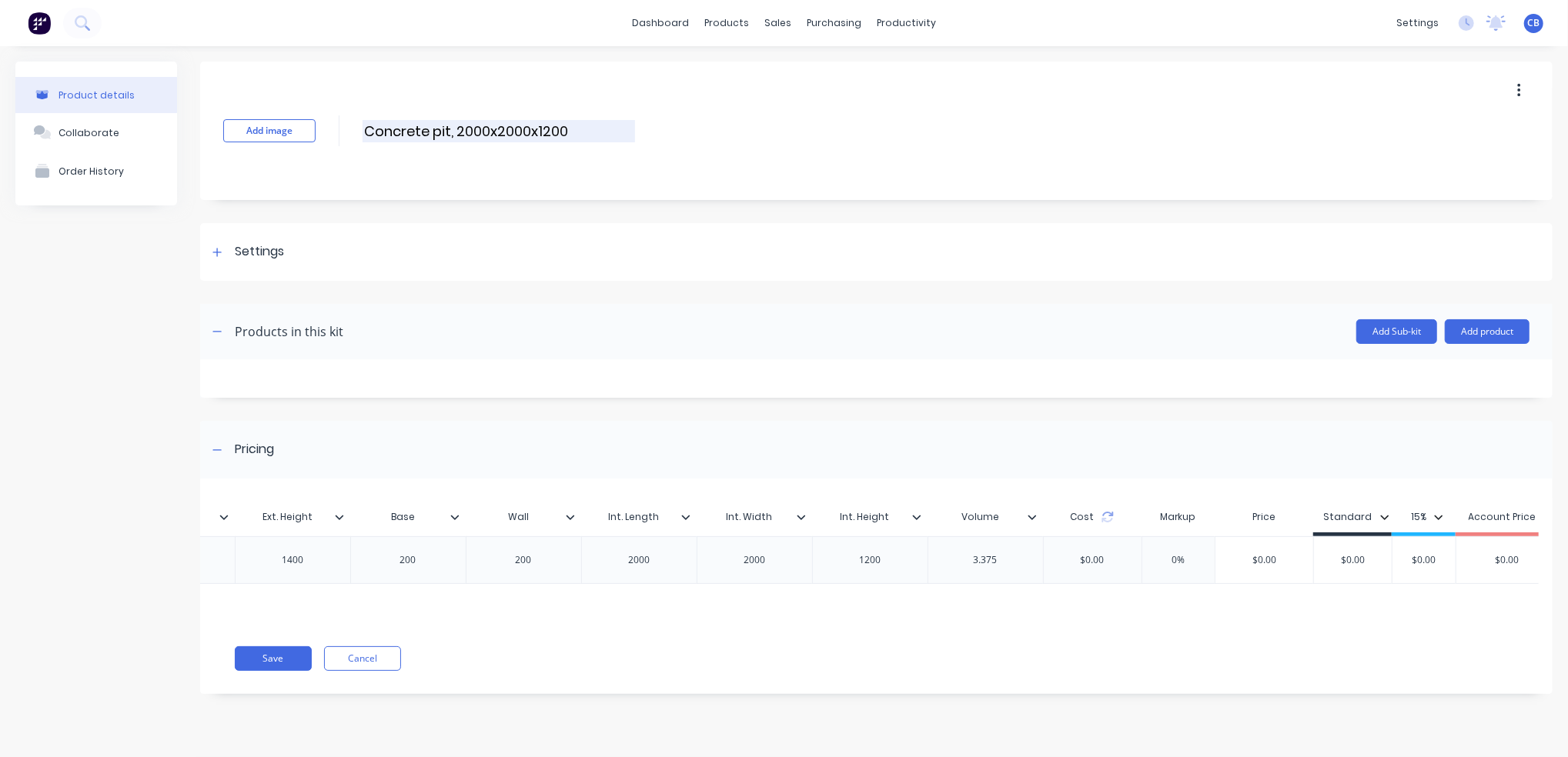
click at [564, 132] on input "Concrete pit, 2000x2000x1200" at bounding box center [498, 131] width 272 height 22
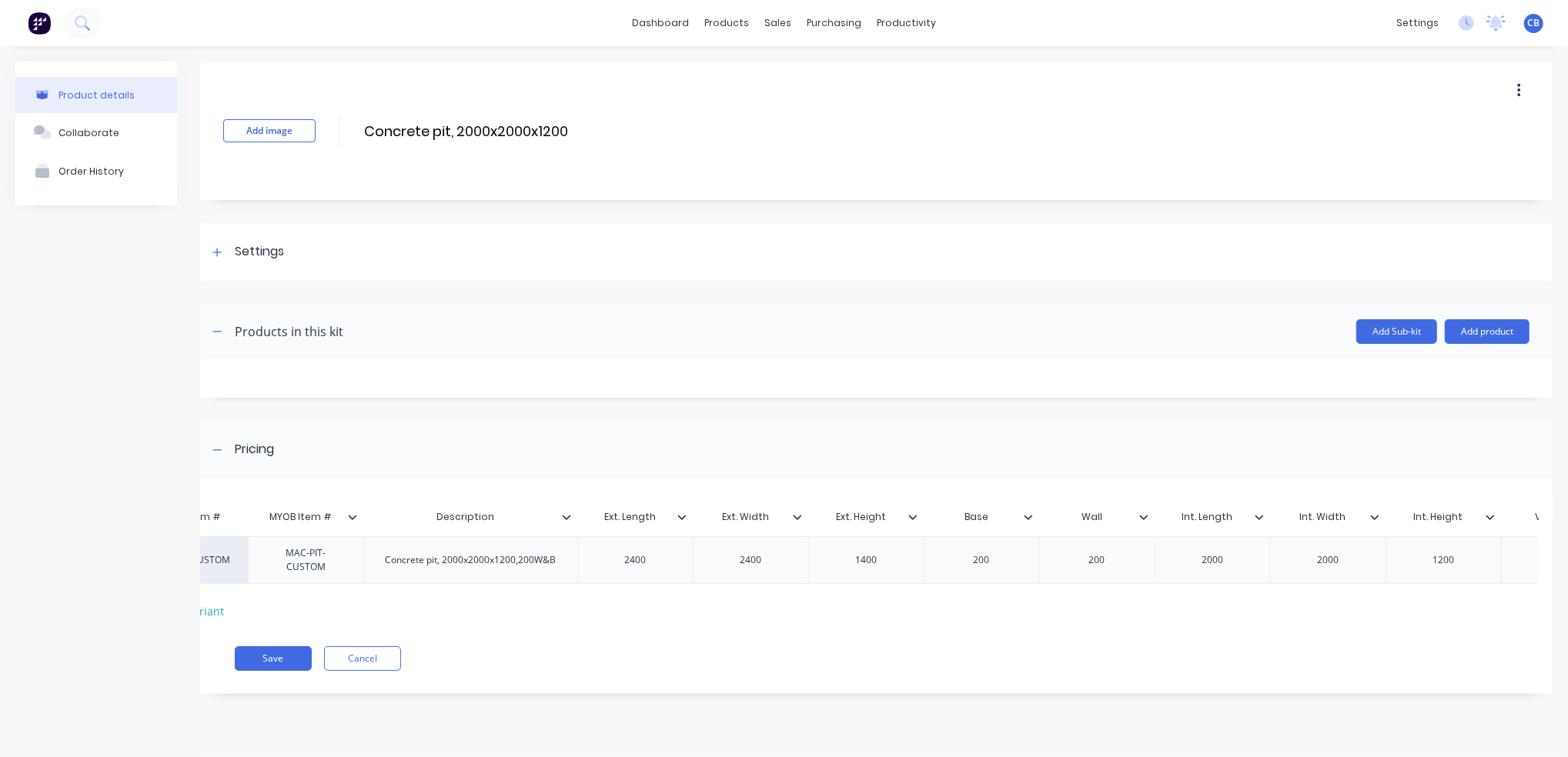
scroll to position [0, 0]
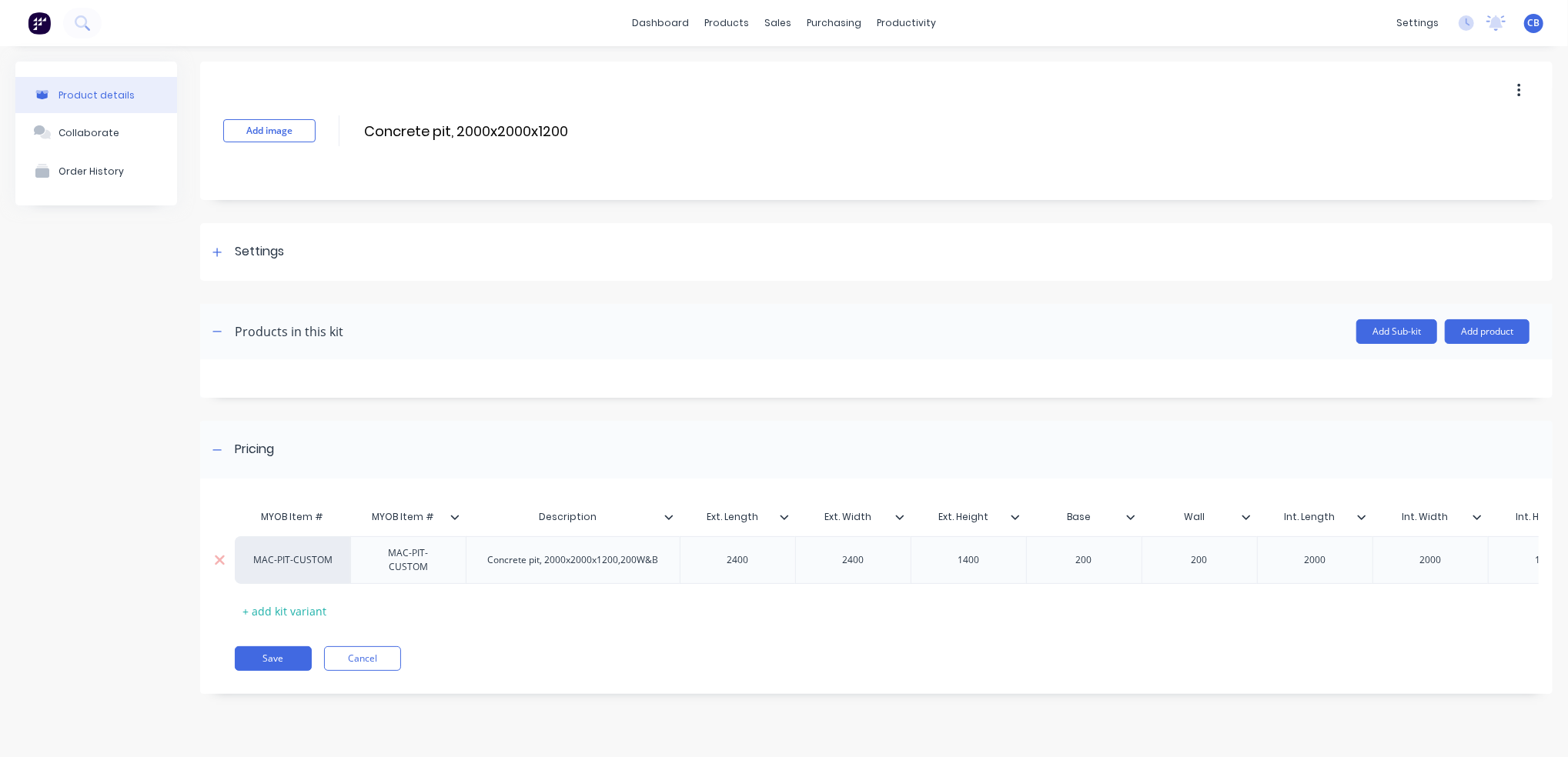
click at [648, 563] on div "Concrete pit, 2000x2000x1200,200W&B" at bounding box center [572, 559] width 196 height 20
drag, startPoint x: 661, startPoint y: 561, endPoint x: 618, endPoint y: 573, distance: 44.6
click at [618, 573] on div "Concrete pit, 2000x2000x1200,200W&B" at bounding box center [573, 560] width 214 height 48
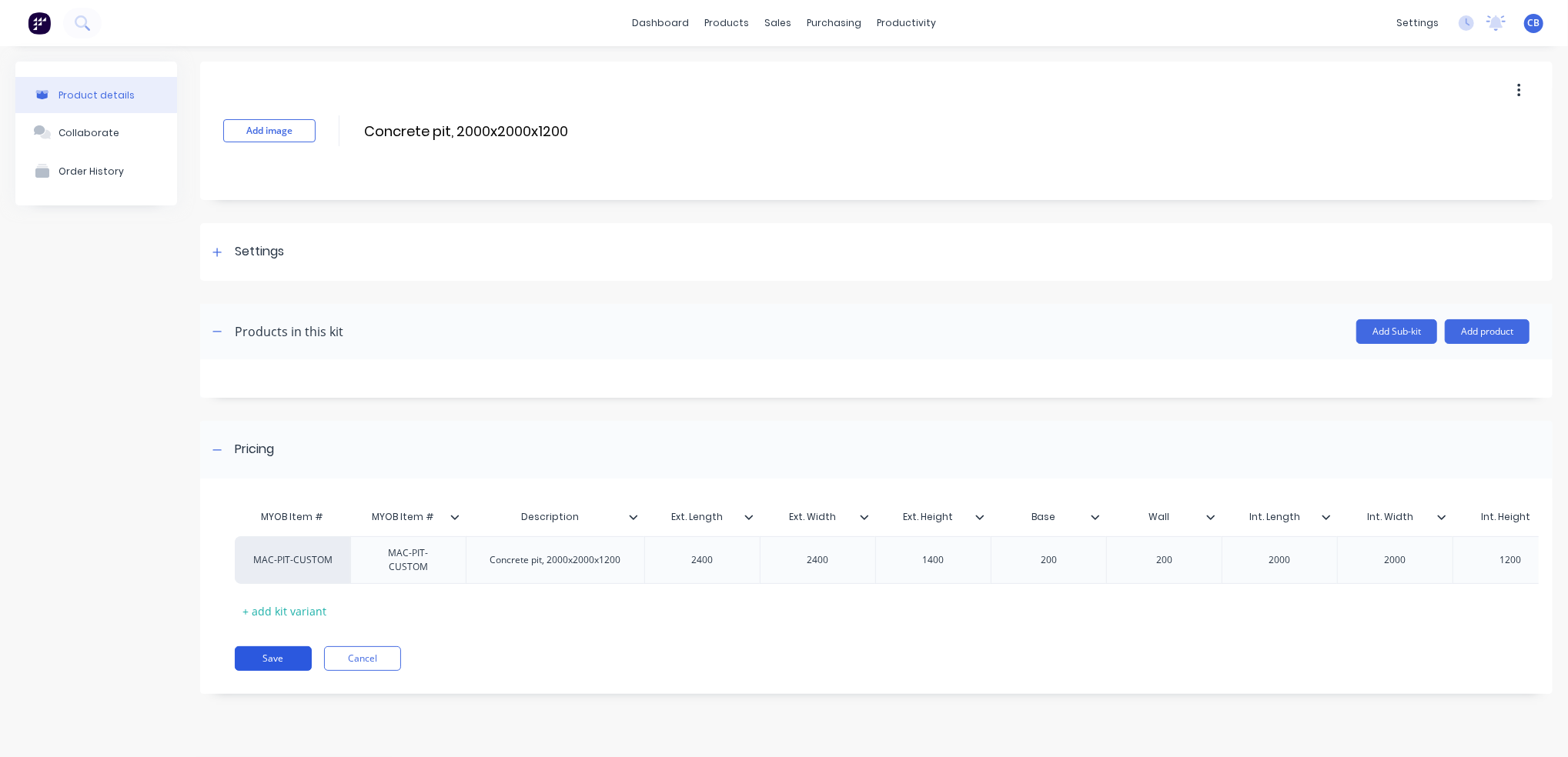
click at [284, 666] on button "Save" at bounding box center [273, 659] width 77 height 25
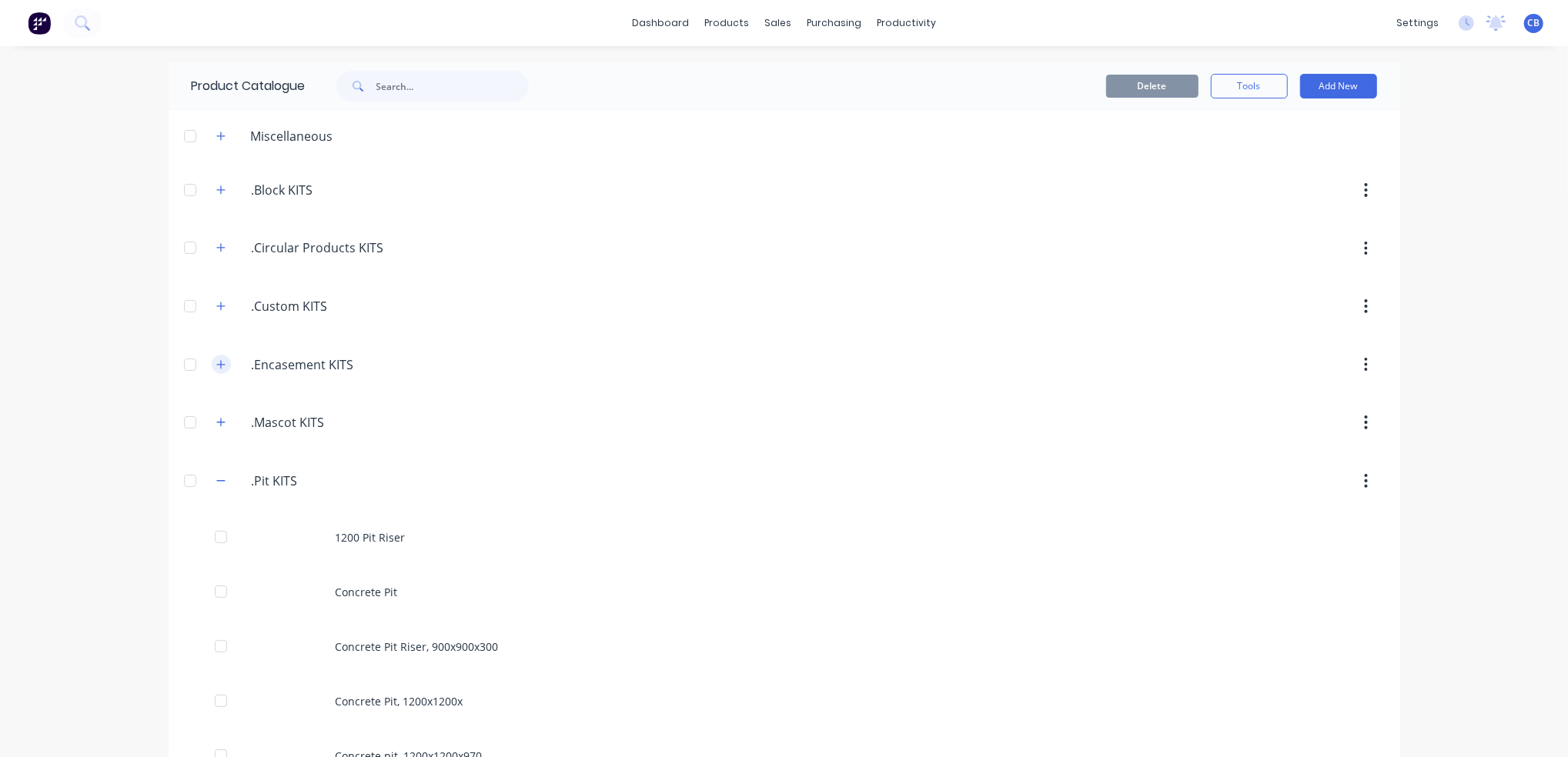
click at [216, 366] on icon "button" at bounding box center [221, 364] width 10 height 11
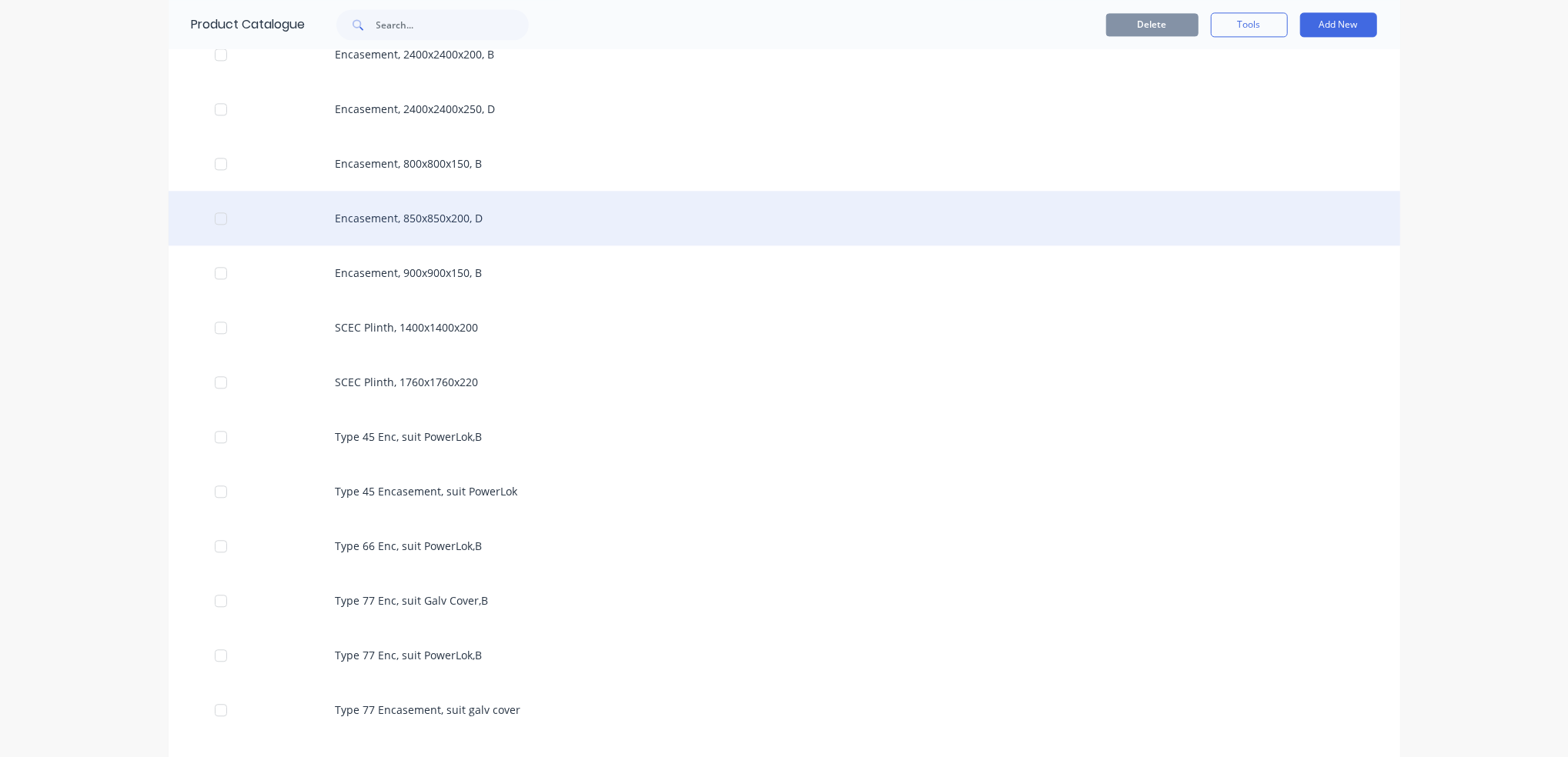
scroll to position [2462, 0]
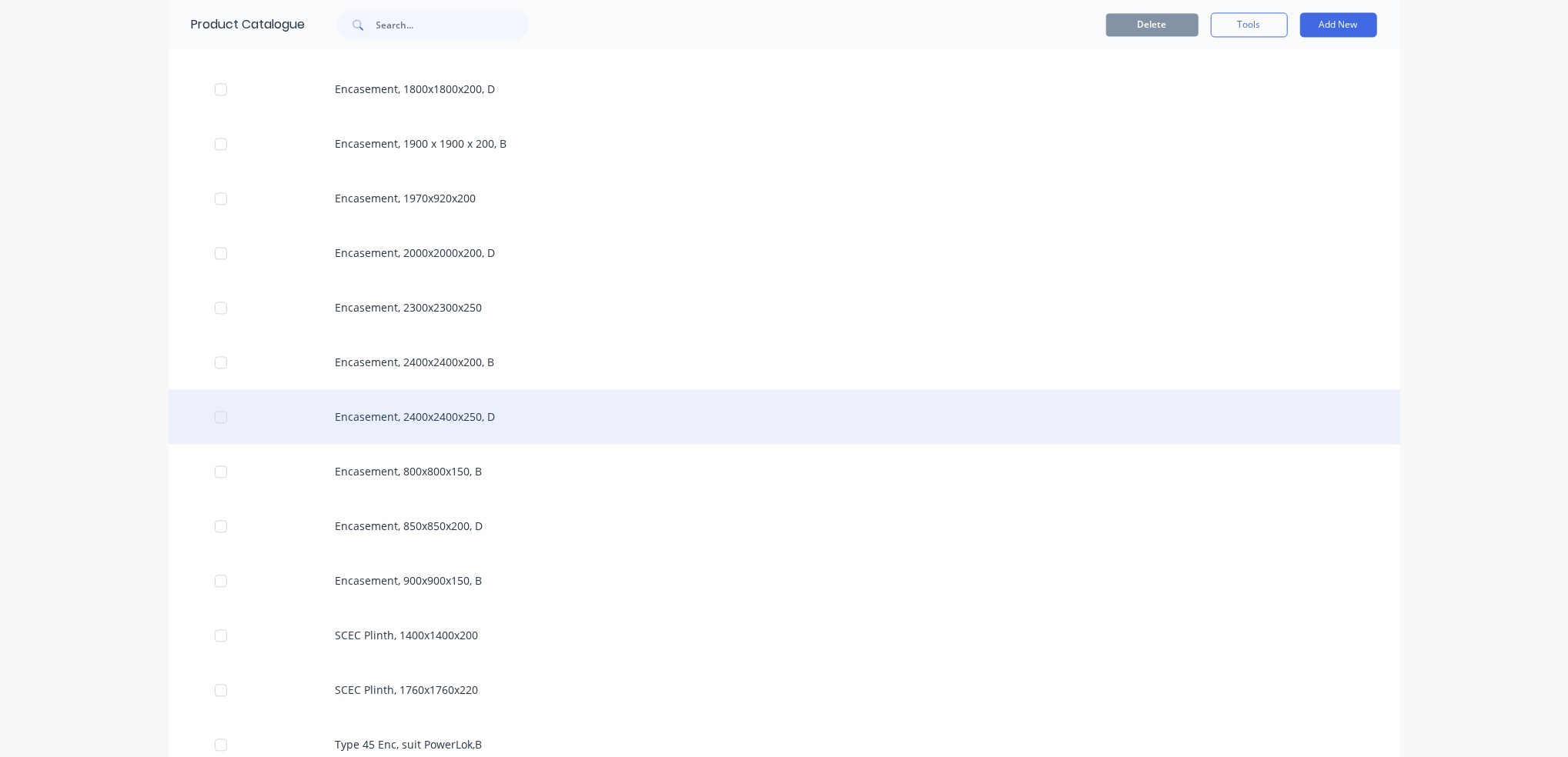
click at [448, 415] on div "Encasement, 2400x2400x250, D" at bounding box center [783, 416] width 1231 height 54
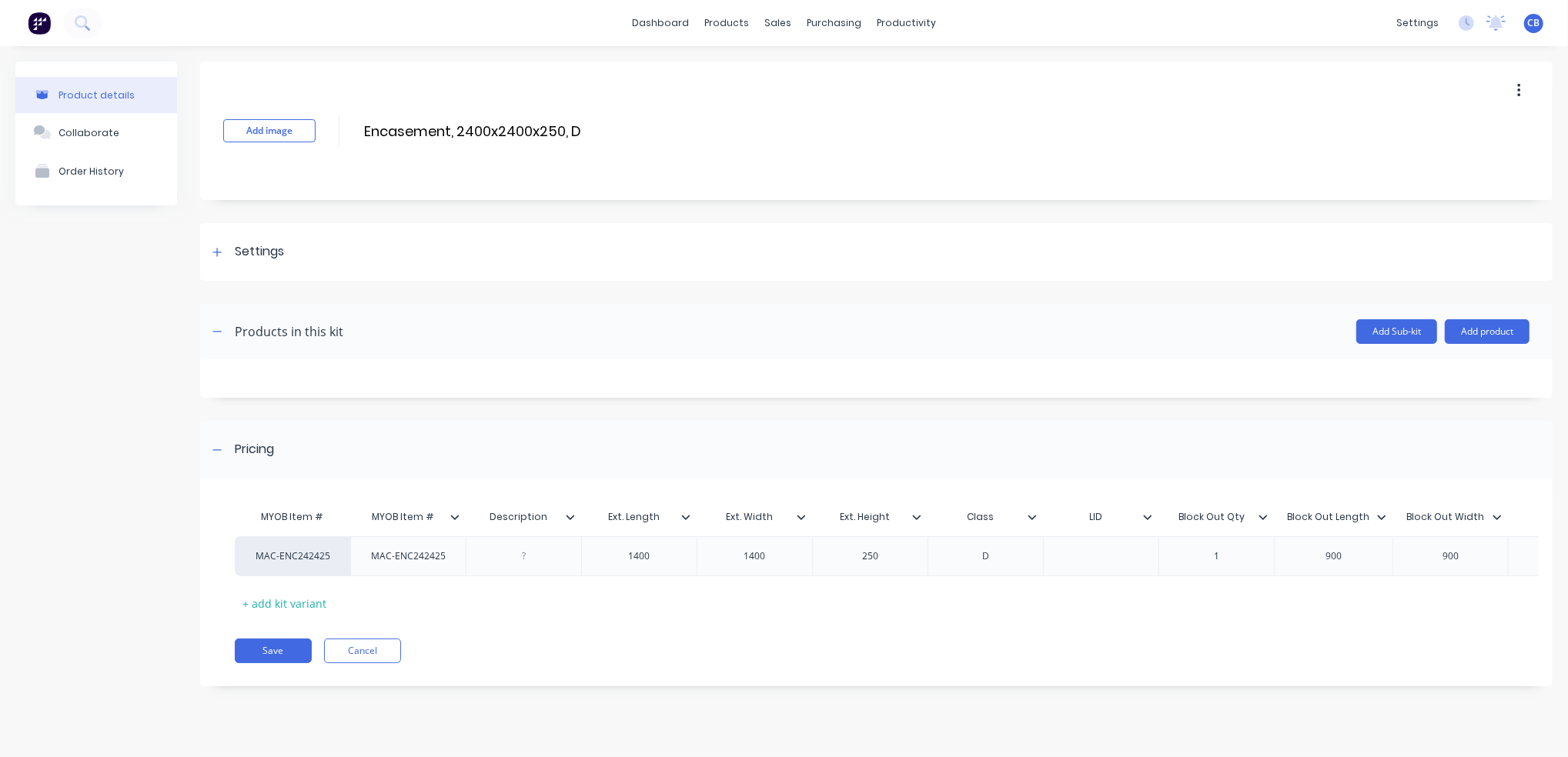
click at [1524, 89] on button "button" at bounding box center [1518, 91] width 36 height 28
click at [1480, 135] on span "Duplicate" at bounding box center [1462, 131] width 116 height 16
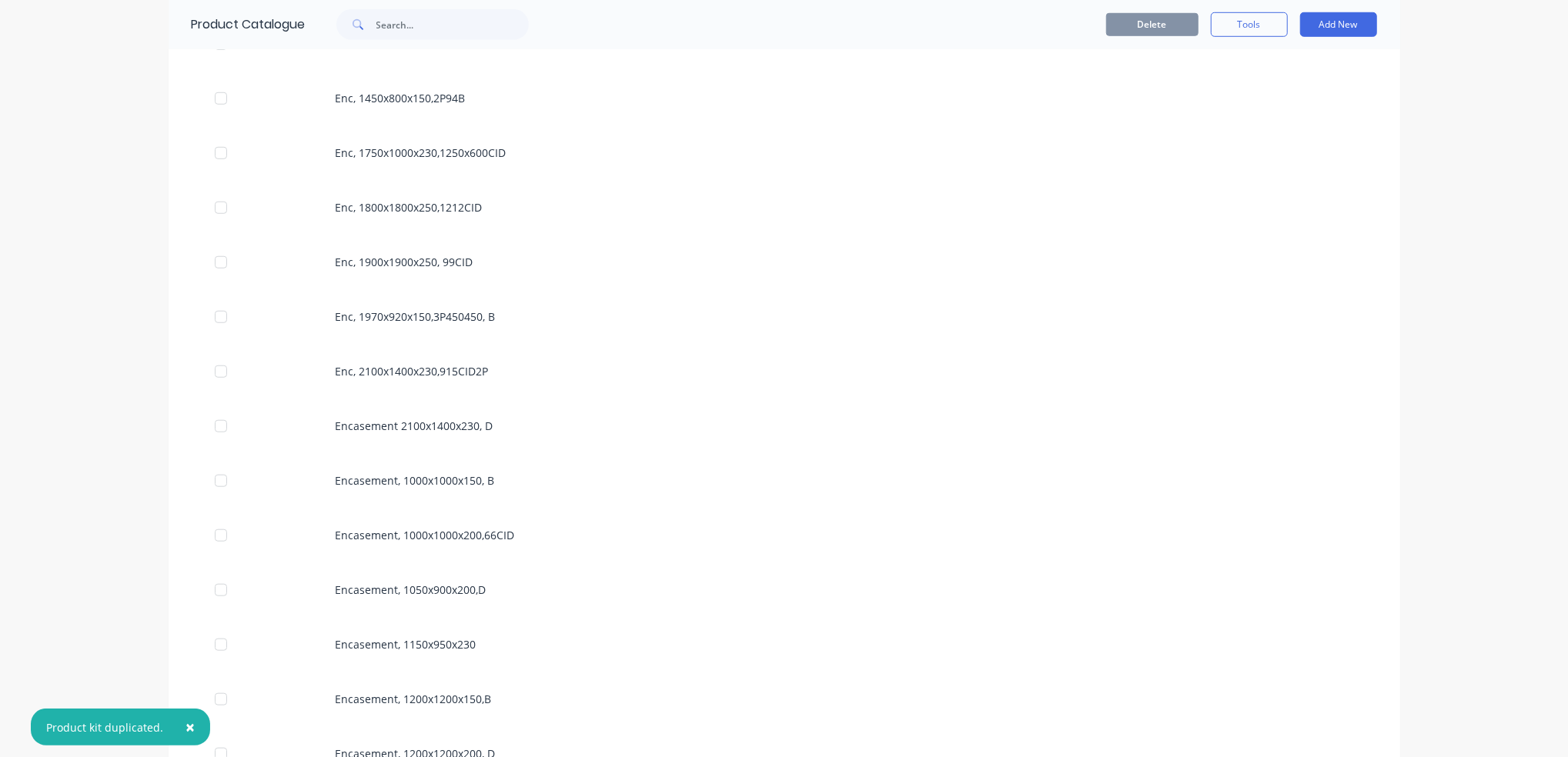
scroll to position [1230, 0]
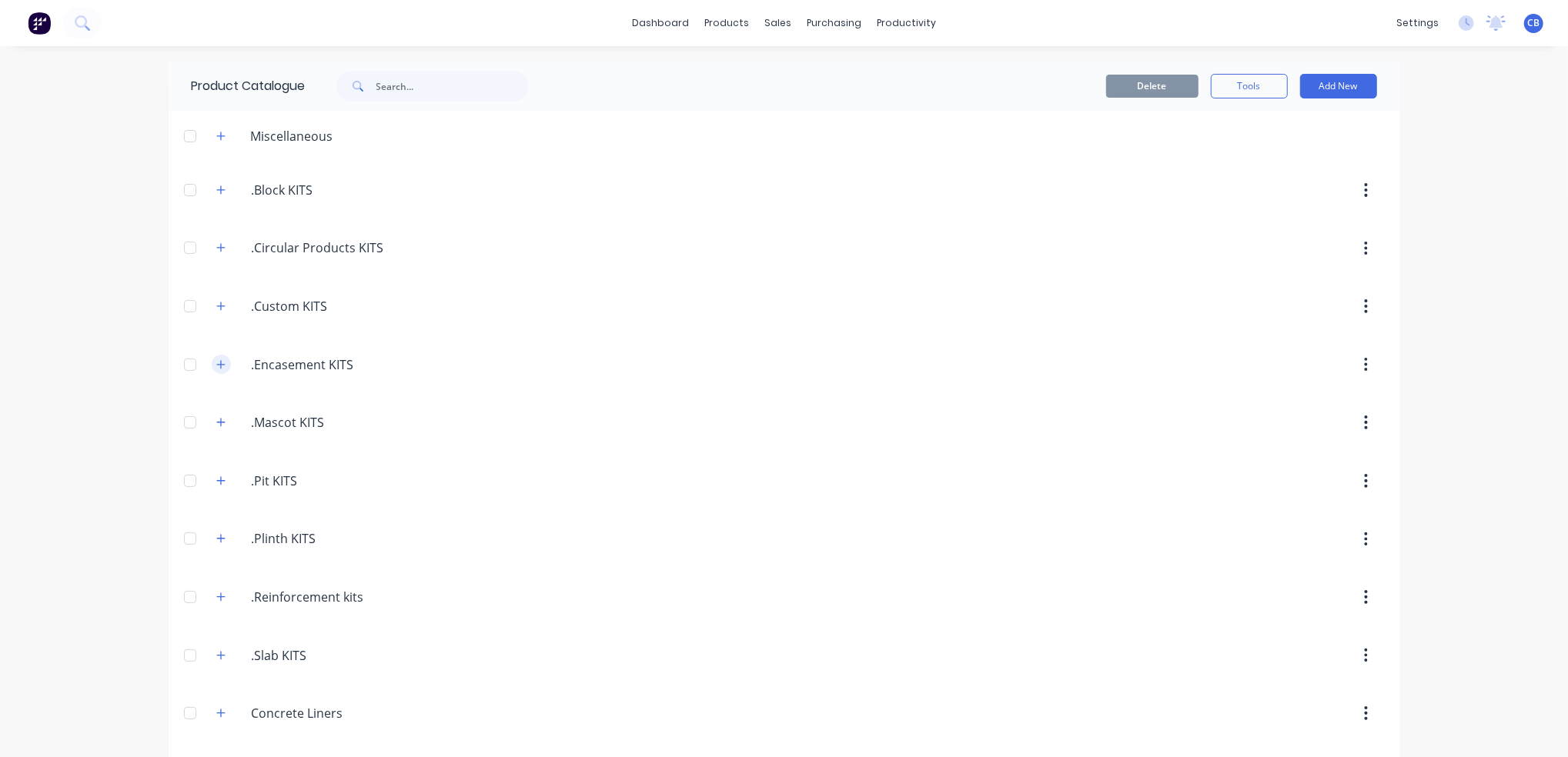
click at [216, 367] on icon "button" at bounding box center [221, 364] width 10 height 11
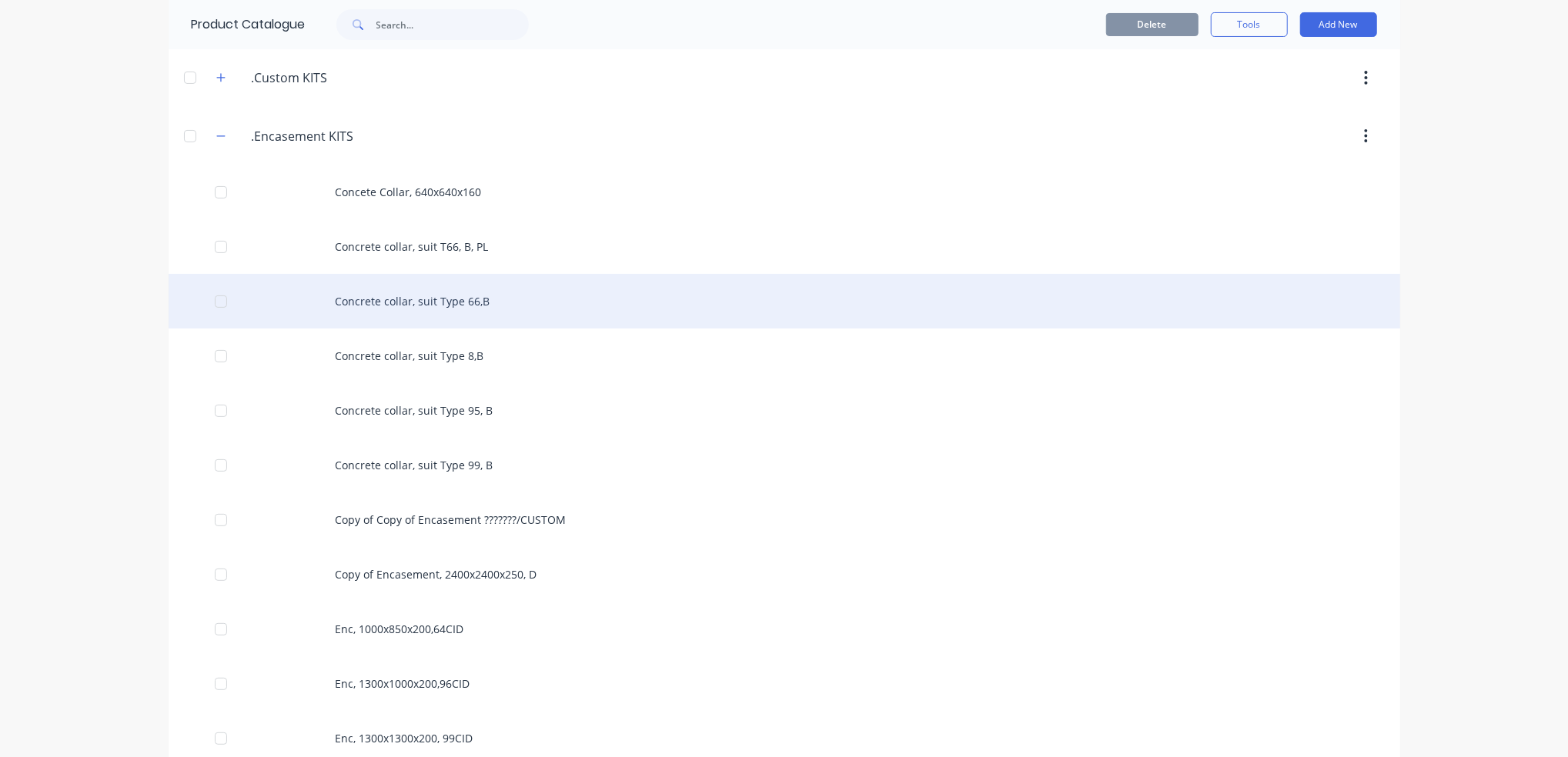
scroll to position [307, 0]
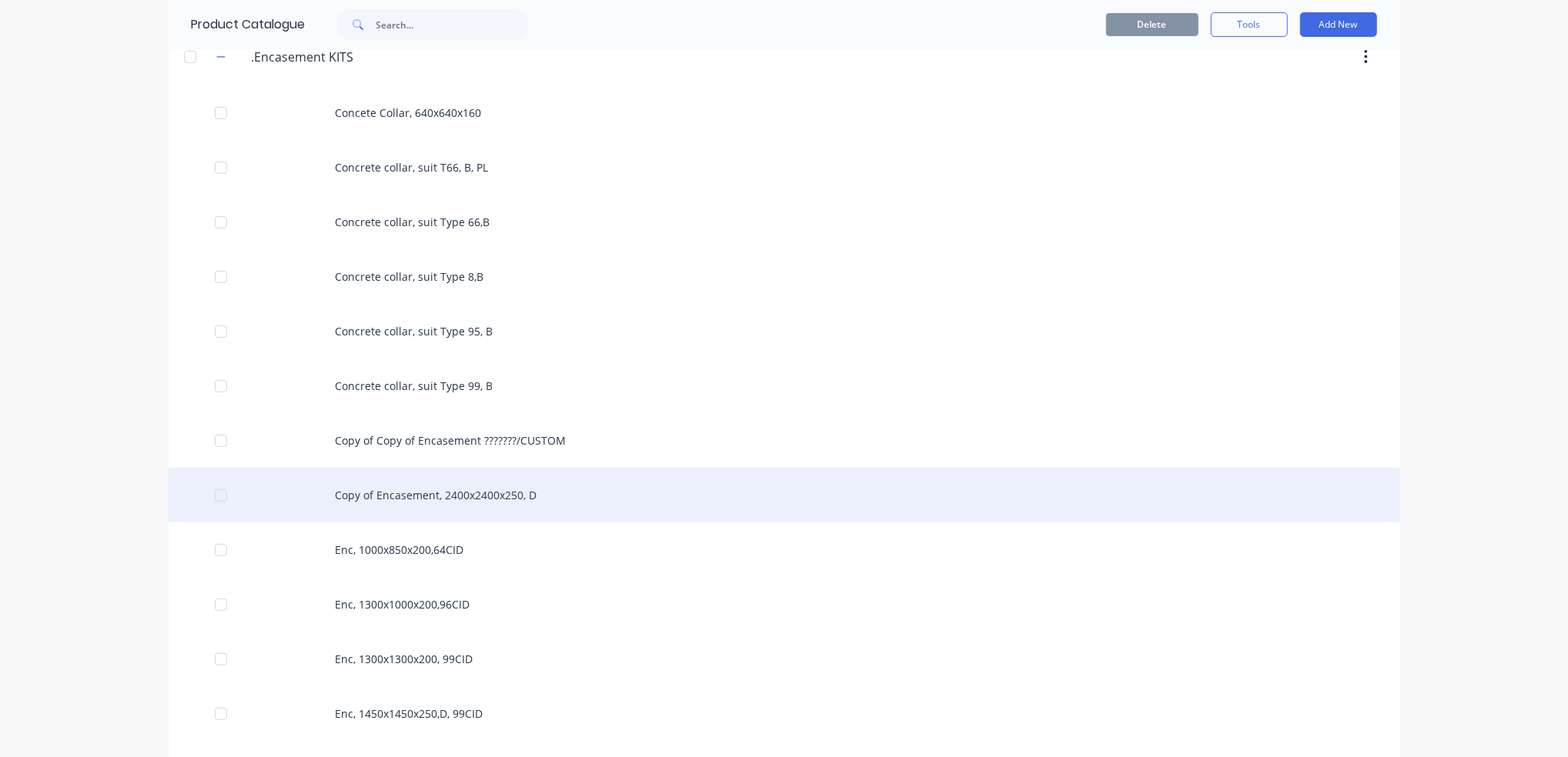
click at [563, 497] on div "Copy of Encasement, 2400x2400x250, D" at bounding box center [783, 494] width 1231 height 54
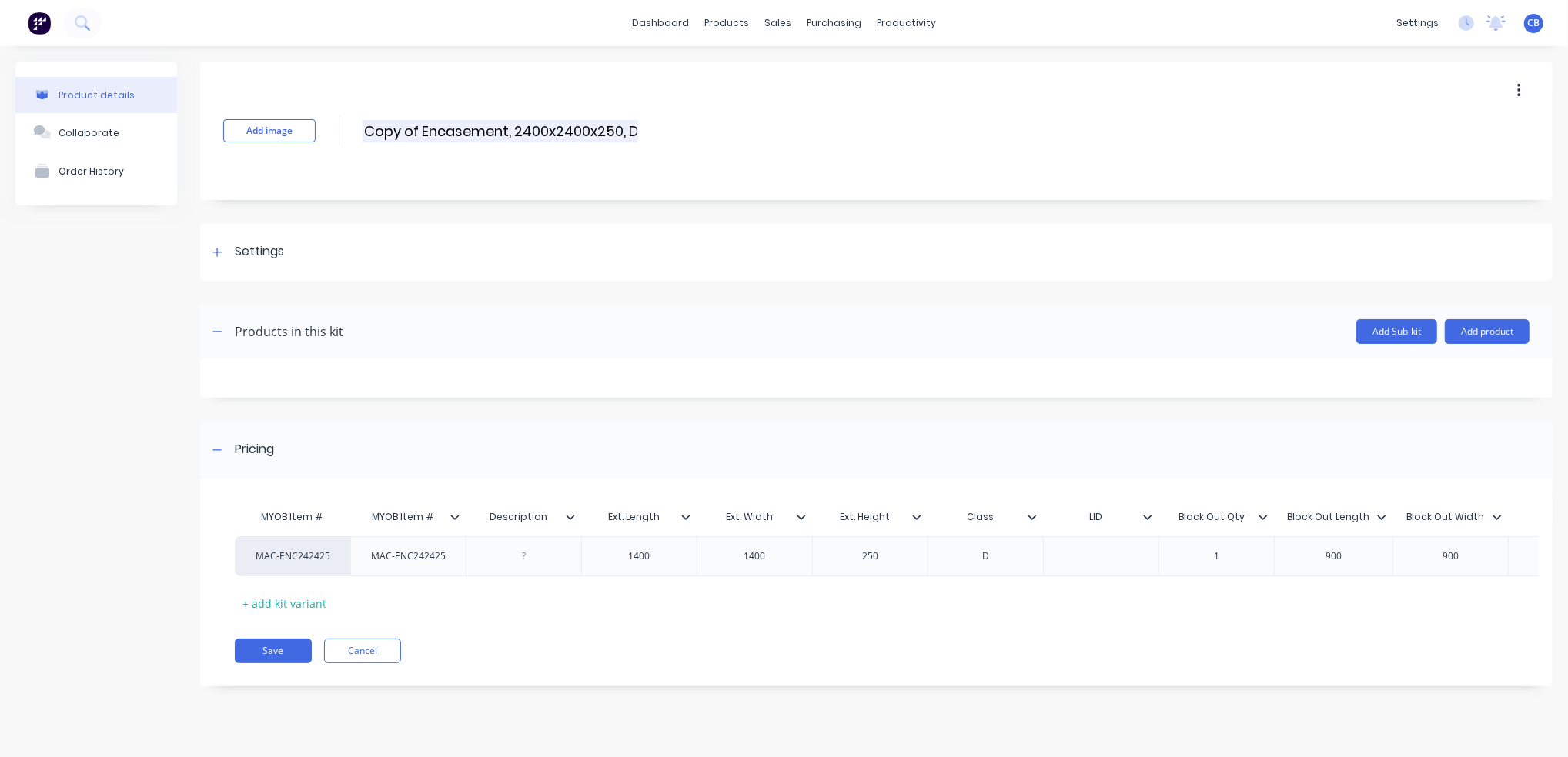
click at [431, 133] on input "Copy of Encasement, 2400x2400x250, D" at bounding box center [500, 131] width 275 height 22
drag, startPoint x: 419, startPoint y: 128, endPoint x: 349, endPoint y: 131, distance: 70.1
click at [349, 131] on div "Add image Copy of Encasement, 2400x2400x250, D Copy of Encasement, 2400x2400x25…" at bounding box center [877, 130] width 1352 height 138
drag, startPoint x: 557, startPoint y: 132, endPoint x: 601, endPoint y: 145, distance: 45.9
click at [557, 132] on input "Encasement, 2400x2400x250, D" at bounding box center [498, 131] width 272 height 22
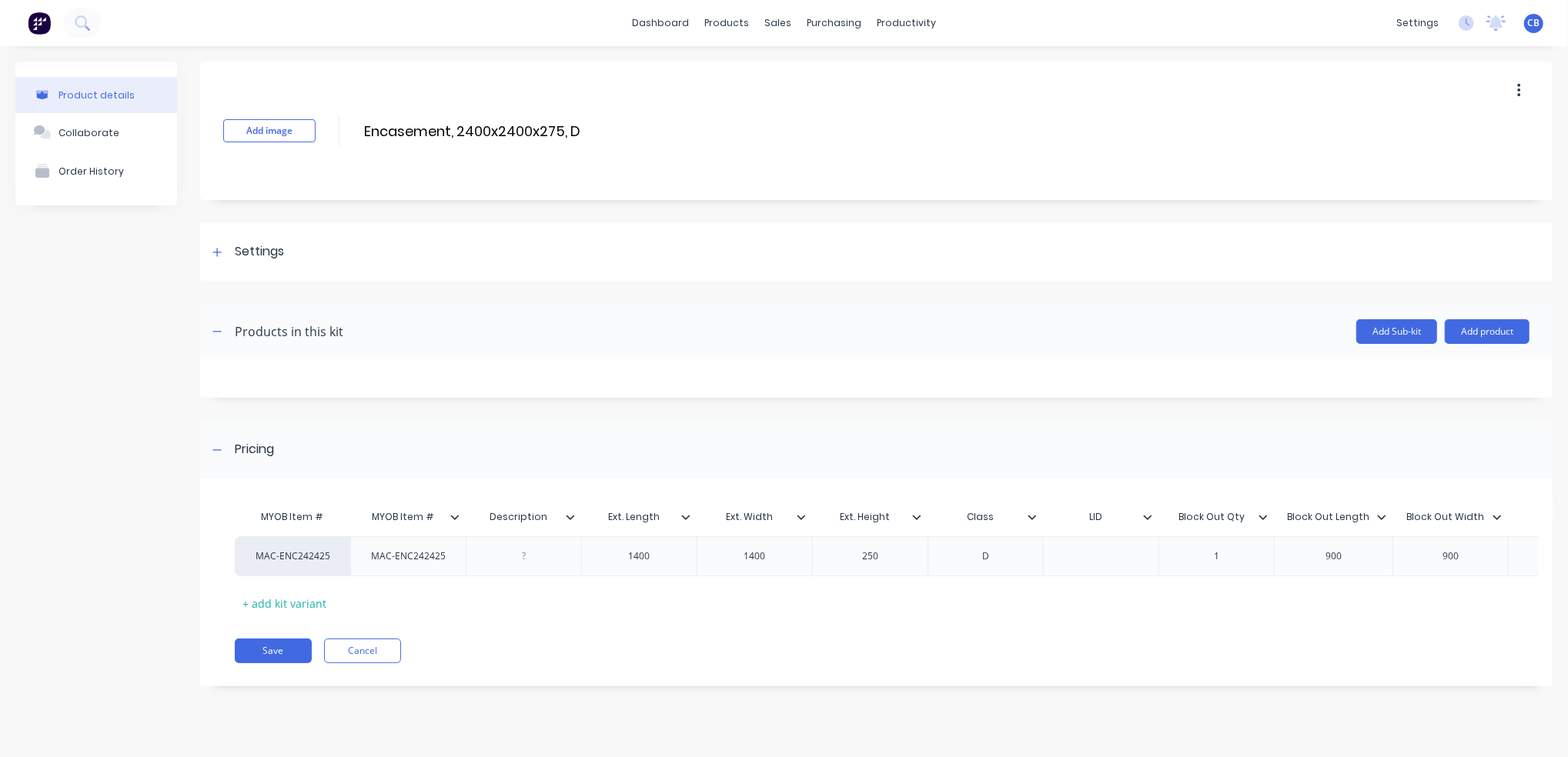
type input "Encasement, 2400x2400x275, D"
click at [330, 560] on div "MAC-ENC242425" at bounding box center [293, 556] width 85 height 14
click at [422, 557] on div "MAC-ENC242425" at bounding box center [409, 556] width 99 height 20
click at [457, 565] on div "MAC-ENC242425" at bounding box center [408, 557] width 116 height 40
drag, startPoint x: 446, startPoint y: 557, endPoint x: 436, endPoint y: 557, distance: 10.0
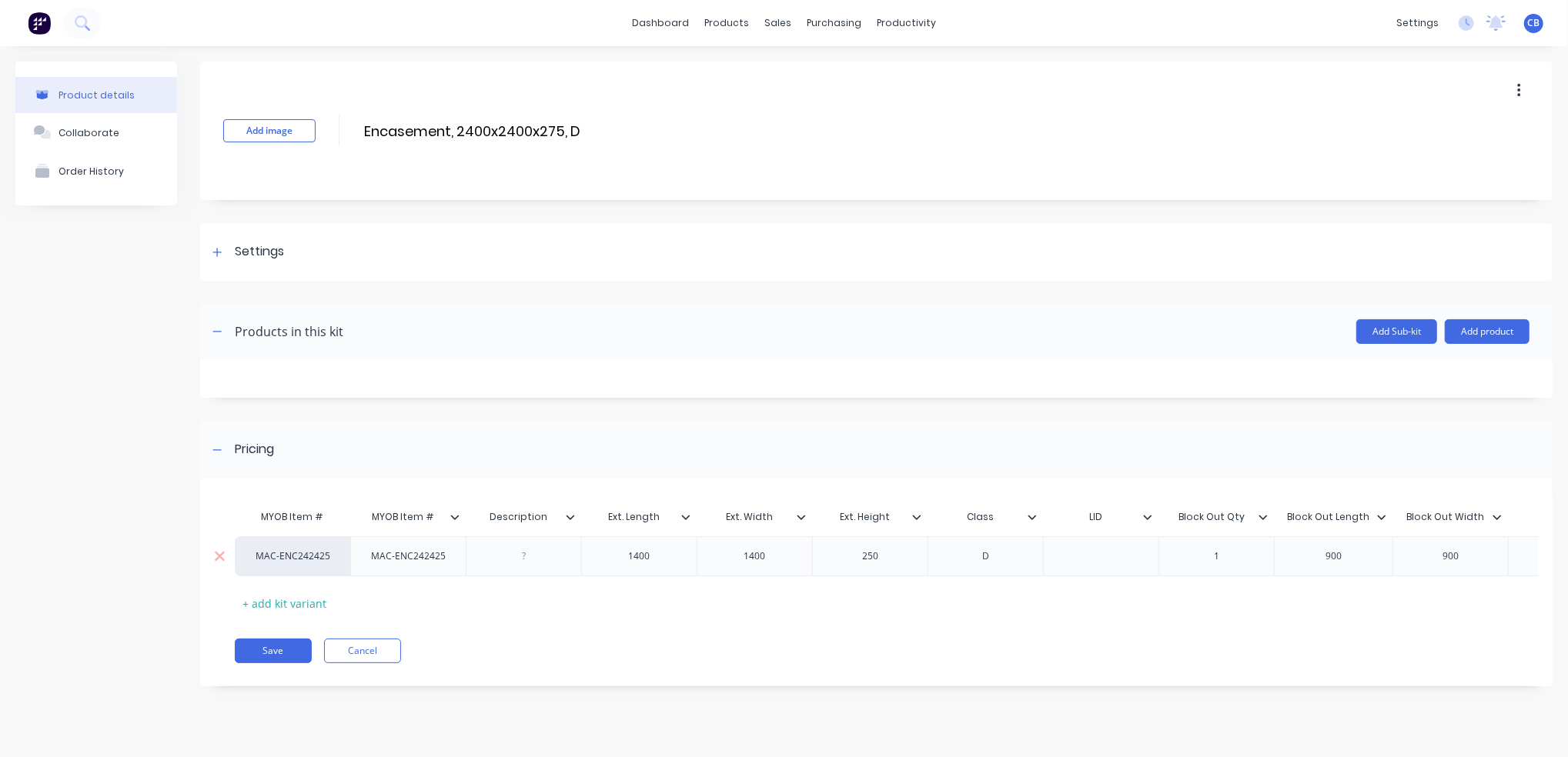
click at [442, 557] on div "MAC-ENC242425" at bounding box center [409, 556] width 99 height 20
drag, startPoint x: 454, startPoint y: 565, endPoint x: 367, endPoint y: 565, distance: 87.0
click at [367, 565] on div "MAC-ENC242425 MAC-ENC242425 1400 1400 250 D 1 900 900 0.29 690 $0.00 0% $0.00 $…" at bounding box center [869, 557] width 1269 height 40
drag, startPoint x: 404, startPoint y: 517, endPoint x: 379, endPoint y: 515, distance: 25.1
click at [382, 515] on input "MYOB Item #" at bounding box center [403, 516] width 106 height 14
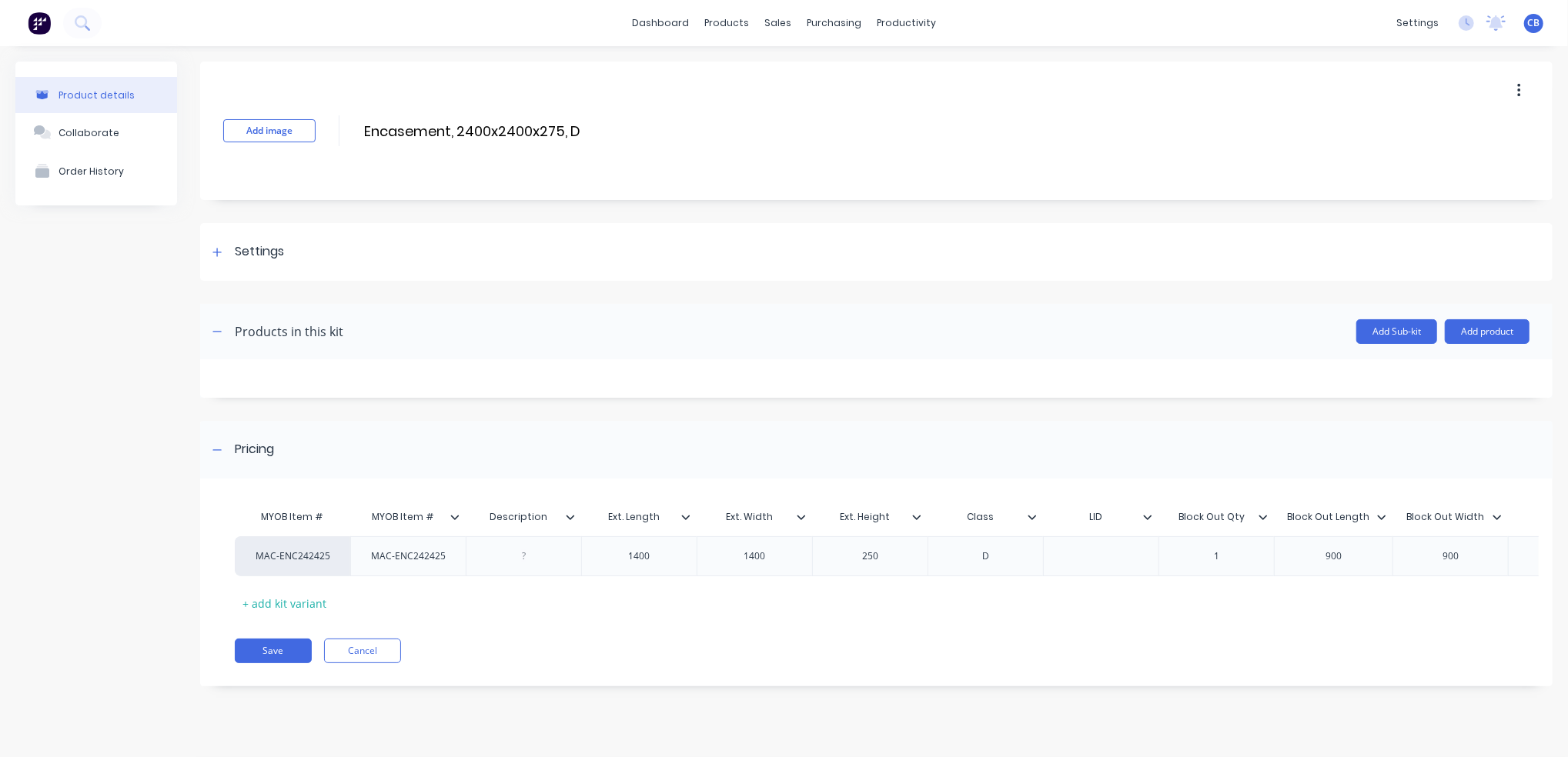
click at [396, 519] on input "MYOB Item #" at bounding box center [403, 516] width 106 height 14
drag, startPoint x: 402, startPoint y: 519, endPoint x: 361, endPoint y: 515, distance: 41.2
click at [361, 515] on input "MYOB Item #" at bounding box center [403, 516] width 106 height 14
type input "Item #"
click at [277, 514] on div "MYOB Item #" at bounding box center [292, 516] width 116 height 31
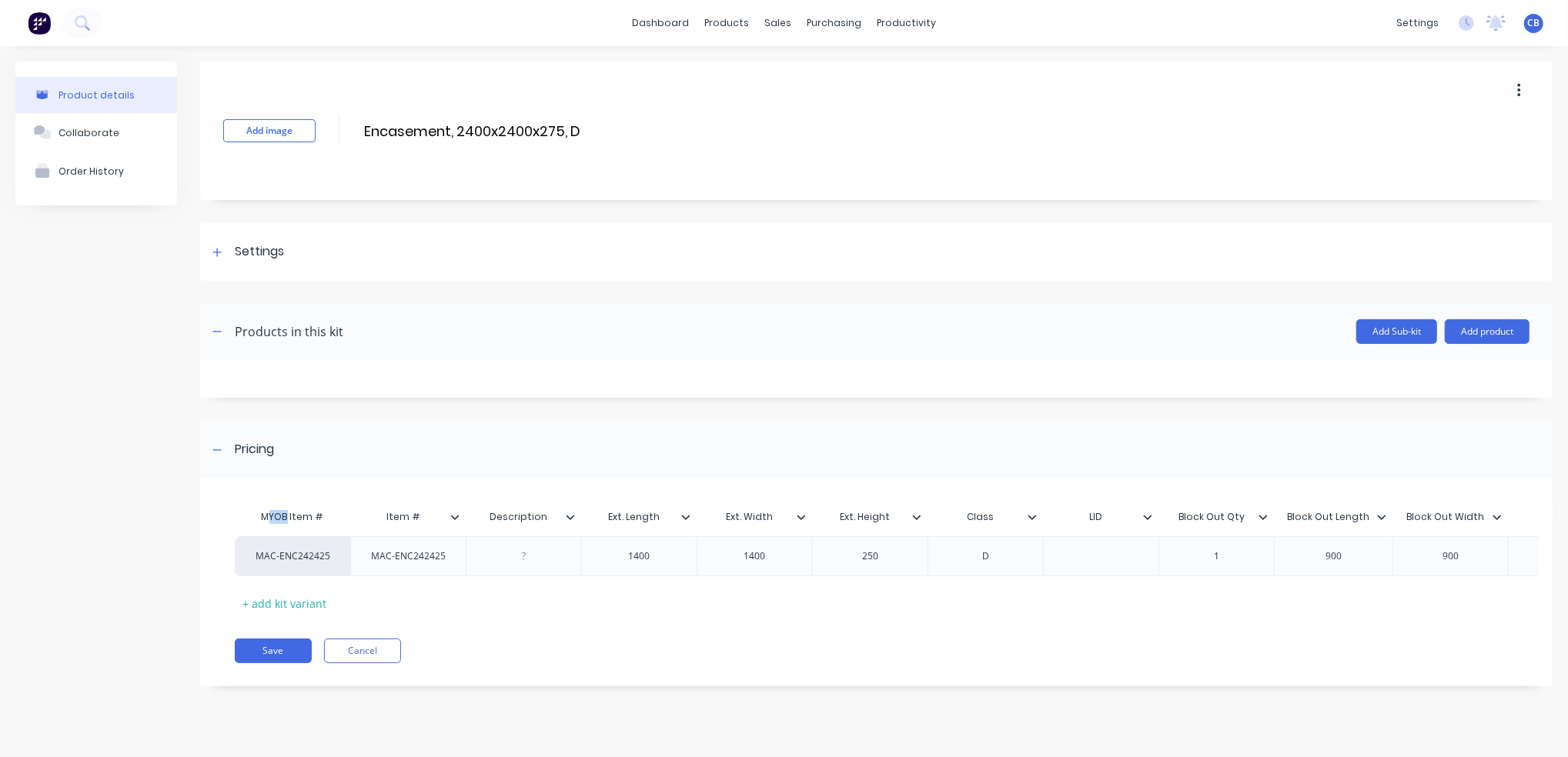
drag, startPoint x: 287, startPoint y: 517, endPoint x: 269, endPoint y: 517, distance: 18.0
click at [269, 517] on div "MYOB Item #" at bounding box center [292, 516] width 116 height 31
drag, startPoint x: 269, startPoint y: 517, endPoint x: 430, endPoint y: 549, distance: 164.1
click at [430, 549] on div "MAC-ENC242425" at bounding box center [409, 556] width 99 height 20
drag, startPoint x: 431, startPoint y: 560, endPoint x: 349, endPoint y: 565, distance: 82.2
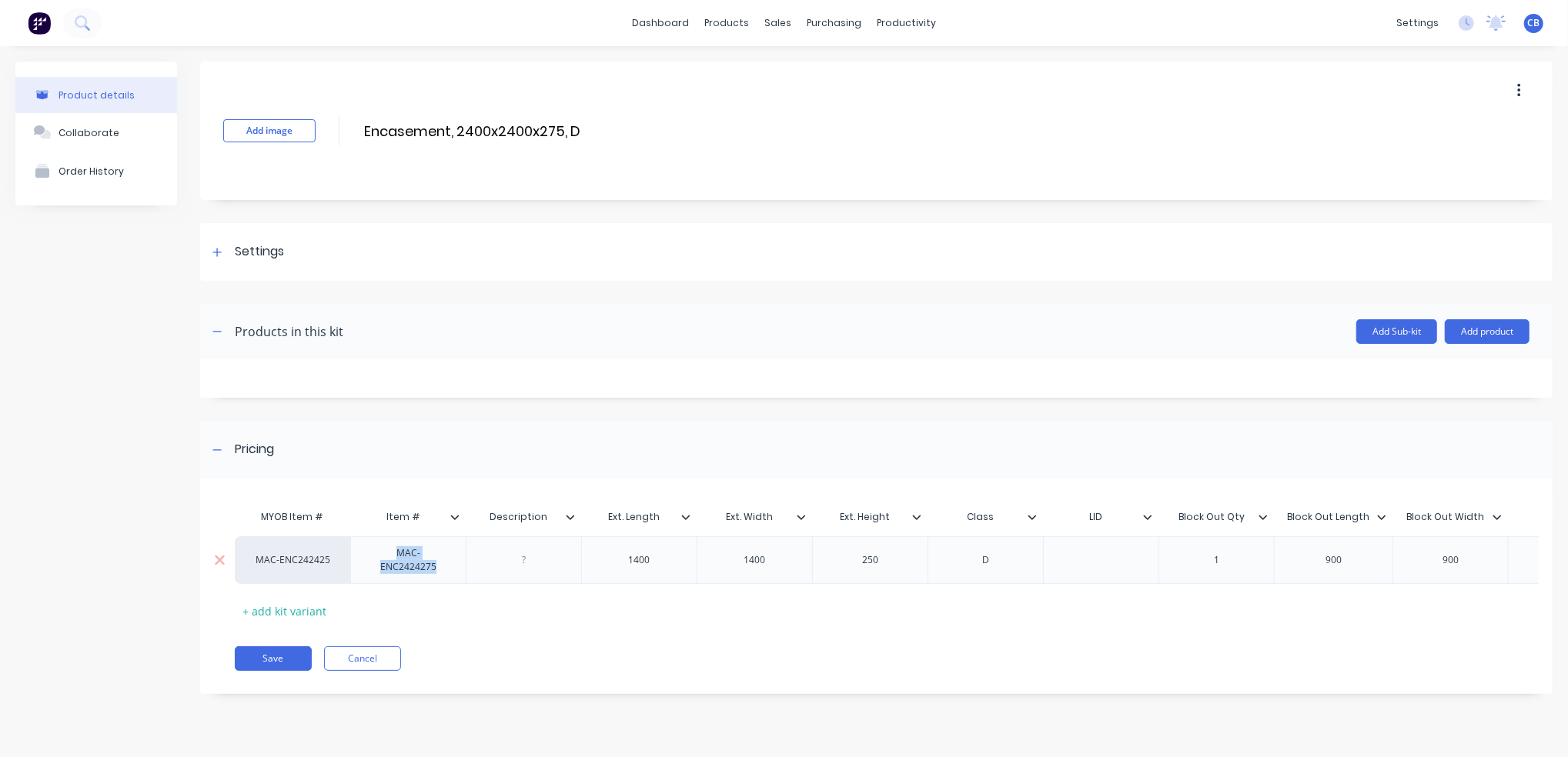
click at [349, 565] on div "MAC-ENC242425 MAC-ENC2424275 1400 1400 250 D 1 900 900 0.29 690 $0.00 0% $0.00 …" at bounding box center [1262, 560] width 2055 height 48
copy div "MAC-ENC2424275"
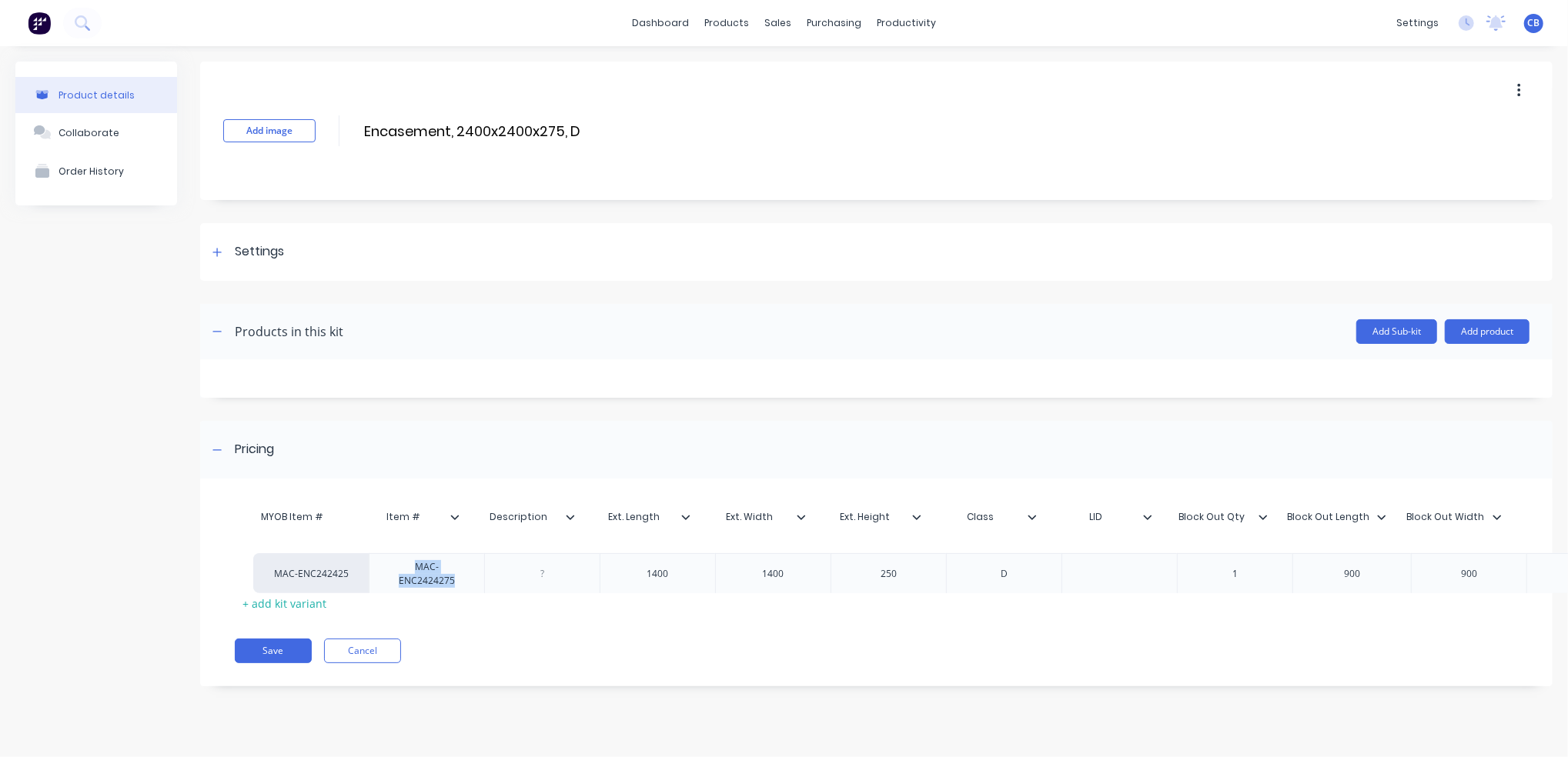
drag, startPoint x: 345, startPoint y: 560, endPoint x: 361, endPoint y: 576, distance: 22.6
click at [358, 578] on div "MYOB Item # Item # Description Ext. Length Ext. Width Ext. Height Class LID Blo…" at bounding box center [869, 557] width 1269 height 114
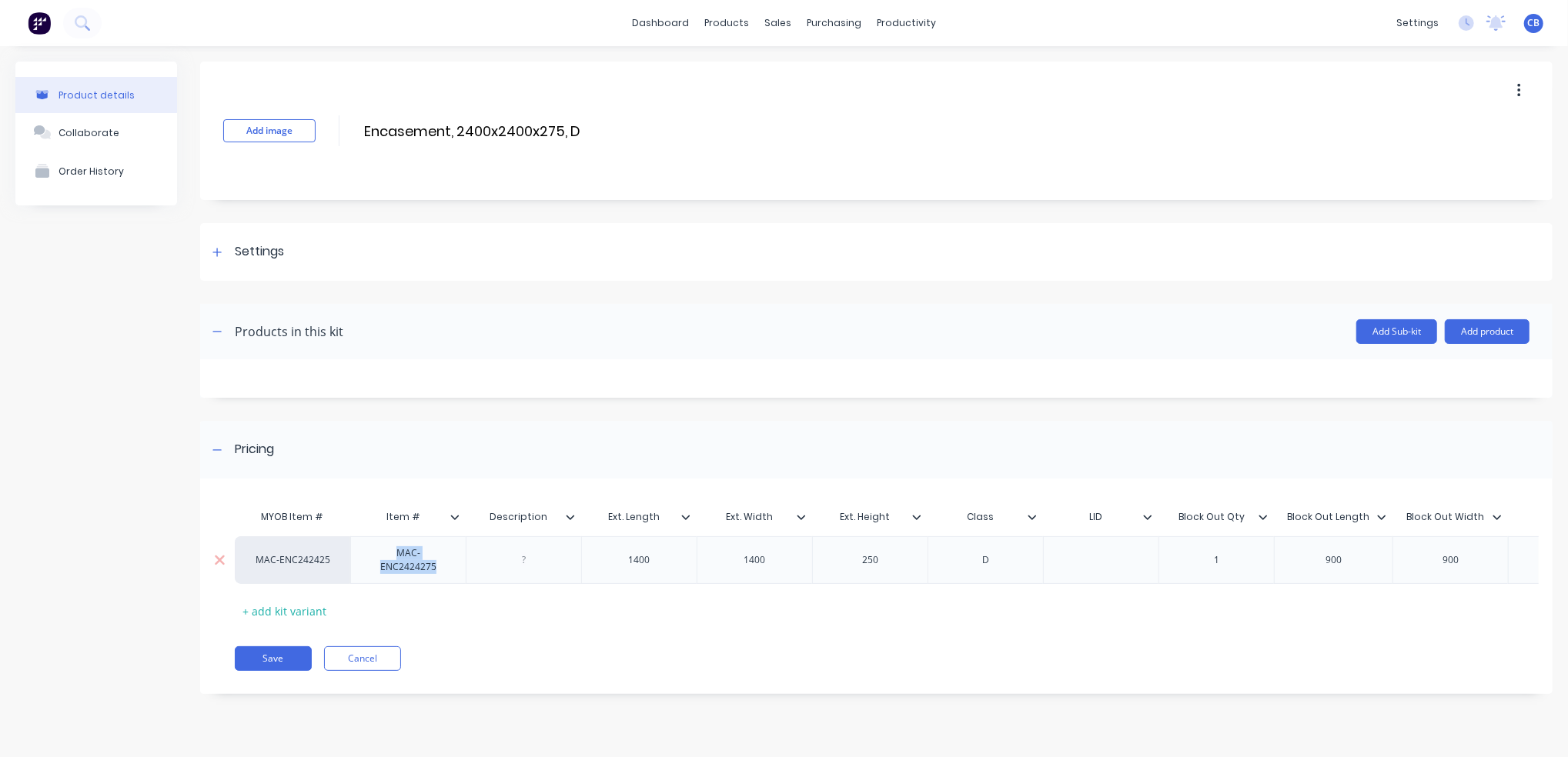
click at [310, 555] on div "MAC-ENC242425" at bounding box center [293, 559] width 85 height 14
paste input "MAC-ENC2424275"
type input "MAC-ENC2424275"
click at [561, 554] on div at bounding box center [524, 559] width 77 height 20
drag, startPoint x: 579, startPoint y: 131, endPoint x: 351, endPoint y: 133, distance: 228.0
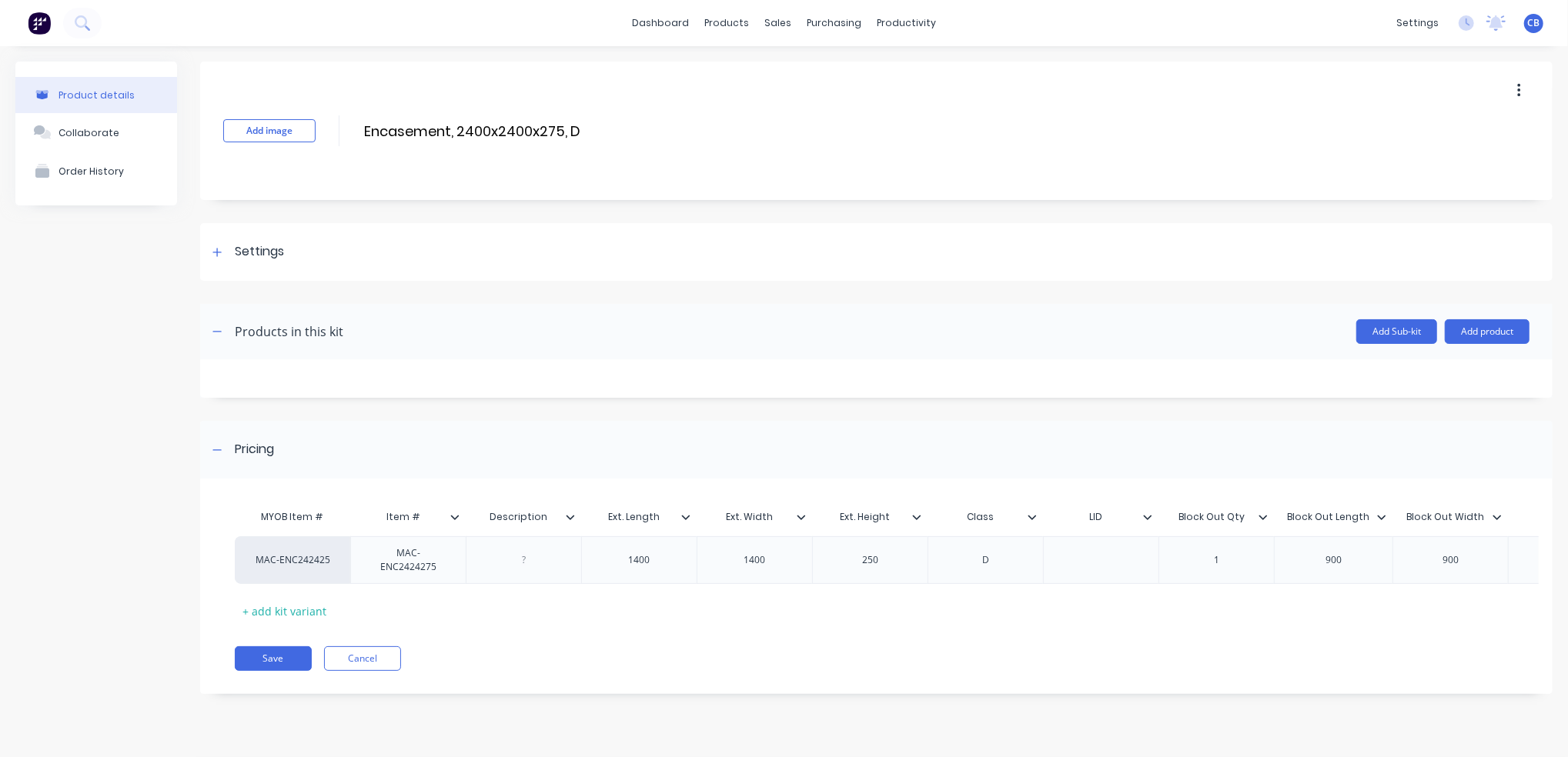
click at [351, 133] on div "Add image Encasement, 2400x2400x275, D Encasement, 2400x2400x275, D Enter kit n…" at bounding box center [877, 130] width 1352 height 138
click at [515, 564] on div at bounding box center [524, 559] width 77 height 20
paste div
drag, startPoint x: 765, startPoint y: 558, endPoint x: 662, endPoint y: 557, distance: 103.0
click at [662, 557] on div "MAC-ENC242425 MAC-ENC2424275 MAC-ENC2424275 Encasement, 2400x2400x275, 4PMP,D 1…" at bounding box center [1306, 560] width 2143 height 48
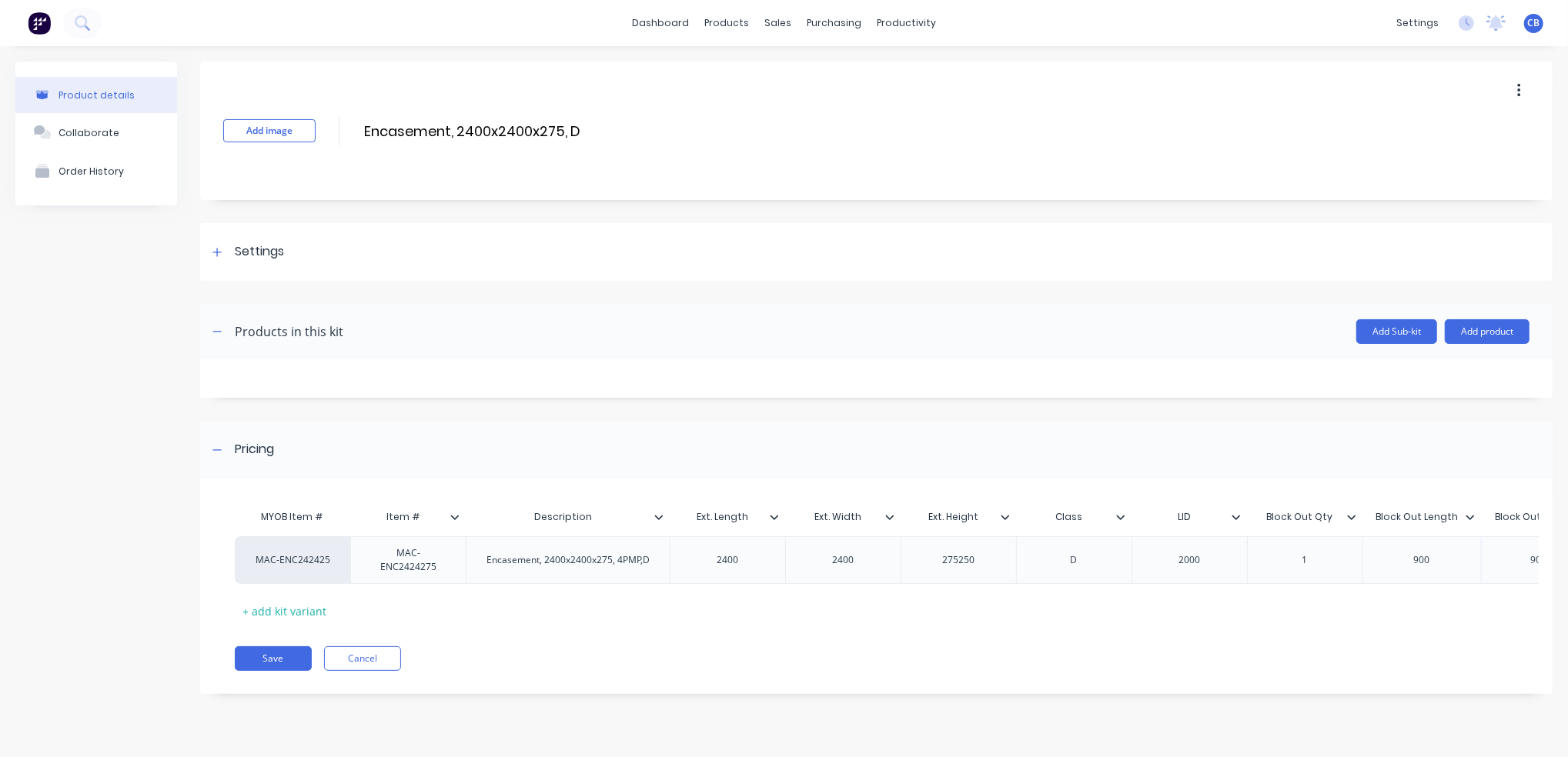
click at [1235, 519] on icon at bounding box center [1236, 517] width 10 height 10
click at [1196, 558] on div at bounding box center [1189, 559] width 77 height 20
drag, startPoint x: 1443, startPoint y: 560, endPoint x: 1376, endPoint y: 560, distance: 67.0
click at [1376, 560] on div "900" at bounding box center [1421, 560] width 118 height 48
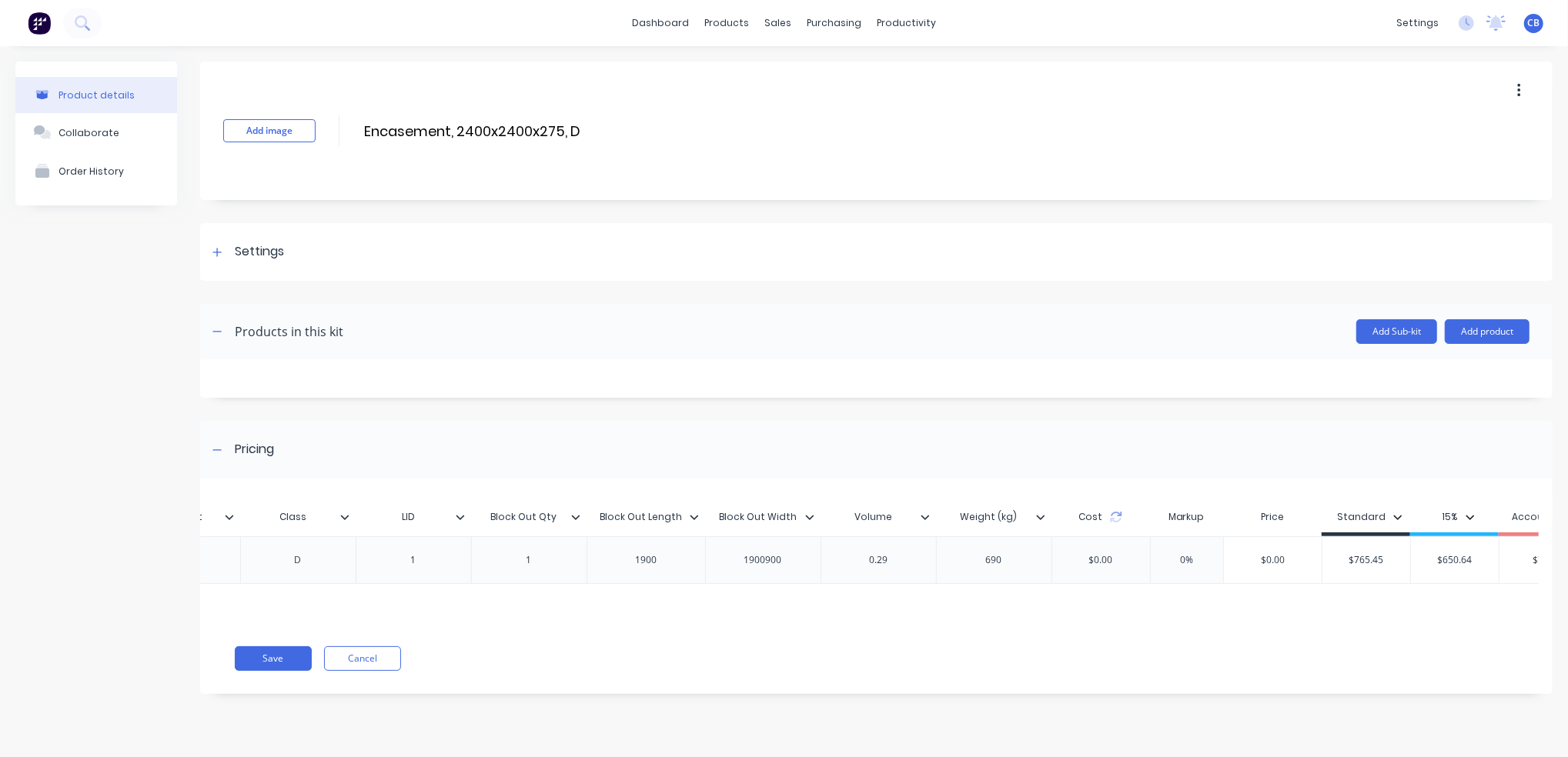
click at [987, 563] on div "690" at bounding box center [993, 559] width 77 height 20
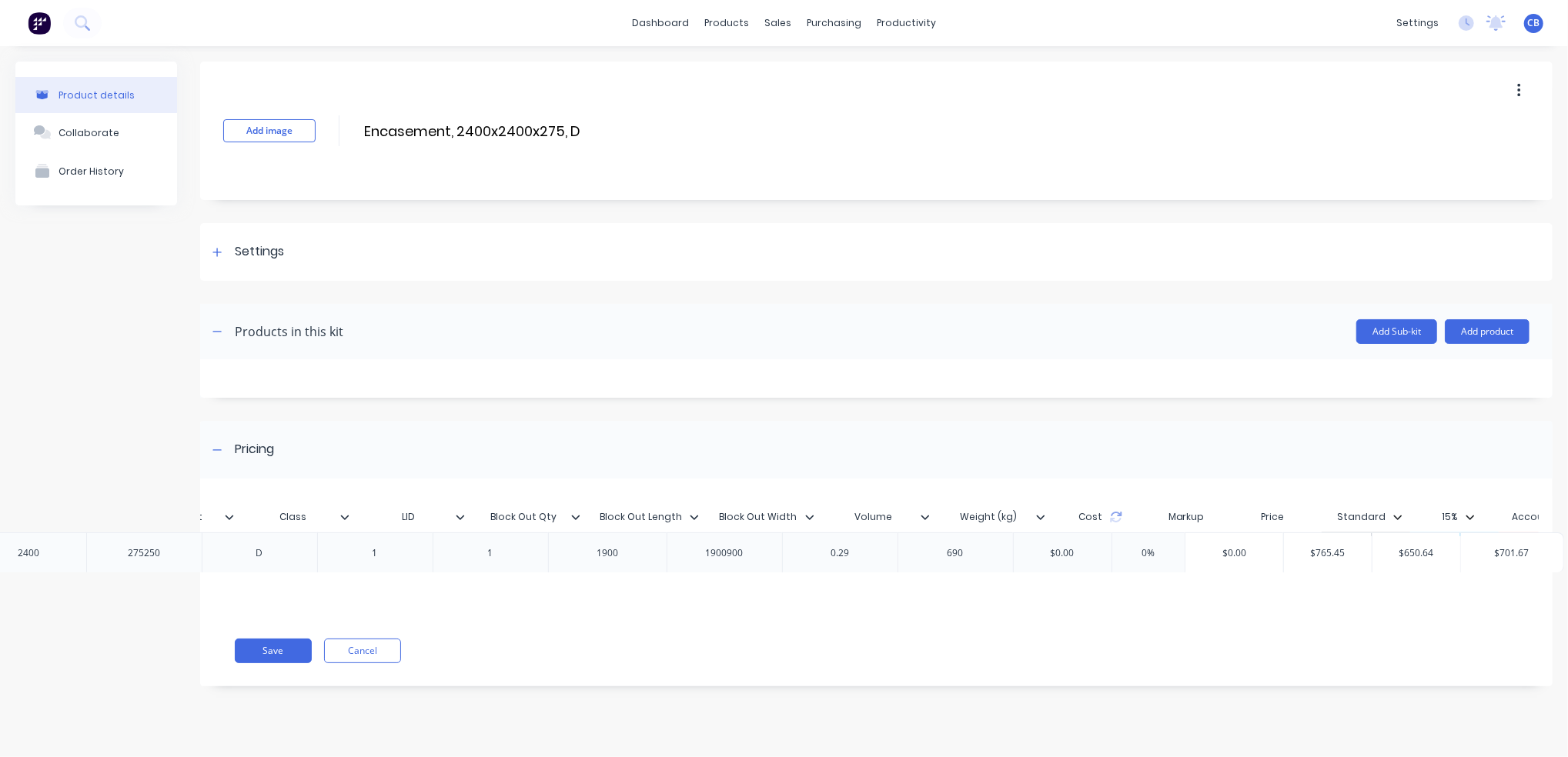
drag, startPoint x: 901, startPoint y: 571, endPoint x: 851, endPoint y: 565, distance: 50.4
click at [851, 565] on div "MYOB Item # Item # Description Ext. Length Ext. Width Ext. Height Class LID Blo…" at bounding box center [869, 554] width 1338 height 121
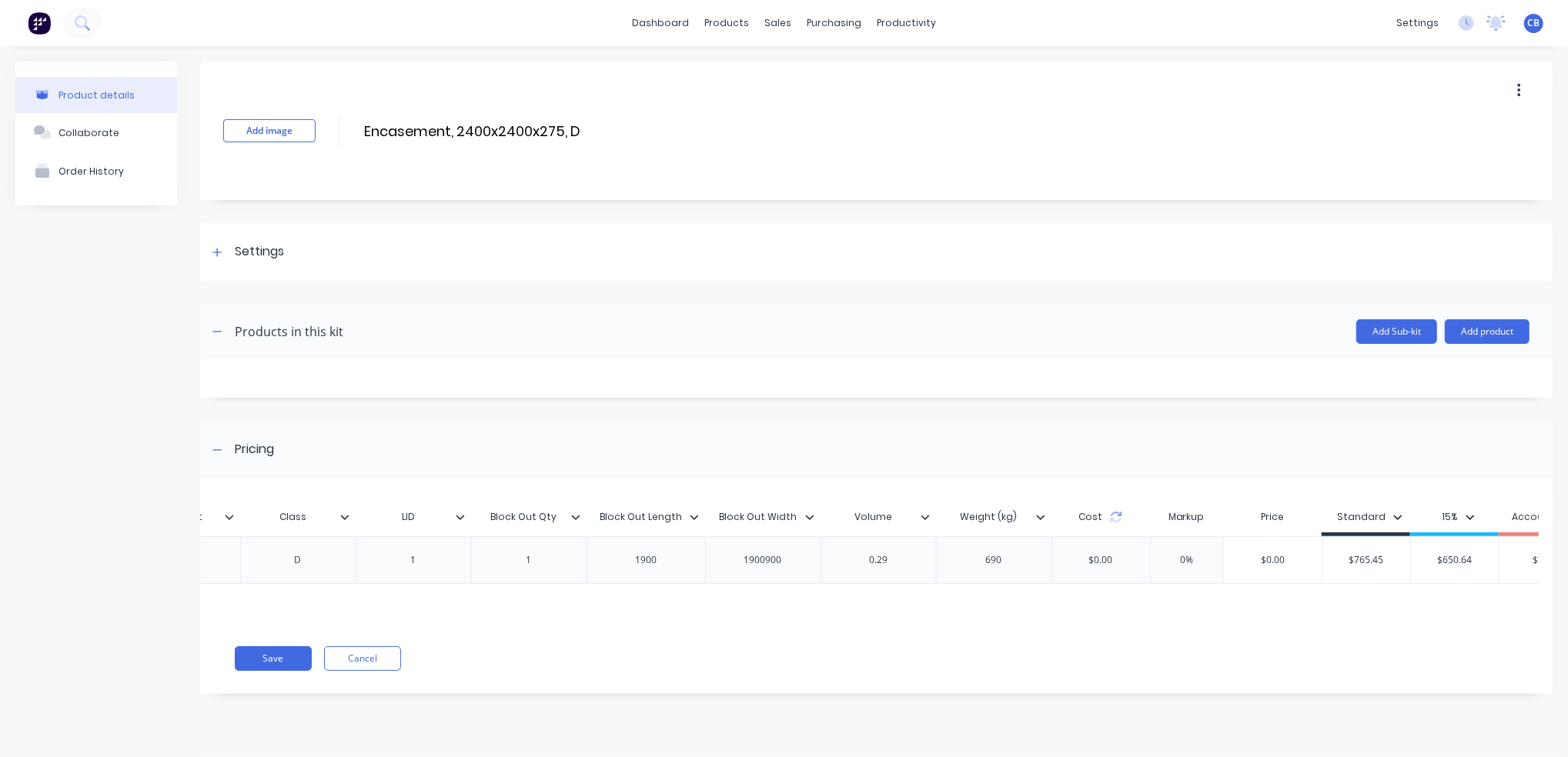
drag, startPoint x: 857, startPoint y: 553, endPoint x: 870, endPoint y: 555, distance: 13.2
click at [858, 554] on div "0.29" at bounding box center [878, 559] width 77 height 20
click at [882, 557] on div "0.29" at bounding box center [878, 559] width 77 height 20
drag, startPoint x: 967, startPoint y: 557, endPoint x: 978, endPoint y: 561, distance: 11.7
click at [968, 557] on div "690" at bounding box center [993, 559] width 77 height 20
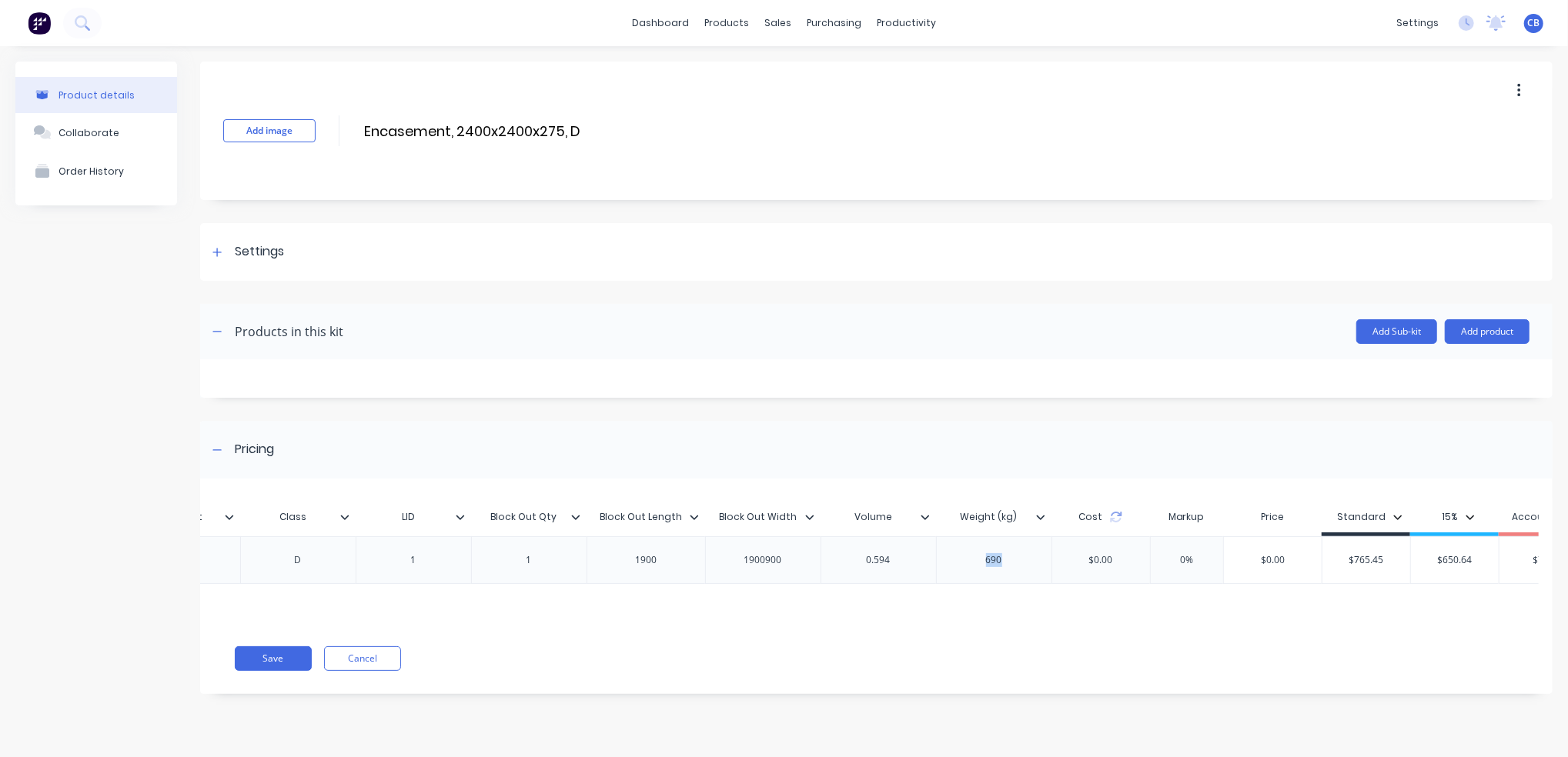
drag, startPoint x: 1013, startPoint y: 560, endPoint x: 971, endPoint y: 563, distance: 42.1
click at [971, 563] on div "690" at bounding box center [993, 559] width 77 height 20
type input "0%"
type input "$0.00"
type input "$765.45"
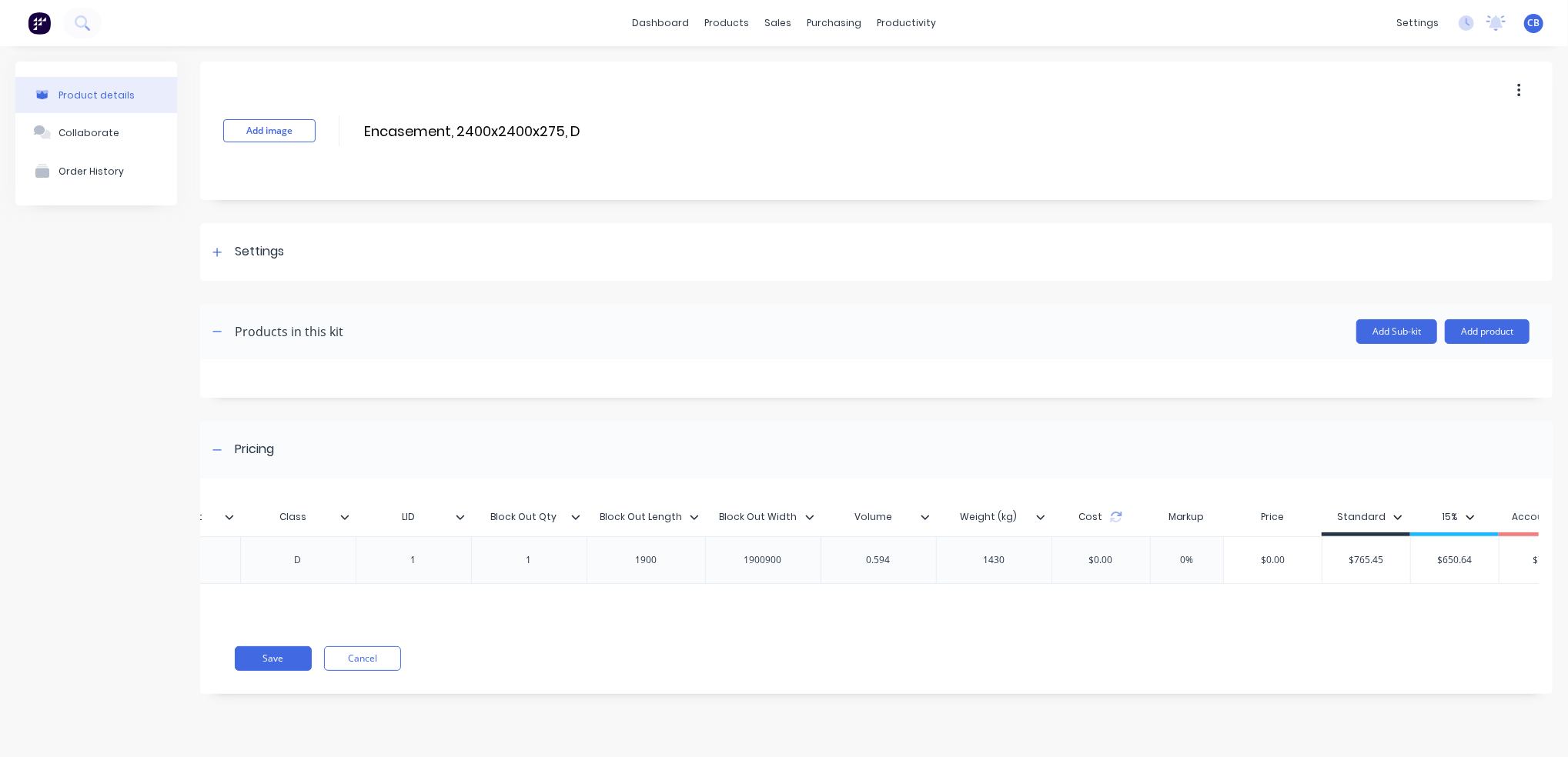
click at [1273, 555] on input "$0.00" at bounding box center [1272, 559] width 97 height 14
drag, startPoint x: 1303, startPoint y: 557, endPoint x: 1223, endPoint y: 553, distance: 80.1
click at [1227, 555] on input "$0.00" at bounding box center [1272, 559] width 97 height 14
type input "2290"
type input "$"
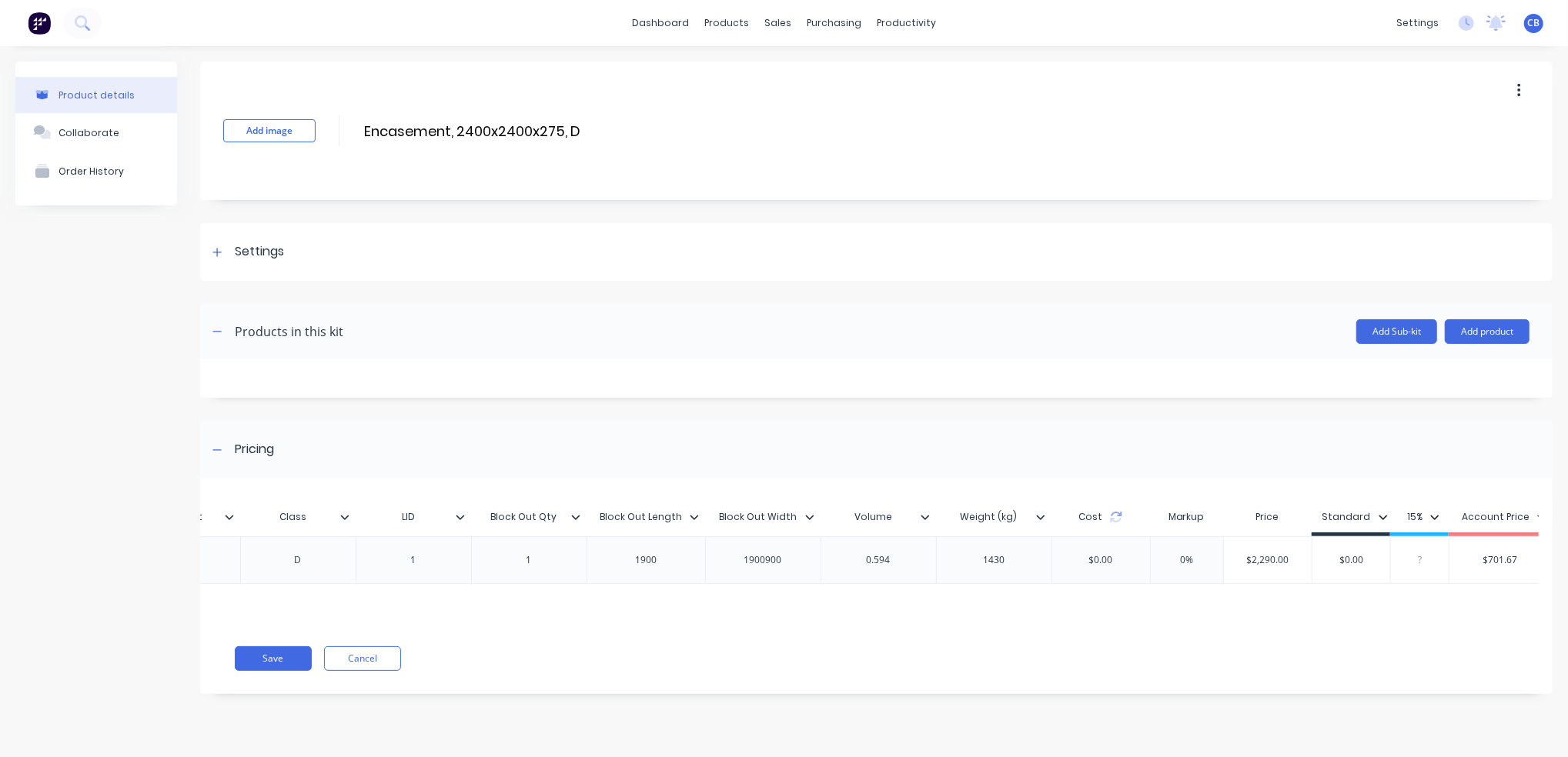
scroll to position [0, 788]
type input "$"
click at [1335, 557] on input "$0.00" at bounding box center [1338, 559] width 77 height 14
type input "$2290.00"
type input "$0.00"
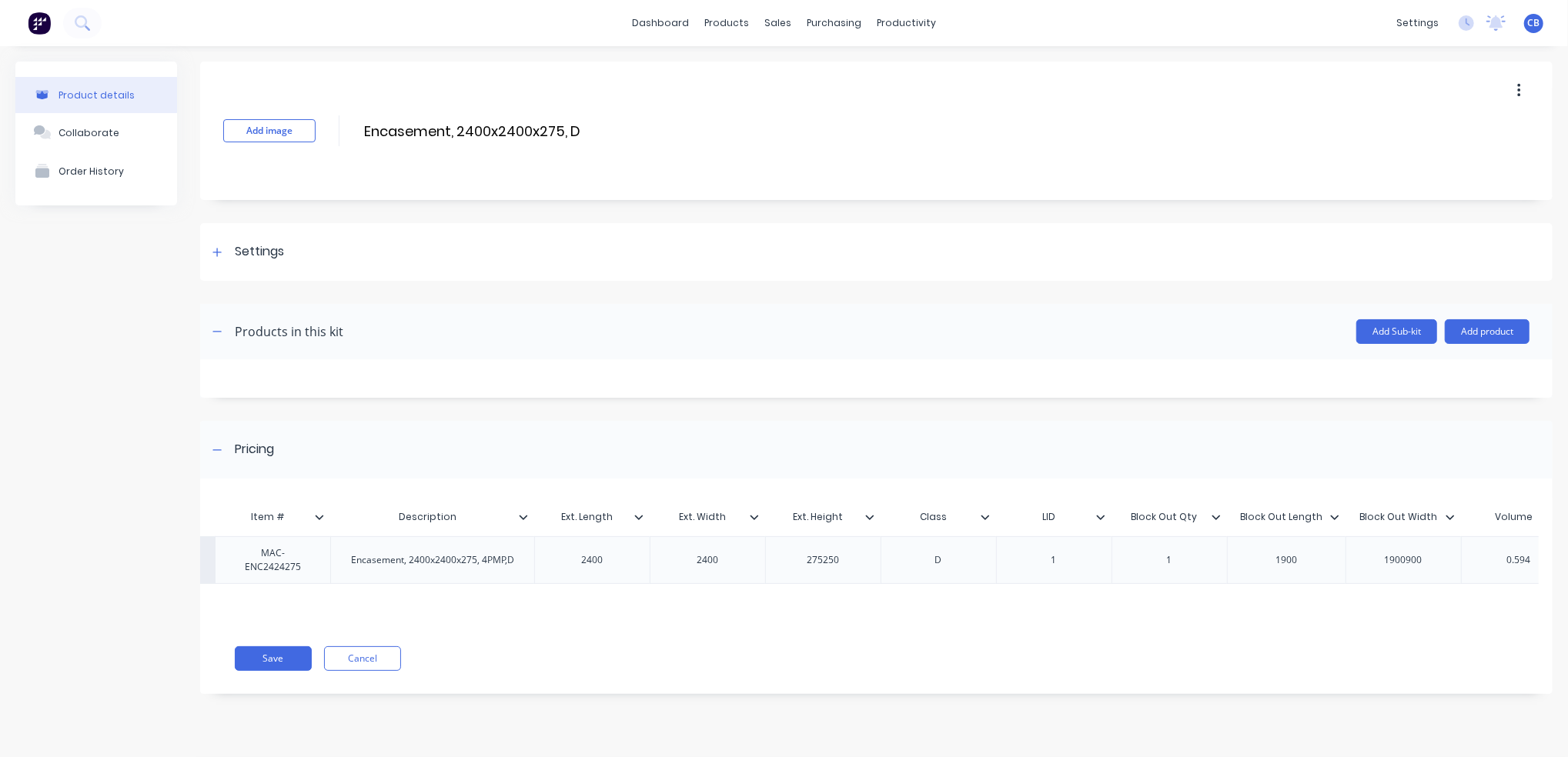
scroll to position [0, 0]
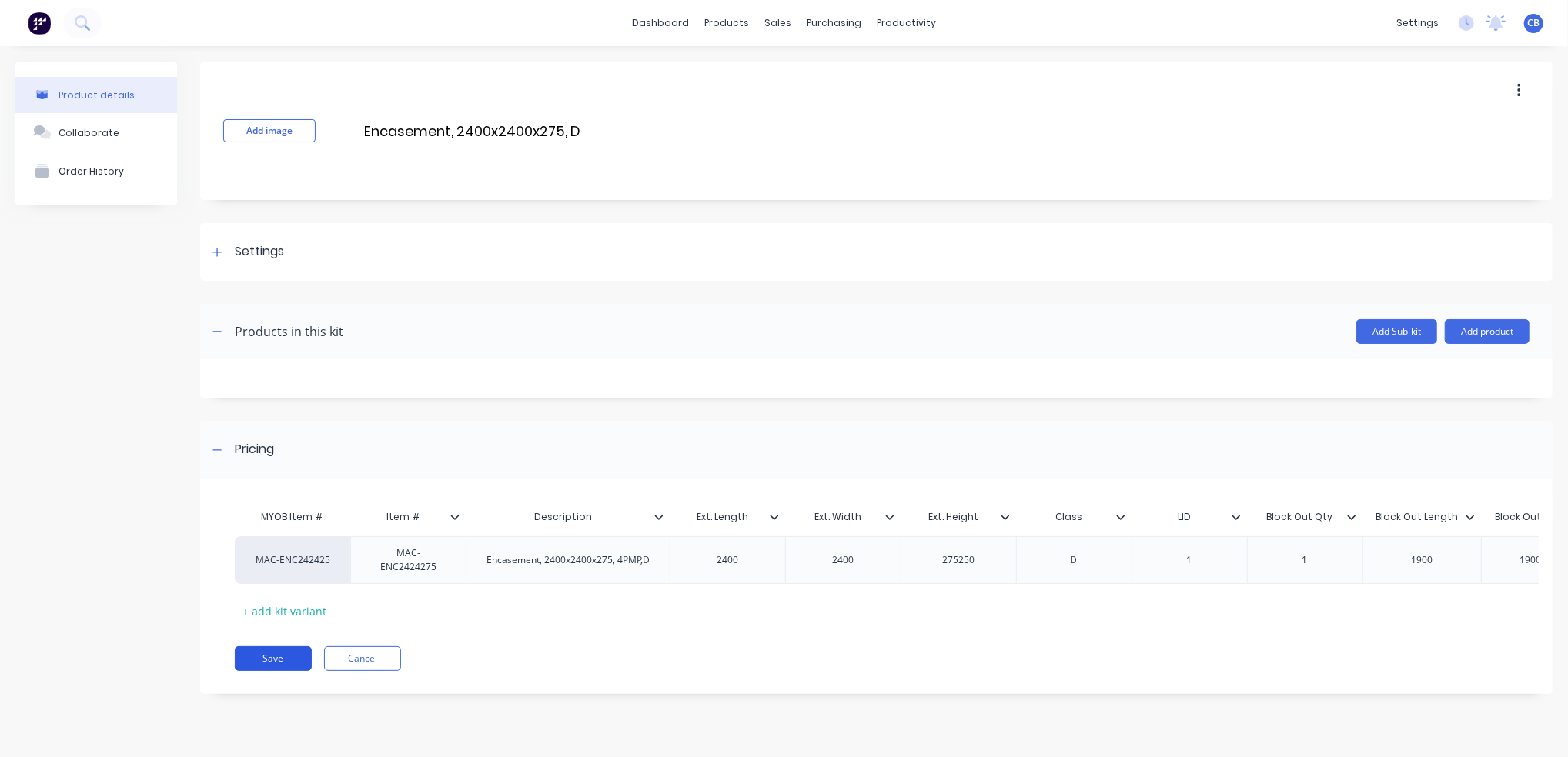
click at [274, 667] on button "Save" at bounding box center [273, 659] width 77 height 25
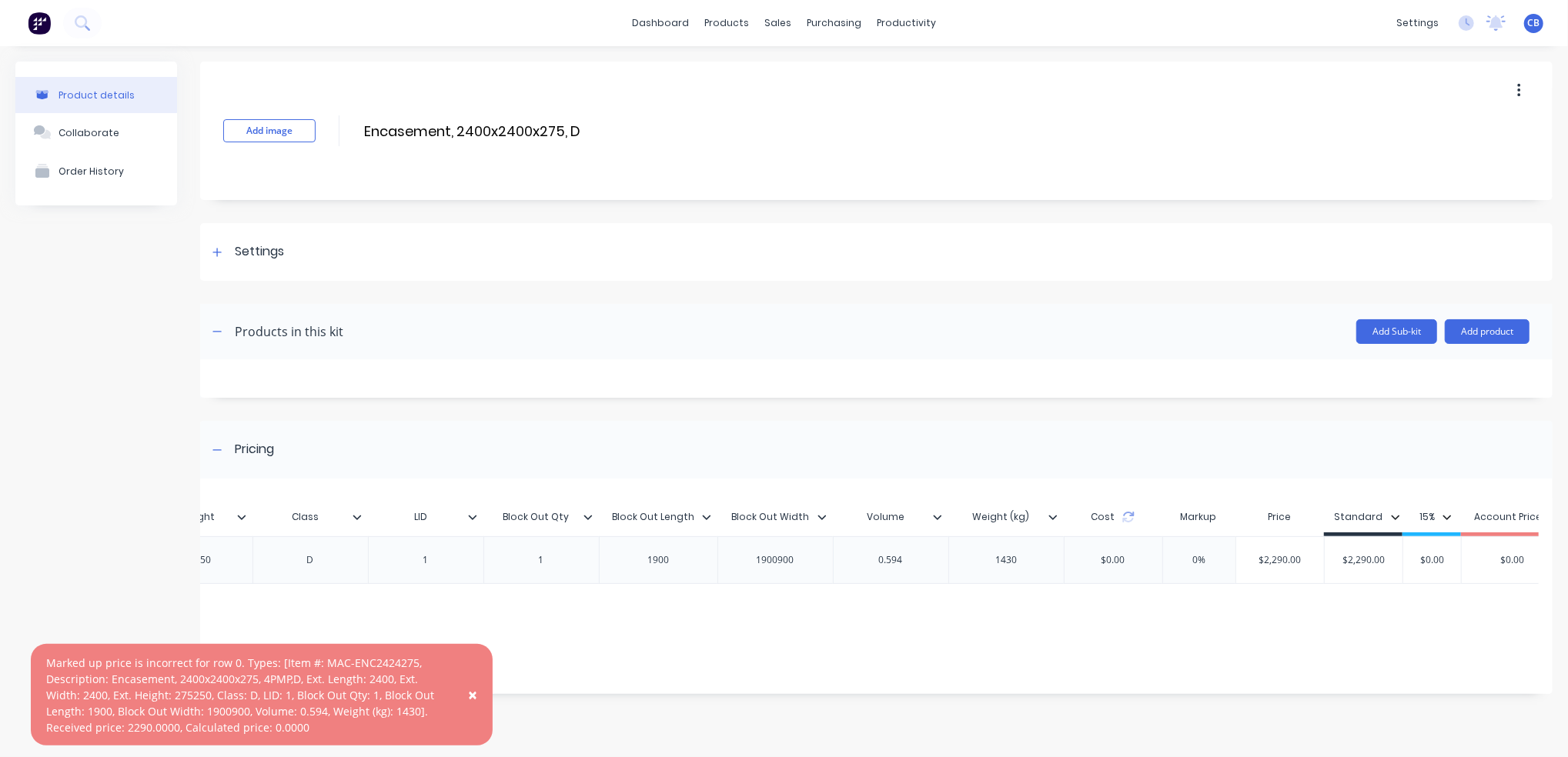
scroll to position [0, 789]
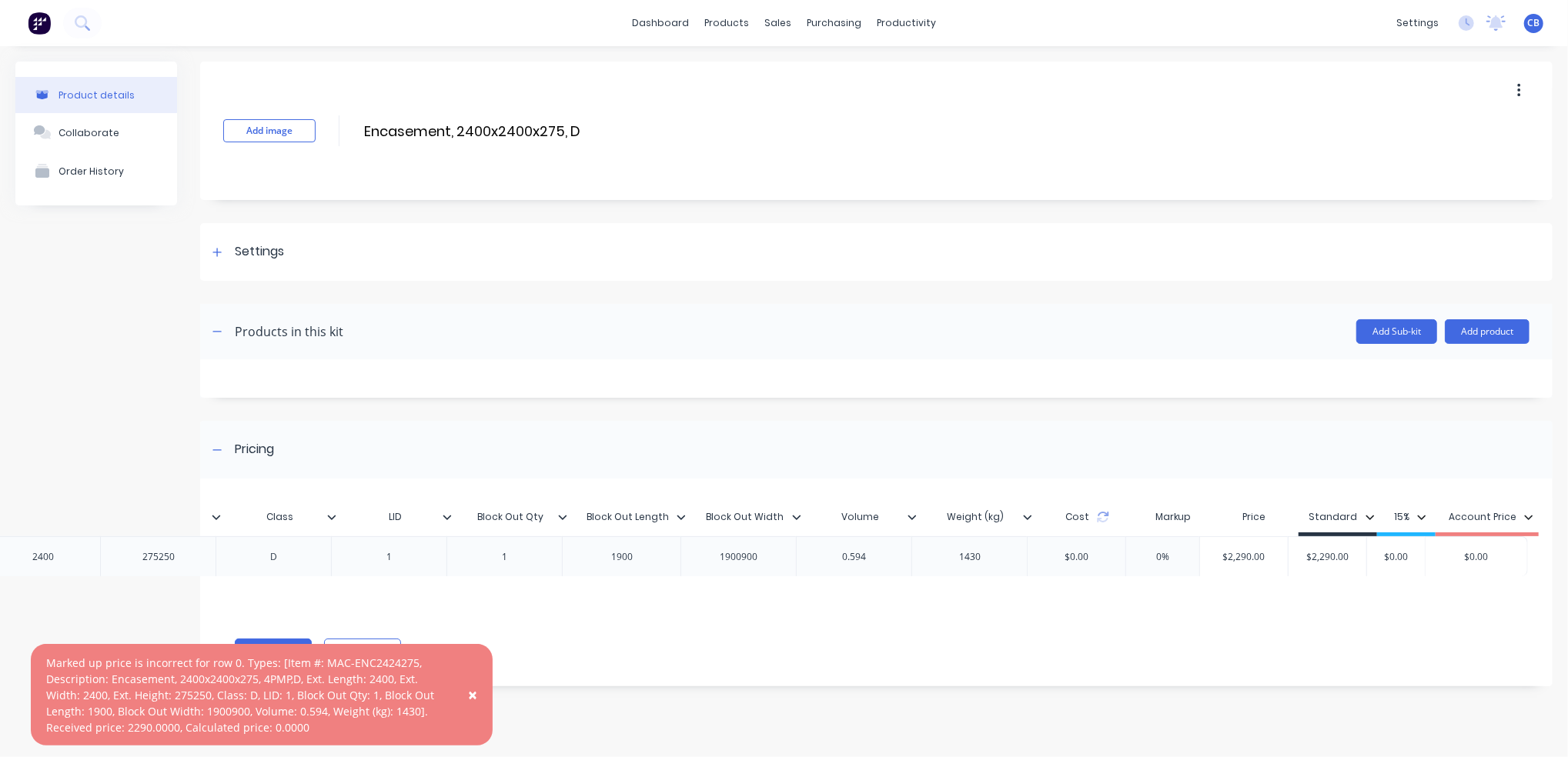
drag, startPoint x: 1279, startPoint y: 567, endPoint x: 1262, endPoint y: 567, distance: 17.0
click at [1262, 567] on div "MYOB Item # Item # Description Ext. Length Ext. Width Ext. Height Class LID Blo…" at bounding box center [869, 554] width 1338 height 121
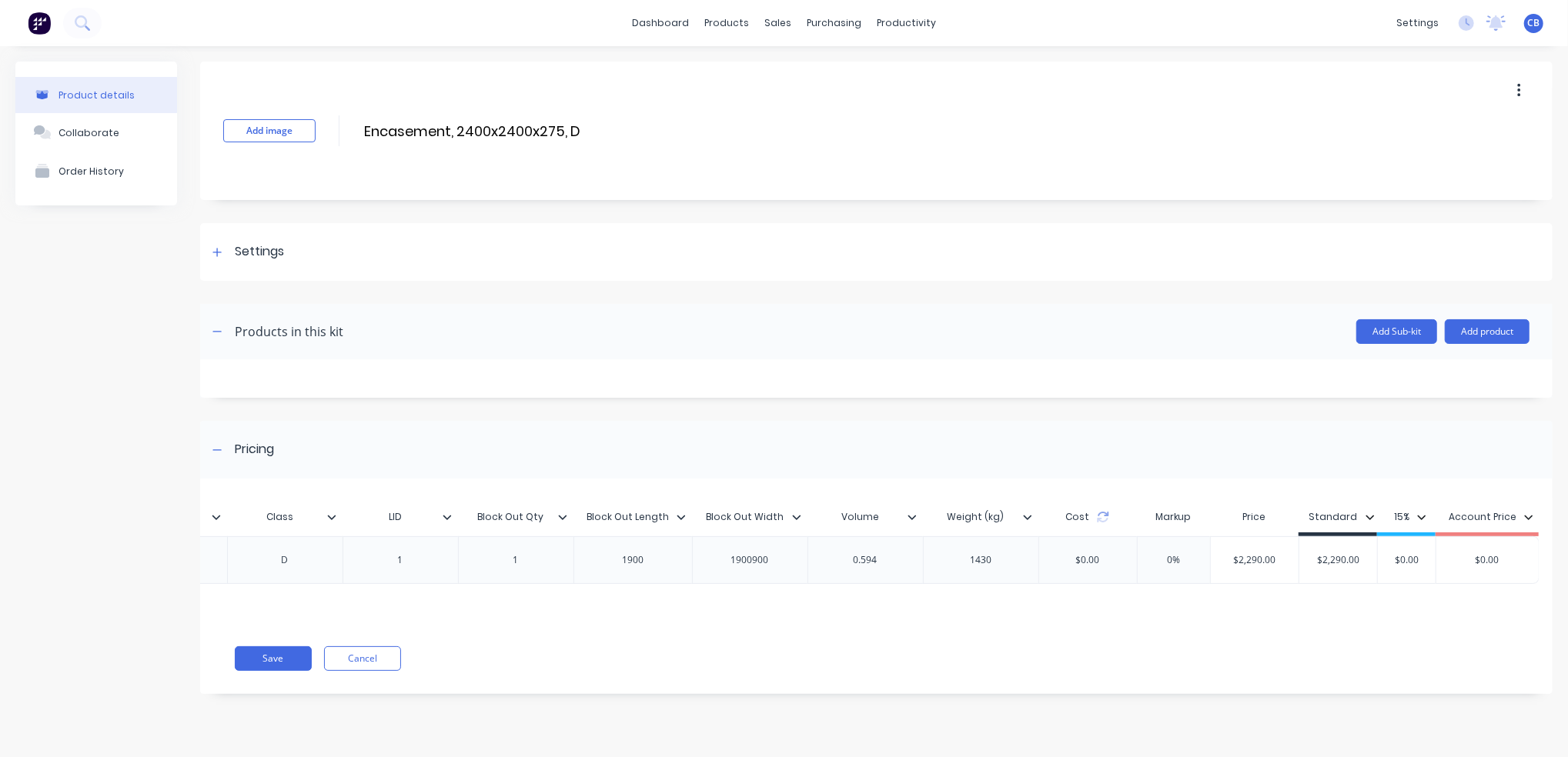
click at [758, 557] on div "1900900" at bounding box center [750, 559] width 77 height 20
click at [776, 567] on div "1900900" at bounding box center [749, 560] width 116 height 48
click at [785, 557] on div "1900900" at bounding box center [750, 559] width 77 height 20
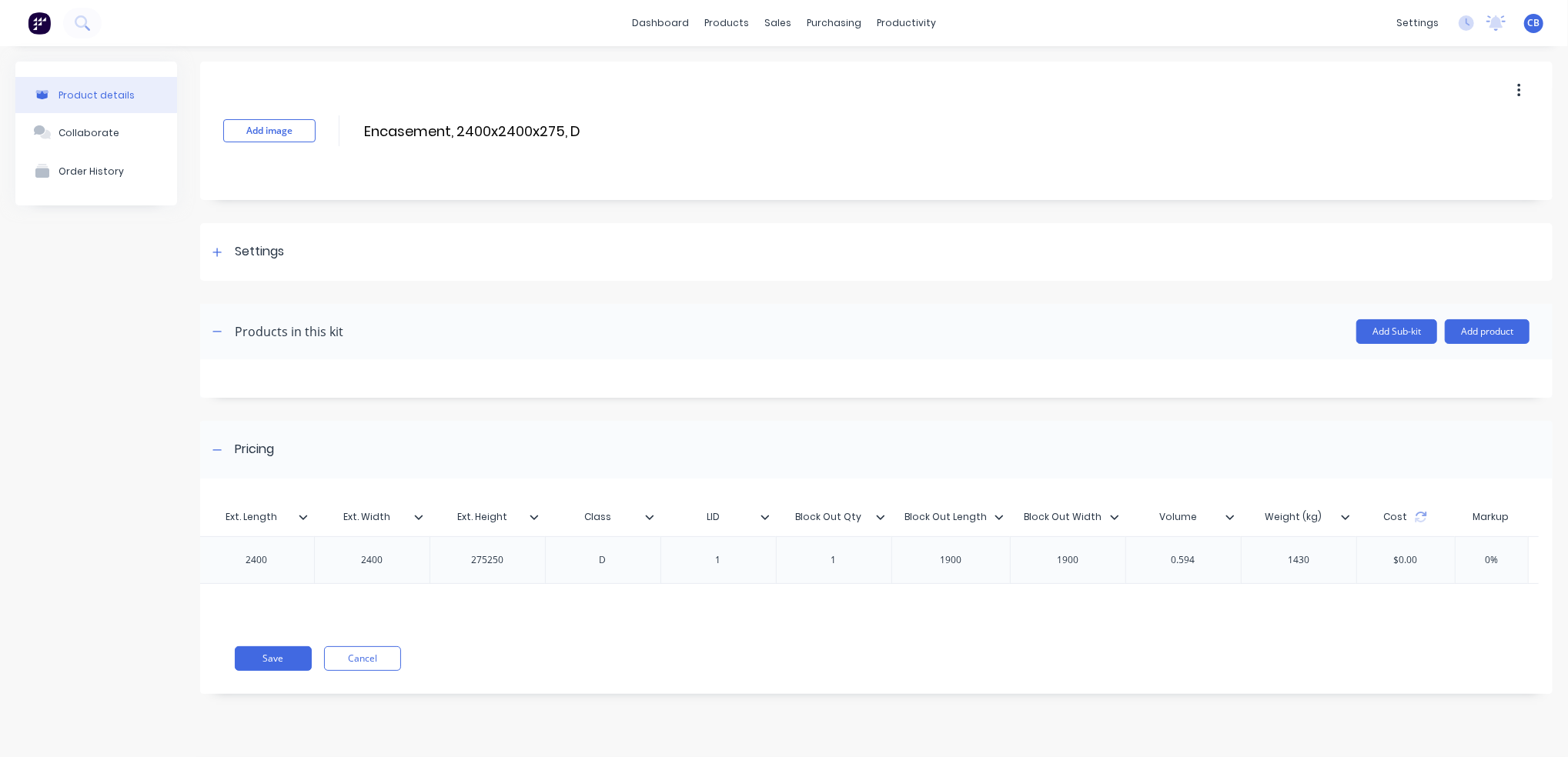
scroll to position [0, 378]
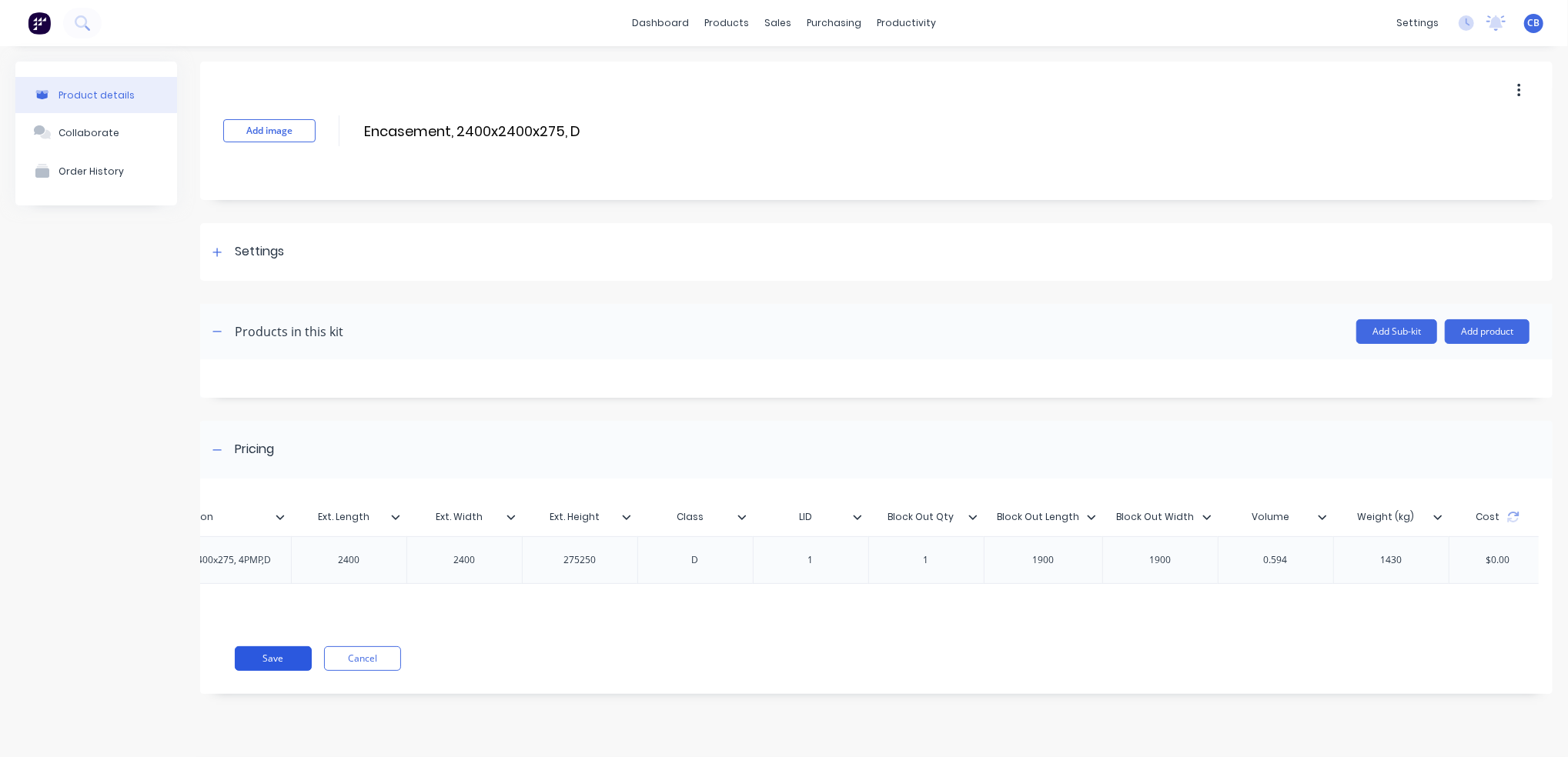
click at [256, 665] on button "Save" at bounding box center [273, 659] width 77 height 25
click at [601, 562] on div "275250" at bounding box center [580, 559] width 77 height 20
drag, startPoint x: 601, startPoint y: 561, endPoint x: 528, endPoint y: 557, distance: 73.1
click at [528, 557] on div "275250" at bounding box center [579, 560] width 116 height 48
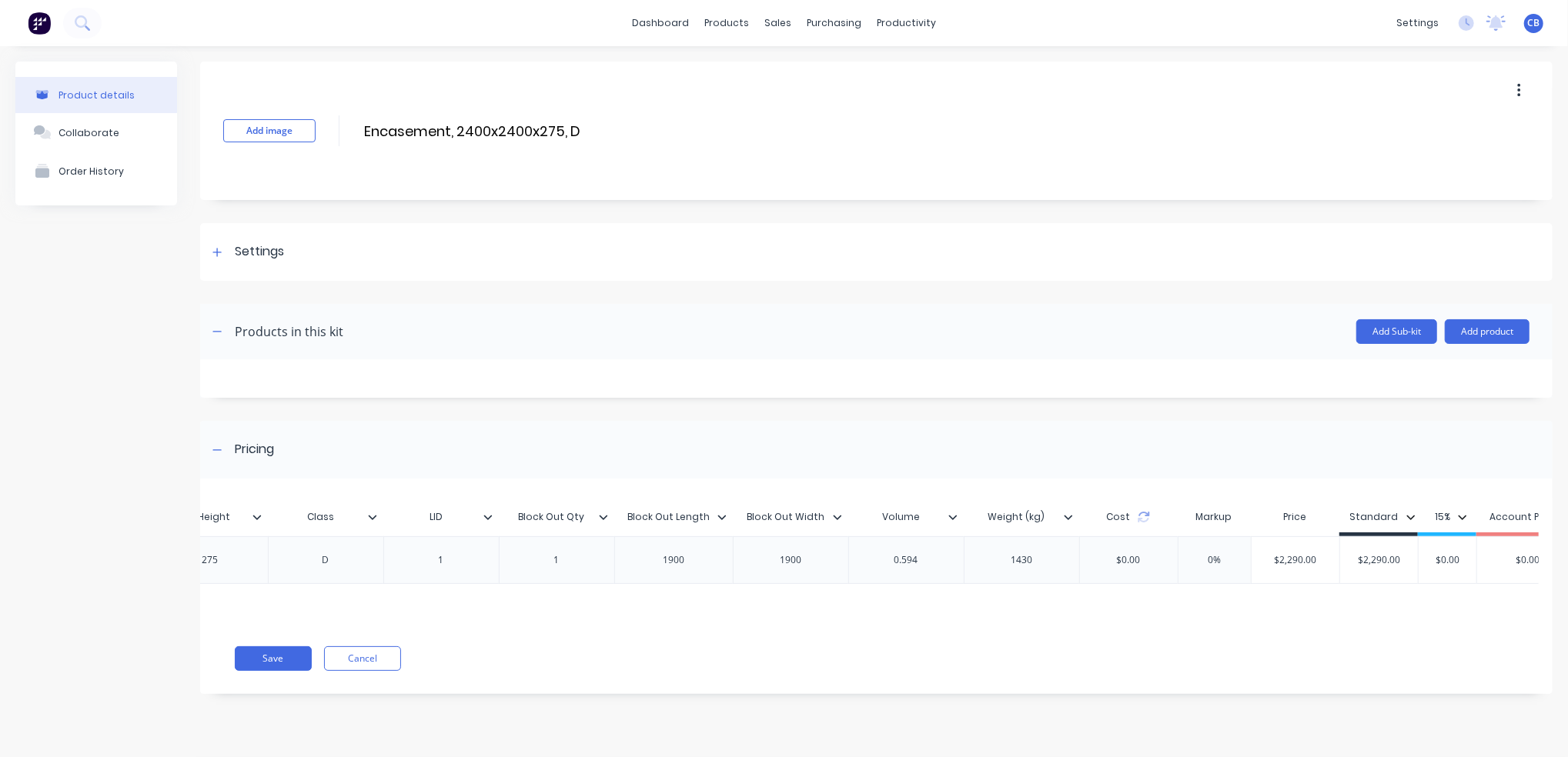
scroll to position [0, 789]
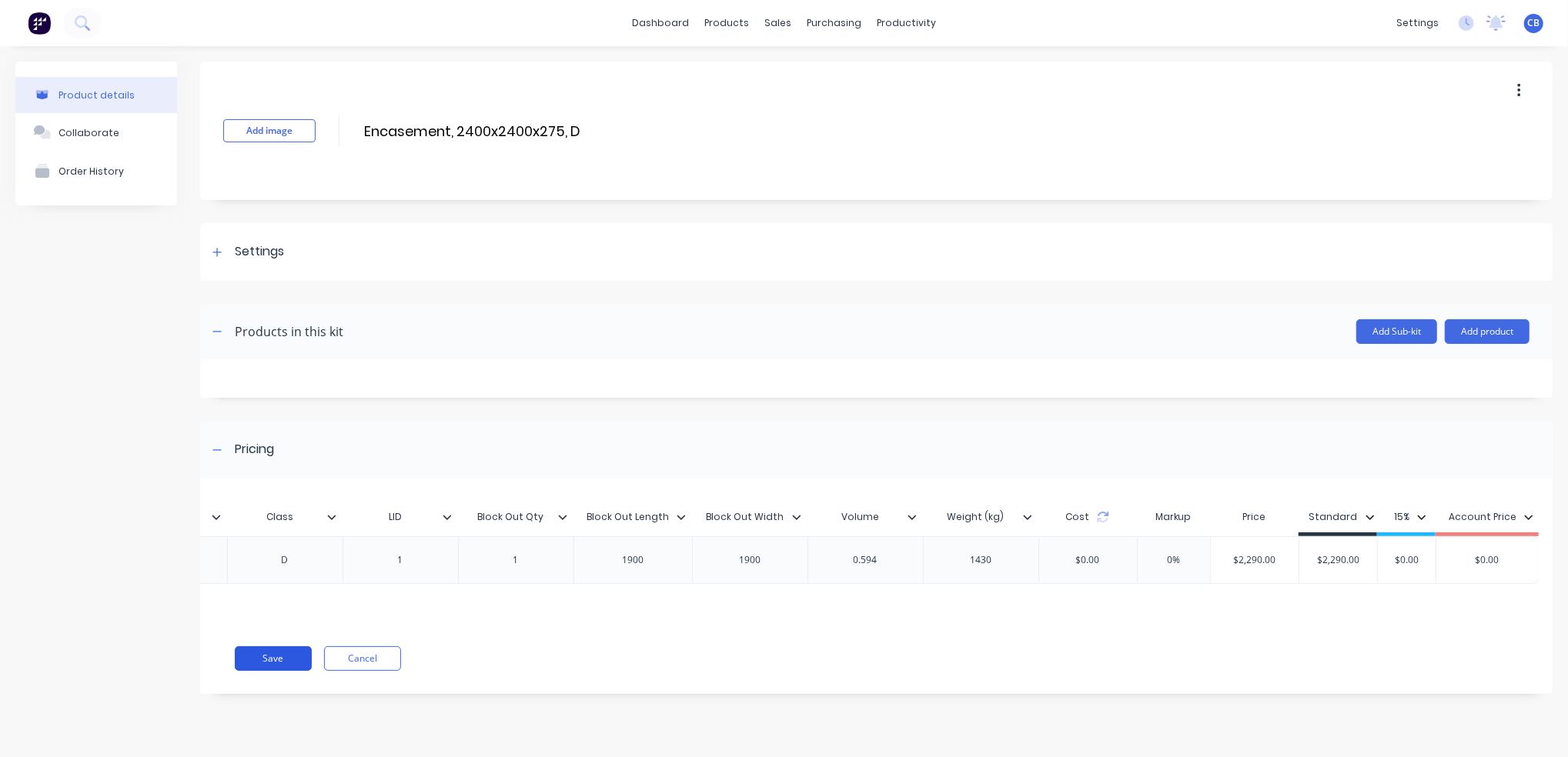
click at [260, 668] on button "Save" at bounding box center [273, 659] width 77 height 25
click at [1080, 560] on div "$0.00" at bounding box center [1088, 560] width 49 height 38
click at [1060, 546] on div "$0.00" at bounding box center [1087, 560] width 98 height 48
click at [1093, 551] on div "$0.00" at bounding box center [1088, 560] width 49 height 38
click at [1099, 569] on div "$0.00" at bounding box center [1088, 560] width 49 height 38
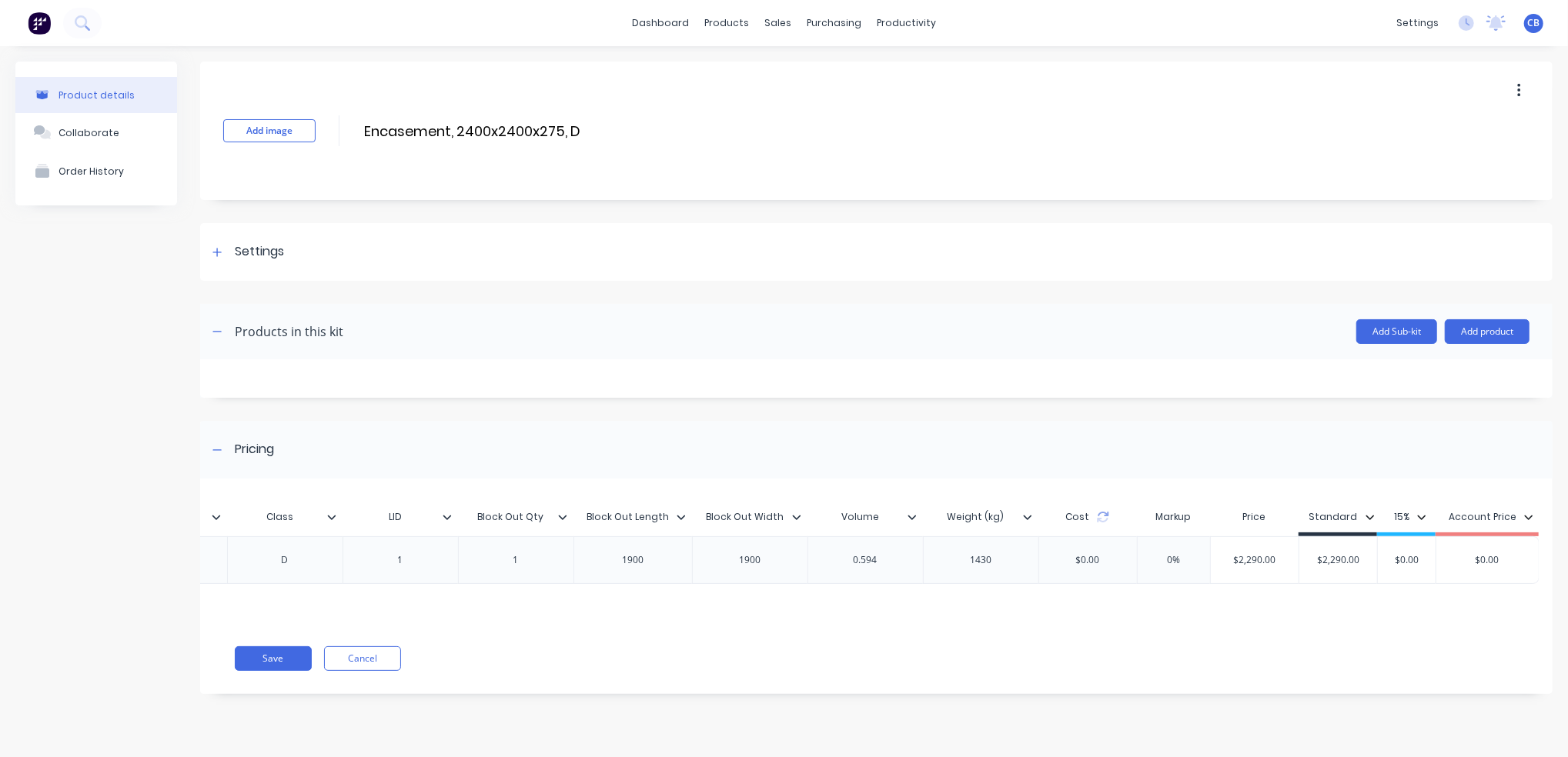
click at [1172, 560] on input "0%" at bounding box center [1174, 559] width 77 height 14
type input "$2,290.00"
click at [1256, 561] on input "$2,290.00" at bounding box center [1255, 559] width 88 height 14
type input "$2,290.00"
drag, startPoint x: 1361, startPoint y: 557, endPoint x: 1278, endPoint y: 564, distance: 83.3
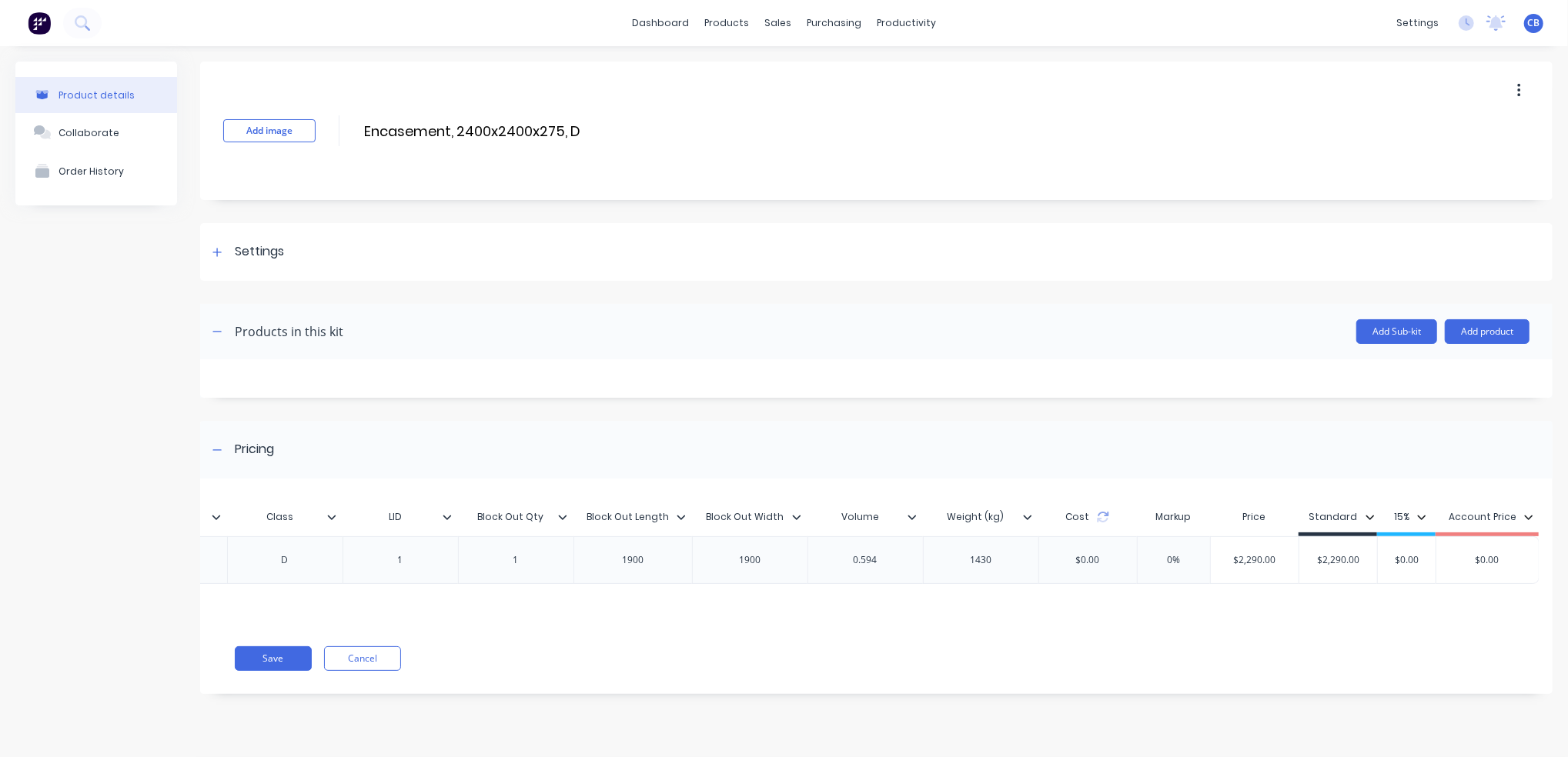
click at [1278, 564] on div "MAC-ENC242425 MAC-ENC2424275 MAC-ENC2424275 Encasement, 2400x2400x275, 4PMP,D 2…" at bounding box center [493, 560] width 2093 height 48
click at [1171, 426] on div "Pricing" at bounding box center [877, 450] width 1352 height 57
click at [227, 451] on div "Pricing" at bounding box center [241, 450] width 66 height 19
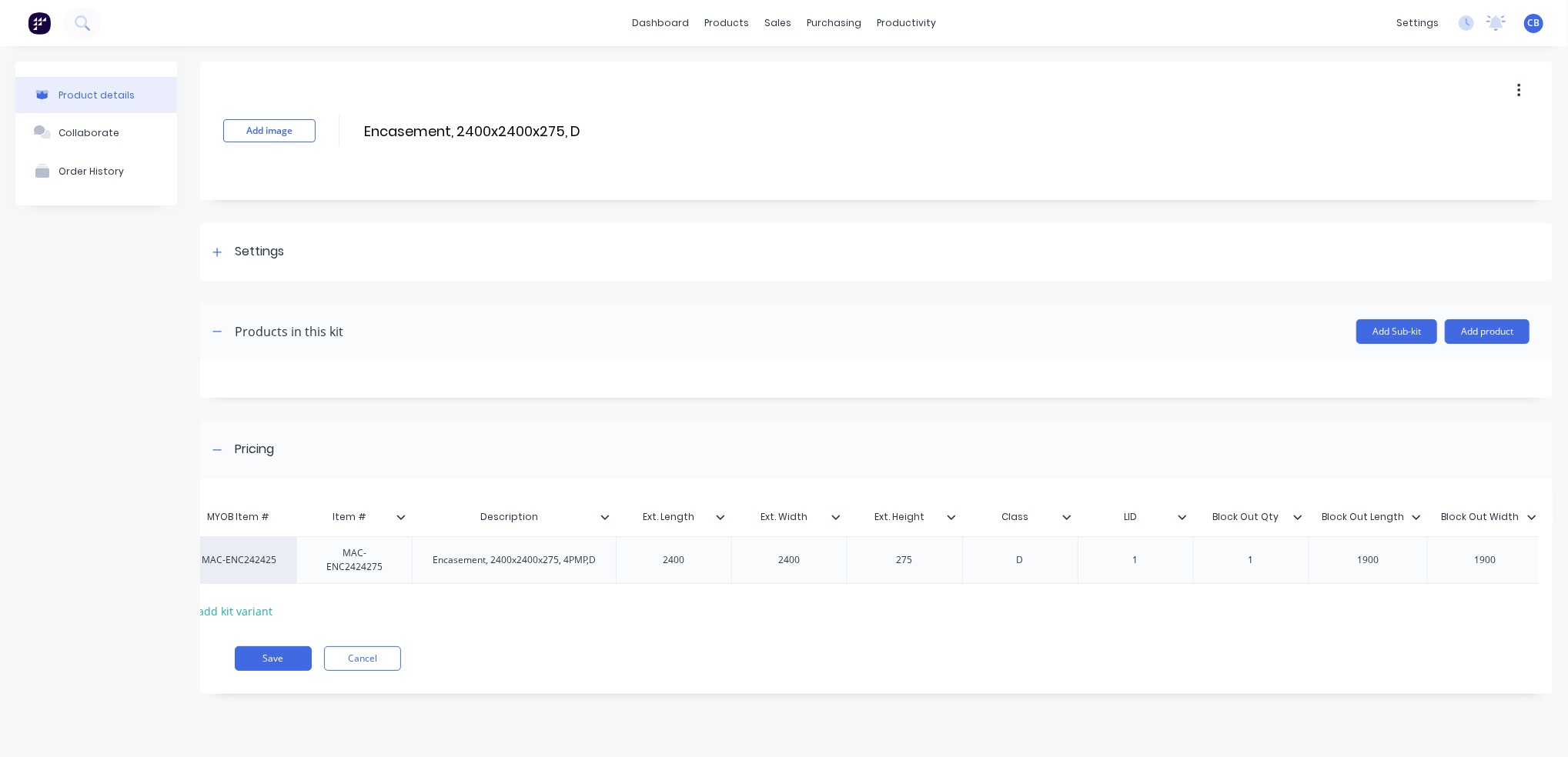
scroll to position [0, 0]
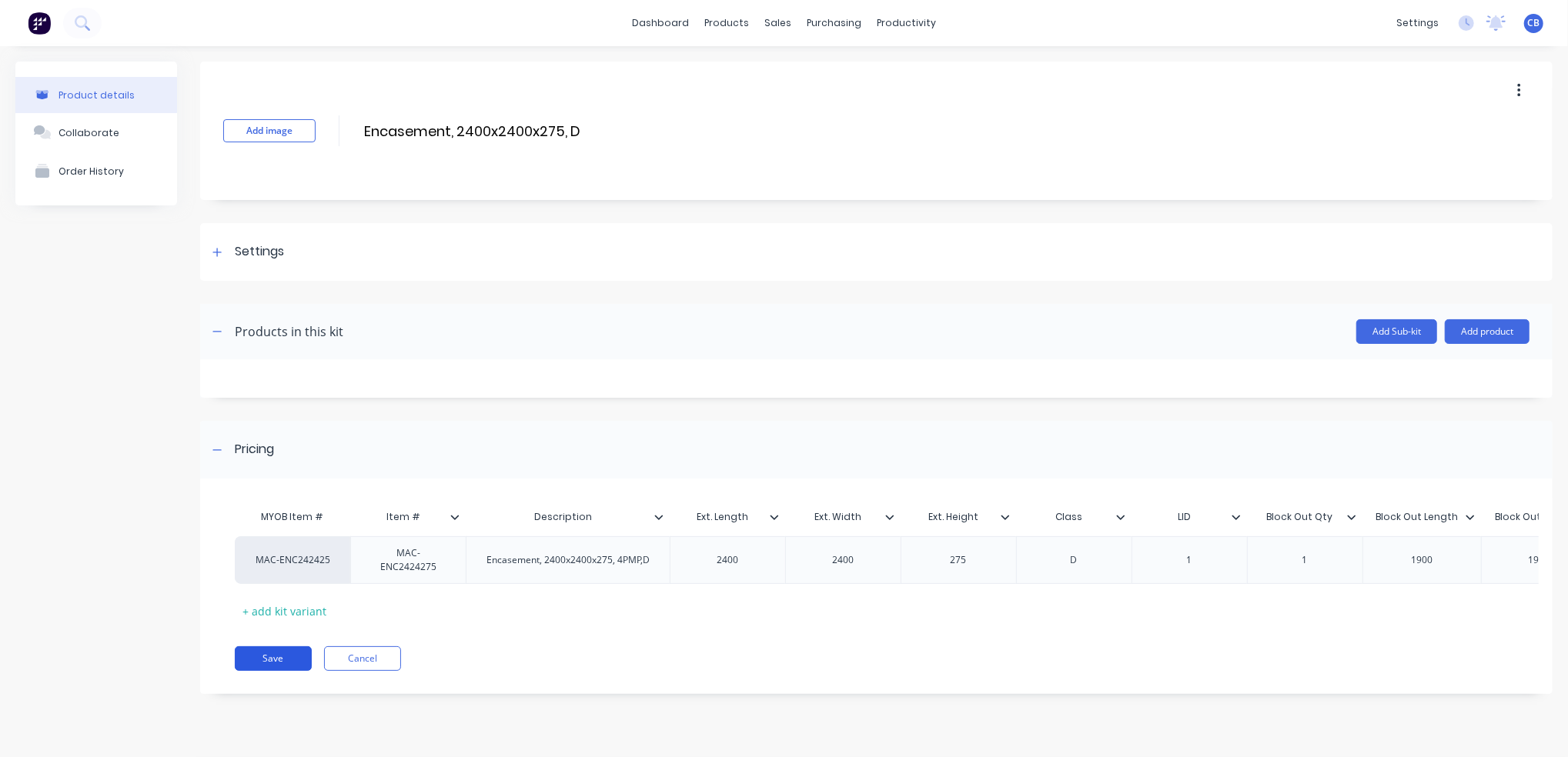
click at [250, 668] on button "Save" at bounding box center [273, 659] width 77 height 25
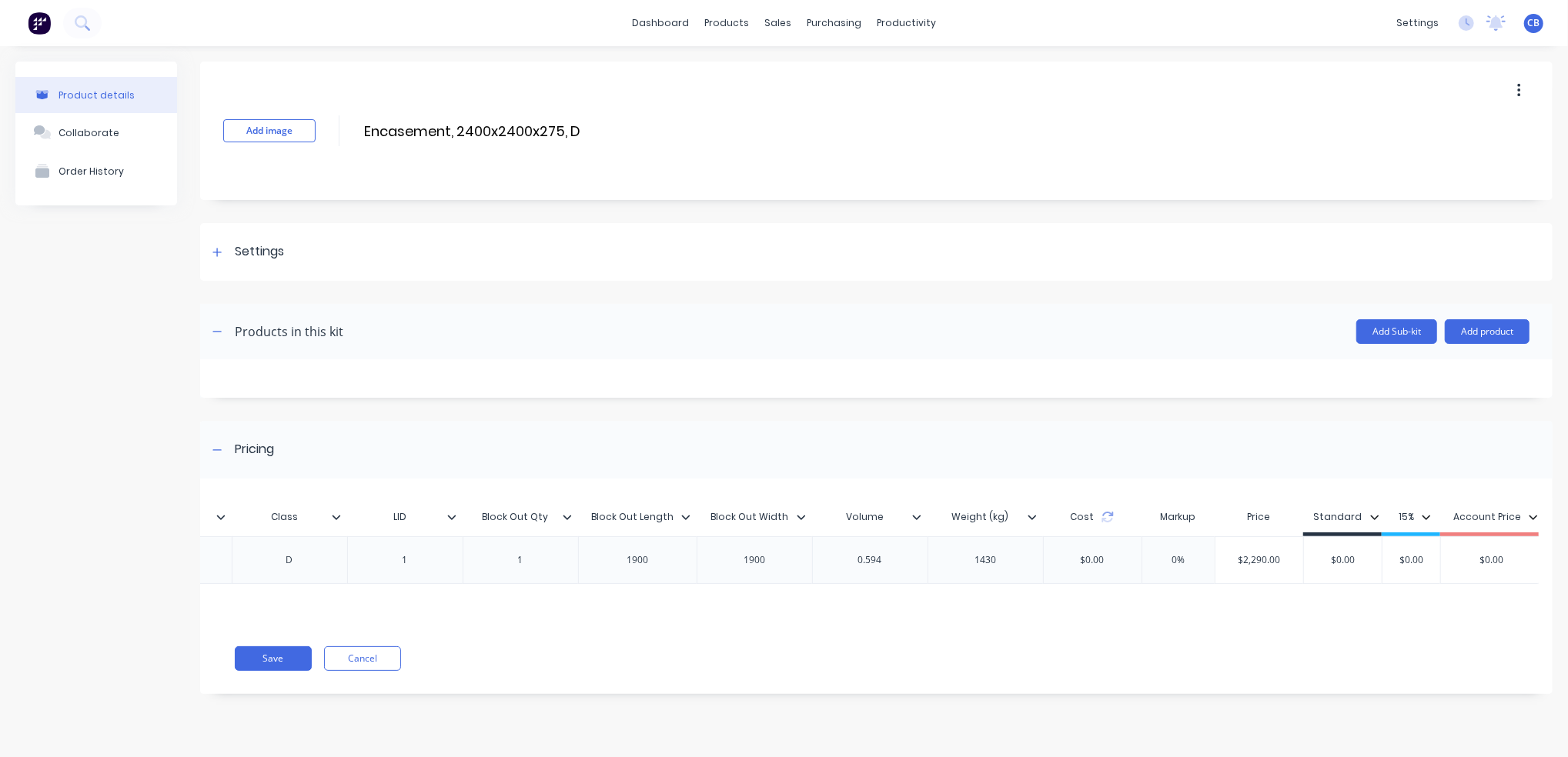
scroll to position [0, 789]
drag, startPoint x: 1279, startPoint y: 557, endPoint x: 1183, endPoint y: 553, distance: 96.1
click at [1183, 553] on div "MAC-ENC242425 MAC-ENC2424275 MAC-ENC2424275 Encasement, 2400x2400x275, 4PMP, D …" at bounding box center [495, 560] width 2098 height 48
click at [1343, 557] on input "$0.00" at bounding box center [1343, 559] width 77 height 14
paste input "$2,290.00"
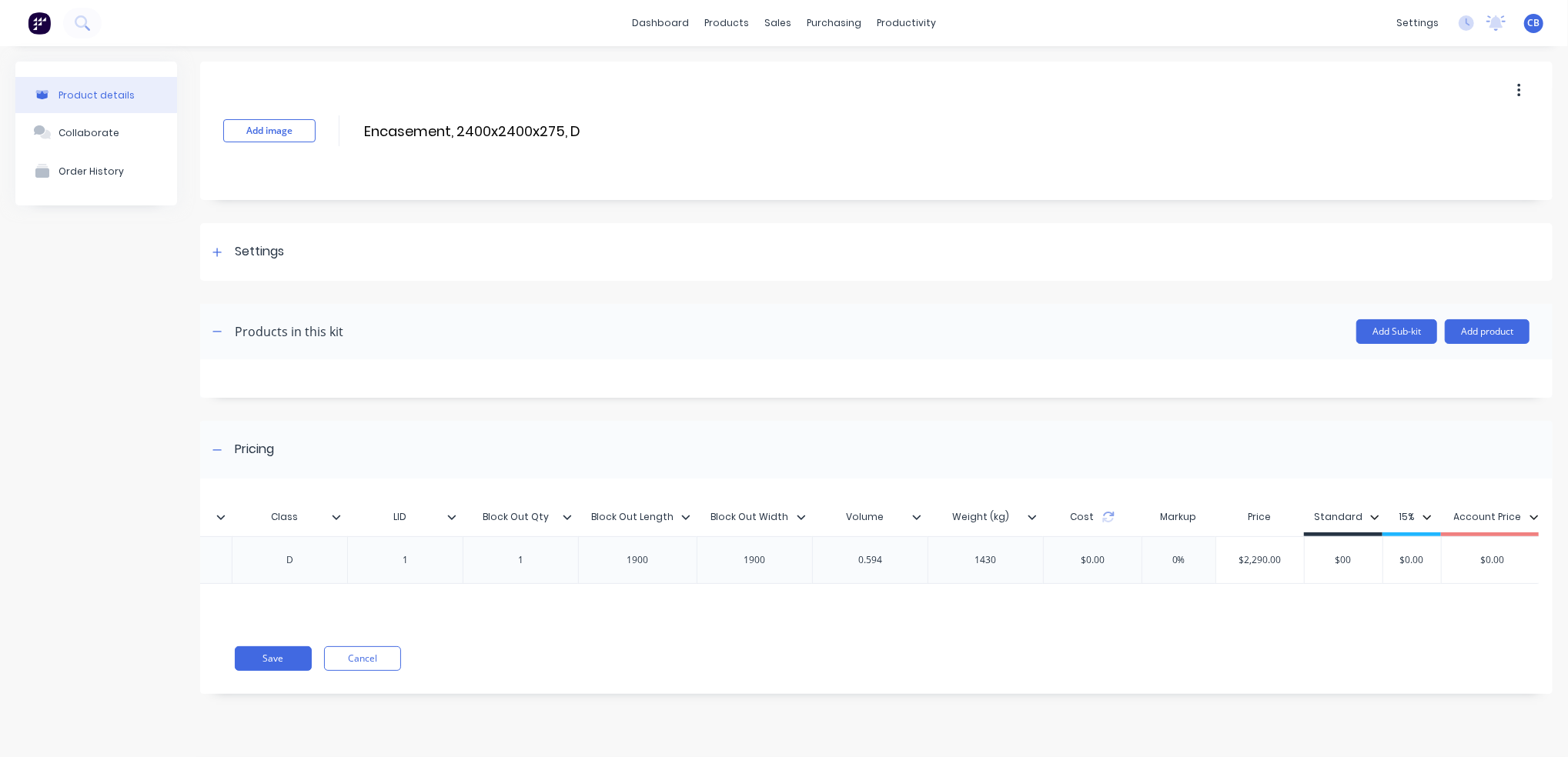
scroll to position [0, 0]
type input "0"
type input "2290"
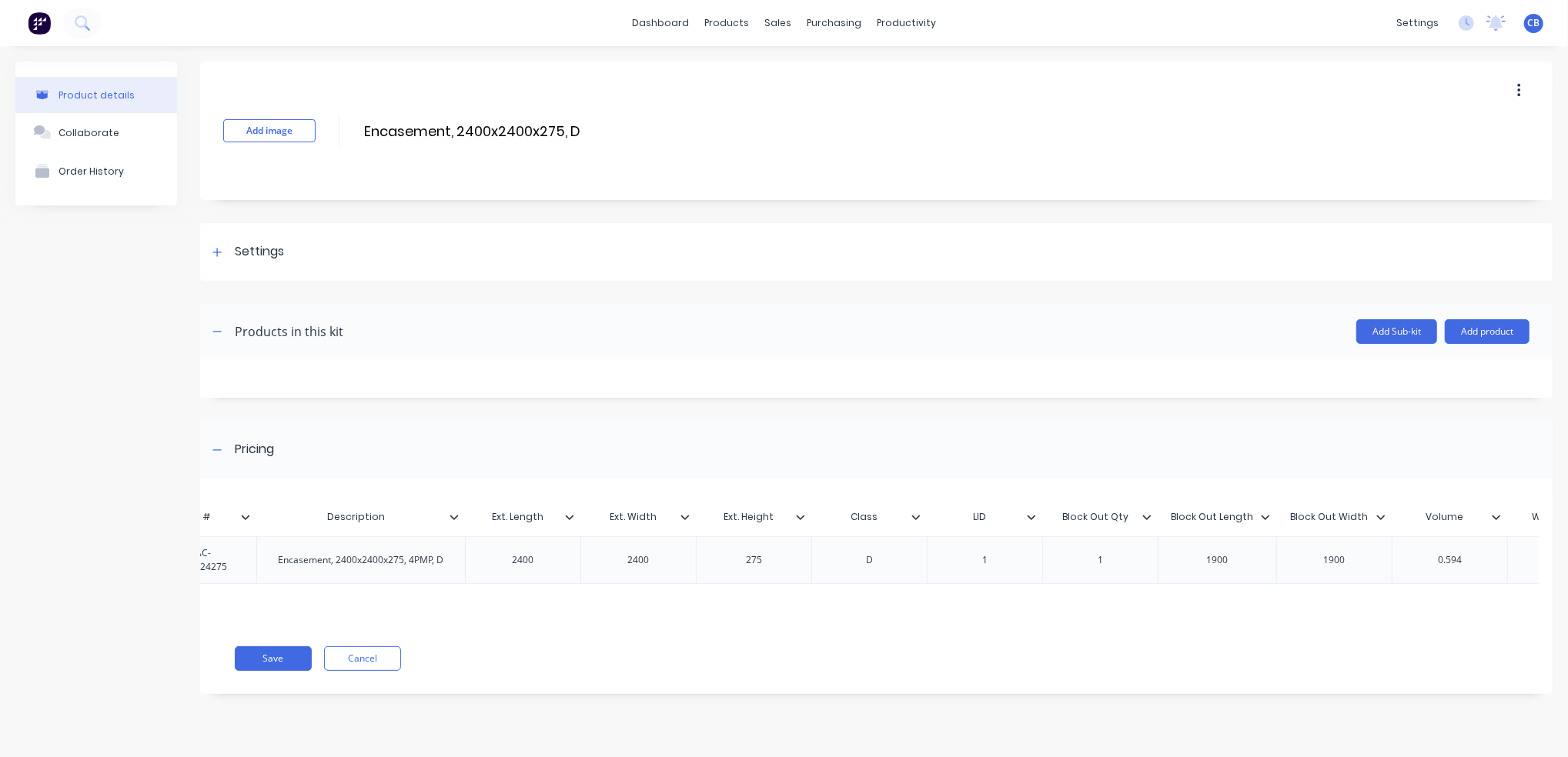
scroll to position [0, 208]
click at [247, 668] on button "Save" at bounding box center [273, 659] width 77 height 25
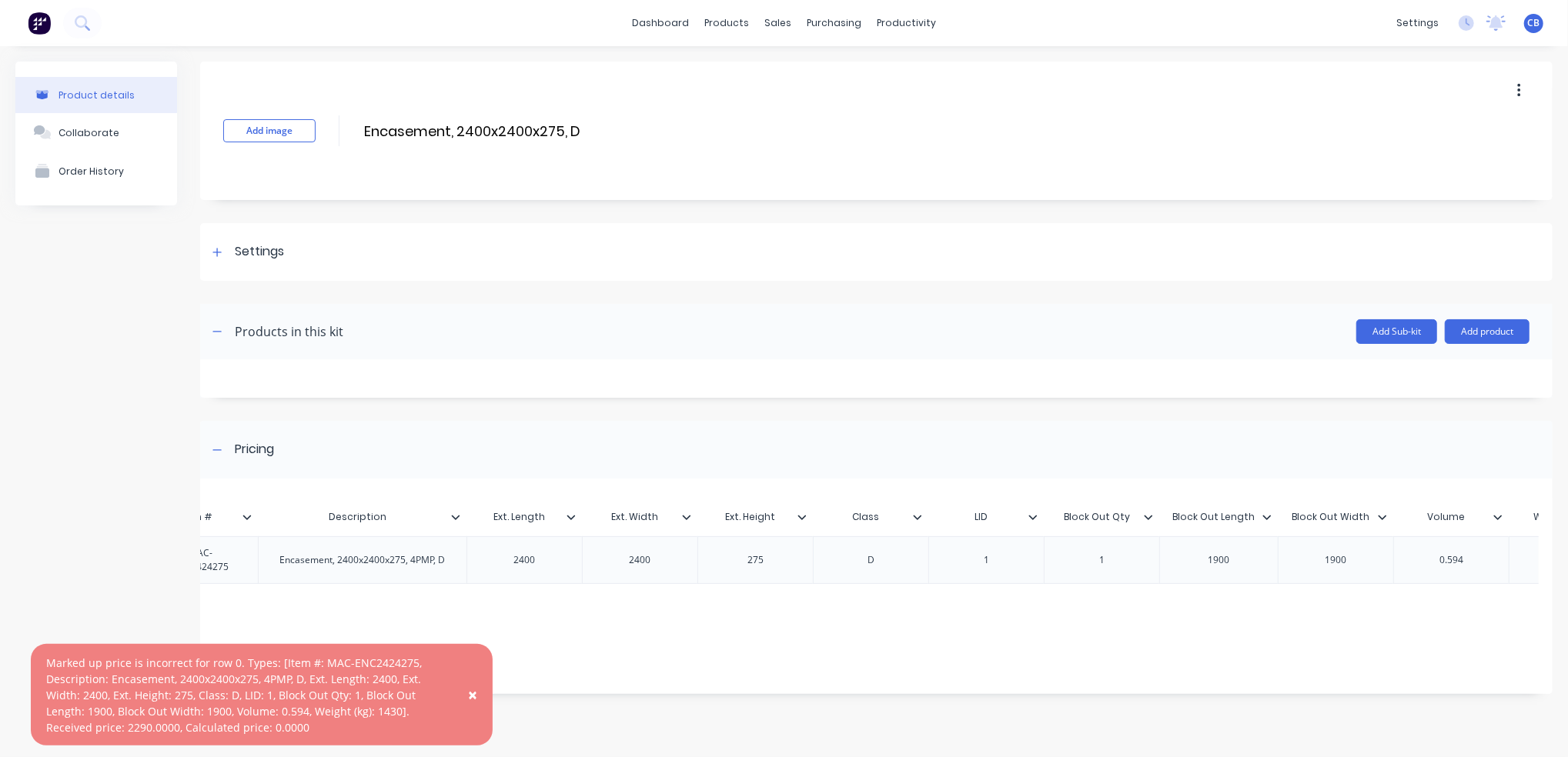
click at [468, 691] on span "×" at bounding box center [473, 694] width 10 height 22
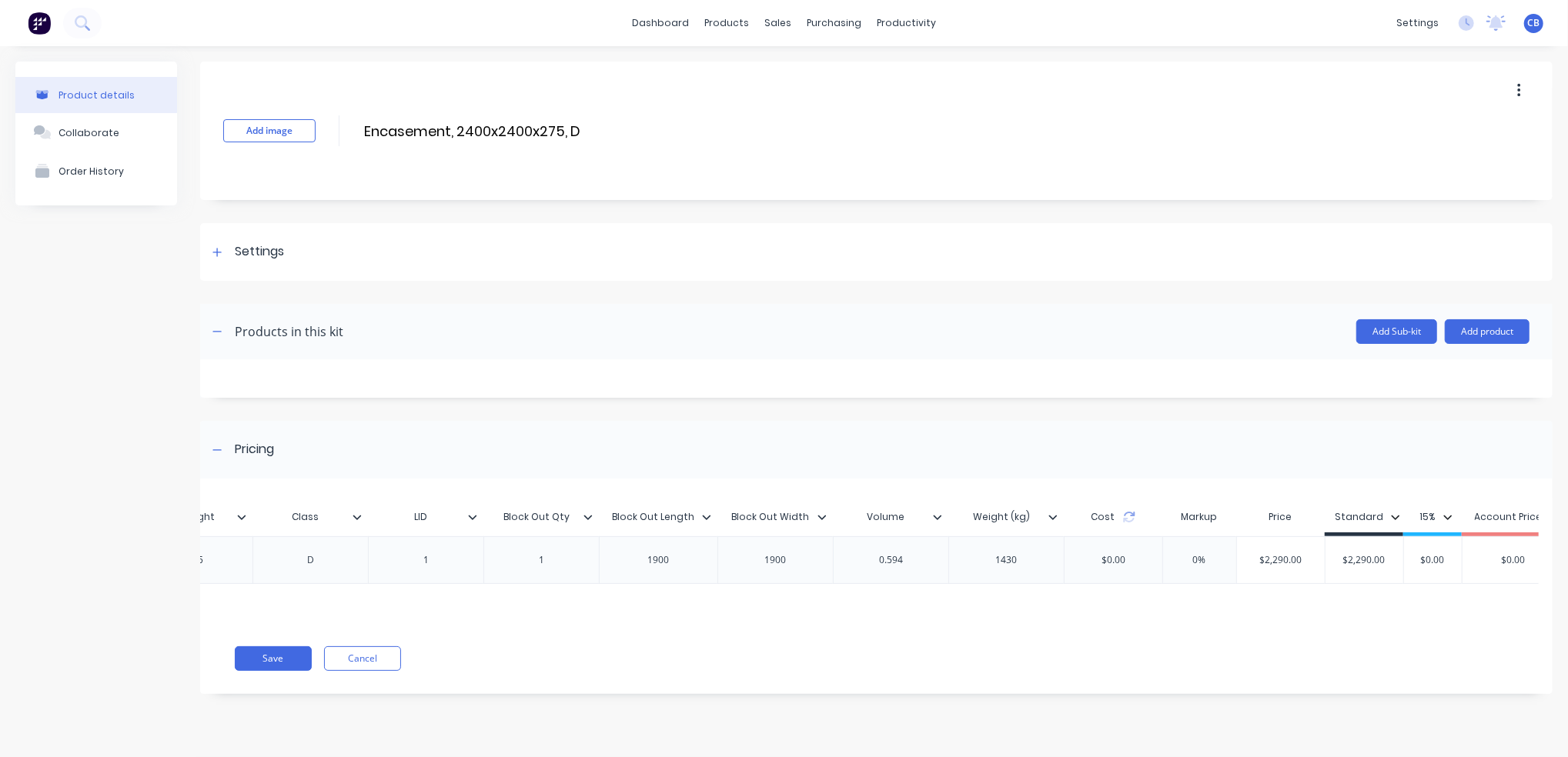
scroll to position [0, 794]
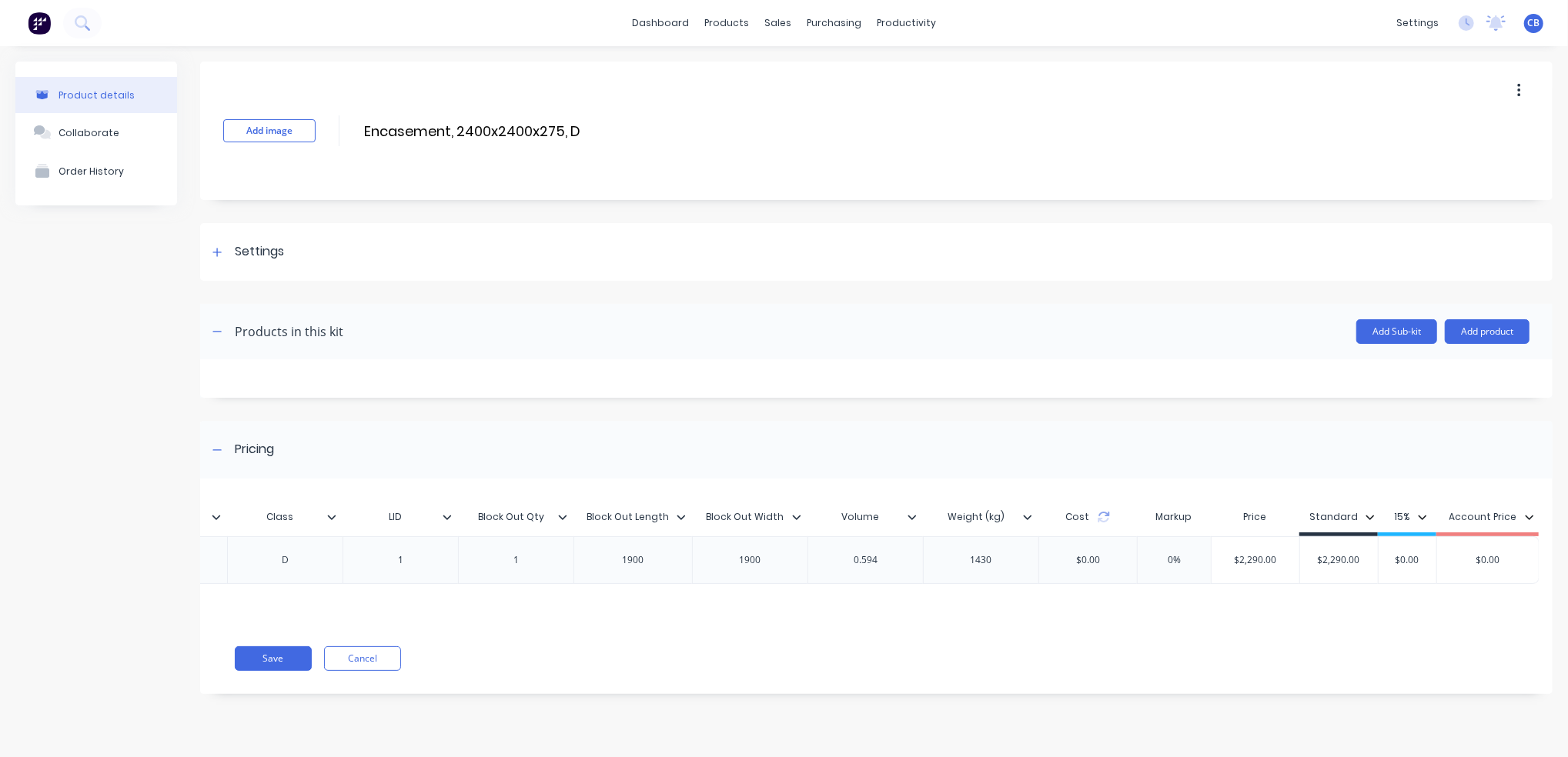
click at [1167, 560] on input "0%" at bounding box center [1174, 559] width 77 height 14
click at [1247, 590] on div "MYOB Item # Item # Description Ext. Length Ext. Width Ext. Height Class LID Blo…" at bounding box center [869, 557] width 1338 height 129
click at [1082, 589] on div "MYOB Item # Item # Description Ext. Length Ext. Width Ext. Height Class LID Blo…" at bounding box center [869, 557] width 1338 height 129
drag, startPoint x: 1175, startPoint y: 561, endPoint x: 1198, endPoint y: 557, distance: 23.3
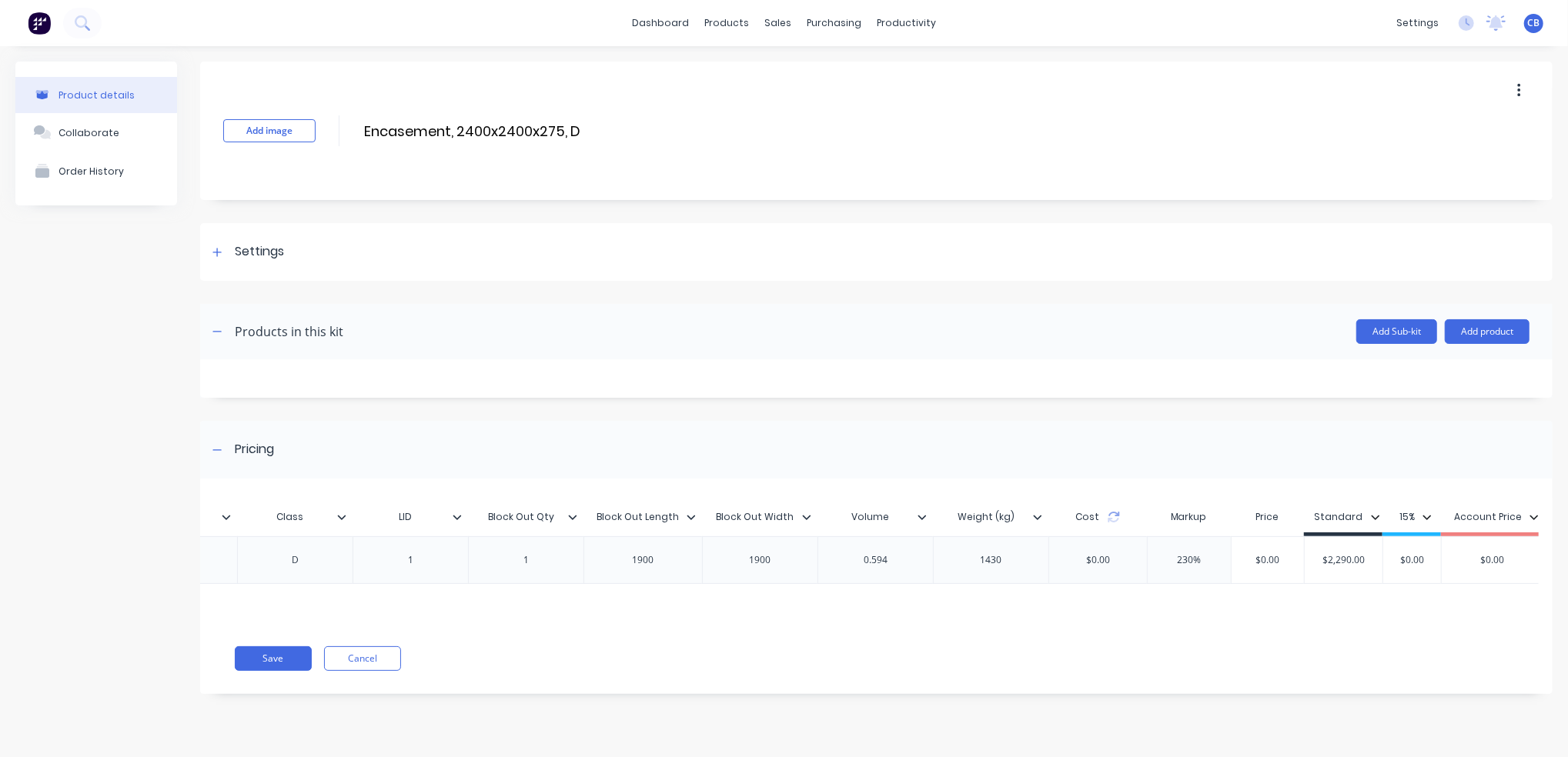
click at [1198, 557] on input "230%" at bounding box center [1189, 559] width 83 height 14
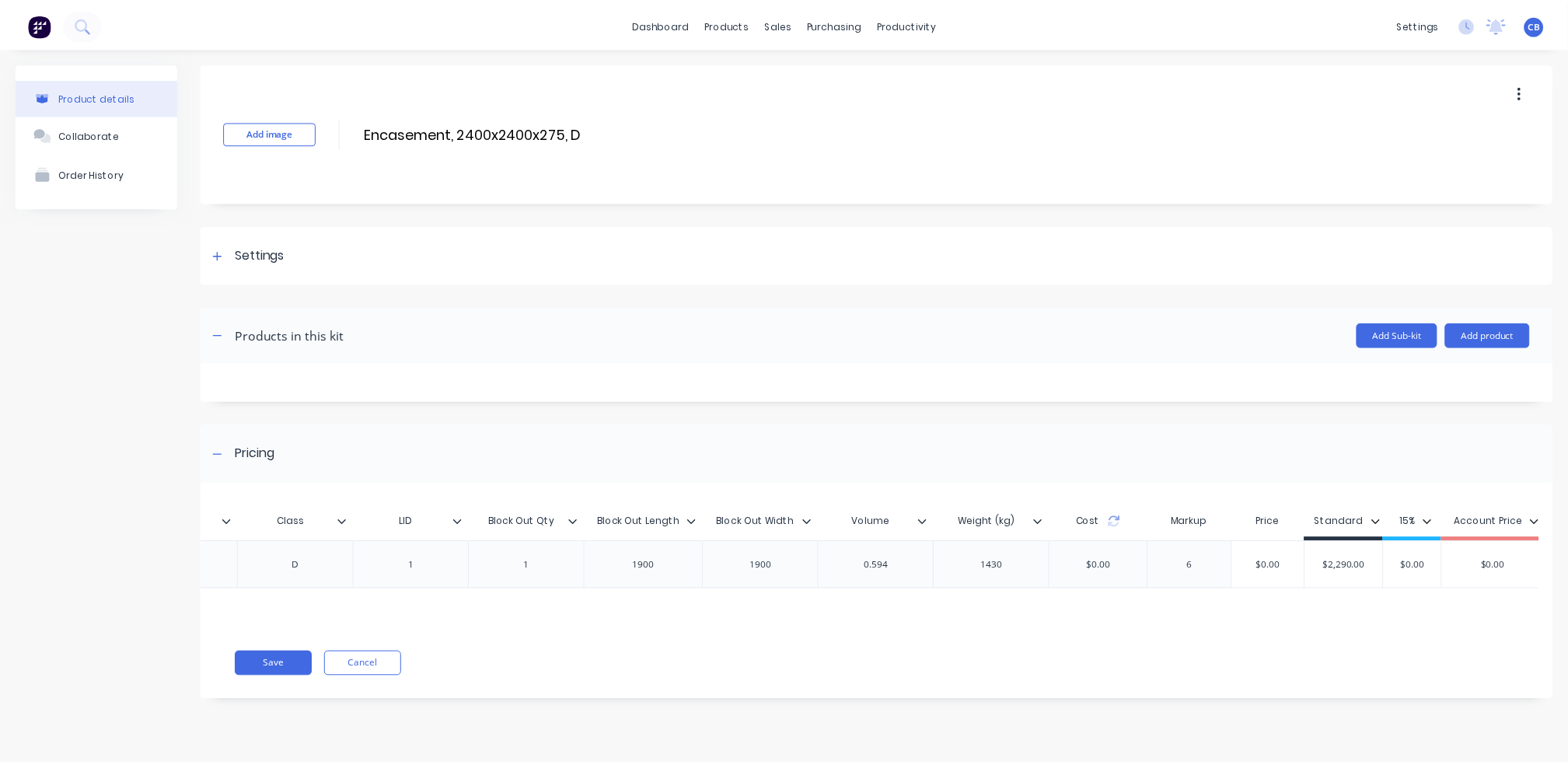
scroll to position [0, 787]
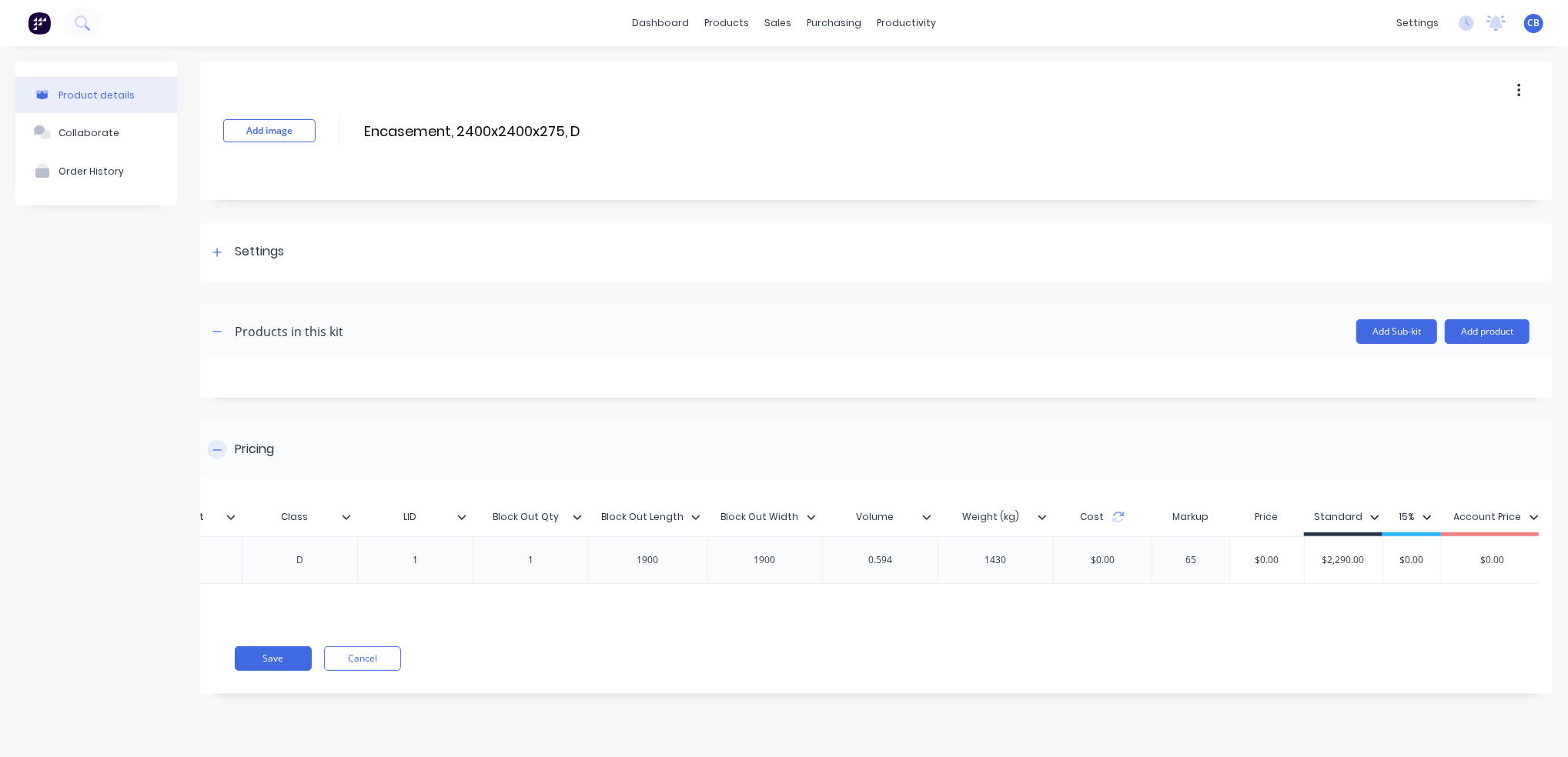
type input "65"
type input "$0.00"
click at [268, 669] on button "Save" at bounding box center [273, 659] width 77 height 25
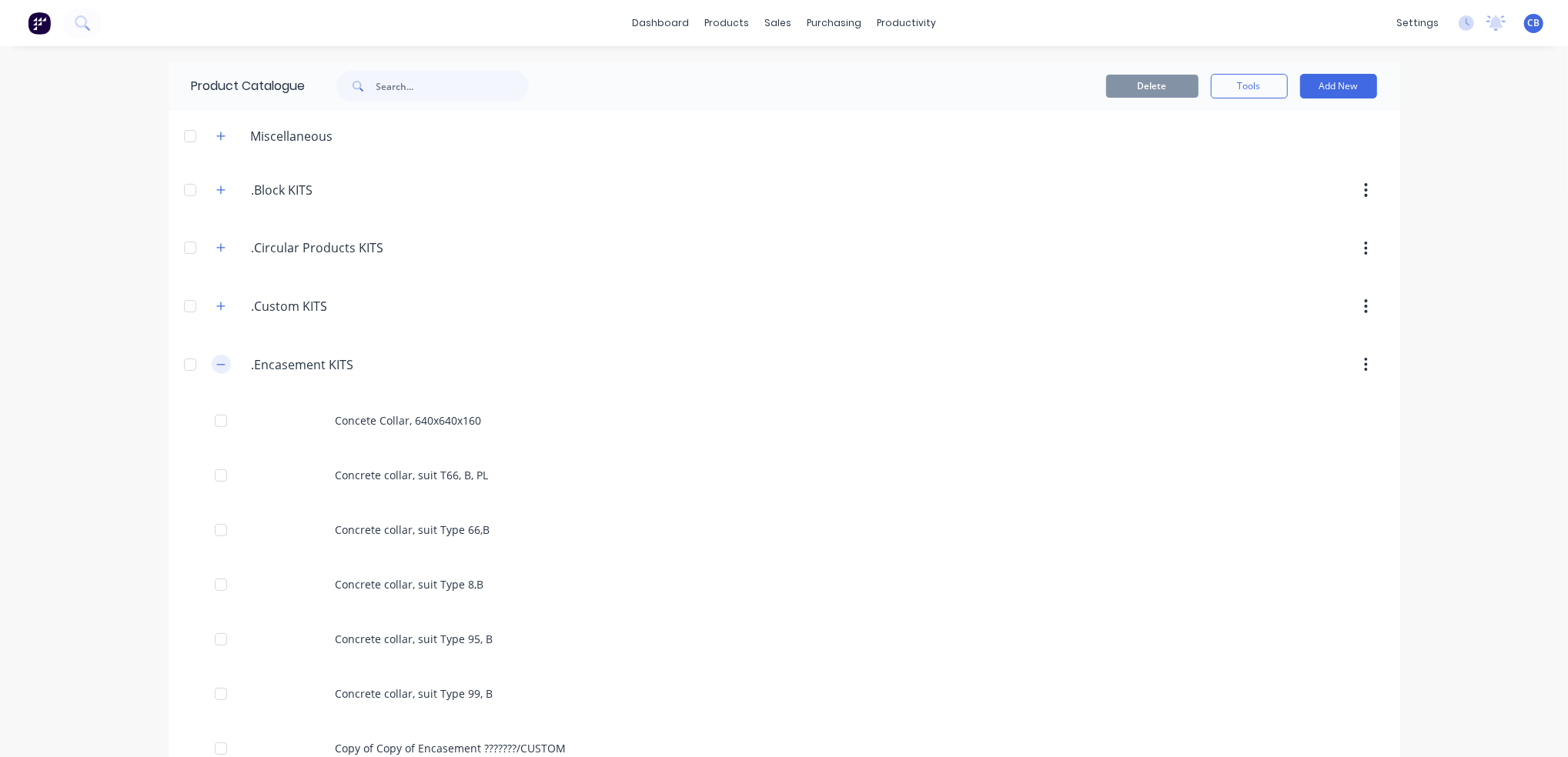
click at [216, 368] on icon "button" at bounding box center [221, 364] width 10 height 11
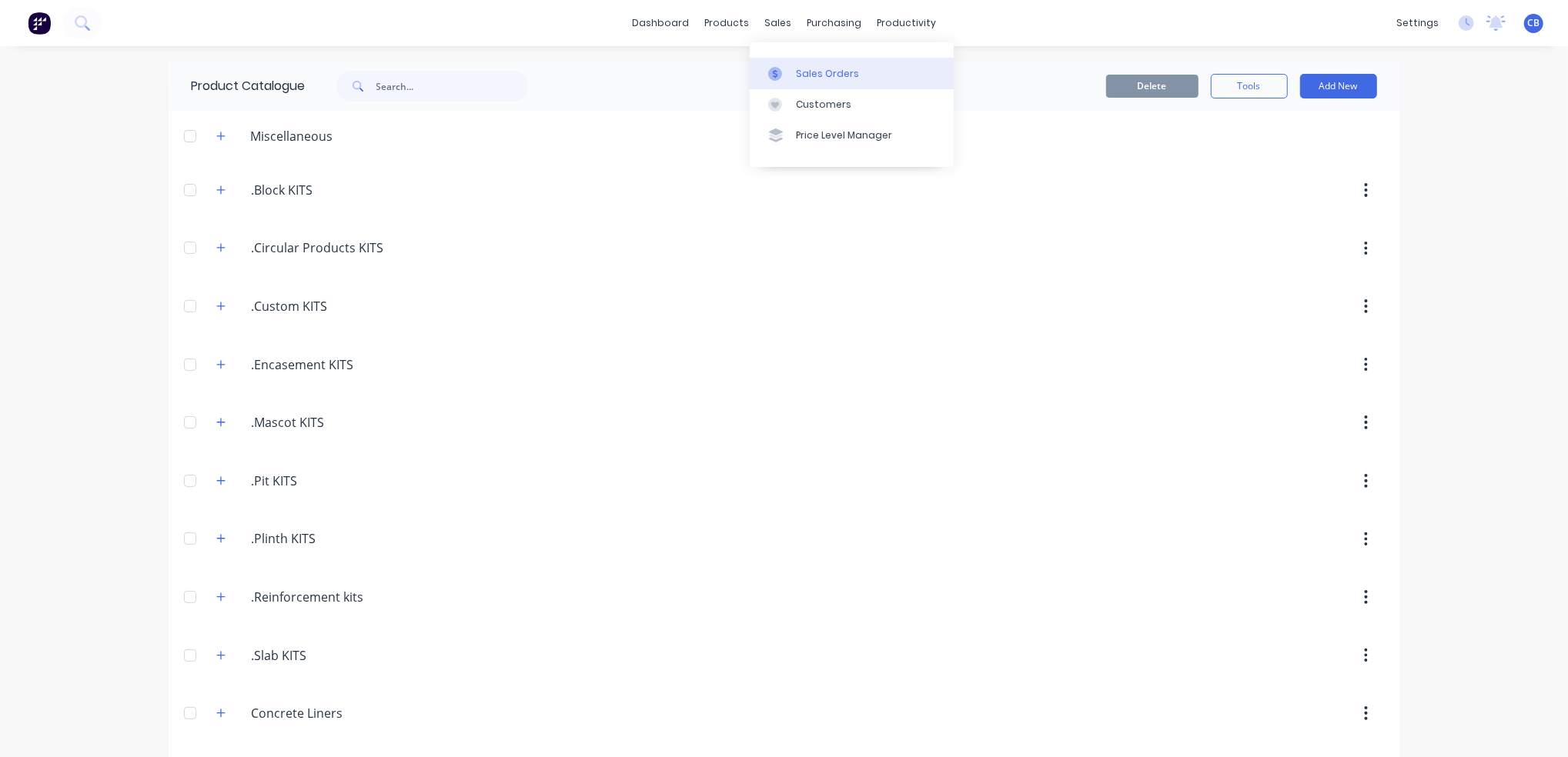
drag, startPoint x: 793, startPoint y: 70, endPoint x: 803, endPoint y: 84, distance: 17.2
click at [793, 70] on link "Sales Orders" at bounding box center [852, 73] width 204 height 31
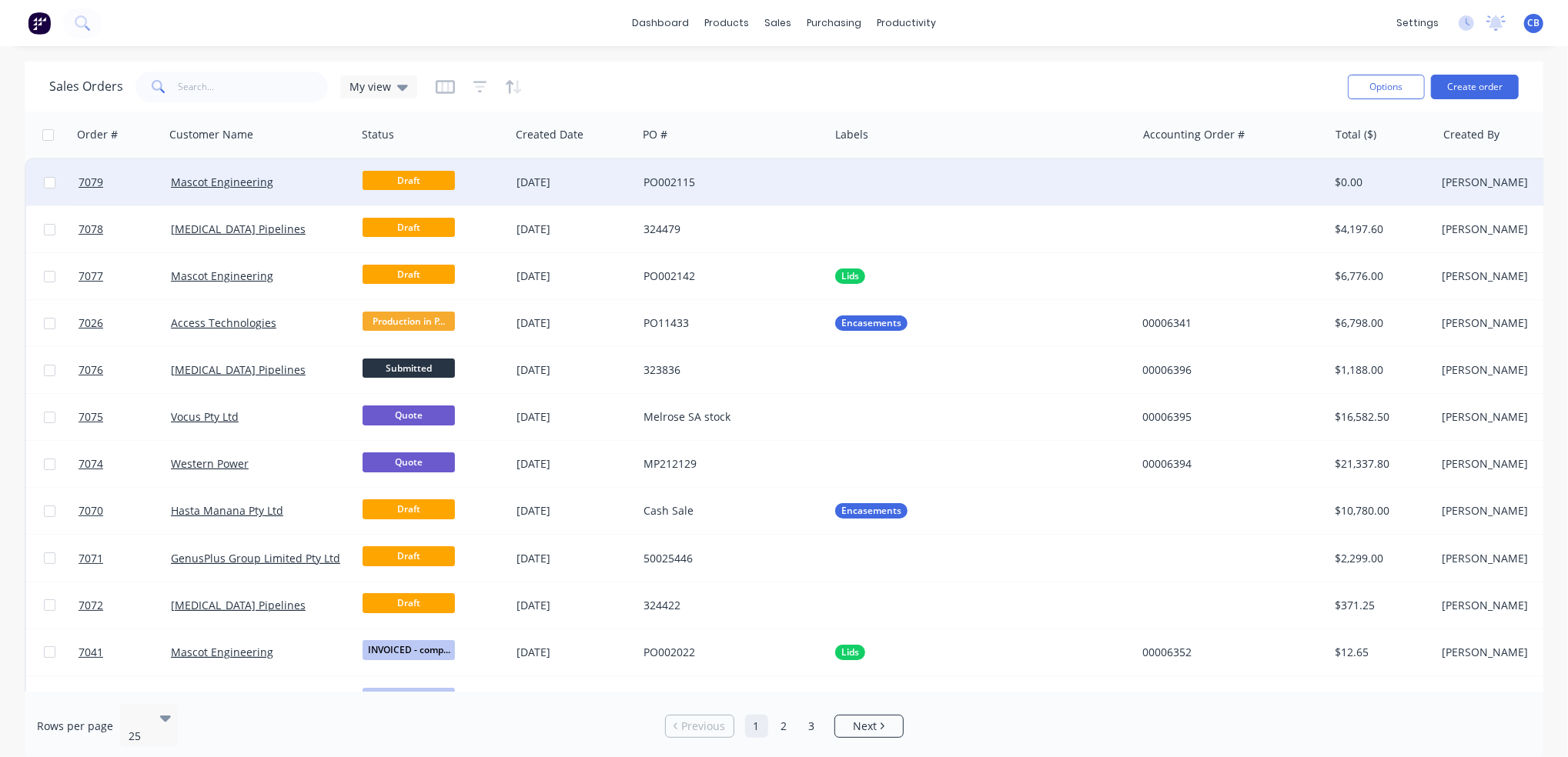
click at [611, 180] on div "[DATE]" at bounding box center [574, 182] width 115 height 15
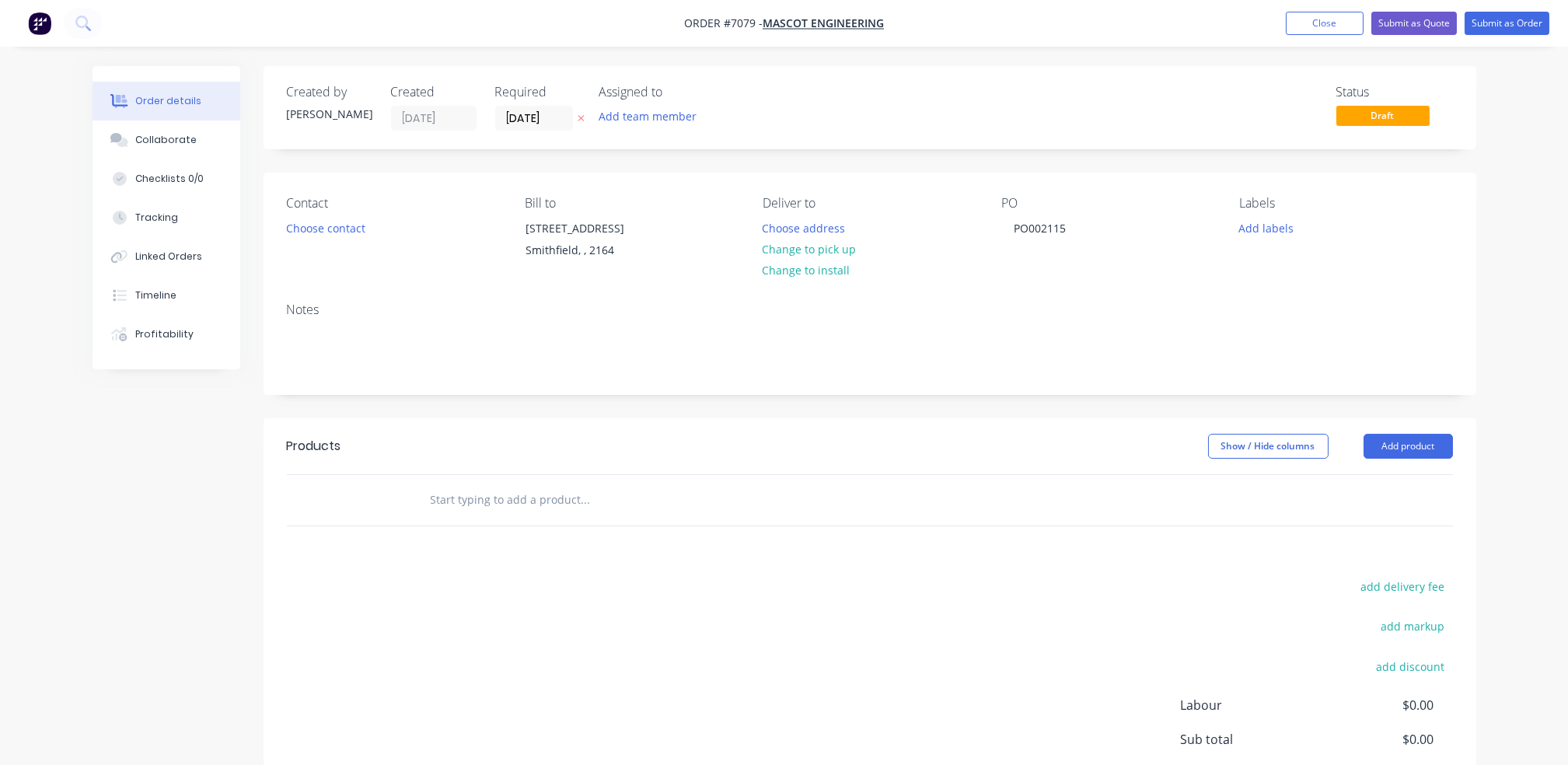
click at [674, 506] on input "text" at bounding box center [586, 500] width 311 height 31
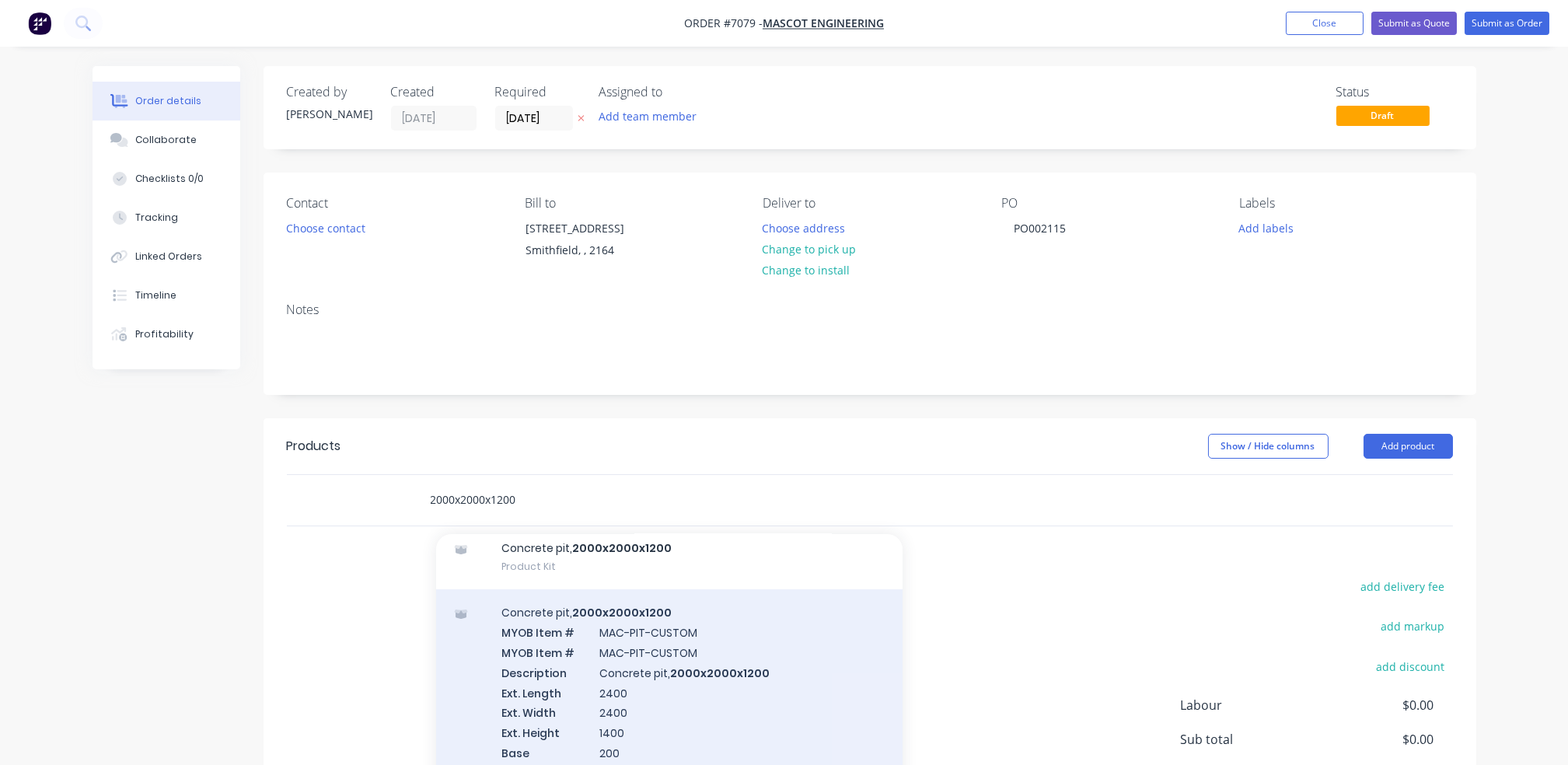
scroll to position [103, 0]
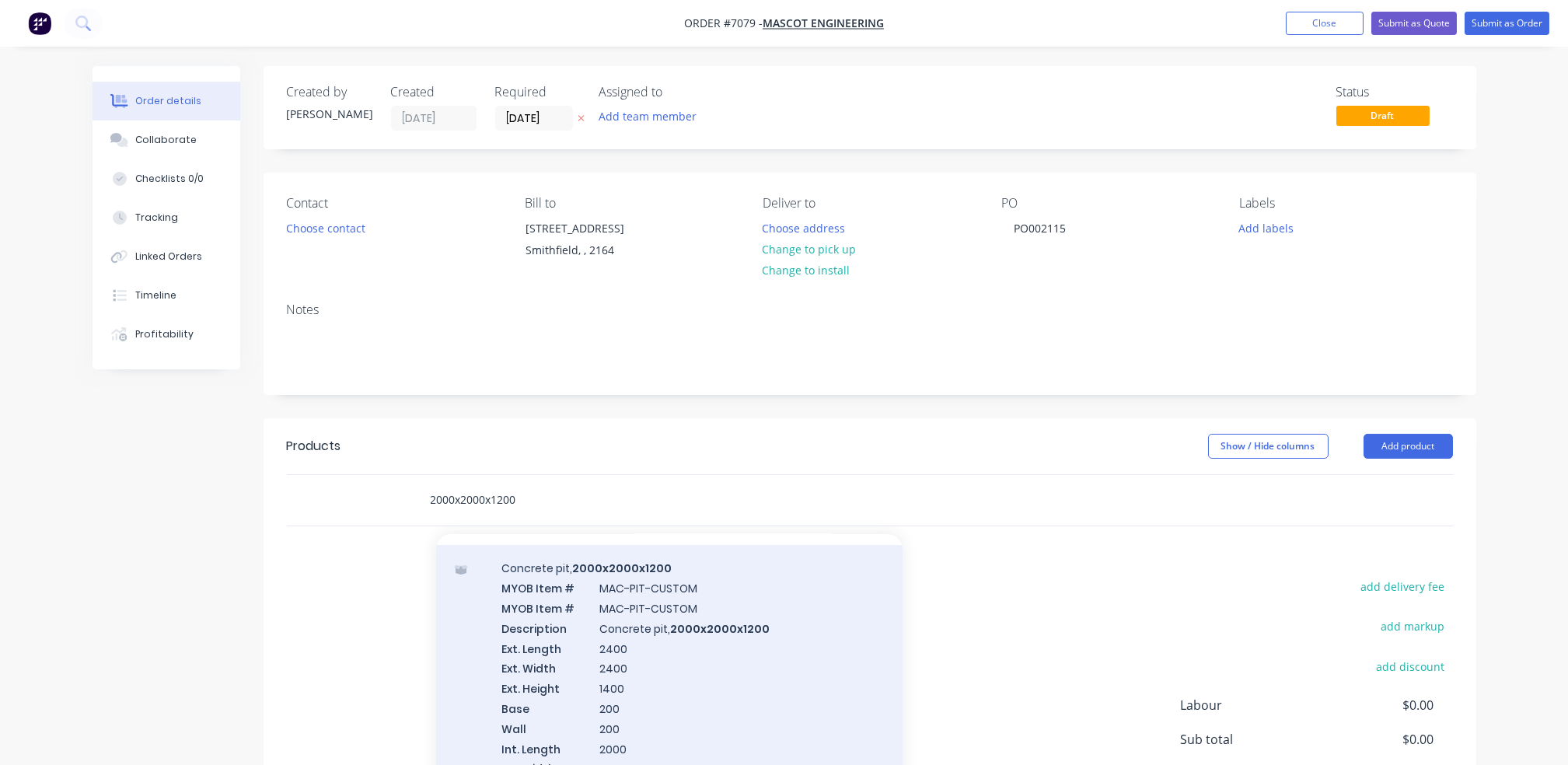
type input "2000x2000x1200"
click at [755, 689] on div "Concrete pit, 2000x2000x1200 MYOB Item # MAC-PIT-CUSTOM MYOB Item # MAC-PIT-CUS…" at bounding box center [670, 697] width 467 height 306
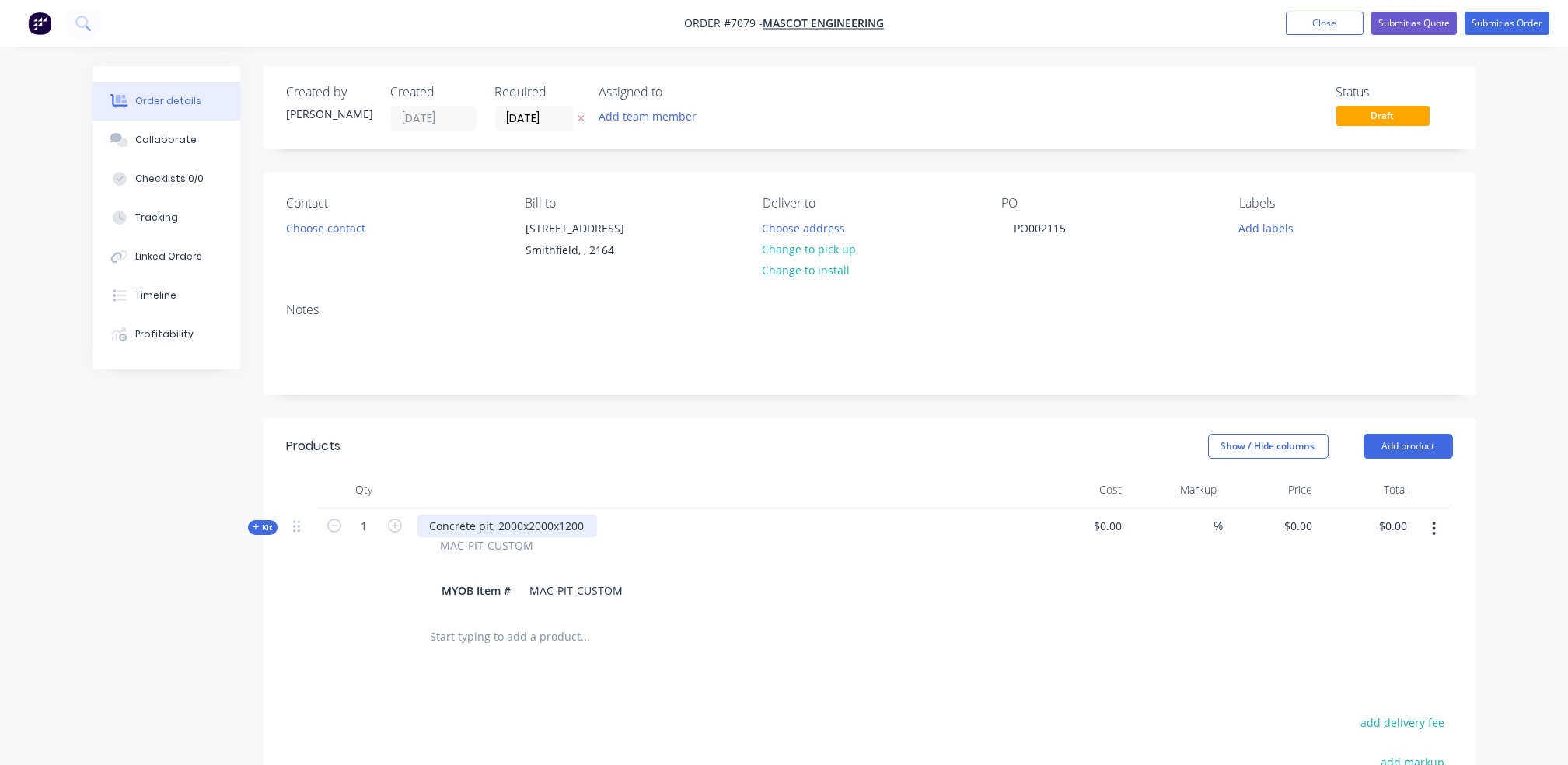
click at [574, 522] on div "Concrete pit, 2000x2000x1200" at bounding box center [508, 525] width 179 height 22
click at [583, 518] on div "Concrete pit, 2000x2000x1200" at bounding box center [508, 525] width 179 height 22
click at [1113, 529] on span "$0.00" at bounding box center [1081, 526] width 83 height 16
click at [1292, 529] on div "0 $0.00" at bounding box center [1271, 559] width 96 height 106
type input "$97,800.00"
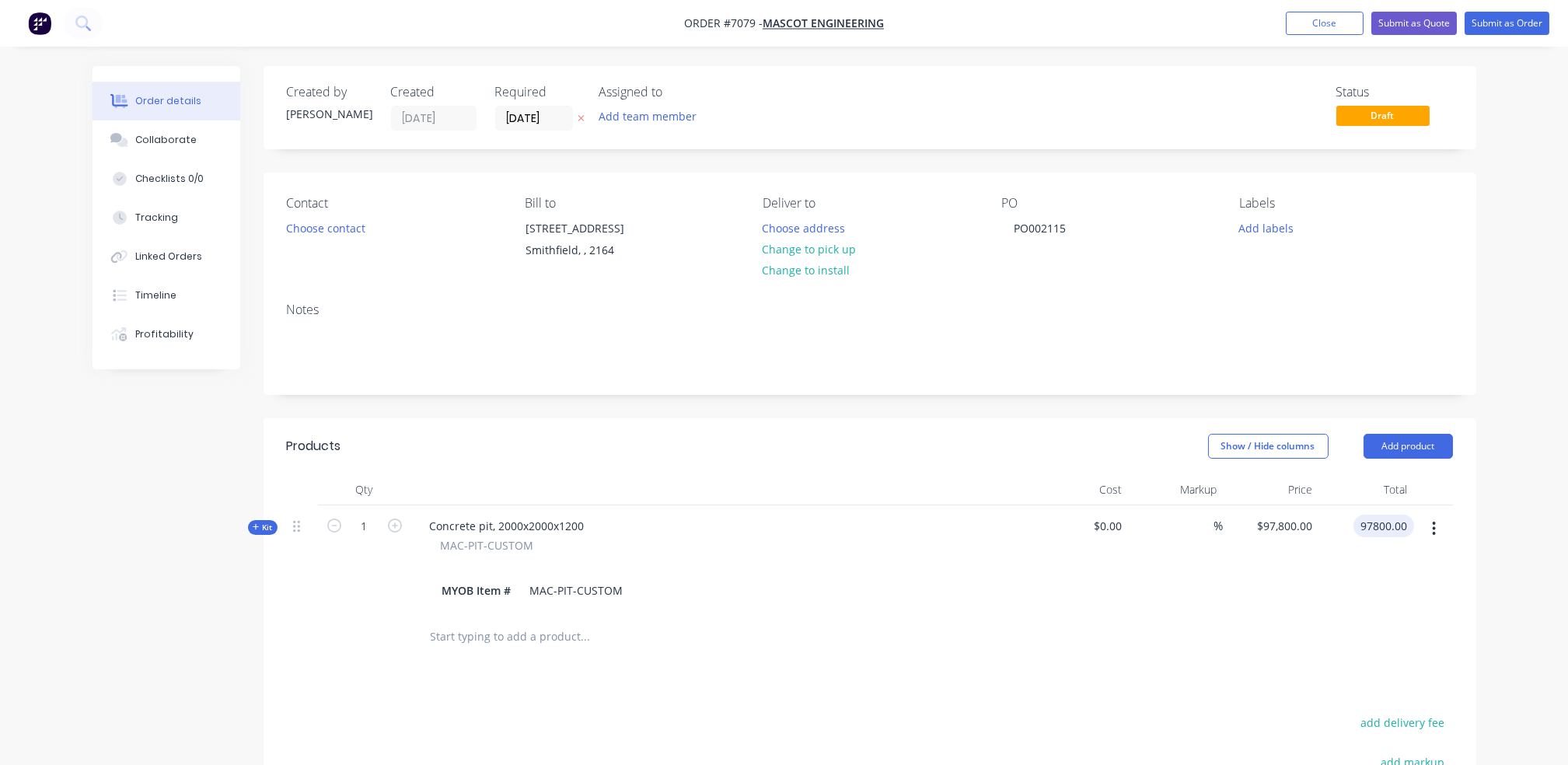
type input "$97,800.00"
click at [1326, 527] on div "$97,800.00 97800.00" at bounding box center [1366, 559] width 96 height 106
click at [1307, 531] on input "97800" at bounding box center [1286, 525] width 63 height 22
type input "$9,780.00"
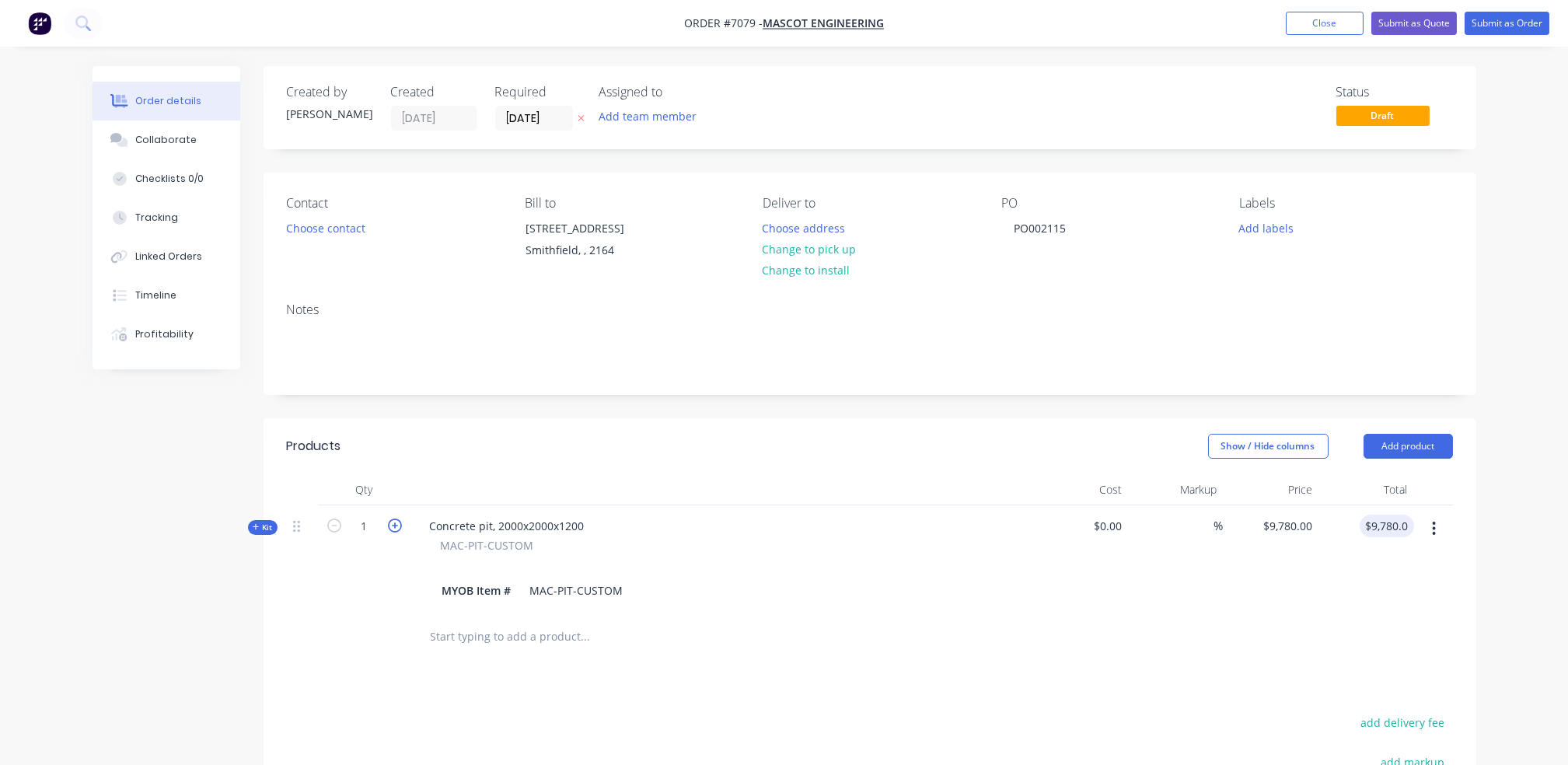
click at [389, 531] on icon "button" at bounding box center [395, 526] width 14 height 14
type input "2"
type input "$0.00"
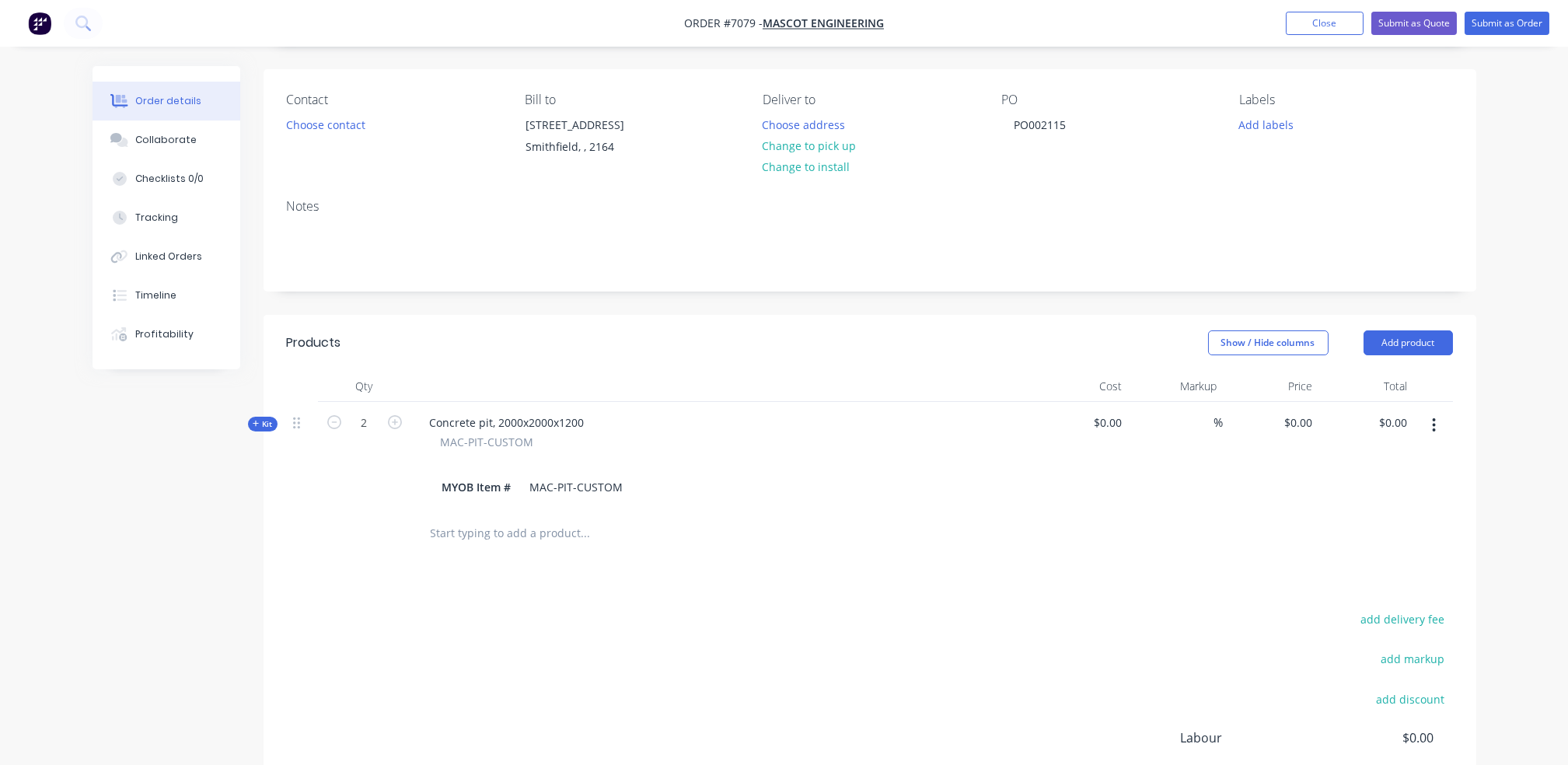
click at [520, 538] on input "text" at bounding box center [586, 533] width 311 height 31
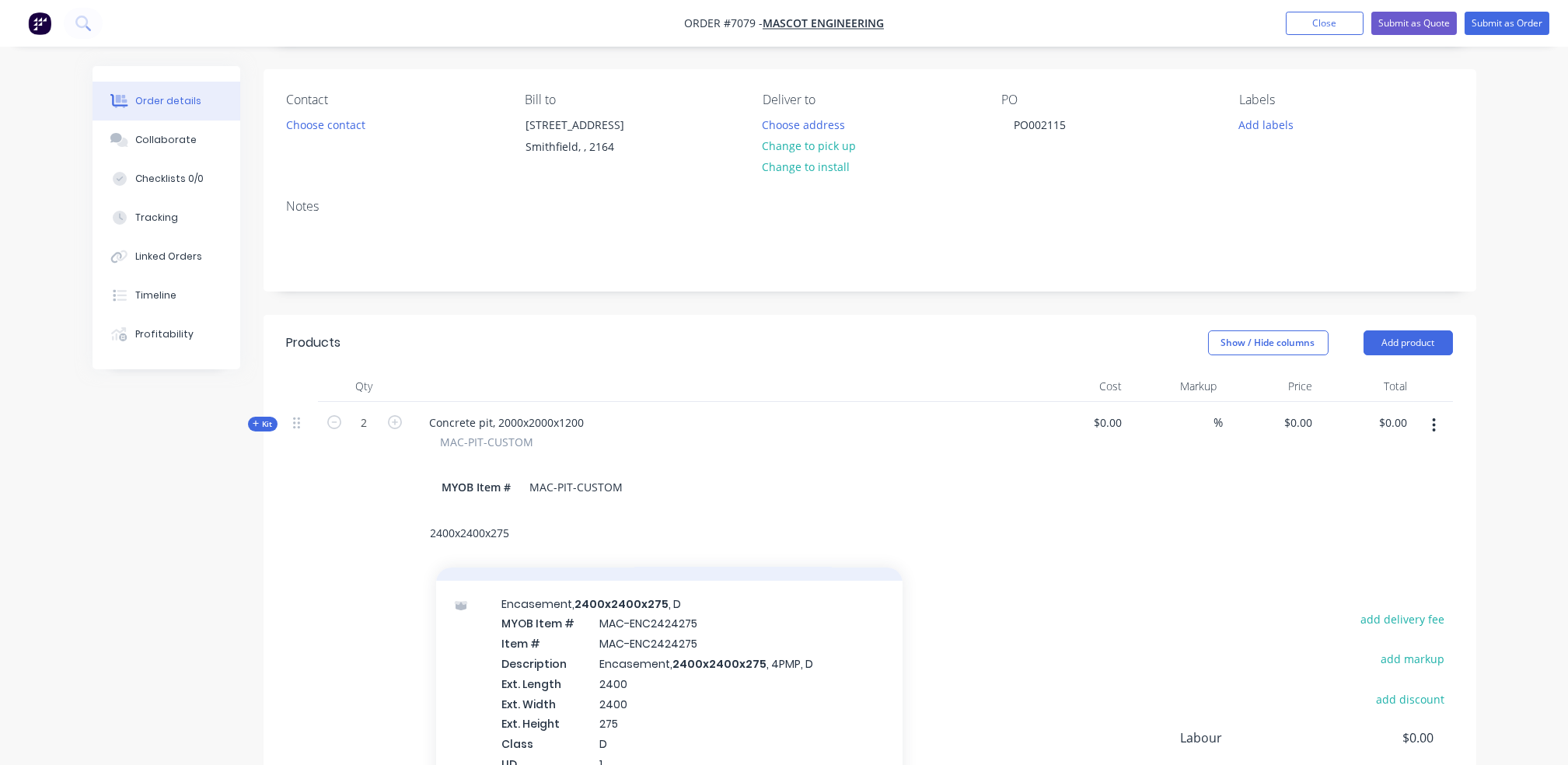
scroll to position [415, 0]
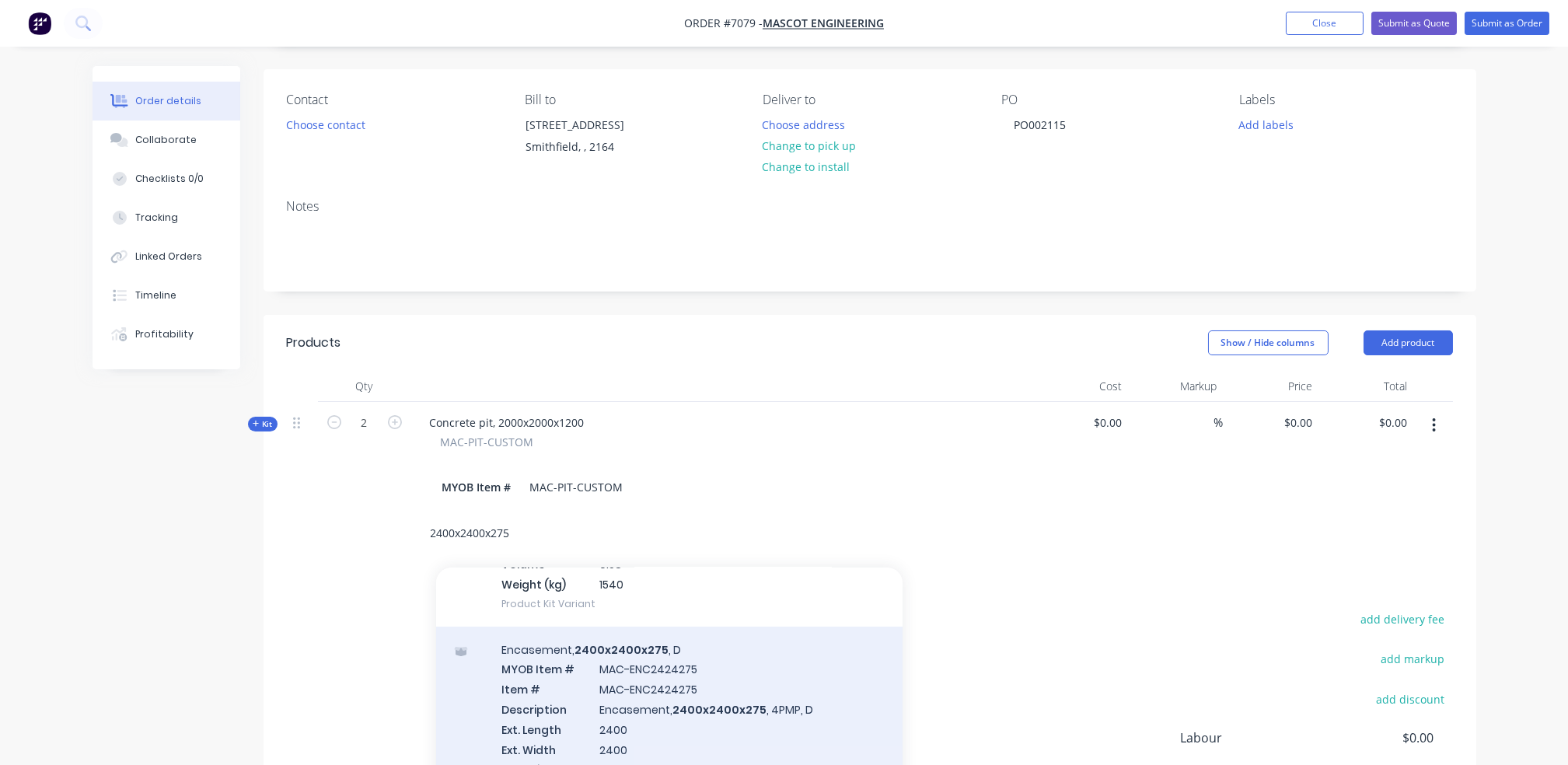
type input "2400x2400x275"
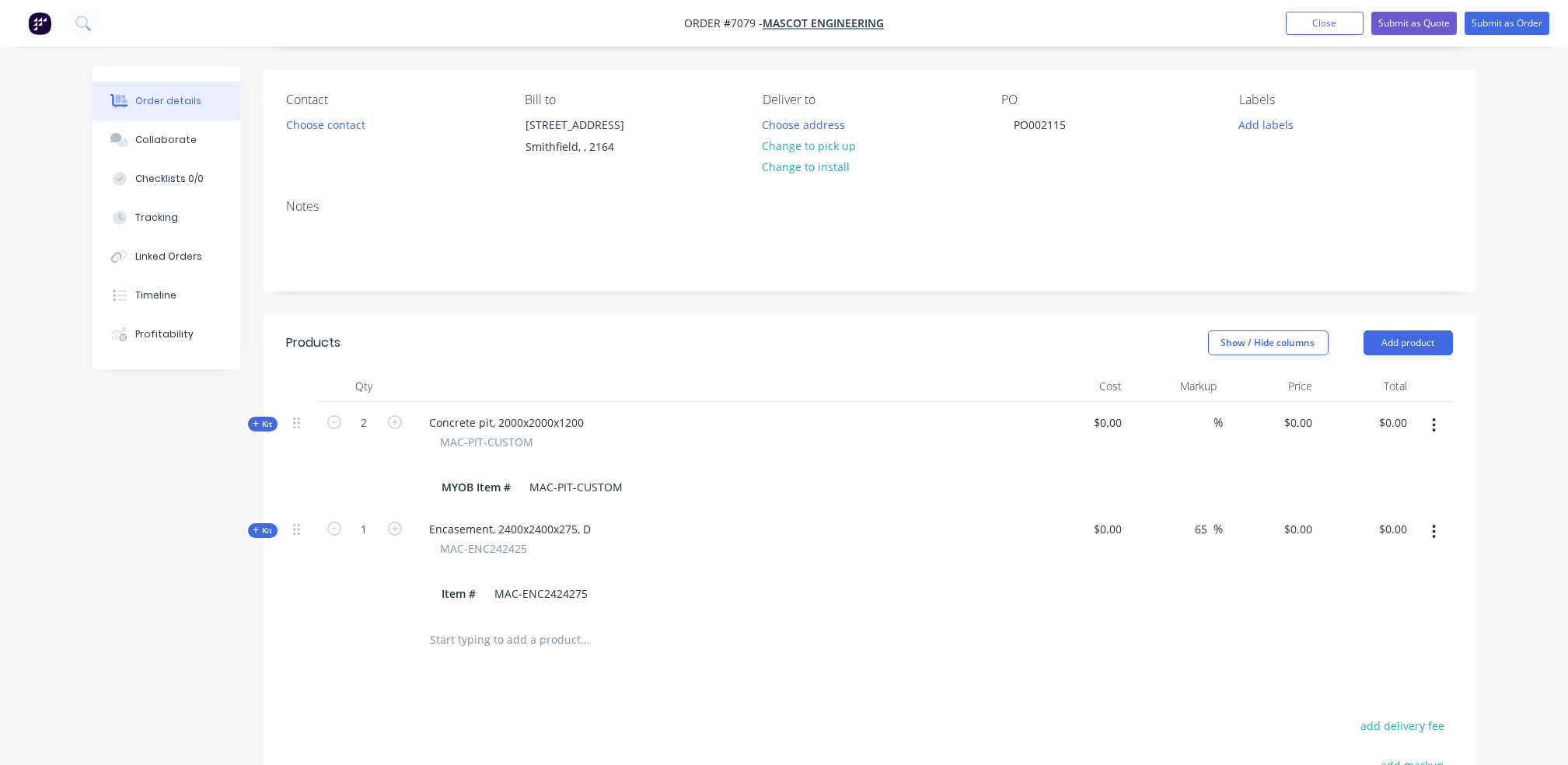
click at [393, 535] on form "1" at bounding box center [365, 528] width 81 height 23
click at [399, 531] on icon "button" at bounding box center [395, 529] width 14 height 14
type input "2"
drag, startPoint x: 1283, startPoint y: 525, endPoint x: 1307, endPoint y: 534, distance: 25.6
click at [1283, 525] on div "0 $0.00" at bounding box center [1271, 561] width 96 height 106
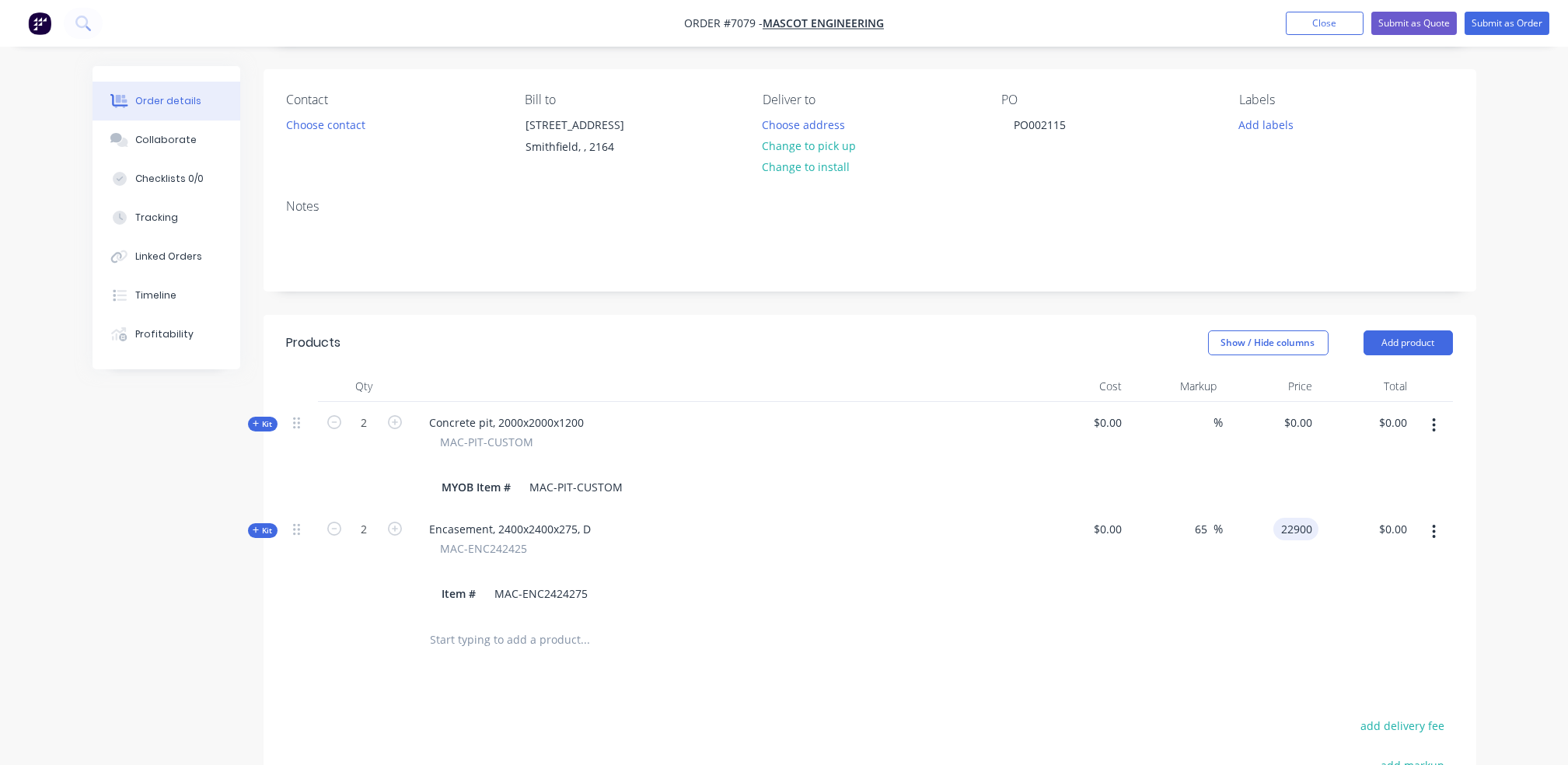
type input "$22,900.00"
type input "$45,800.00"
drag, startPoint x: 1253, startPoint y: 519, endPoint x: 1271, endPoint y: 533, distance: 22.8
click at [1258, 523] on div "$22,900.00 $22,900.00" at bounding box center [1271, 561] width 96 height 106
click at [1274, 531] on div "22900 22900" at bounding box center [1296, 529] width 45 height 22
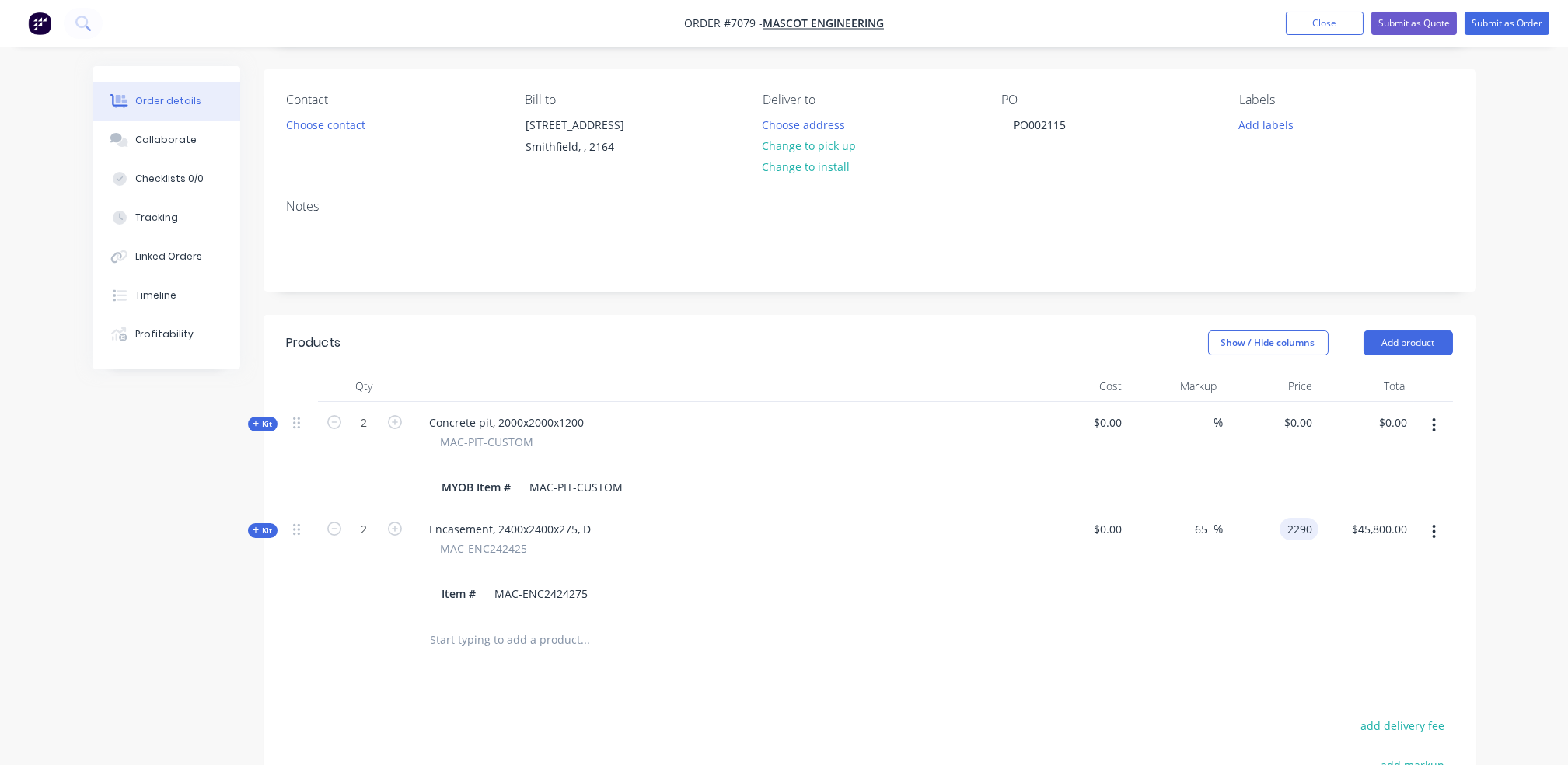
type input "$2,290.00"
type input "$4,580.00"
click at [503, 644] on input "text" at bounding box center [586, 640] width 311 height 31
type input "d"
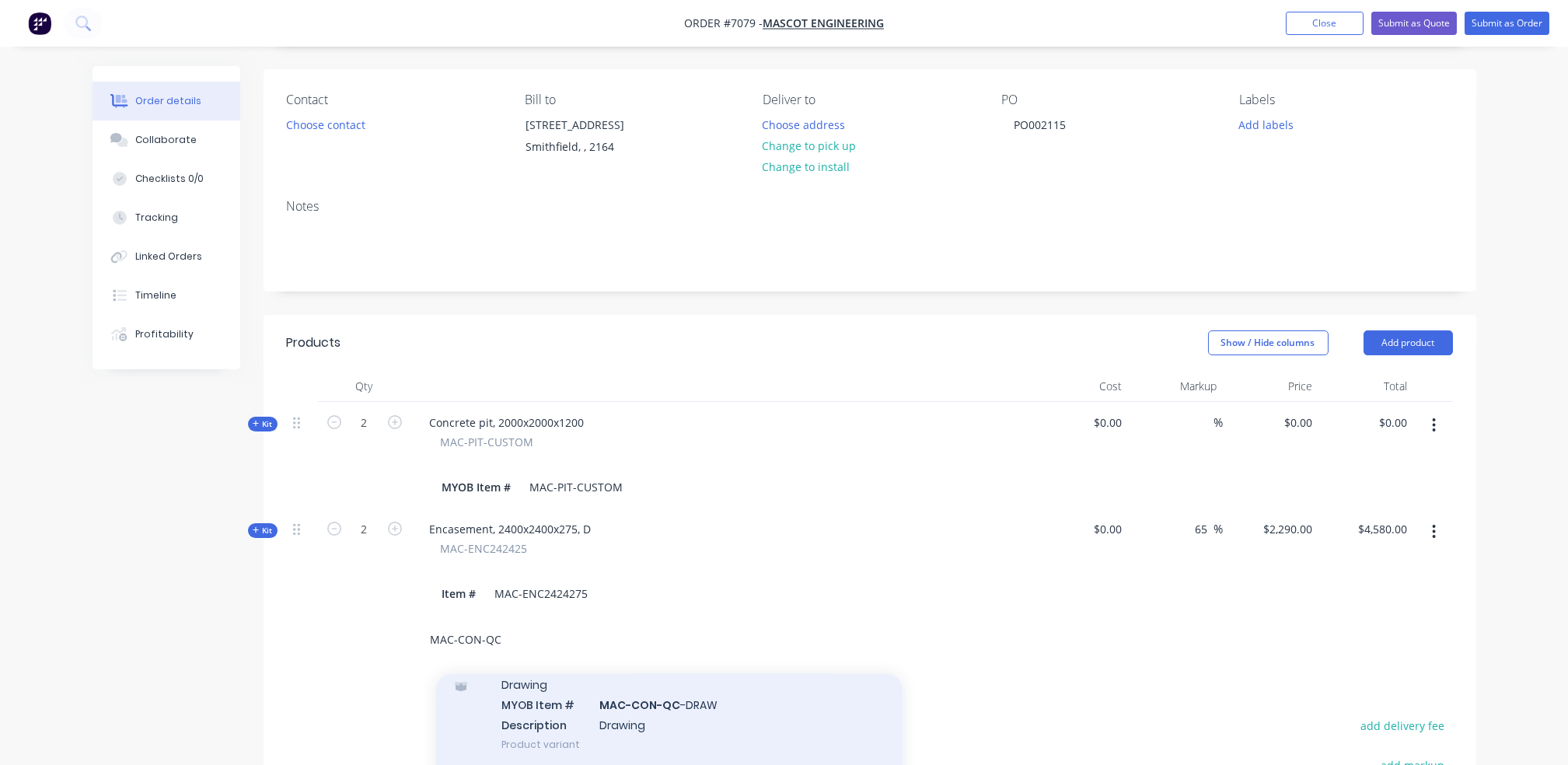
type input "MAC-CON-QC"
click at [727, 723] on div "Drawing MYOB Item # MAC-CON-QC -DRAW Description Drawing Product variant" at bounding box center [670, 714] width 467 height 105
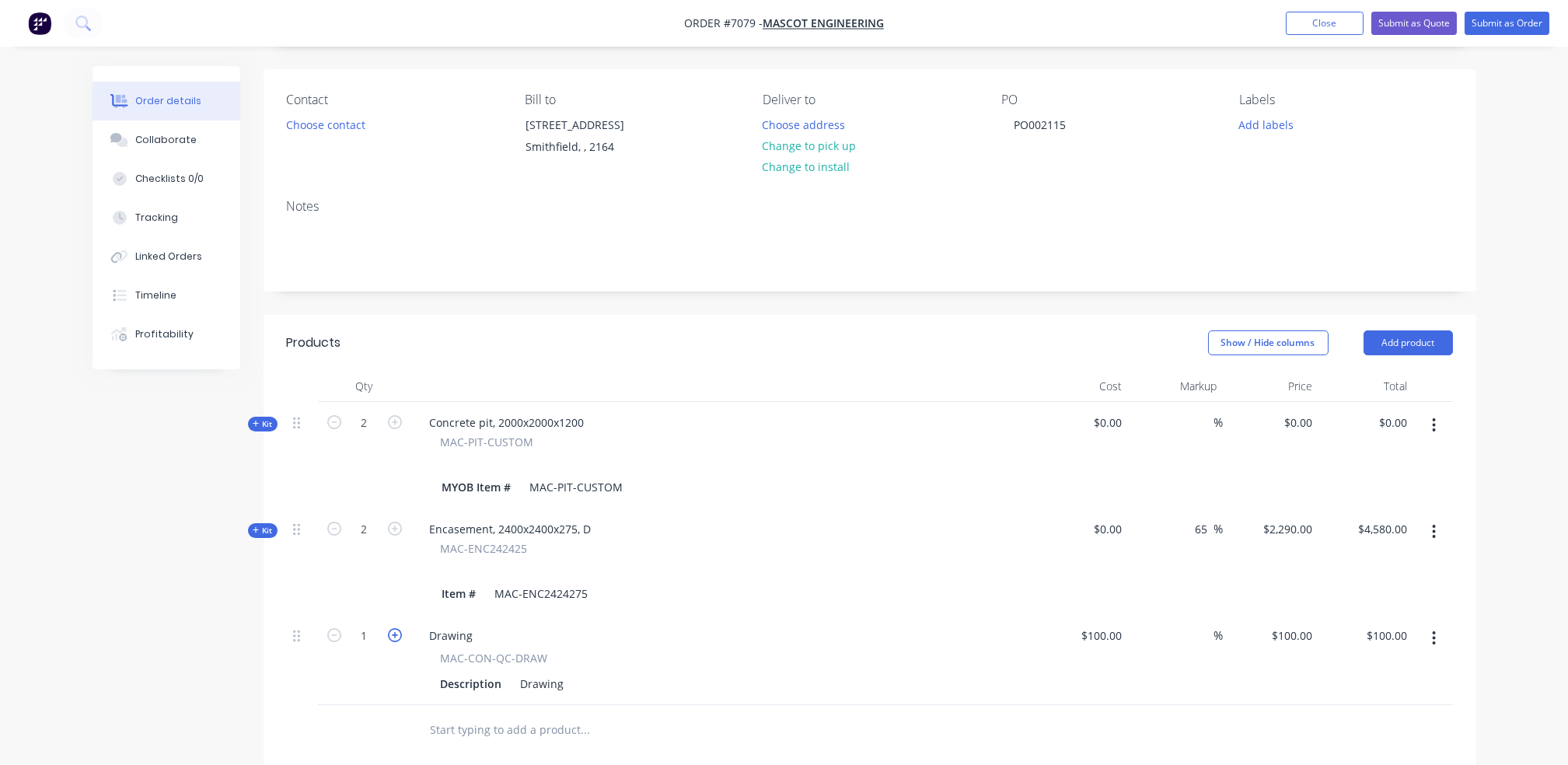
click at [394, 632] on icon "button" at bounding box center [395, 635] width 14 height 14
type input "2"
type input "$200.00"
click at [1288, 637] on div "$100.00 $100.00" at bounding box center [1291, 635] width 54 height 22
type input "250"
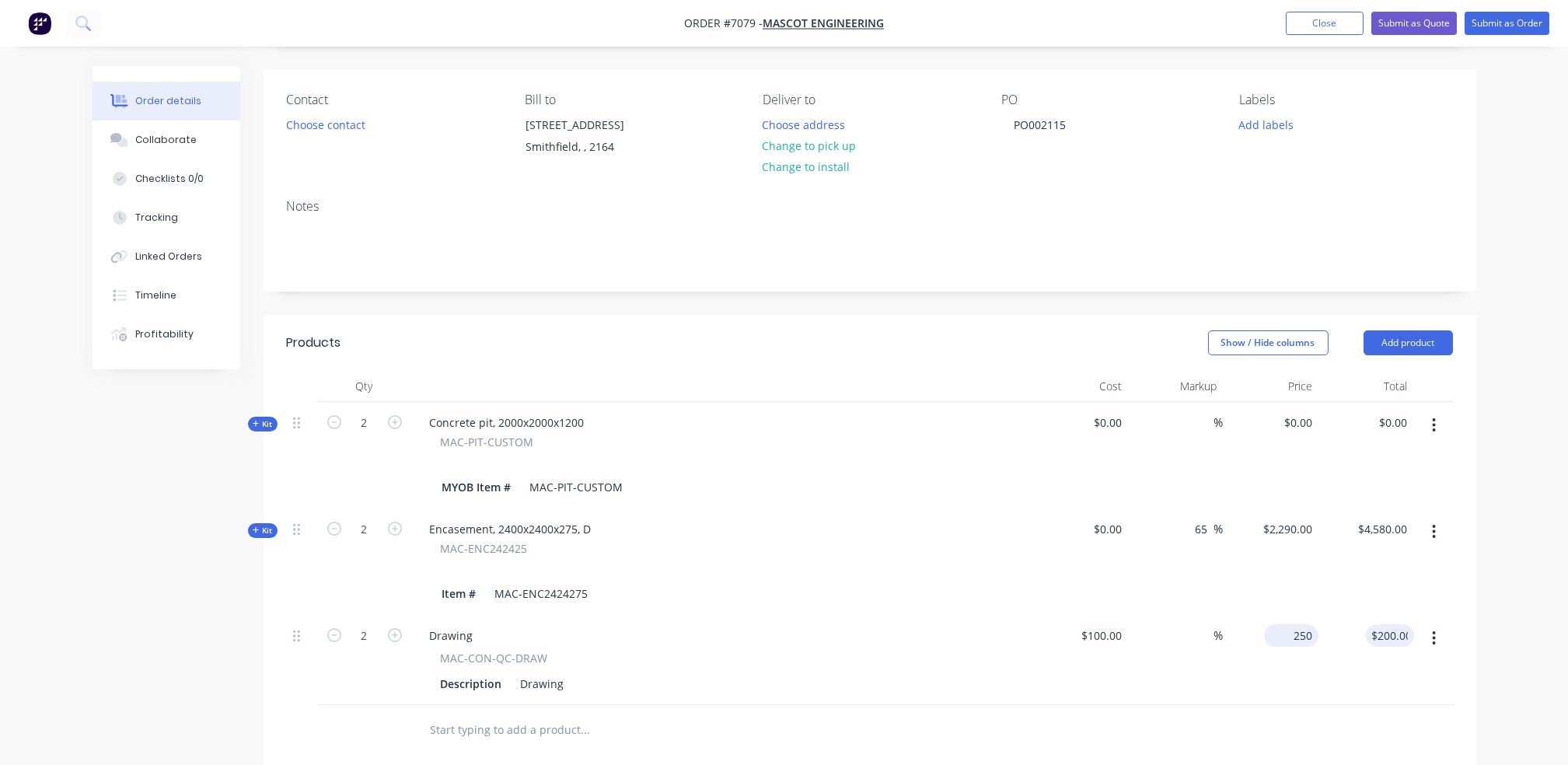
type input "150"
type input "$250.00"
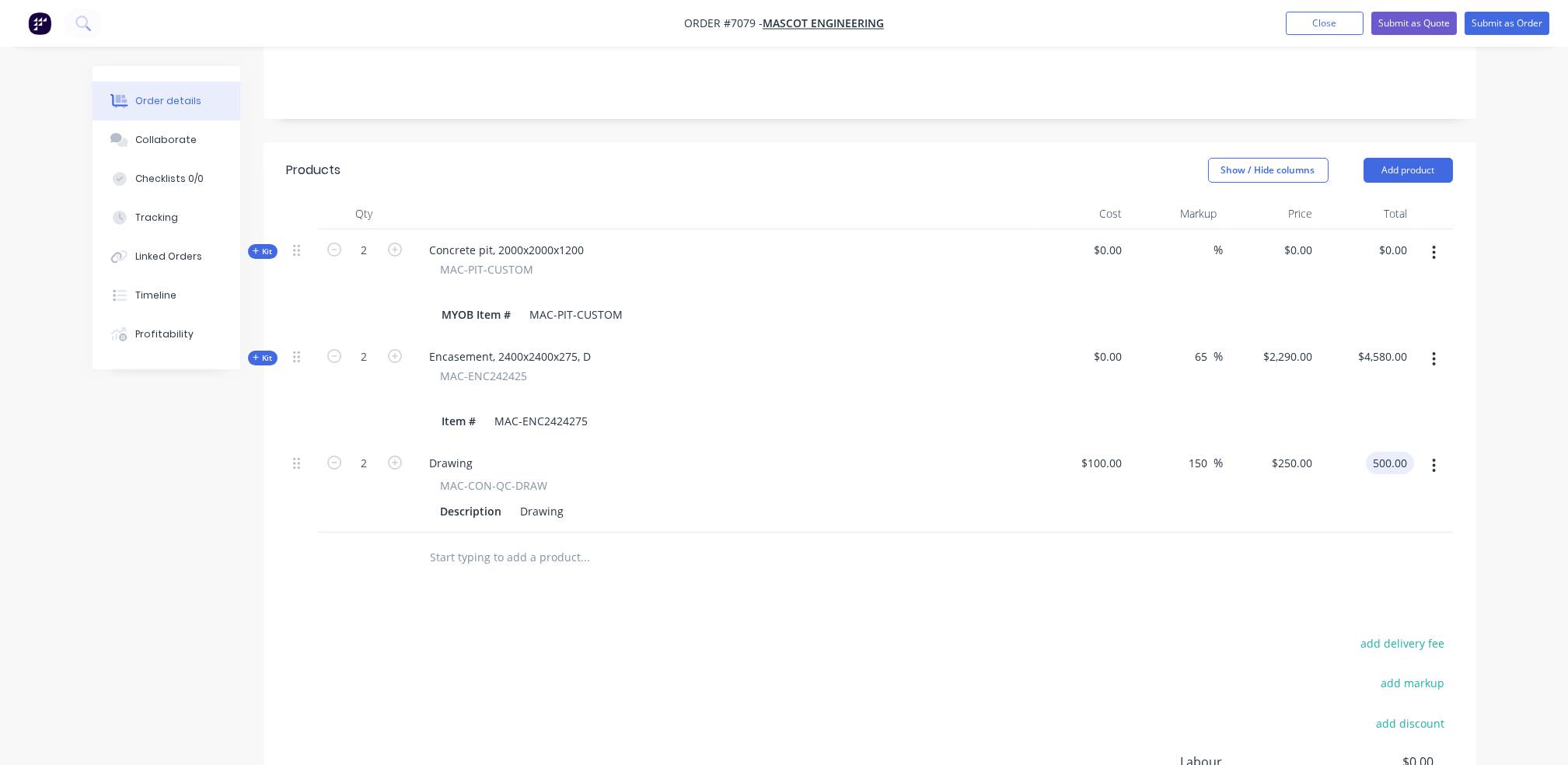
scroll to position [311, 0]
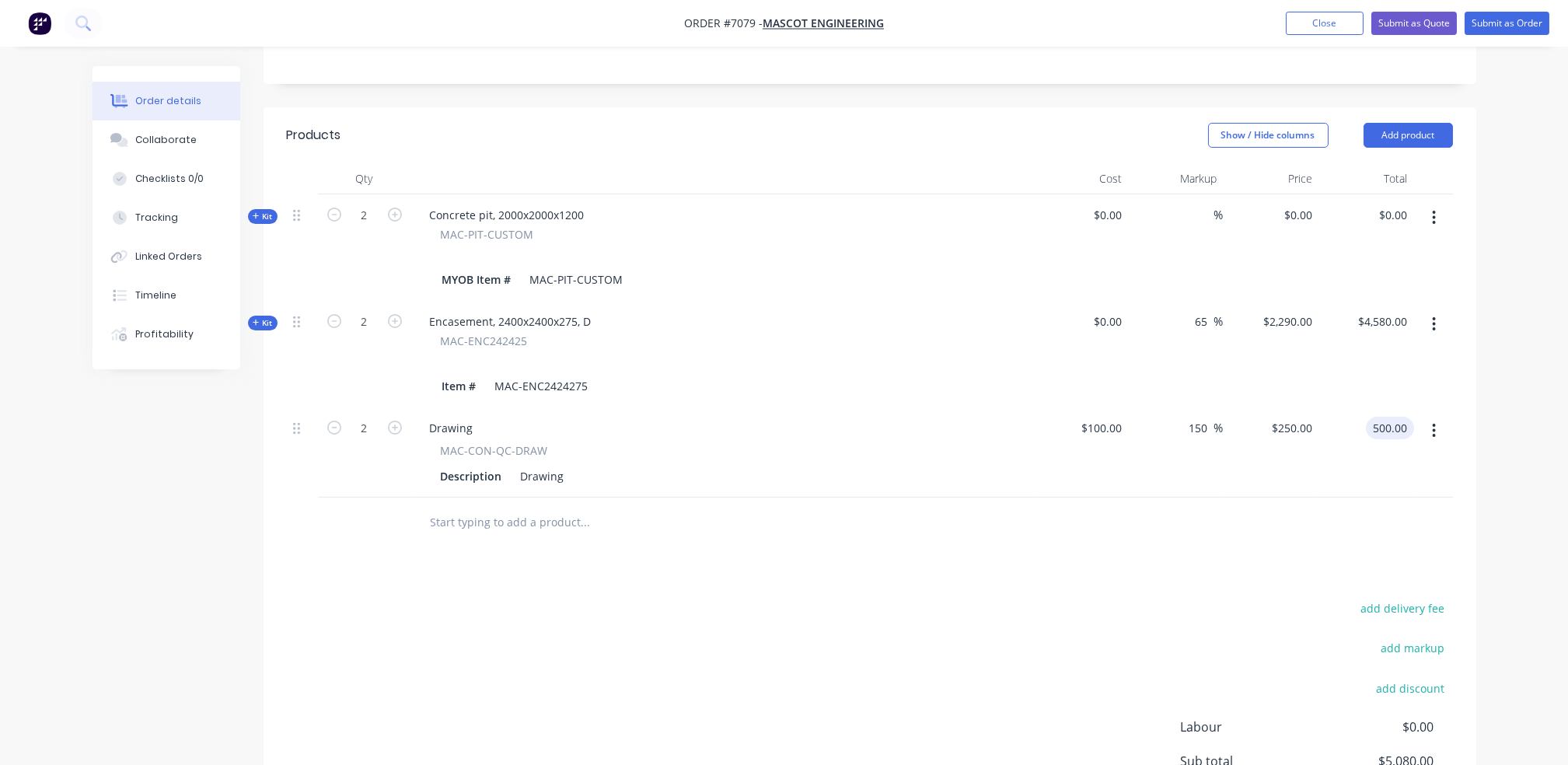
type input "$500.00"
click at [486, 517] on input "text" at bounding box center [586, 522] width 311 height 31
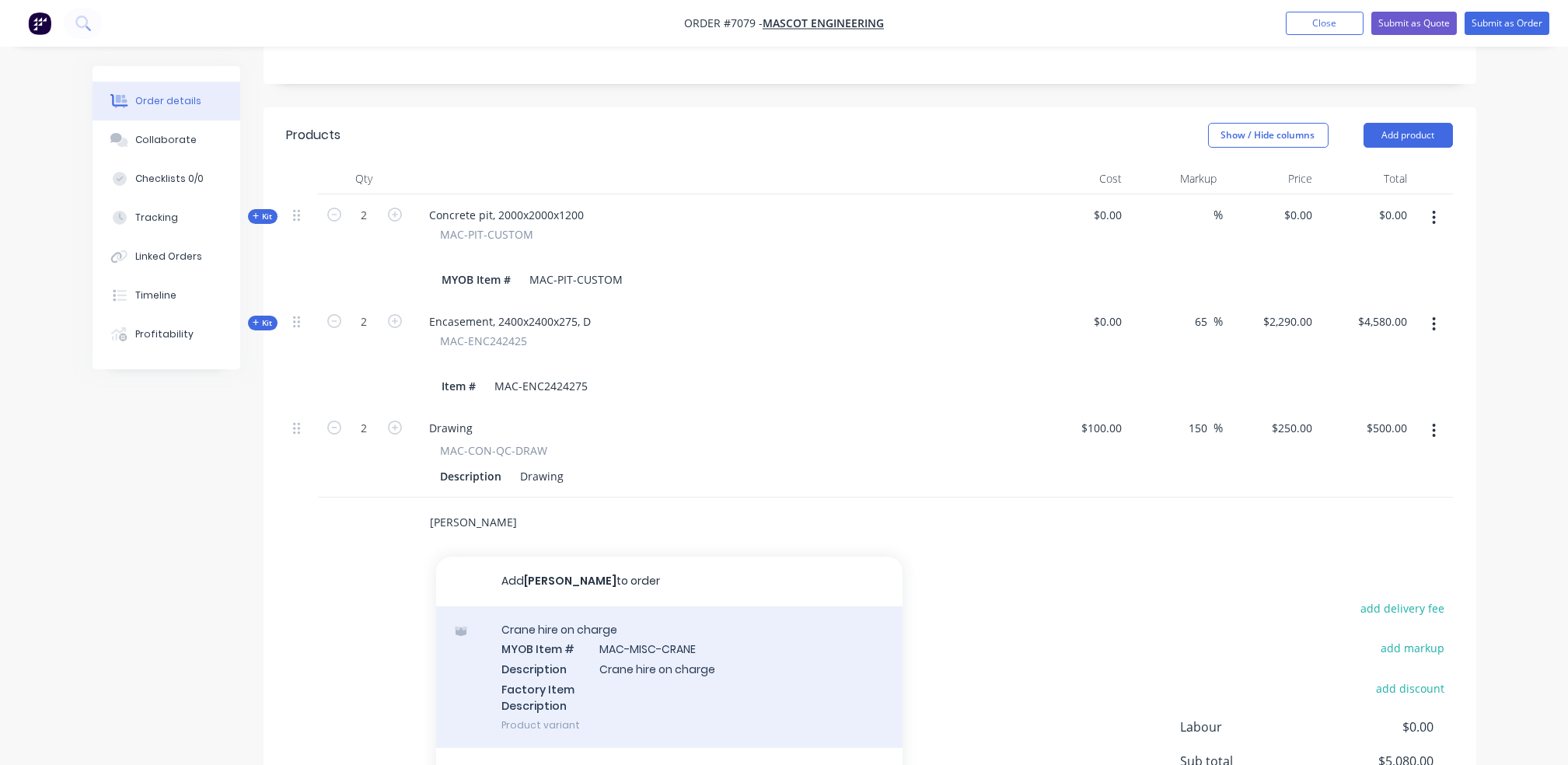
type input "[PERSON_NAME]"
click at [711, 697] on div "Crane hire on charge MYOB Item # MAC-MISC-CRANE Description Crane hire on charg…" at bounding box center [670, 677] width 467 height 142
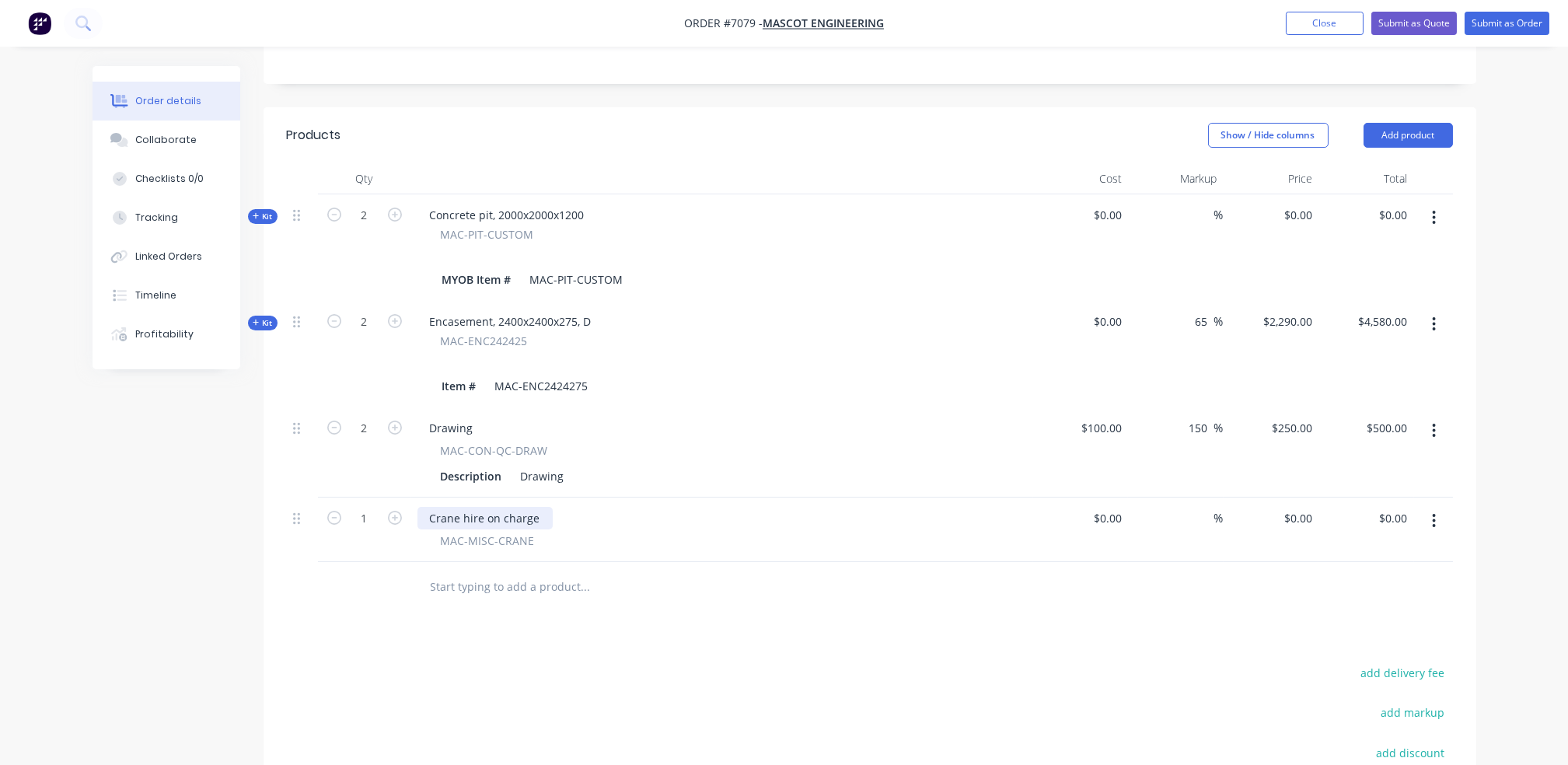
drag, startPoint x: 498, startPoint y: 522, endPoint x: 487, endPoint y: 522, distance: 11.0
click at [499, 522] on div "Crane hire on charge" at bounding box center [485, 517] width 135 height 22
click at [1297, 518] on div "0 $0.00" at bounding box center [1298, 517] width 42 height 22
type input "535"
type input "535.00"
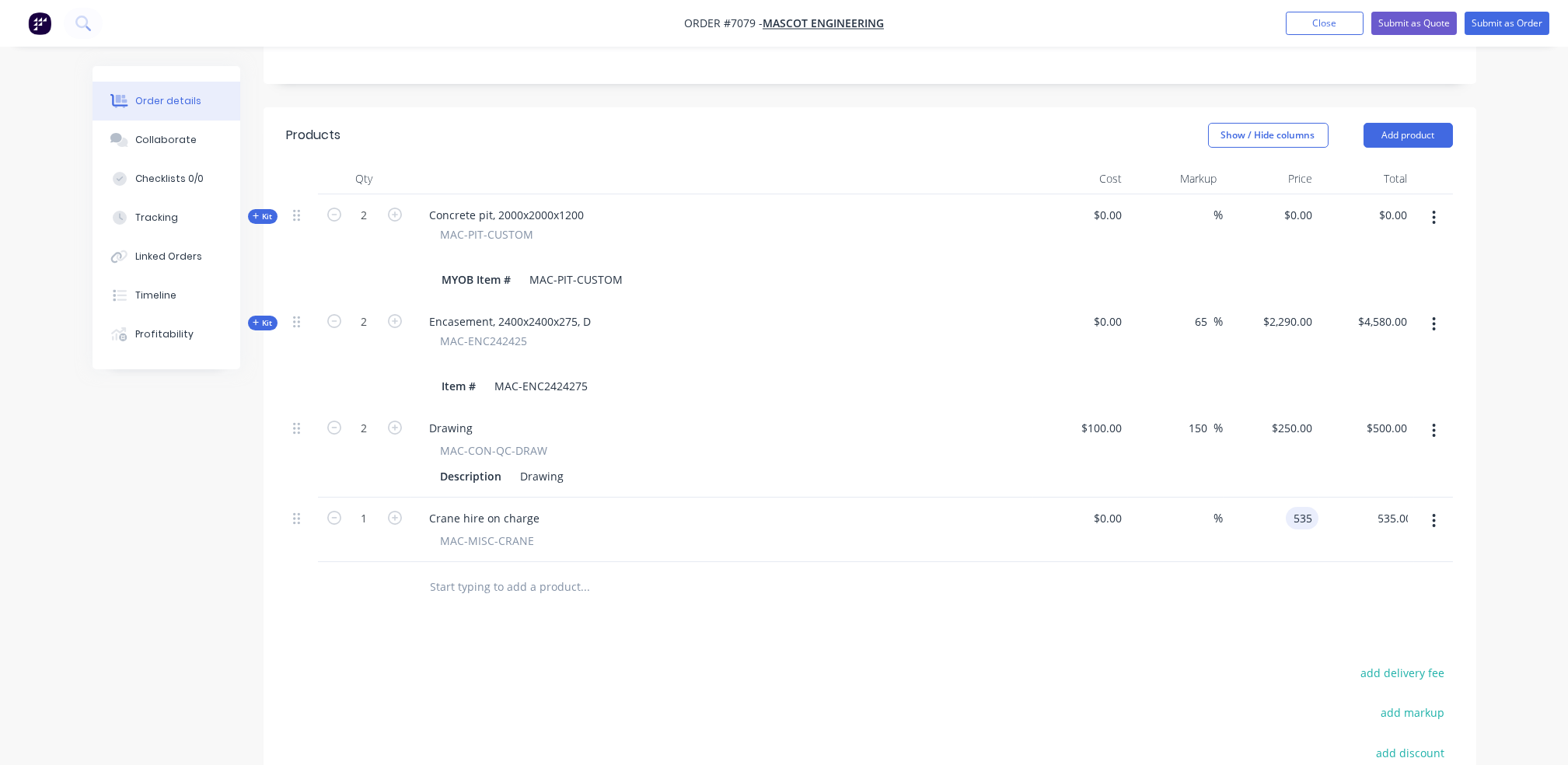
type input "$535.00"
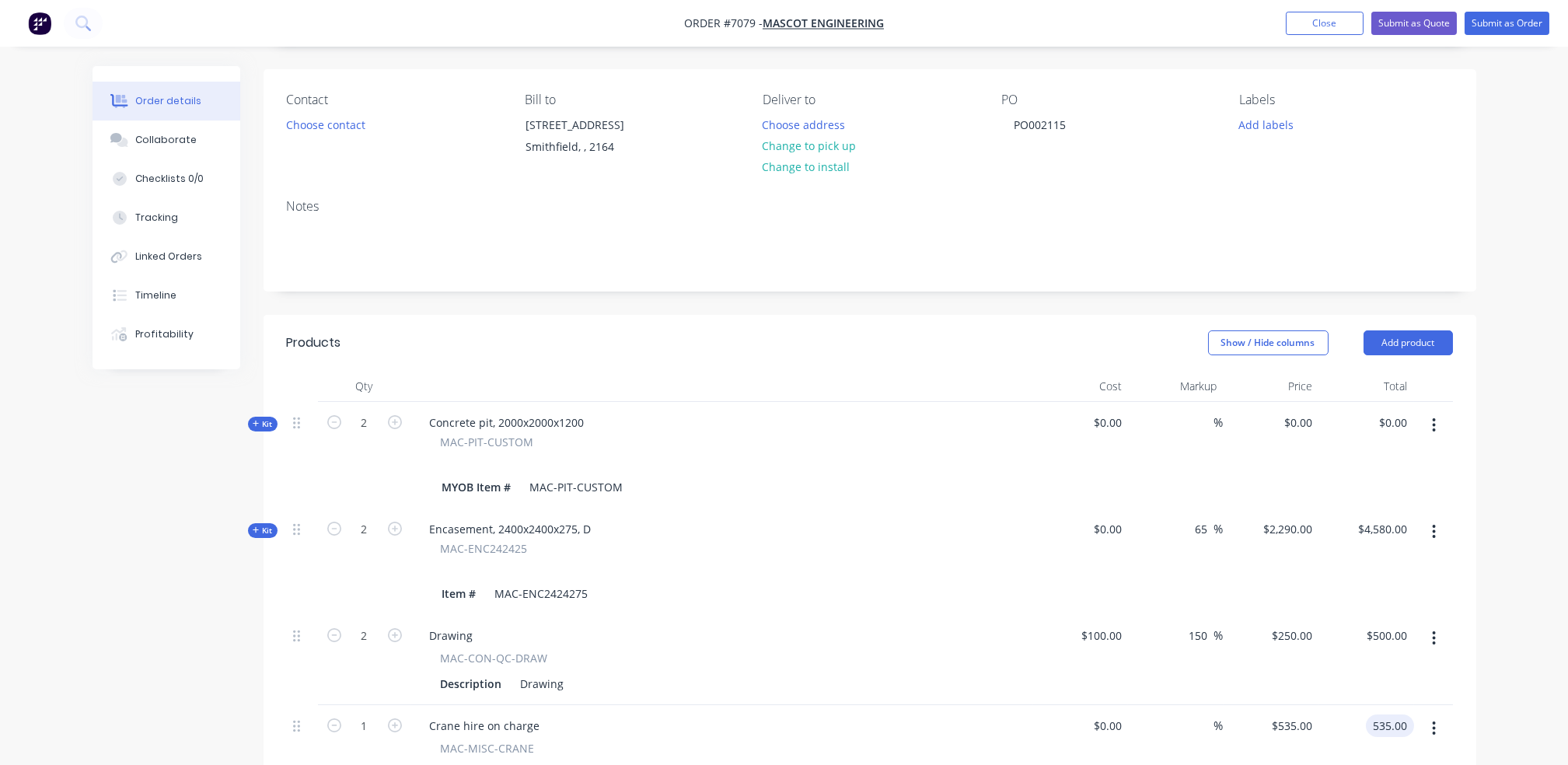
scroll to position [0, 0]
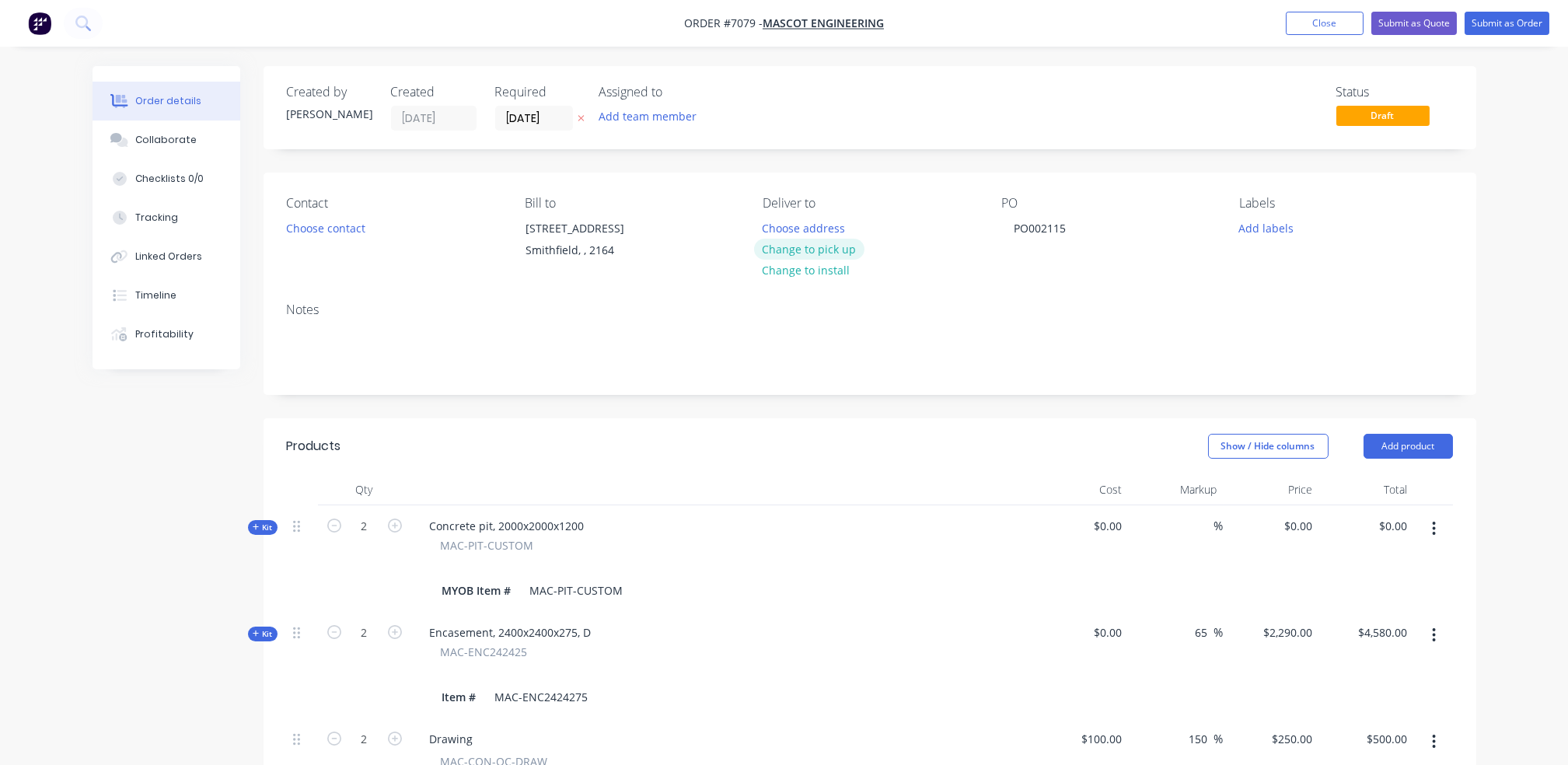
type input "$535.00"
click at [832, 253] on button "Change to pick up" at bounding box center [810, 249] width 110 height 21
click at [164, 143] on div "Collaborate" at bounding box center [166, 140] width 62 height 14
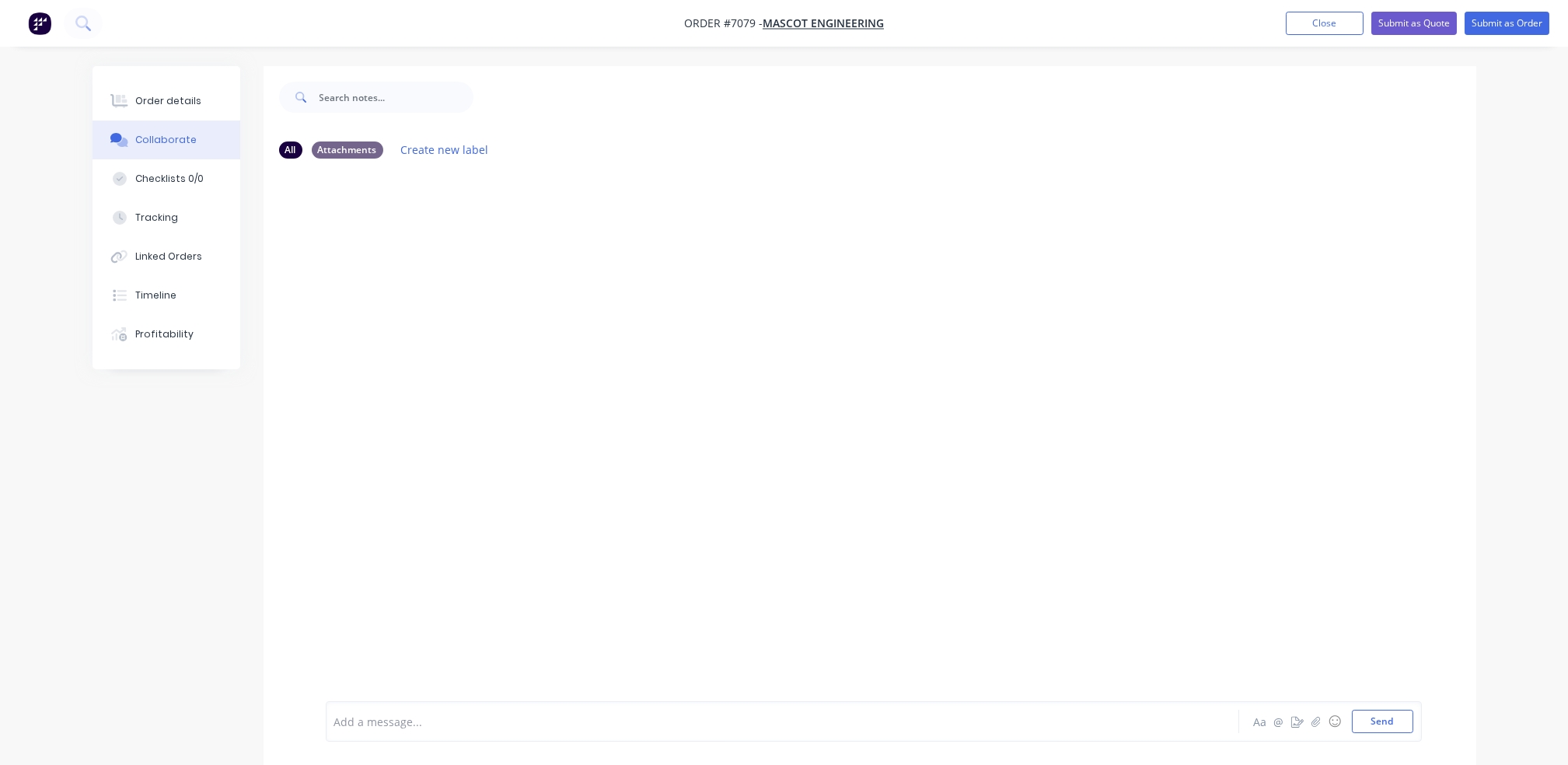
click at [519, 723] on div at bounding box center [739, 722] width 809 height 16
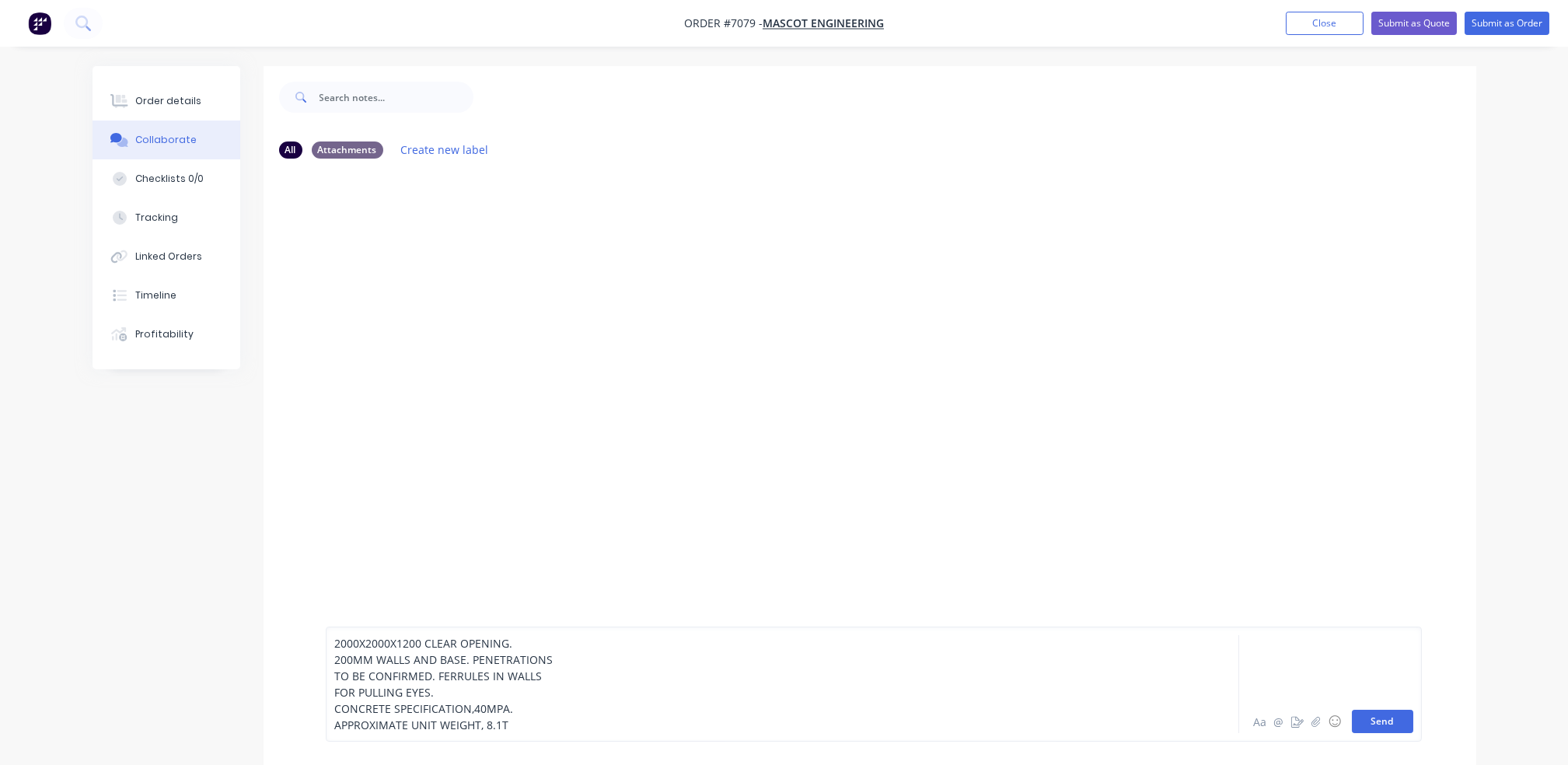
click at [1374, 727] on button "Send" at bounding box center [1383, 722] width 62 height 23
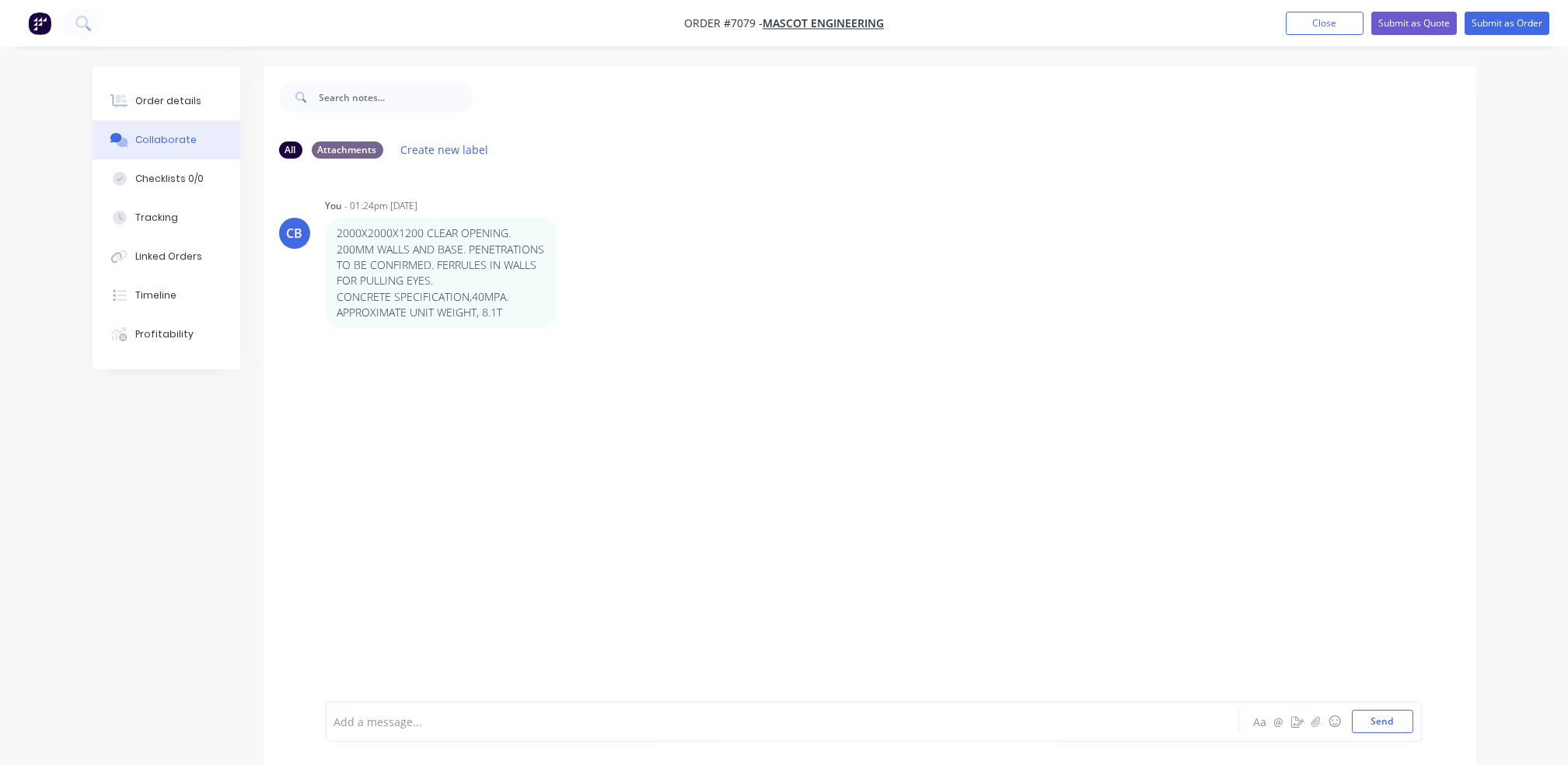
click at [451, 724] on div at bounding box center [739, 722] width 809 height 16
click at [1387, 729] on button "Send" at bounding box center [1383, 722] width 62 height 23
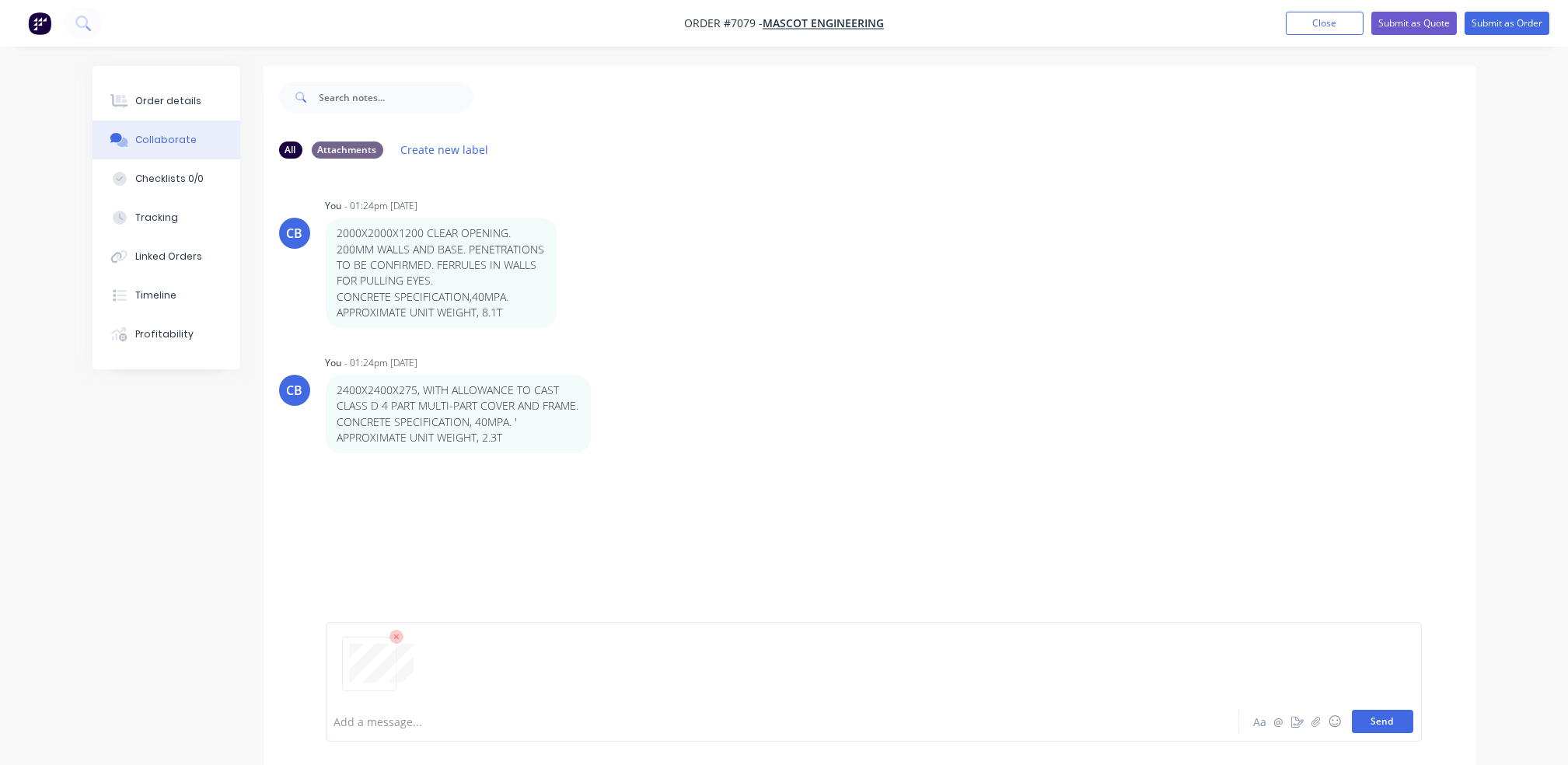
click at [1398, 721] on button "Send" at bounding box center [1383, 722] width 62 height 23
click at [154, 100] on div "Order details" at bounding box center [168, 101] width 66 height 14
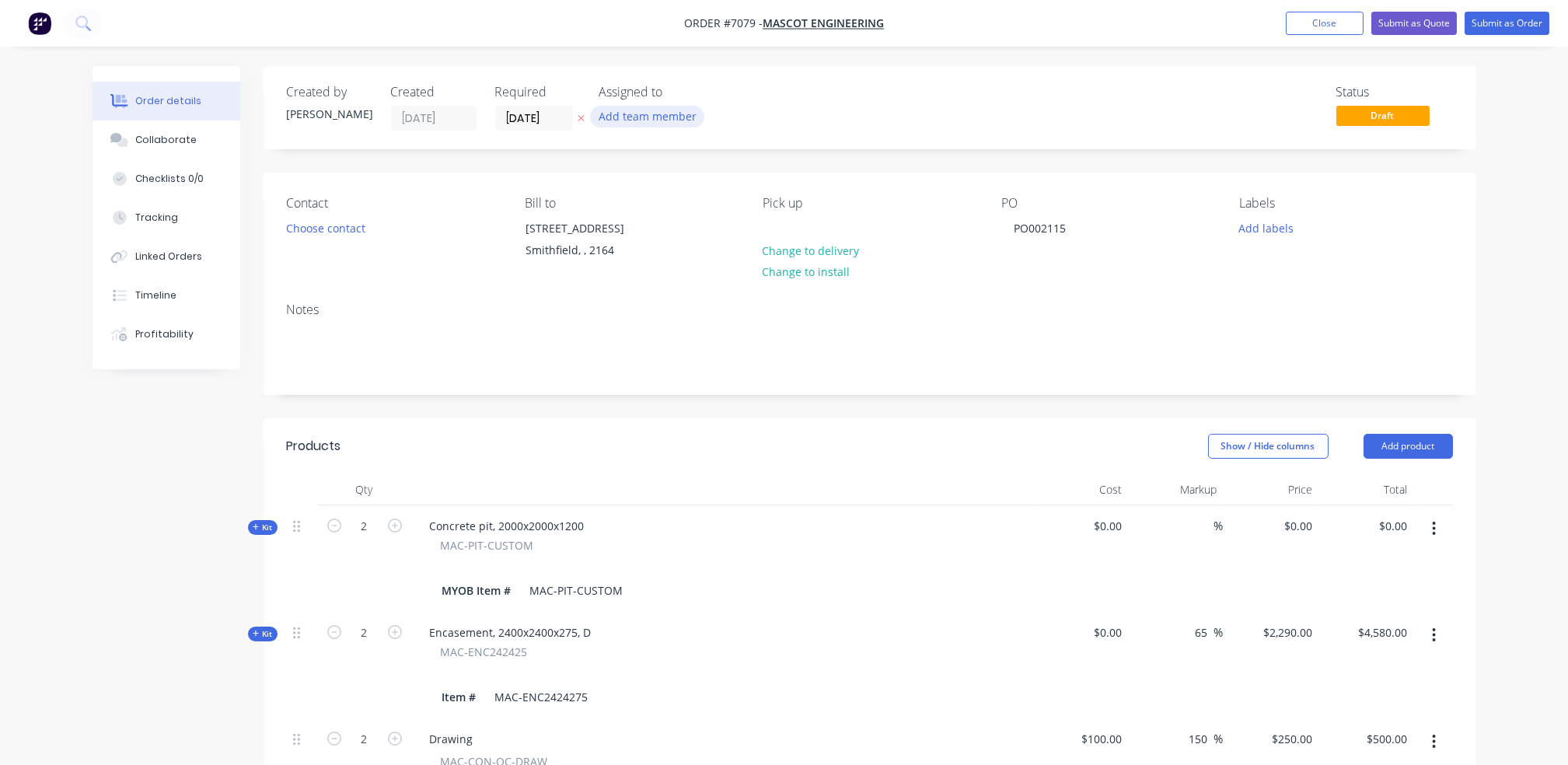
click at [676, 118] on button "Add team member" at bounding box center [647, 117] width 114 height 21
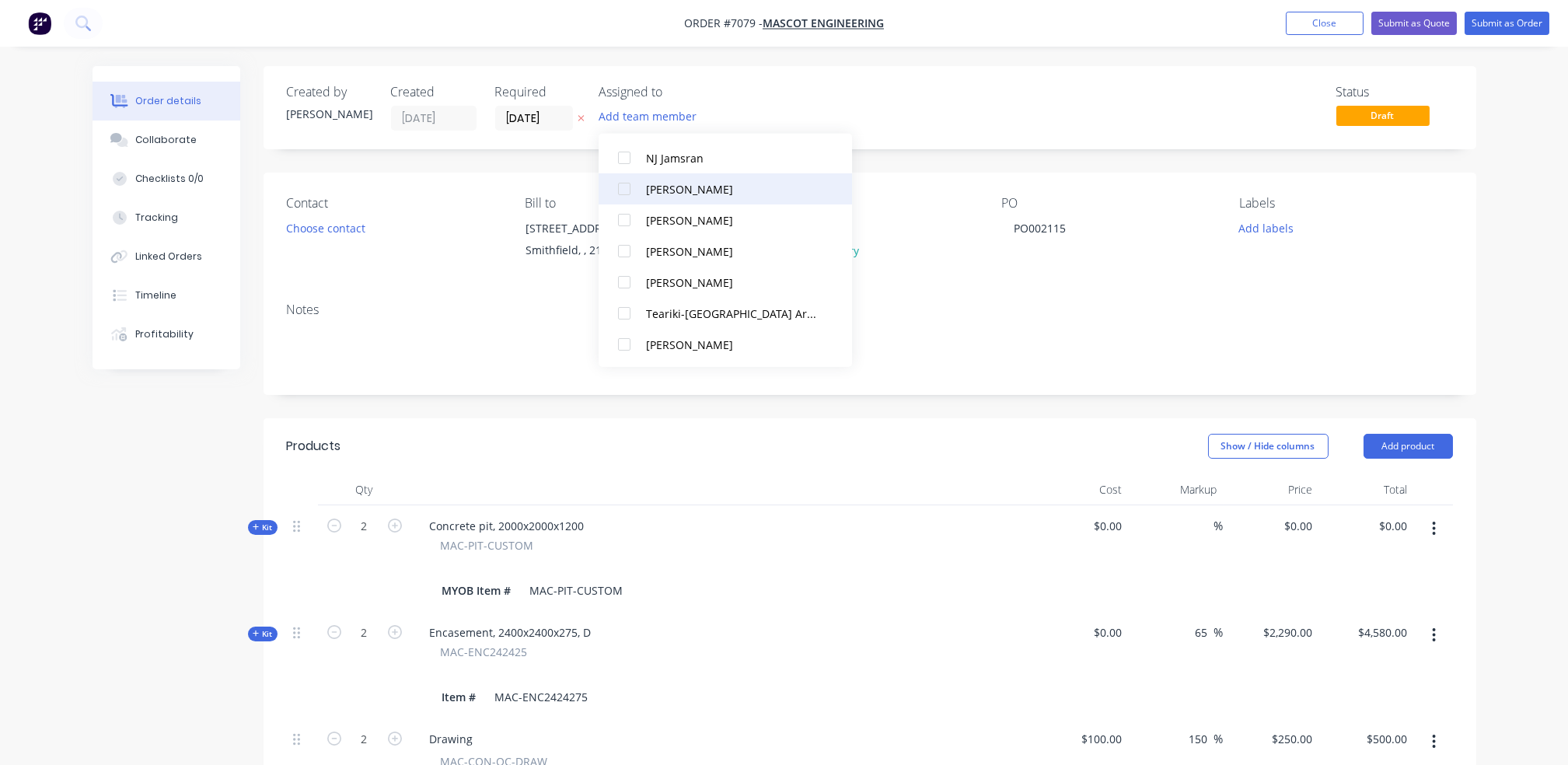
scroll to position [358, 0]
click at [628, 277] on div at bounding box center [624, 282] width 31 height 31
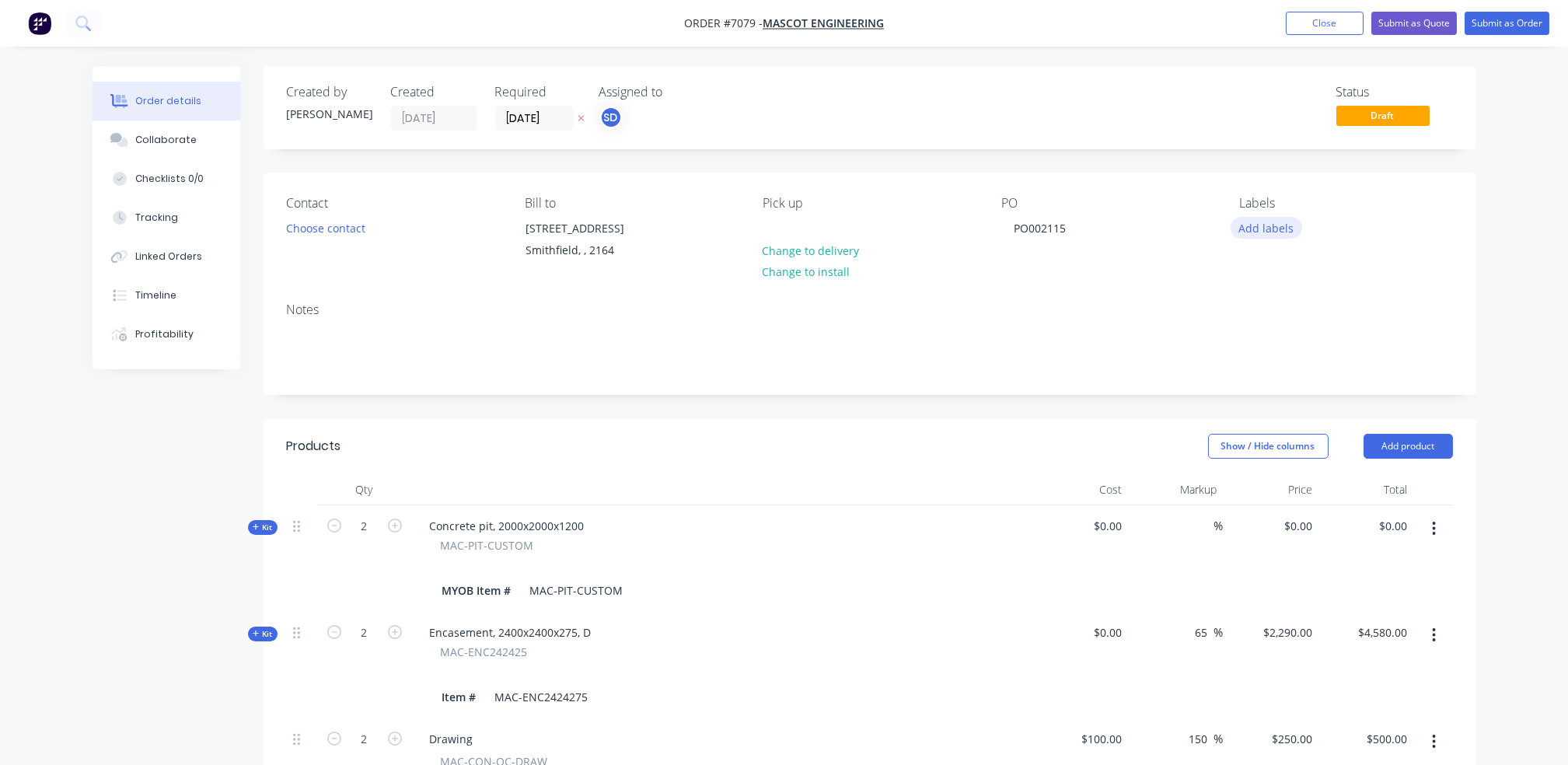
click at [1252, 227] on button "Add labels" at bounding box center [1267, 228] width 71 height 21
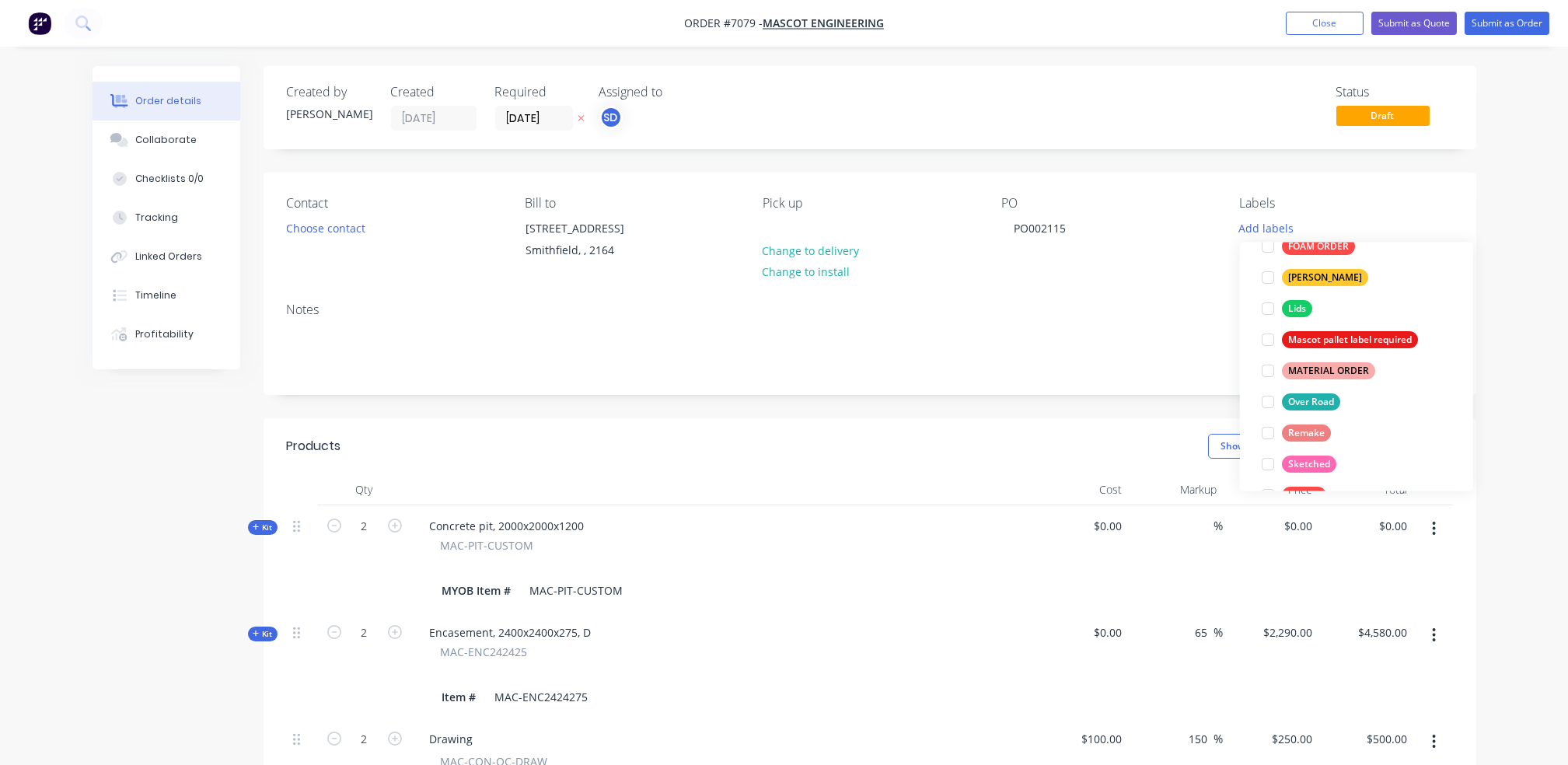
scroll to position [311, 0]
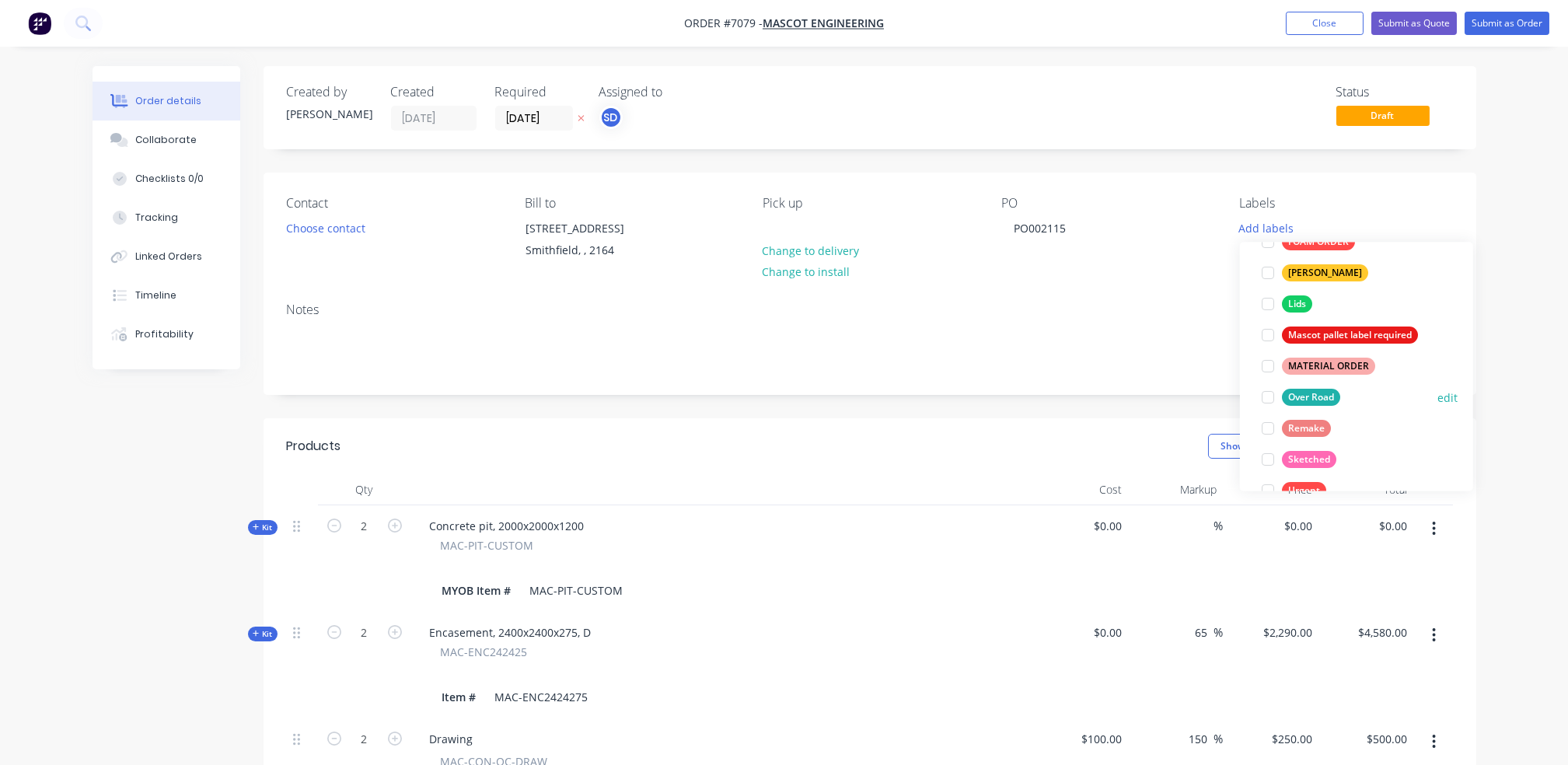
click at [1265, 398] on div at bounding box center [1268, 397] width 31 height 31
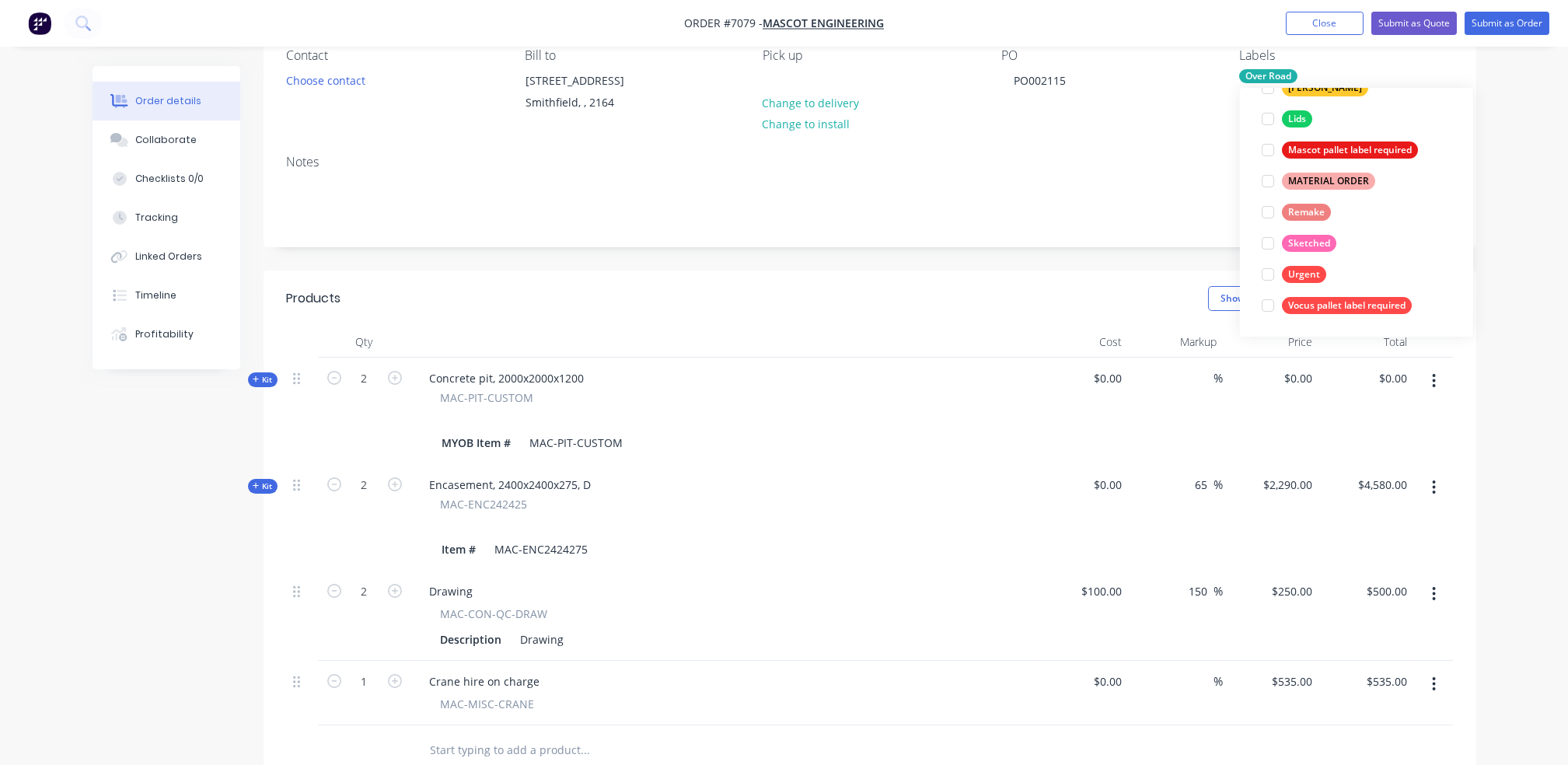
scroll to position [140, 0]
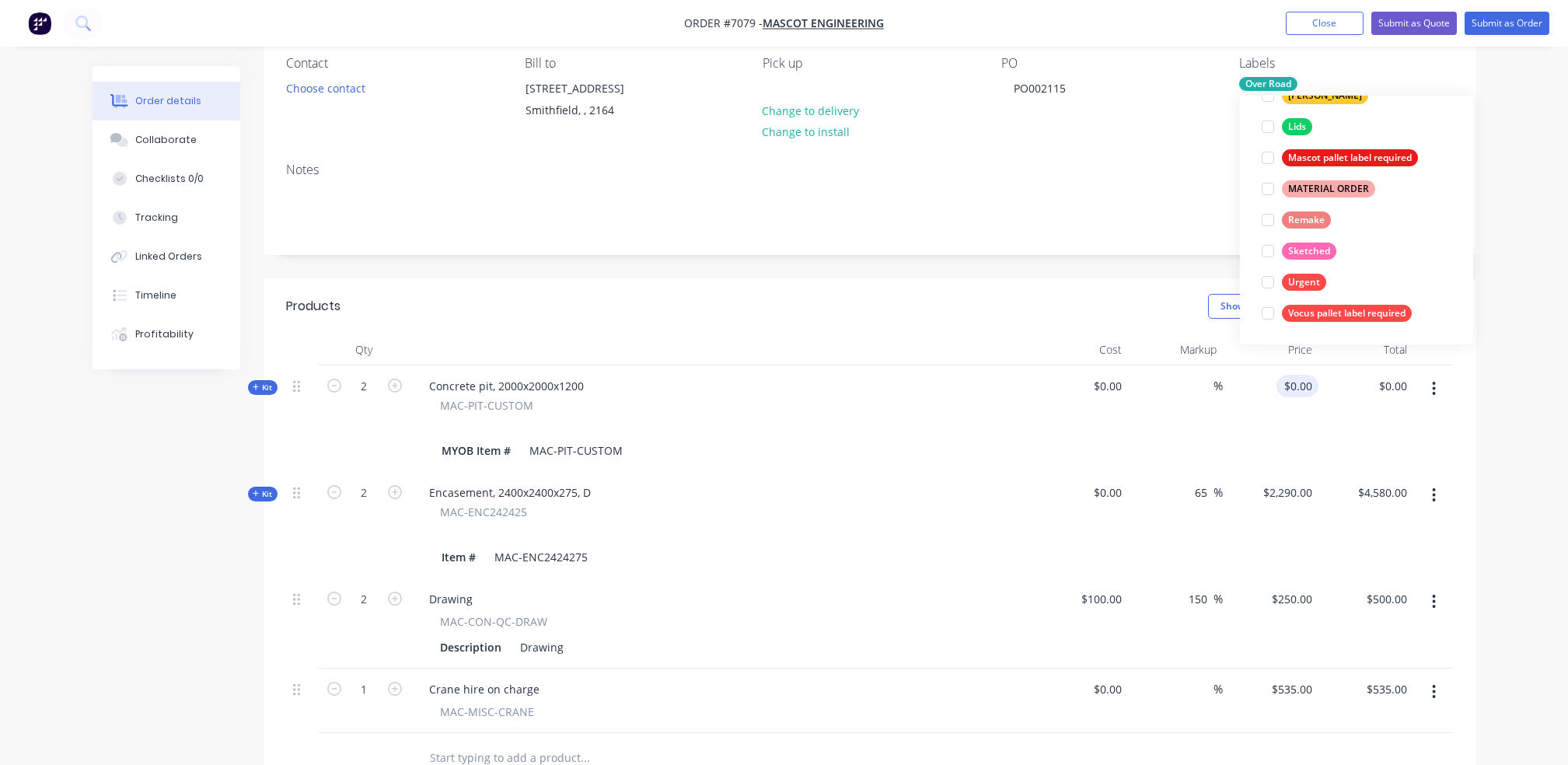
click at [1288, 388] on div "$0.00 $0.00" at bounding box center [1271, 419] width 96 height 106
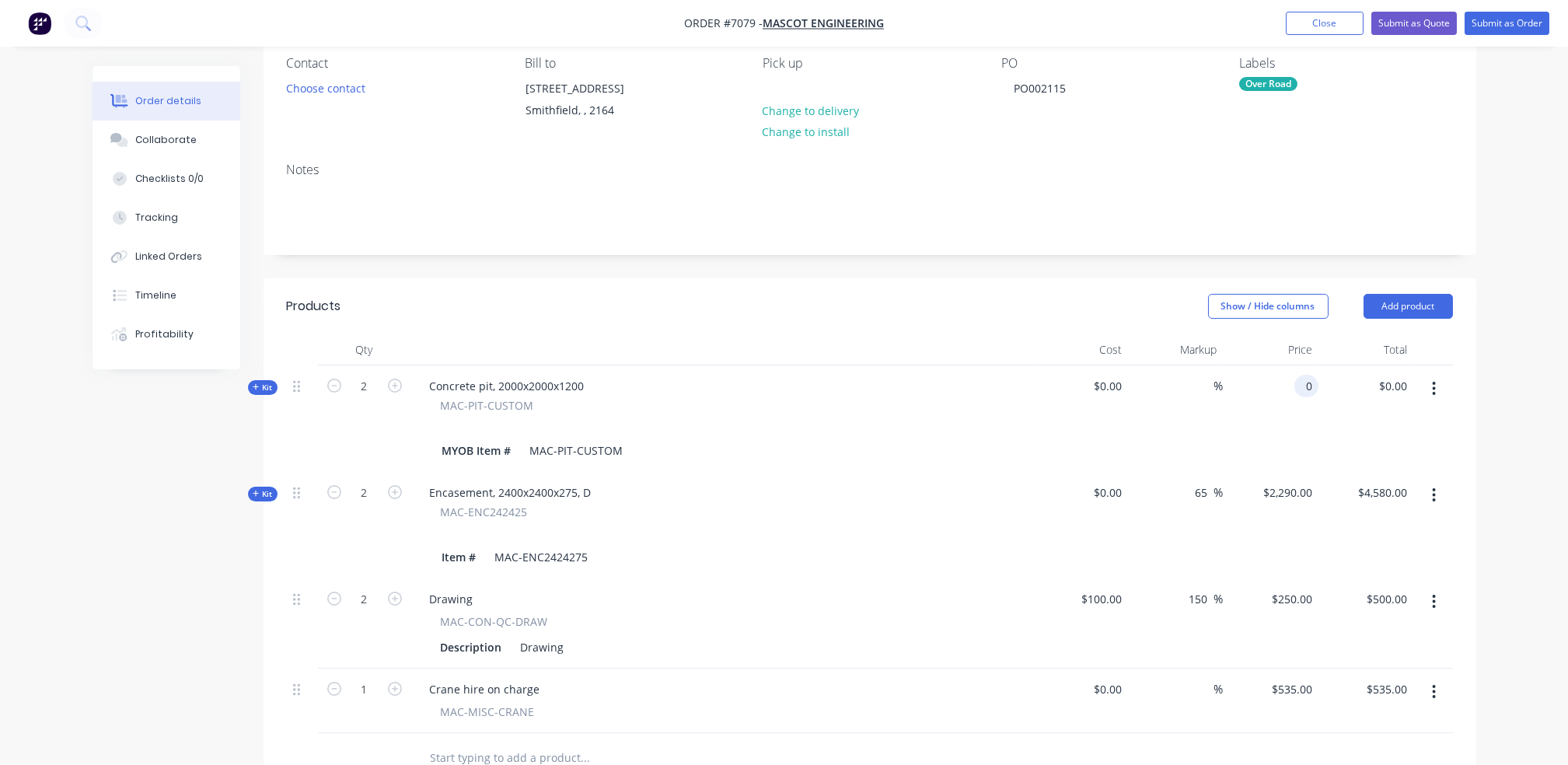
click at [1296, 381] on div "0 0" at bounding box center [1307, 385] width 24 height 22
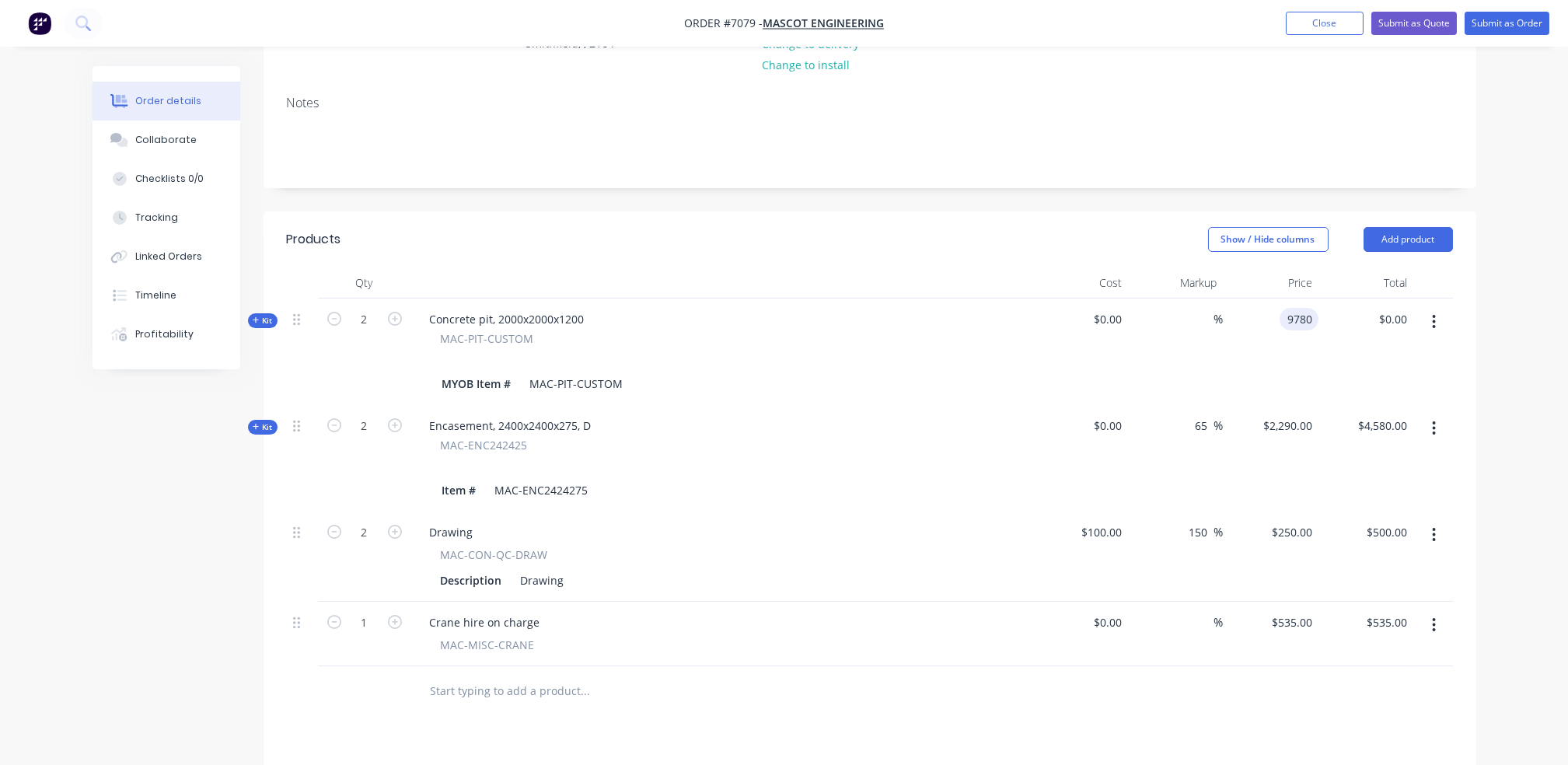
scroll to position [243, 0]
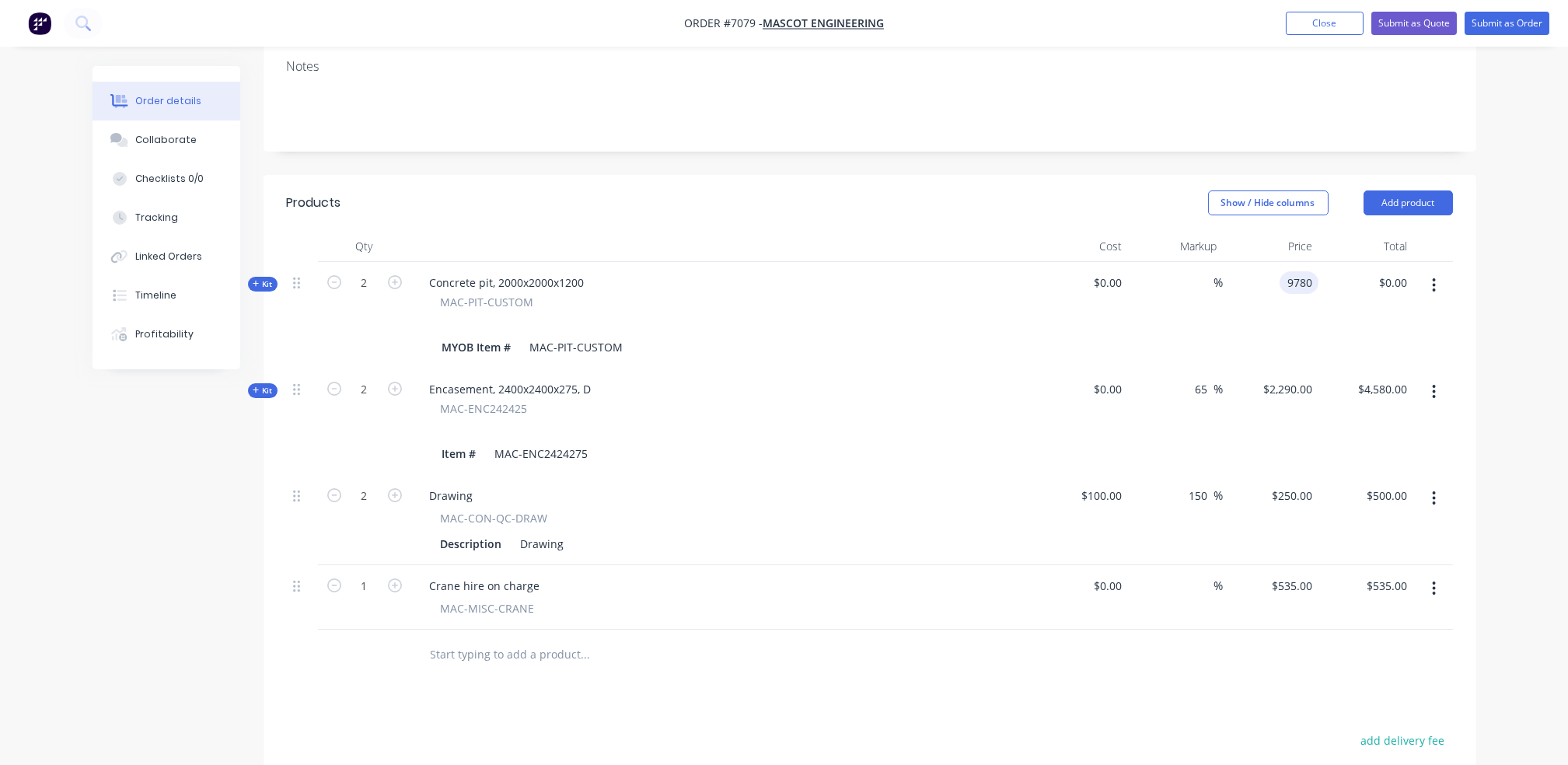
type input "$9,780.00"
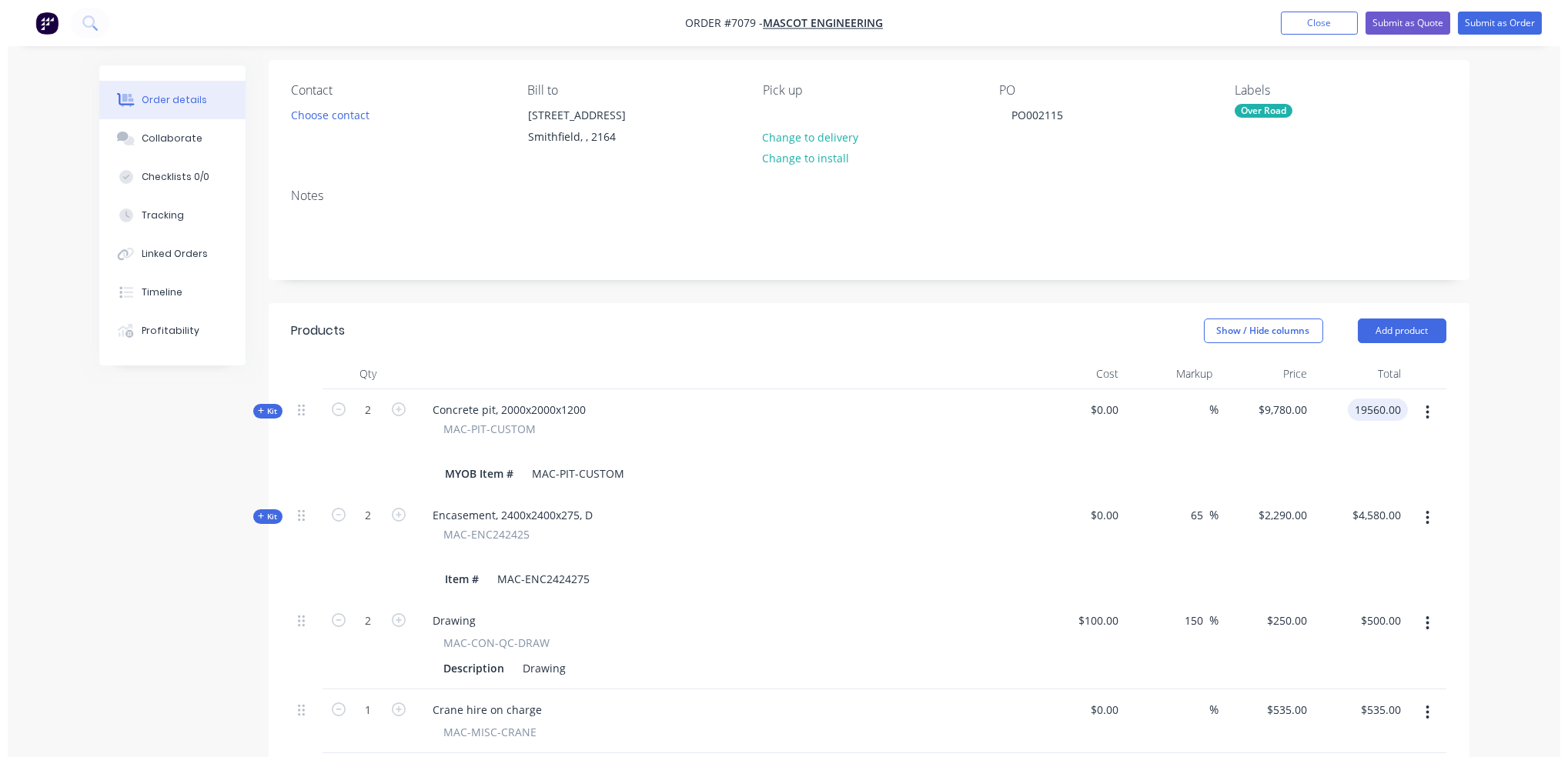
scroll to position [0, 0]
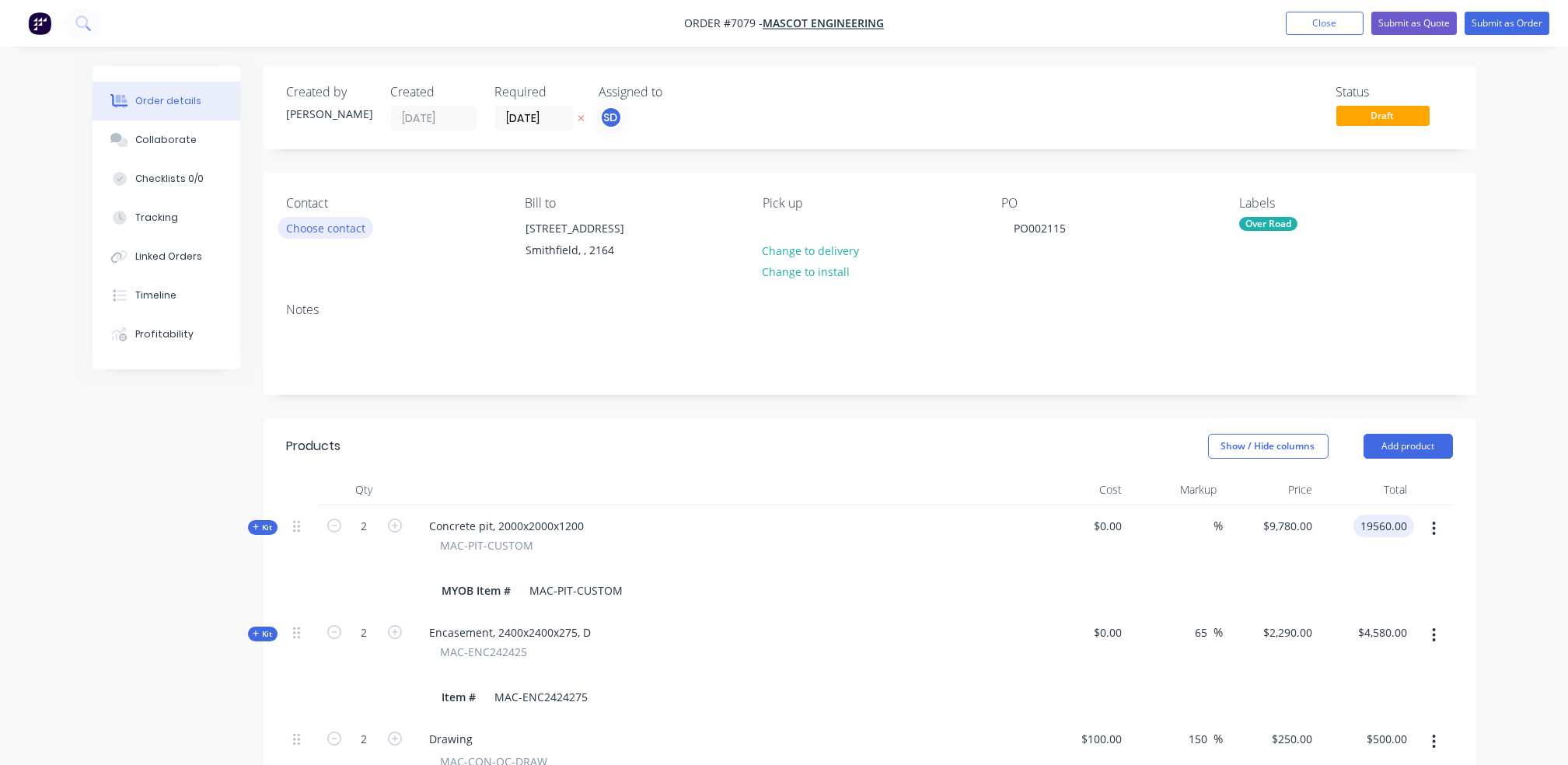
click at [339, 227] on button "Choose contact" at bounding box center [325, 228] width 96 height 21
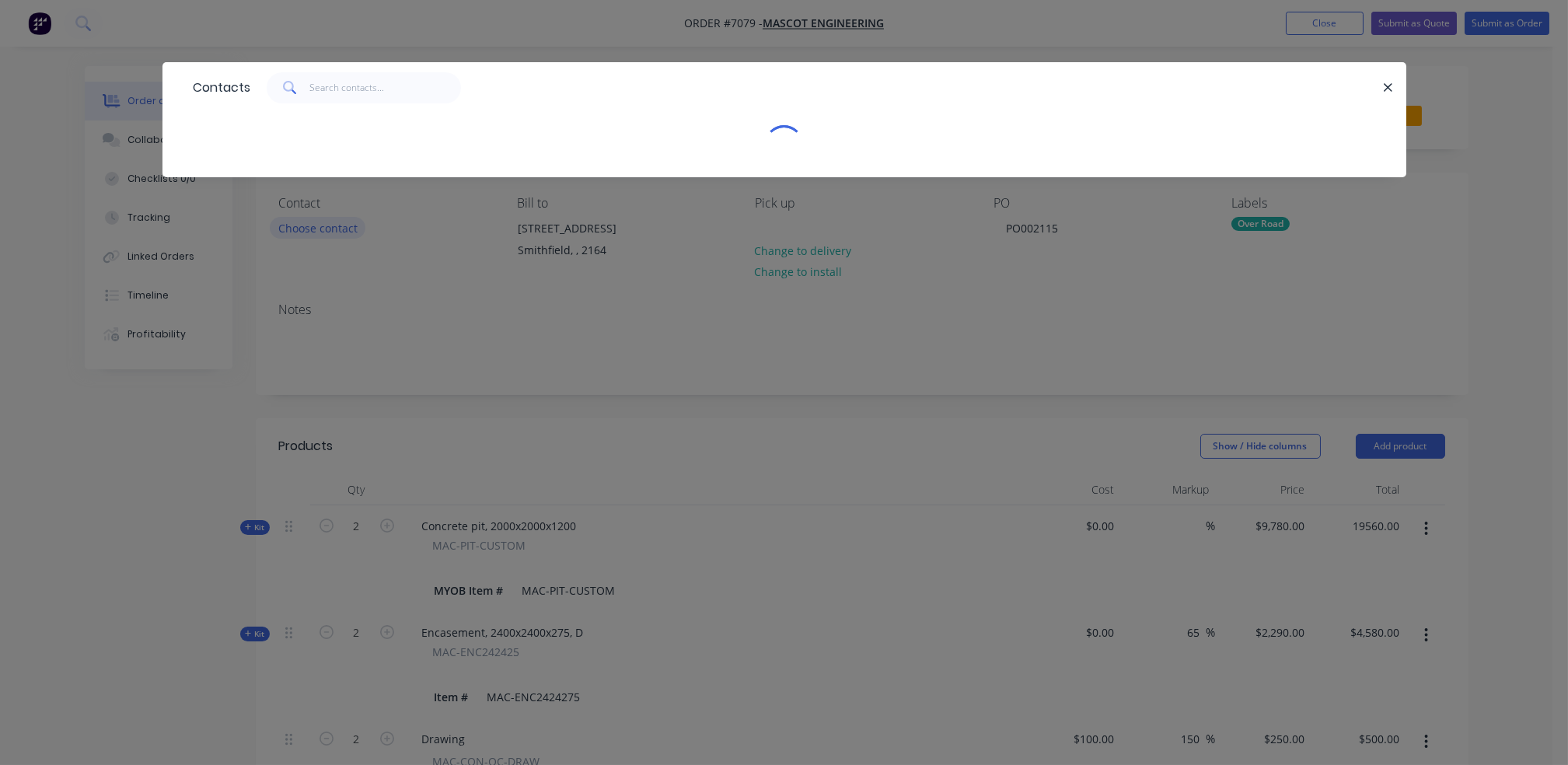
type input "$19,560.00"
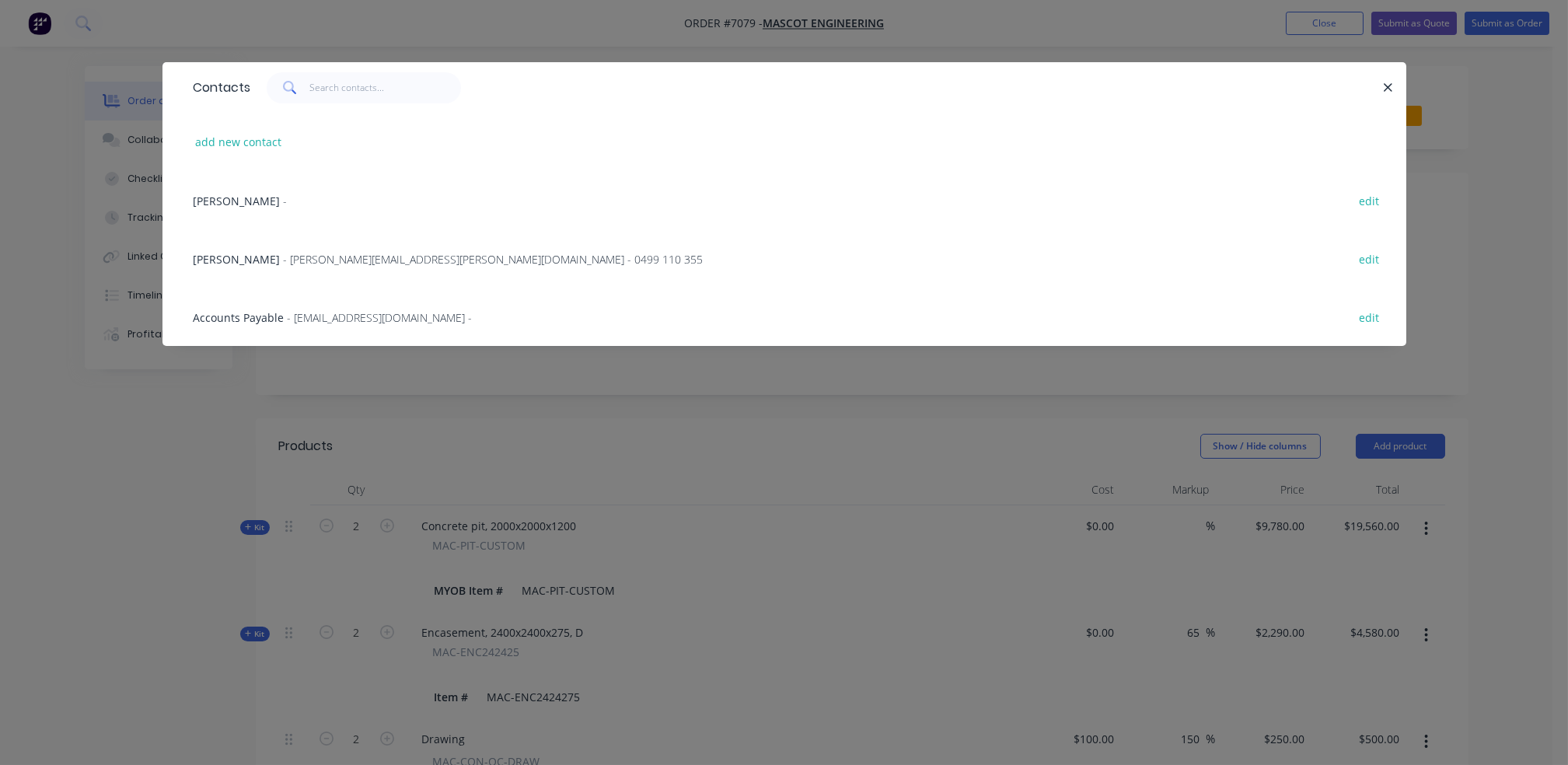
click at [305, 255] on span "- [PERSON_NAME][EMAIL_ADDRESS][PERSON_NAME][DOMAIN_NAME] - 0499 110 355" at bounding box center [493, 259] width 420 height 14
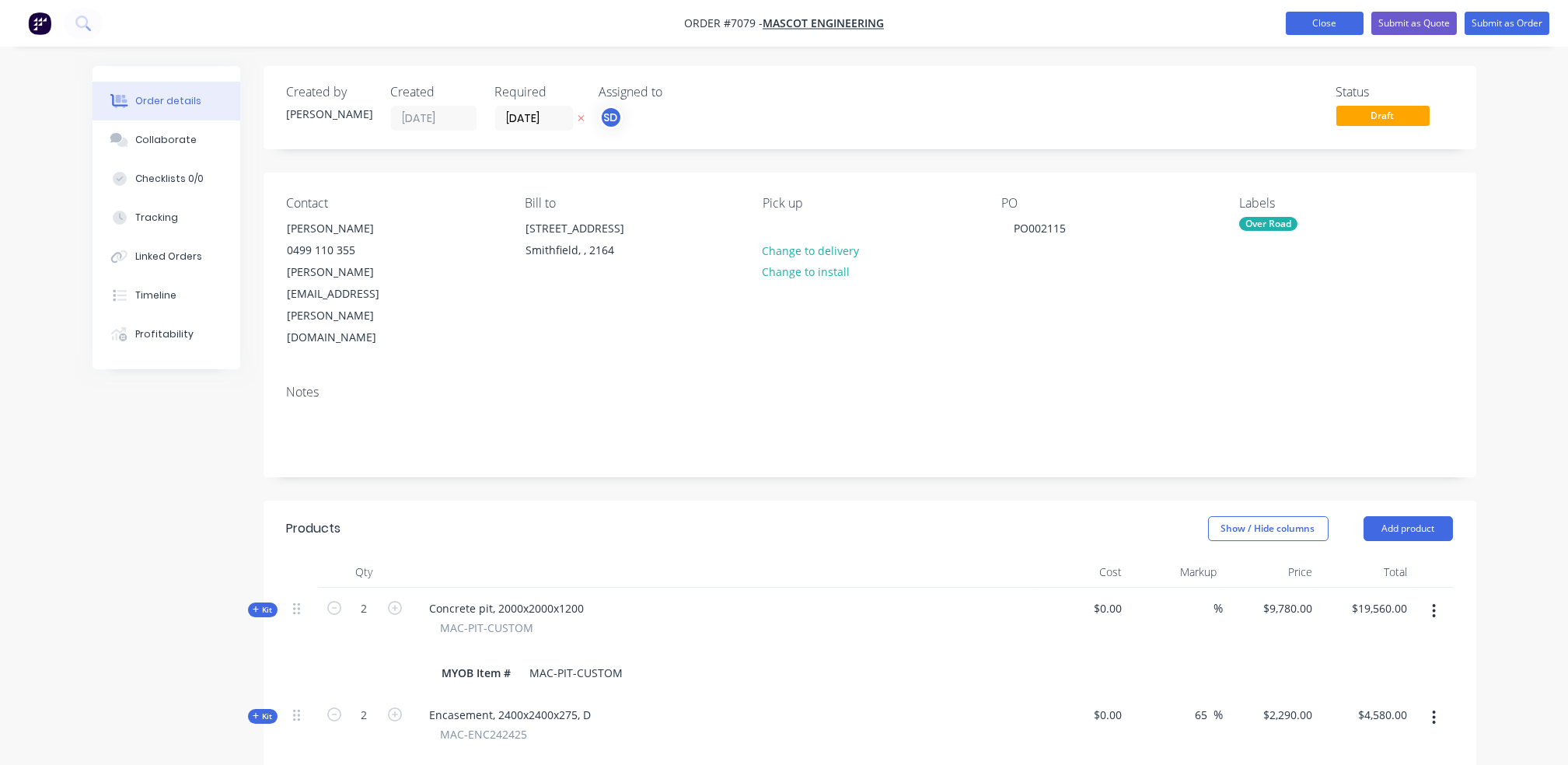
click at [1325, 26] on button "Close" at bounding box center [1325, 23] width 78 height 23
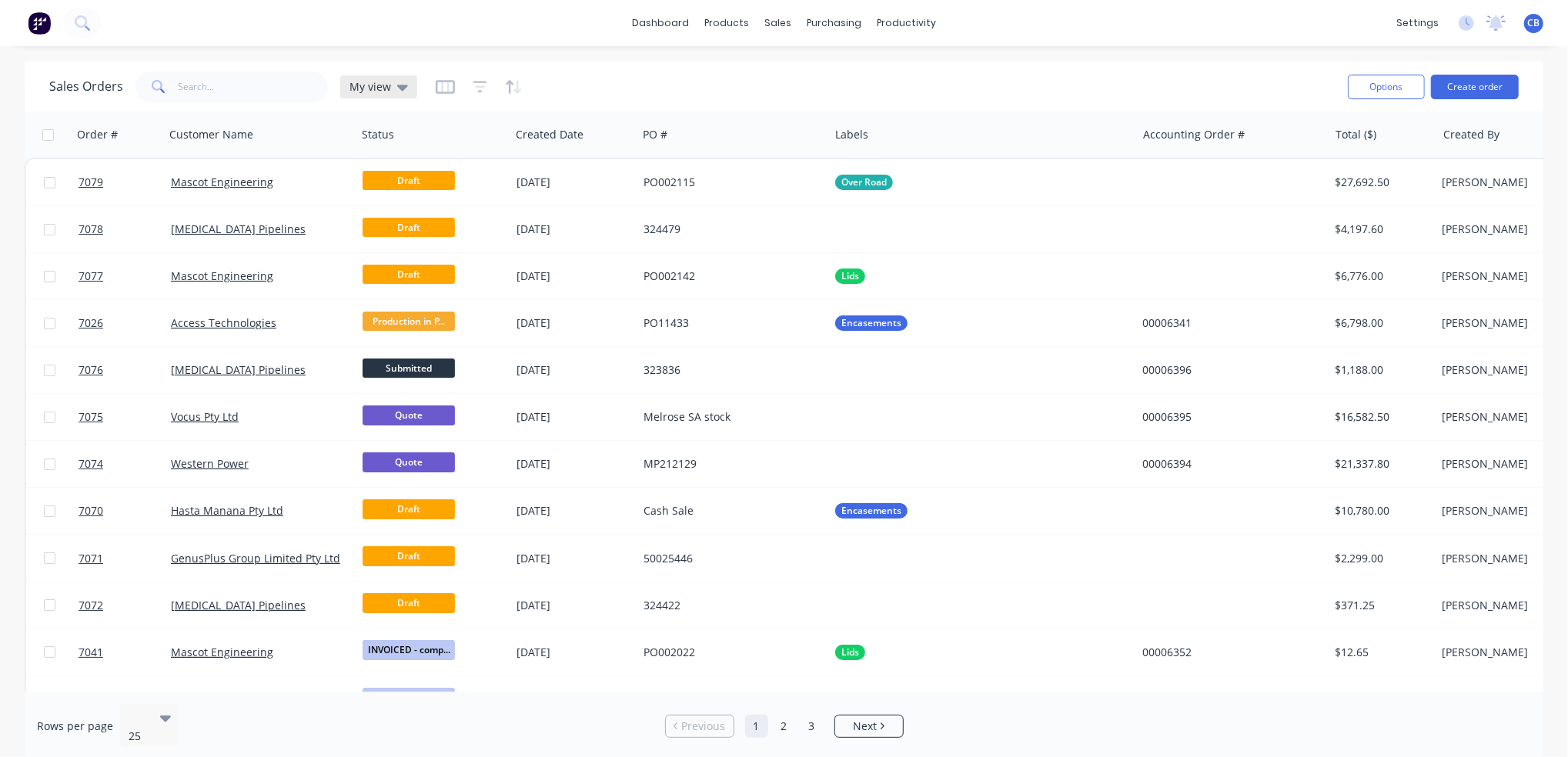
click at [405, 89] on div "My view" at bounding box center [378, 87] width 77 height 23
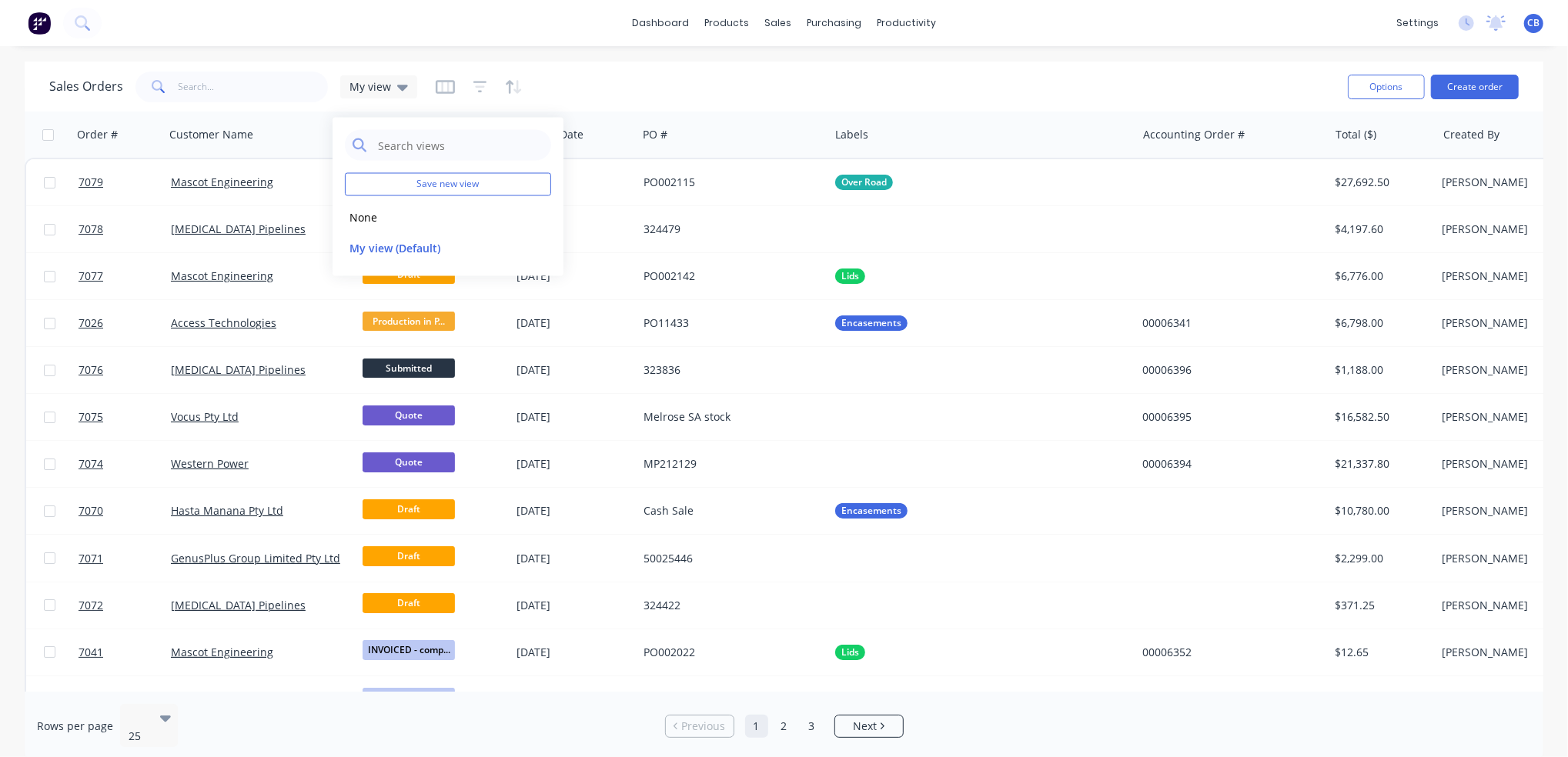
click at [659, 84] on div "Sales Orders My view" at bounding box center [692, 86] width 1286 height 37
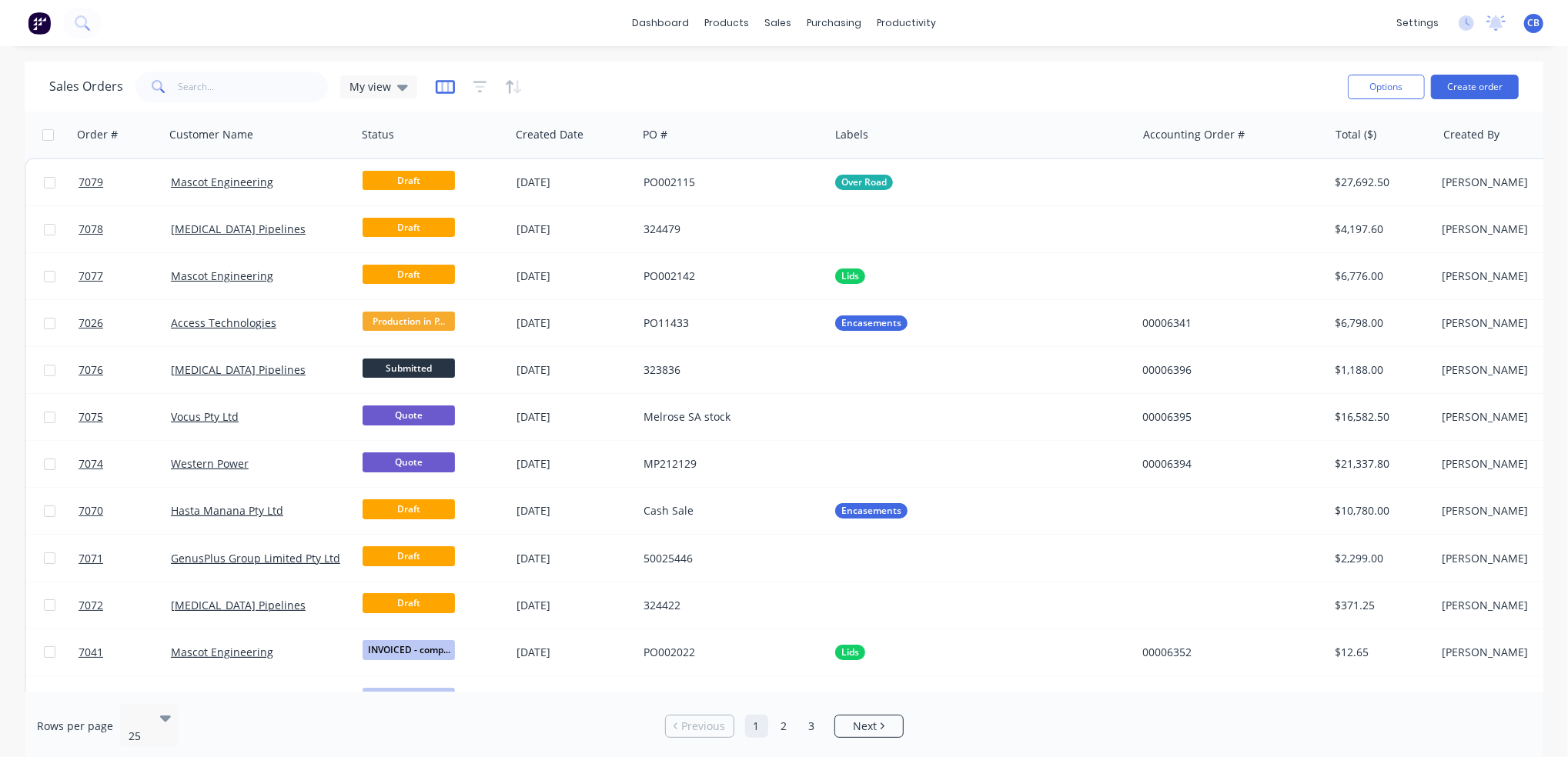
click at [442, 90] on icon "button" at bounding box center [445, 87] width 19 height 15
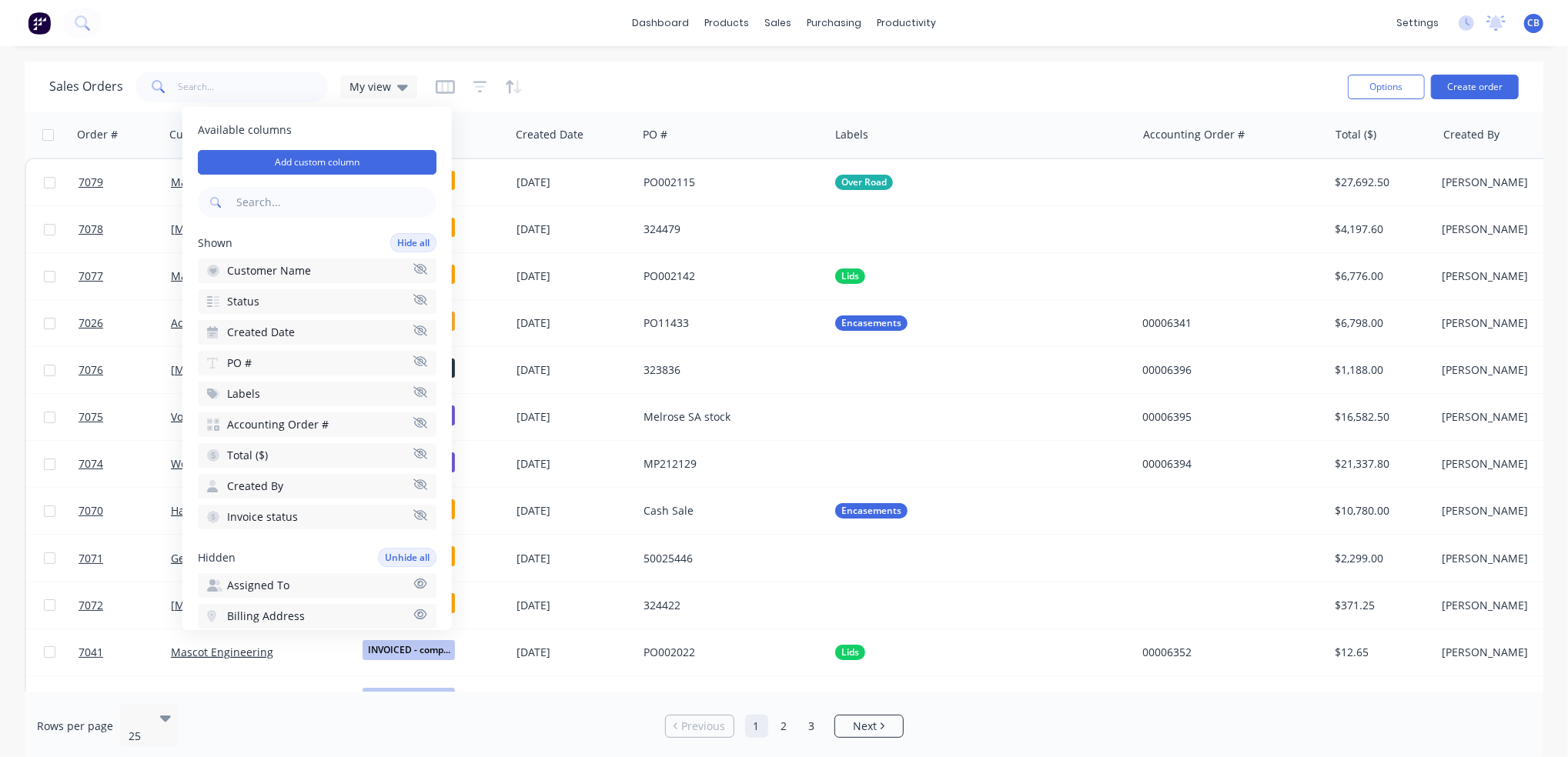
click at [413, 509] on icon "button" at bounding box center [420, 515] width 14 height 11
click at [413, 417] on icon "button" at bounding box center [420, 422] width 14 height 11
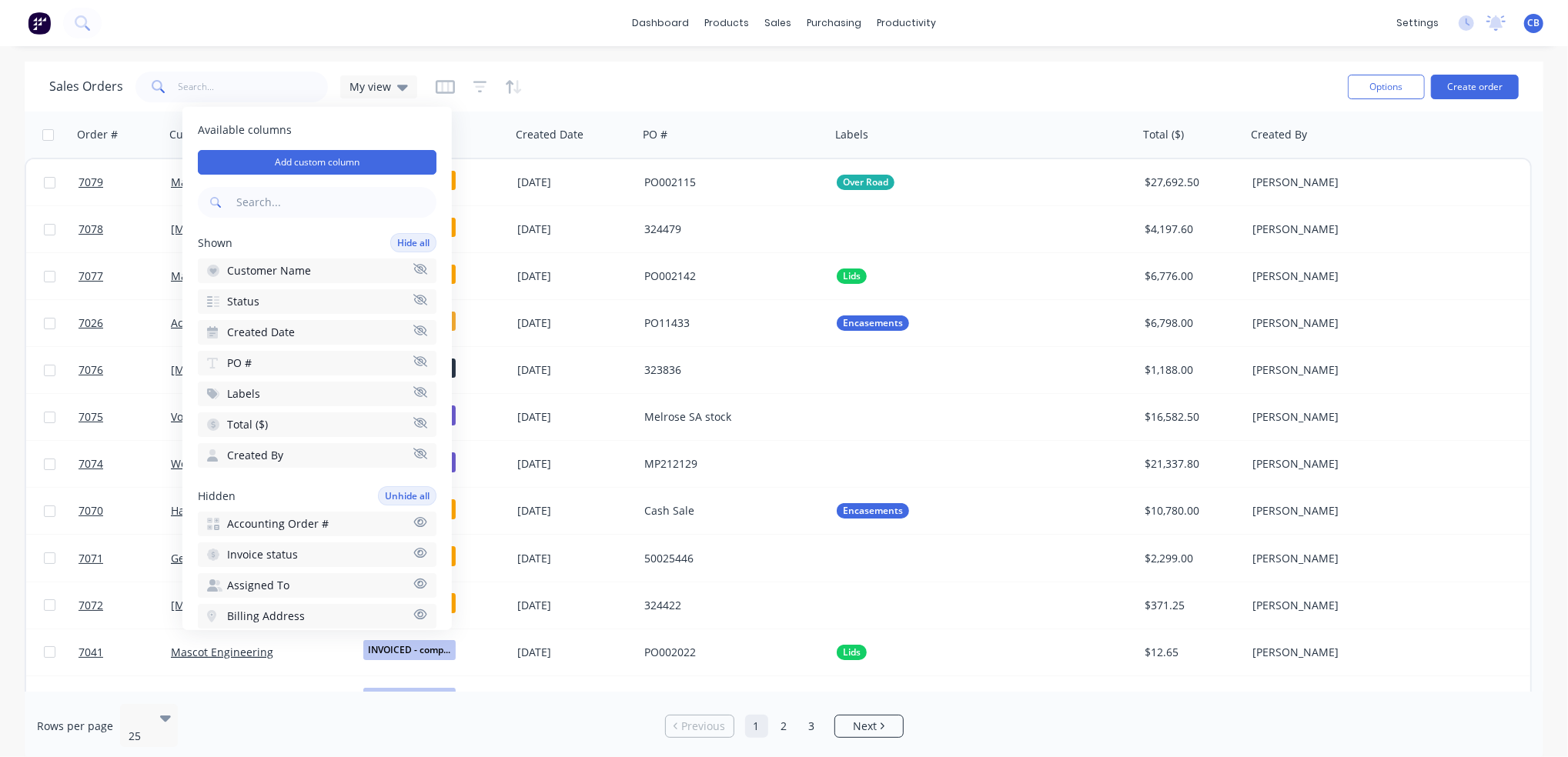
click at [647, 94] on div "Sales Orders My view" at bounding box center [692, 86] width 1286 height 37
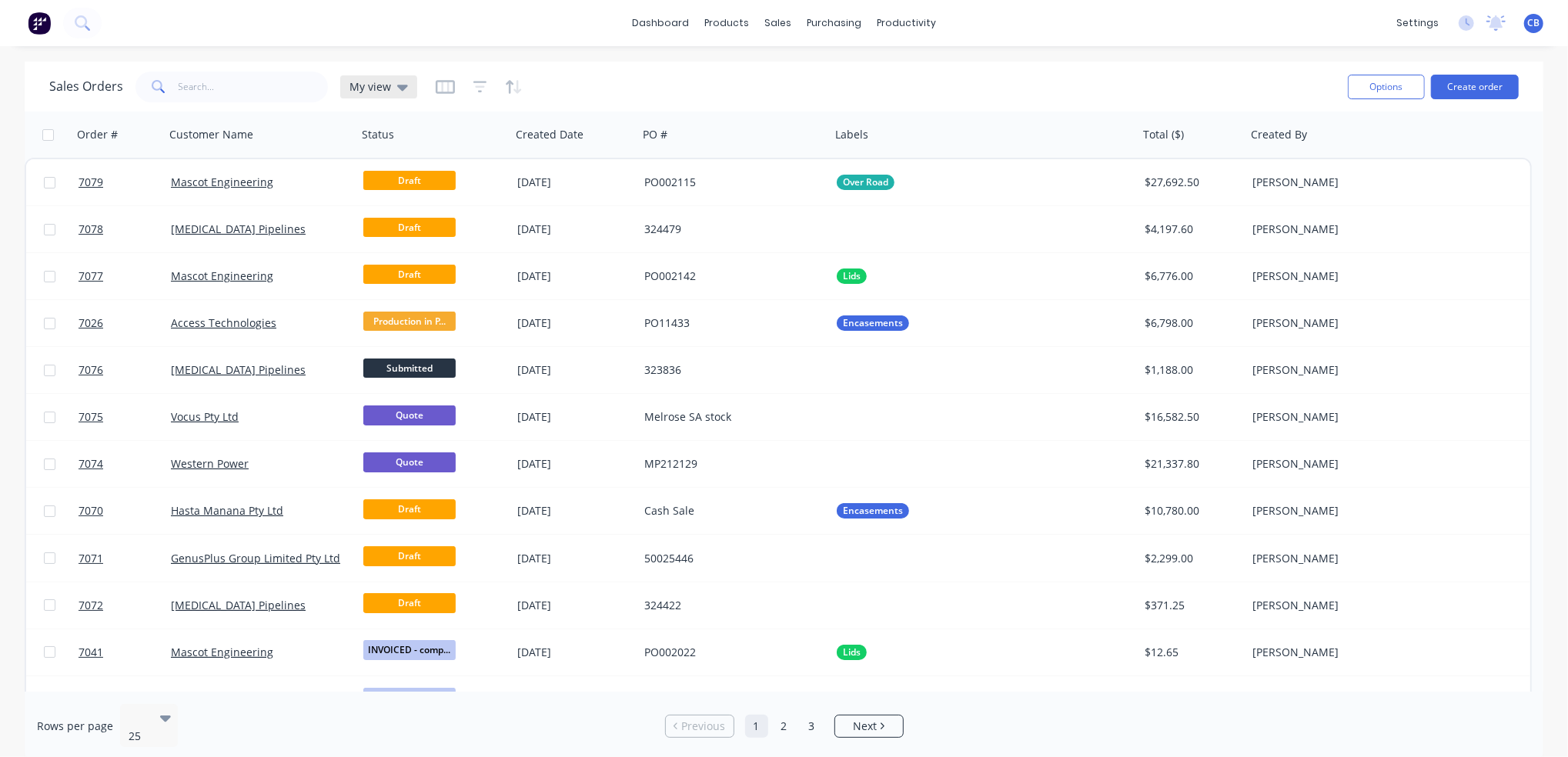
click at [402, 93] on icon at bounding box center [402, 87] width 11 height 17
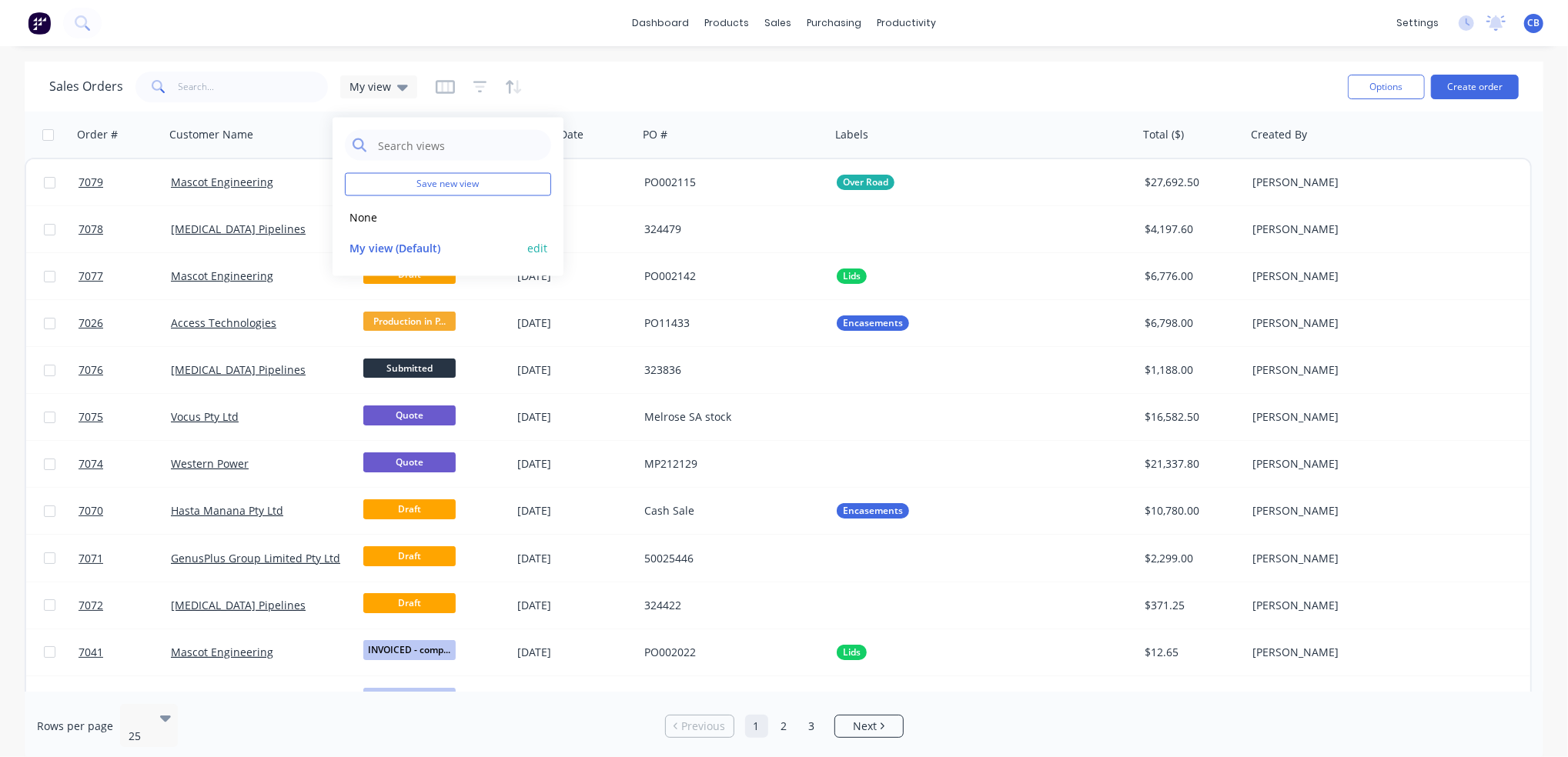
click at [403, 247] on button "My view (Default)" at bounding box center [433, 248] width 176 height 18
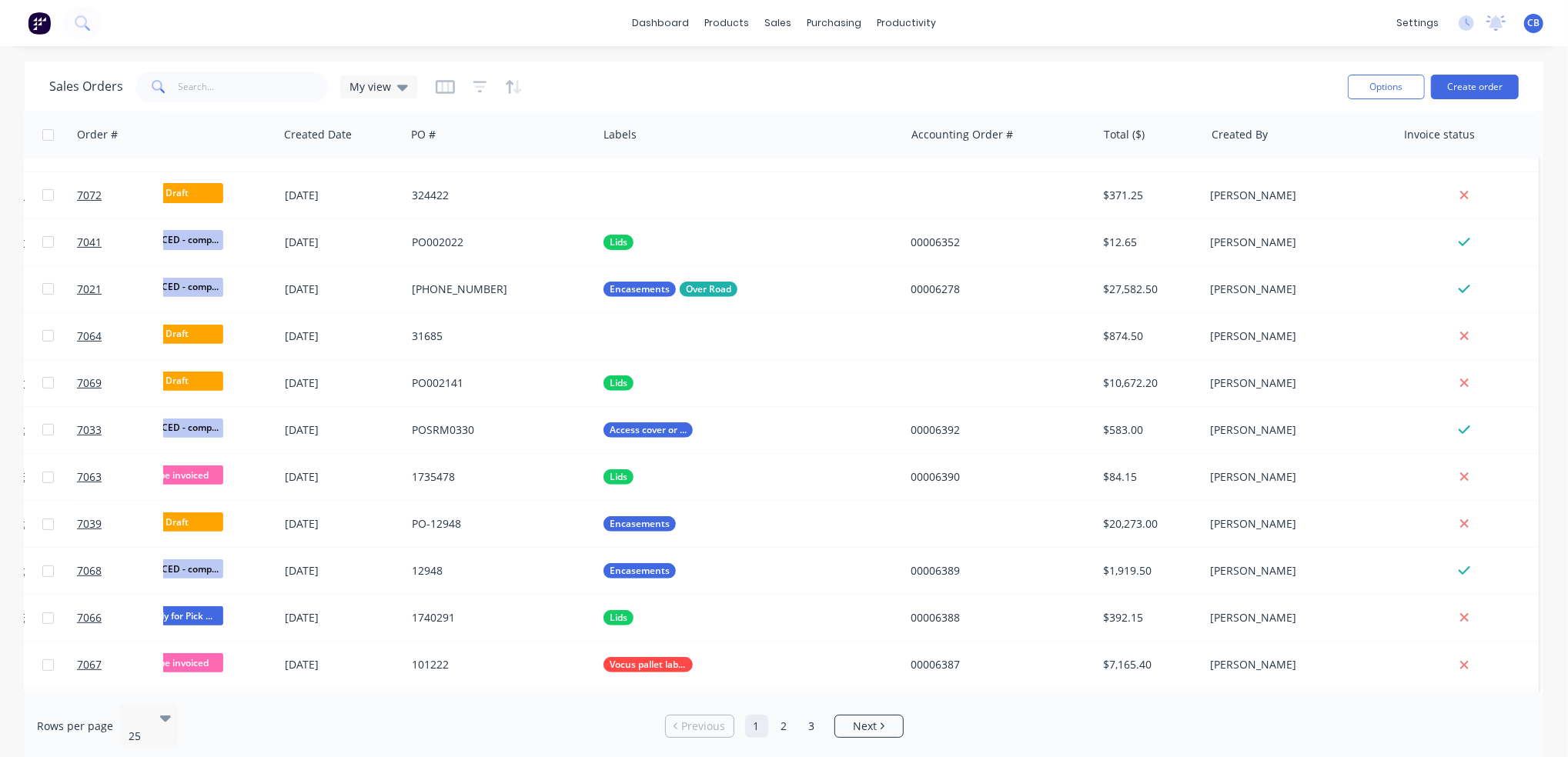
scroll to position [410, 0]
